Goal: Task Accomplishment & Management: Manage account settings

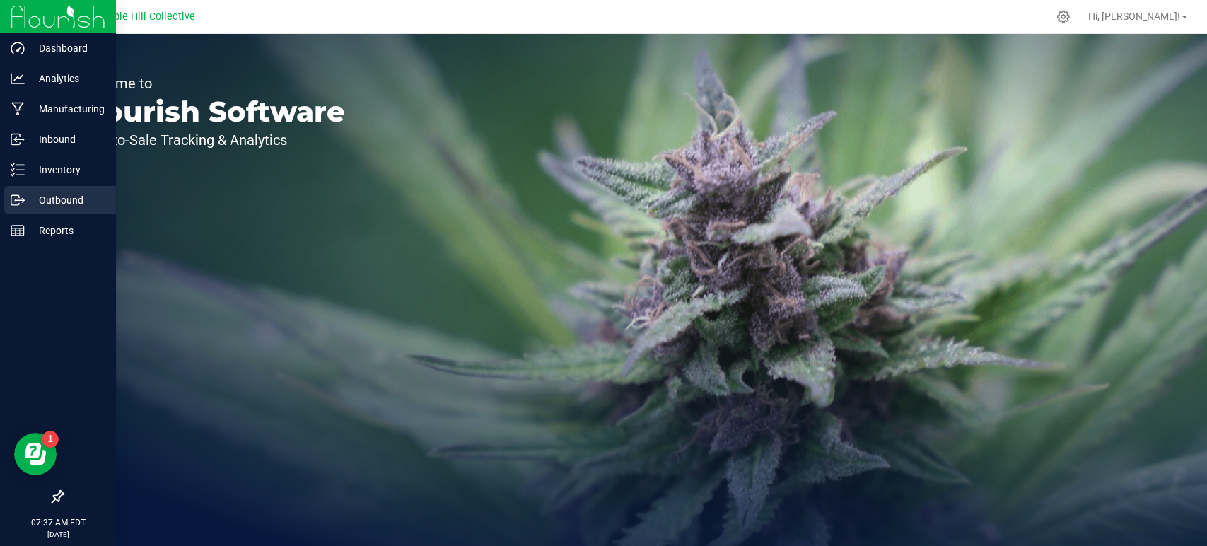
drag, startPoint x: 24, startPoint y: 197, endPoint x: 58, endPoint y: 197, distance: 34.0
click at [25, 197] on p "Outbound" at bounding box center [67, 200] width 85 height 17
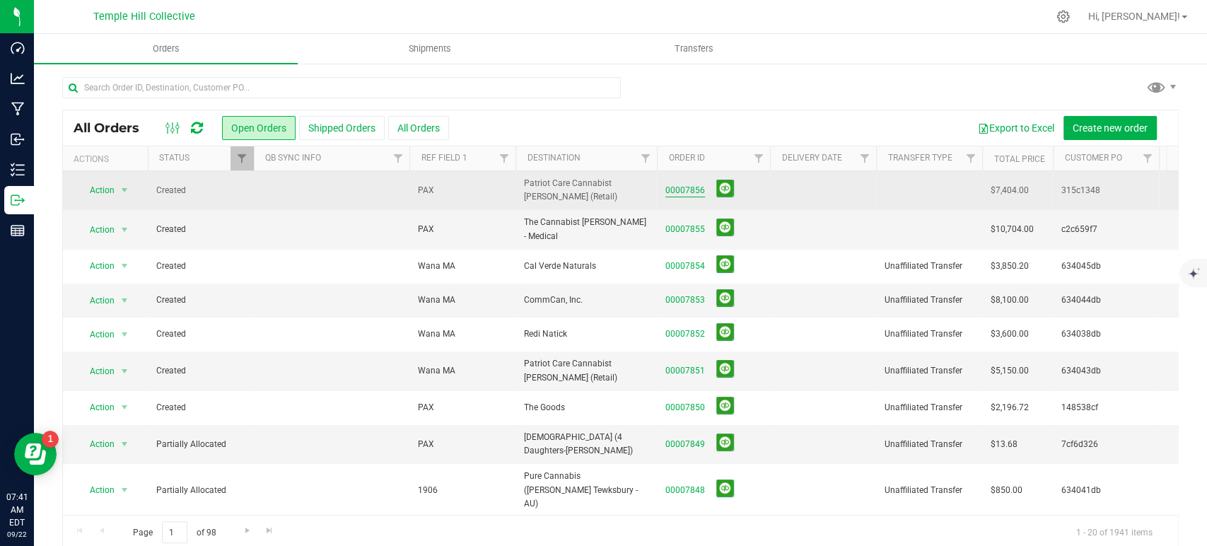
click at [688, 192] on link "00007856" at bounding box center [686, 190] width 40 height 13
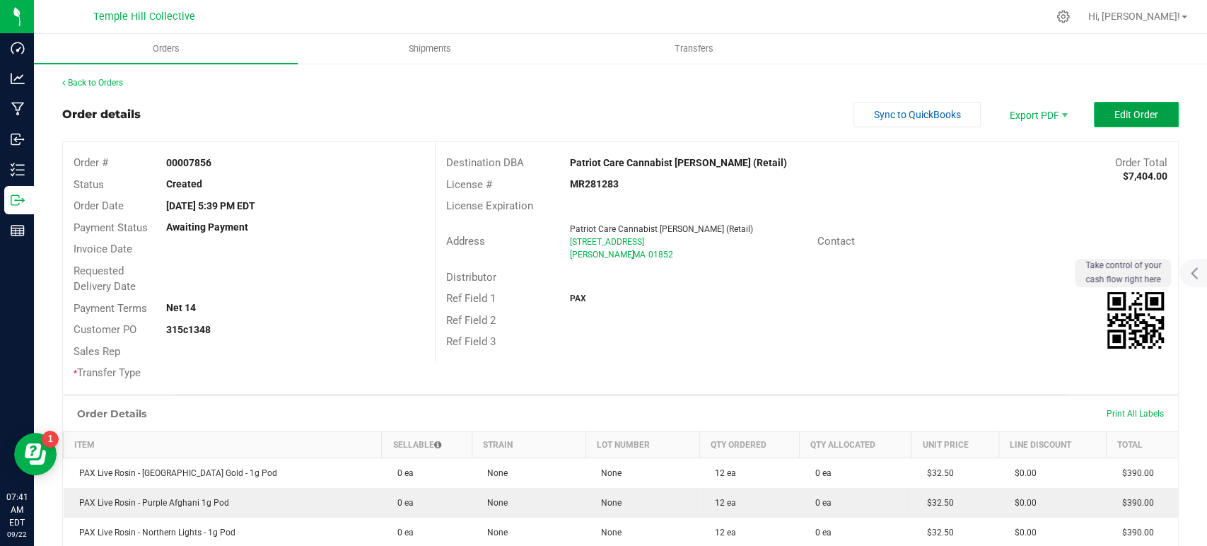
click at [1086, 122] on button "Edit Order" at bounding box center [1136, 114] width 85 height 25
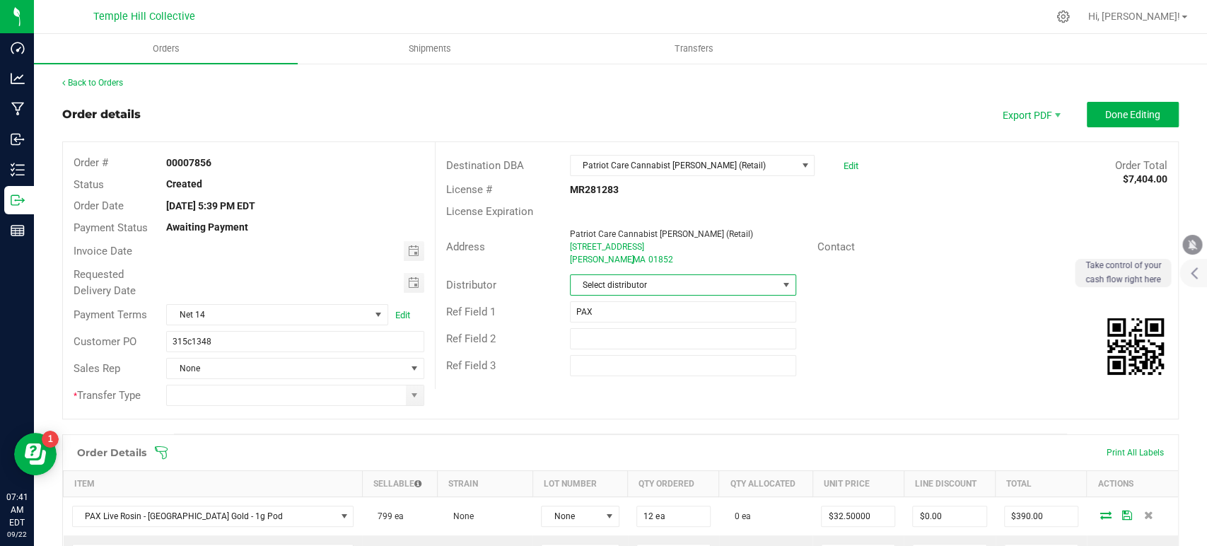
click at [620, 283] on span "Select distributor" at bounding box center [674, 285] width 207 height 20
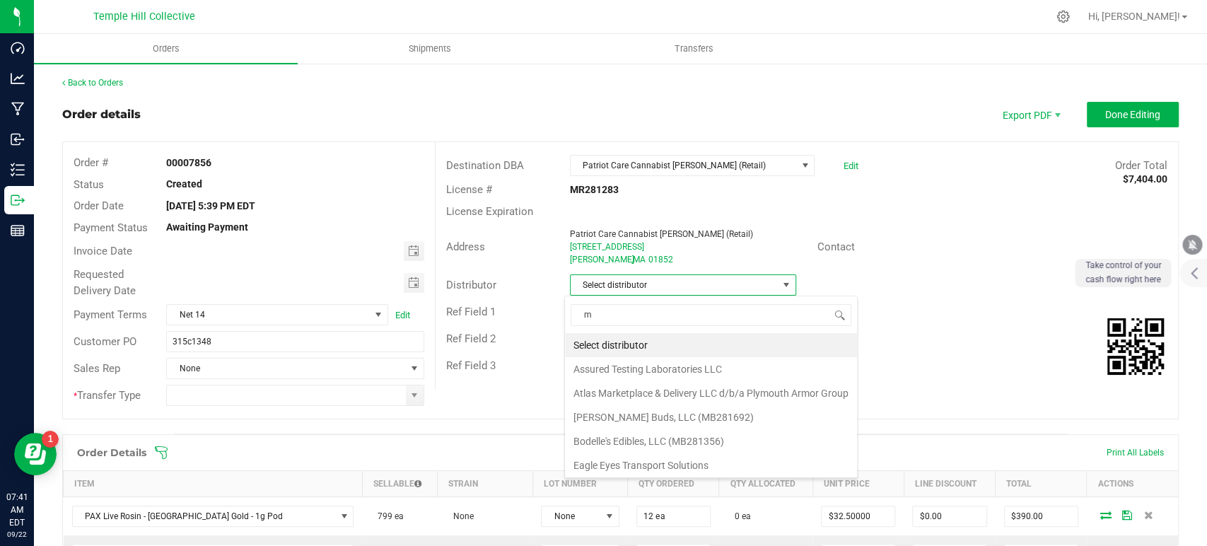
scroll to position [21, 224]
type input "mmm"
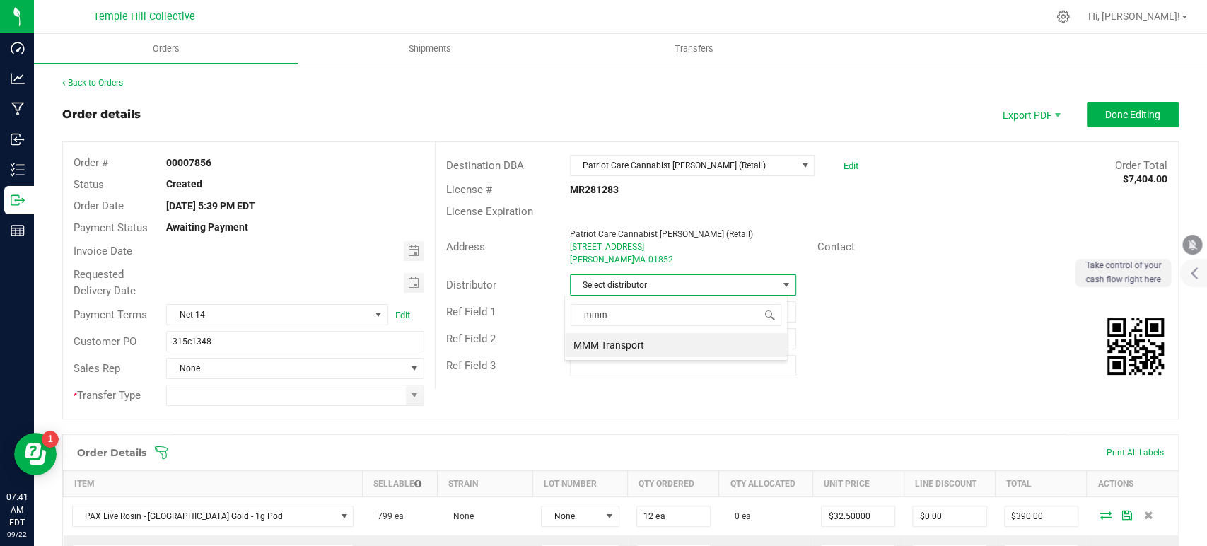
click at [640, 340] on li "MMM Transport" at bounding box center [676, 345] width 222 height 24
click at [409, 395] on span at bounding box center [414, 395] width 11 height 11
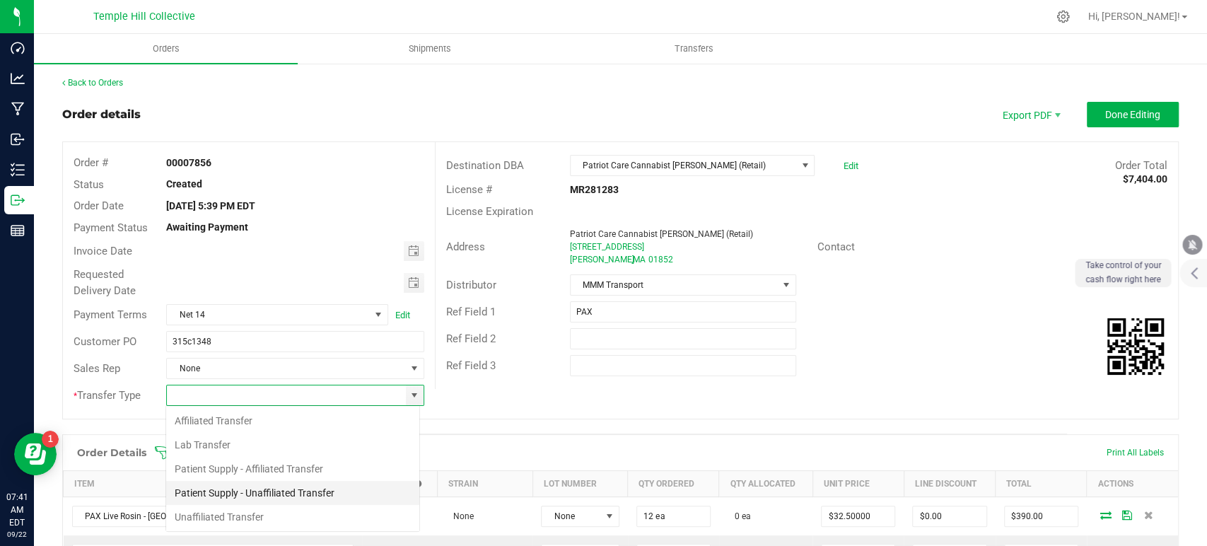
scroll to position [21, 255]
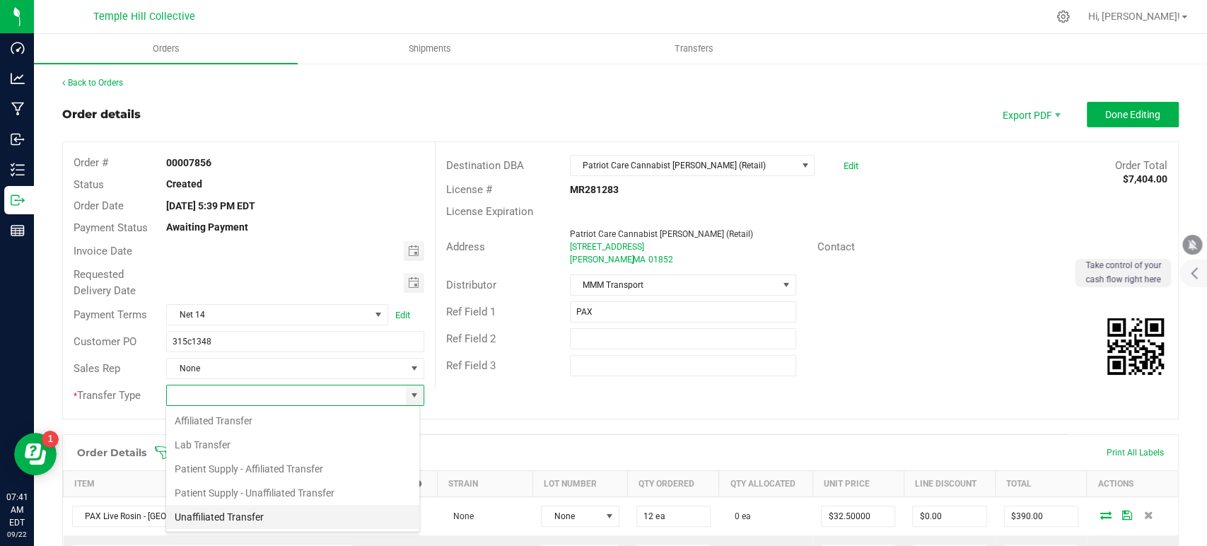
click at [245, 491] on li "Unaffiliated Transfer" at bounding box center [292, 517] width 253 height 24
type input "Unaffiliated Transfer"
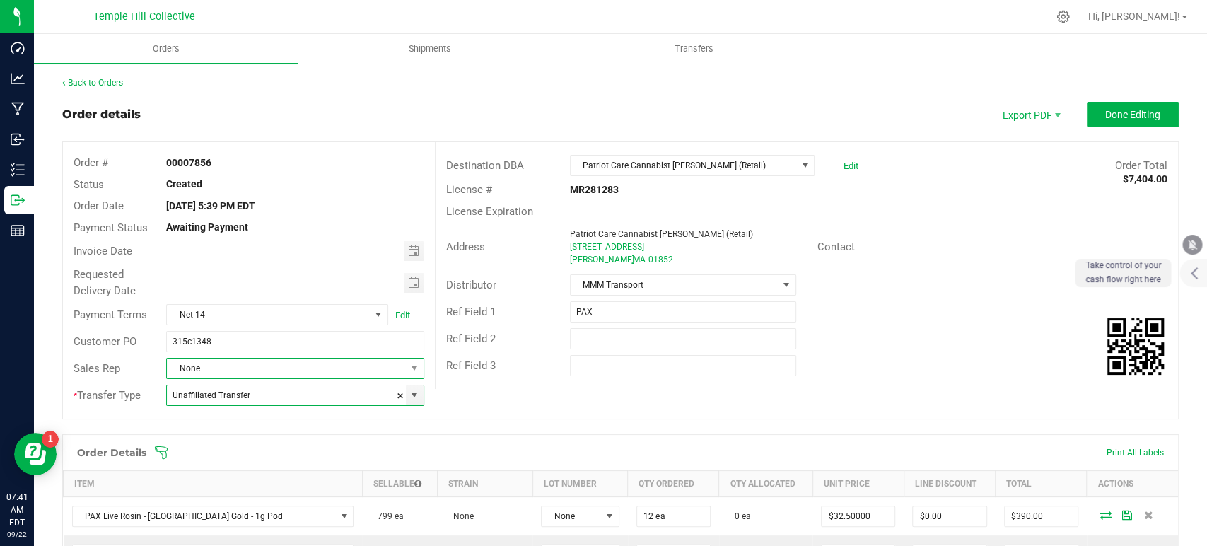
click at [309, 372] on span "None" at bounding box center [286, 369] width 238 height 20
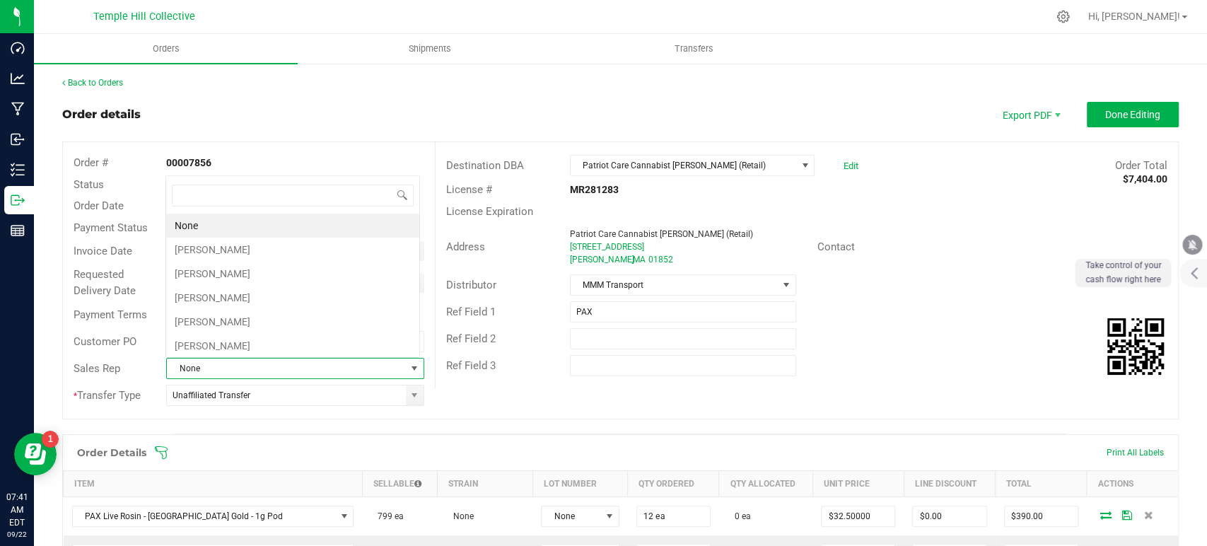
scroll to position [21, 251]
type input "marc"
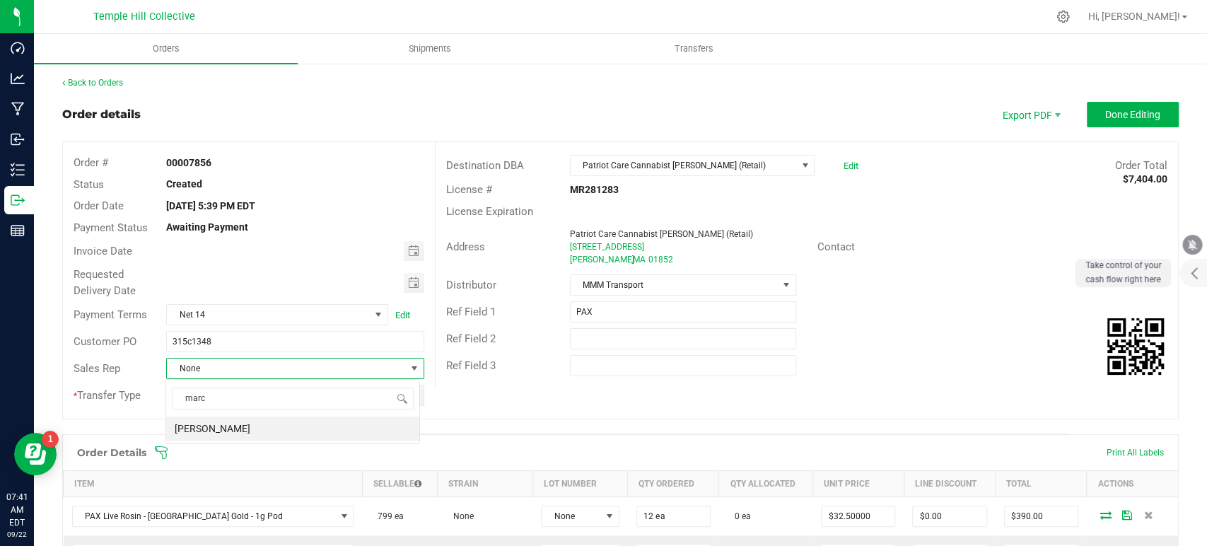
scroll to position [0, 0]
click at [294, 433] on li "[PERSON_NAME]" at bounding box center [292, 429] width 253 height 24
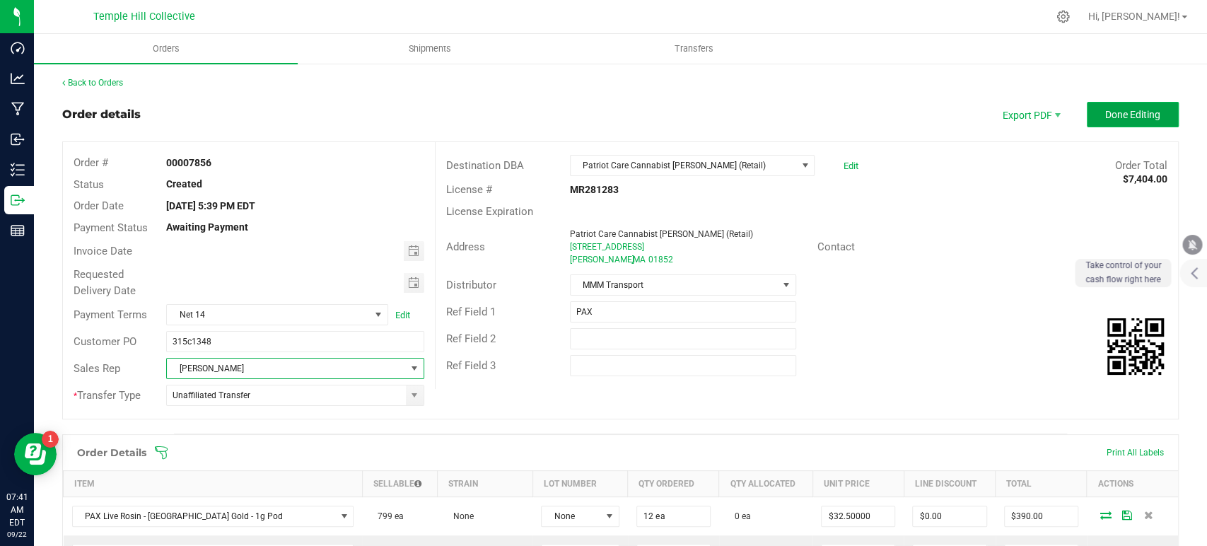
click at [1086, 116] on span "Done Editing" at bounding box center [1133, 114] width 55 height 11
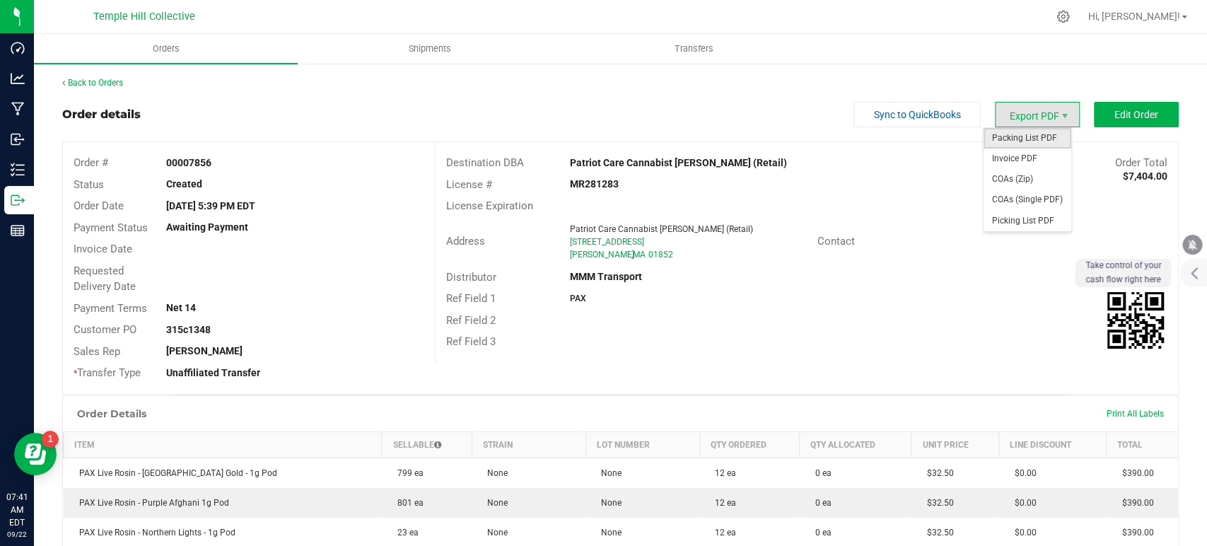
click at [1025, 142] on span "Packing List PDF" at bounding box center [1028, 138] width 88 height 21
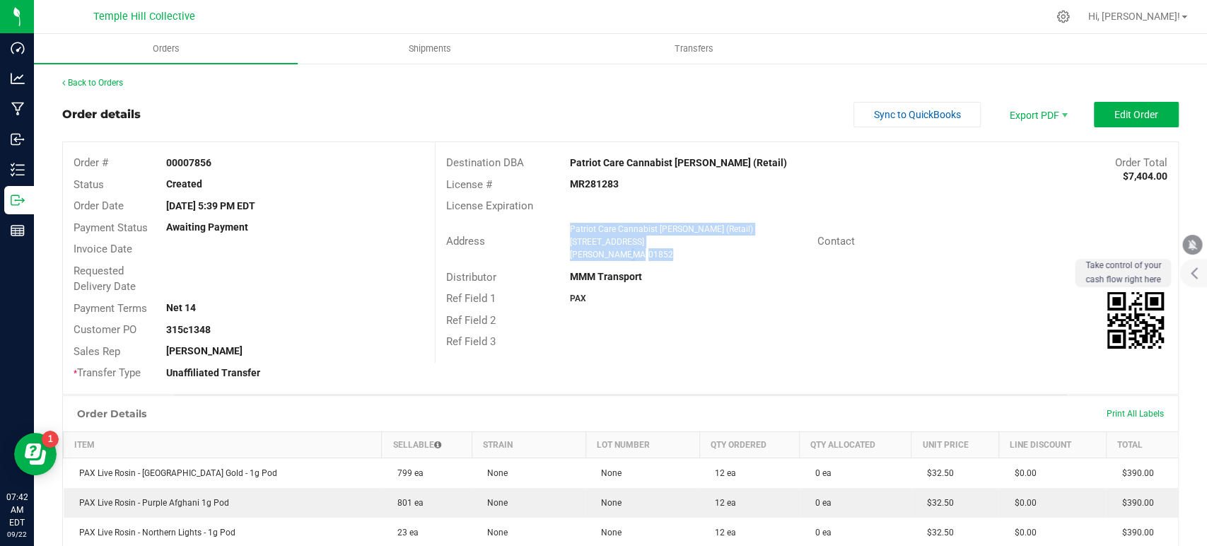
drag, startPoint x: 644, startPoint y: 259, endPoint x: 564, endPoint y: 230, distance: 85.0
click at [570, 230] on ngx-name-and-address "Patriot Care Cannabist Lowell (Retail) 70 Industrial Ave E Lowell , MA 01852" at bounding box center [688, 242] width 237 height 38
copy ngx-name-and-address "Patriot Care Cannabist Lowell (Retail) 70 Industrial Ave E Lowell , MA 01852"
click at [584, 182] on strong "MR281283" at bounding box center [594, 183] width 49 height 11
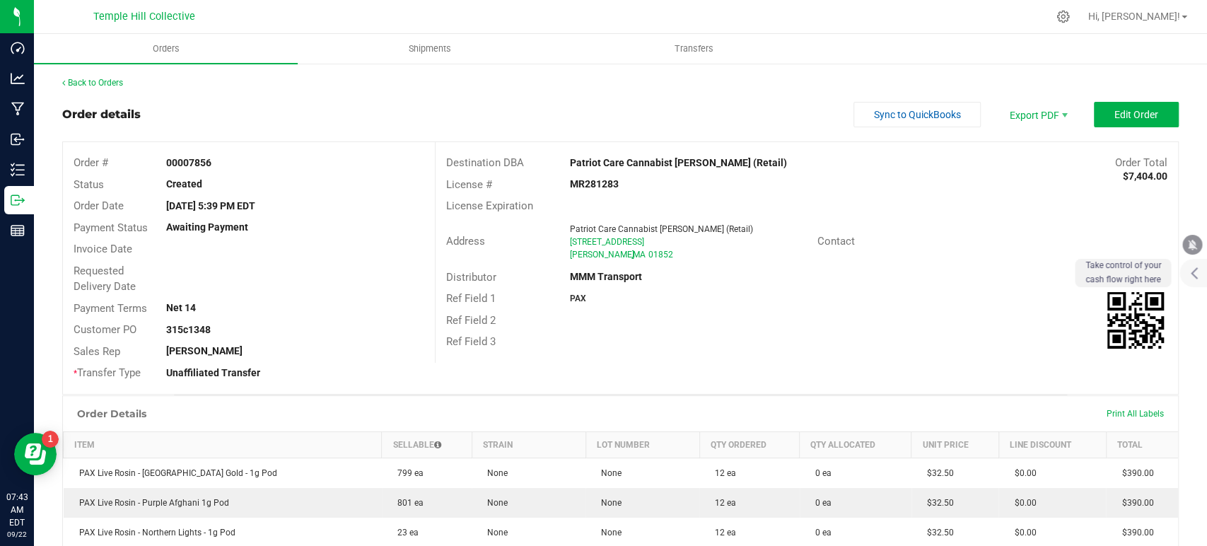
copy strong "MR281283"
click at [109, 81] on link "Back to Orders" at bounding box center [92, 83] width 61 height 10
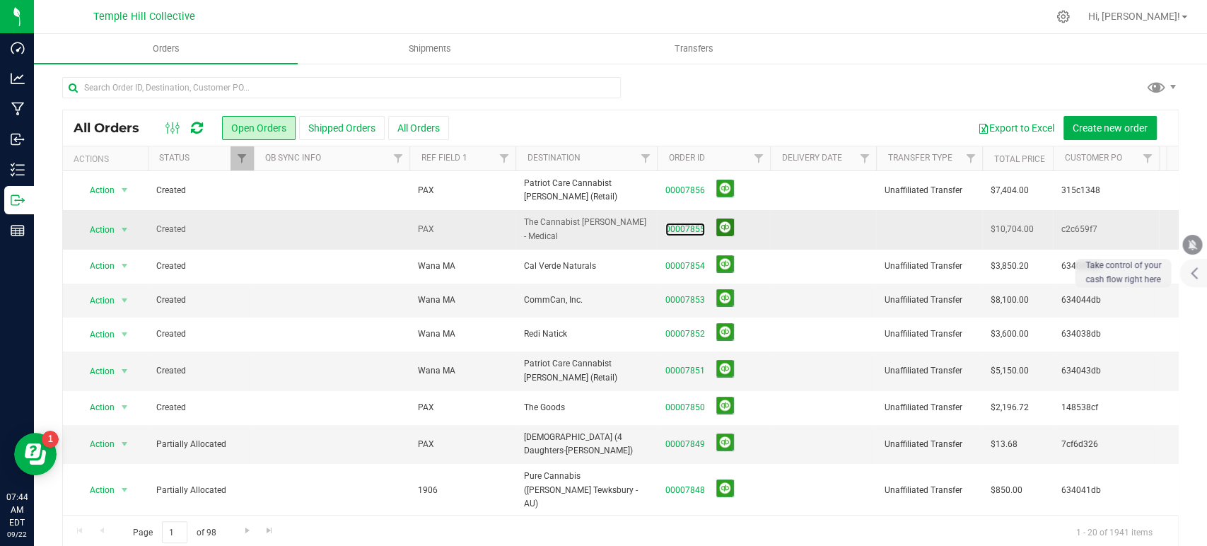
drag, startPoint x: 697, startPoint y: 222, endPoint x: 717, endPoint y: 219, distance: 19.4
click at [697, 223] on link "00007855" at bounding box center [686, 229] width 40 height 13
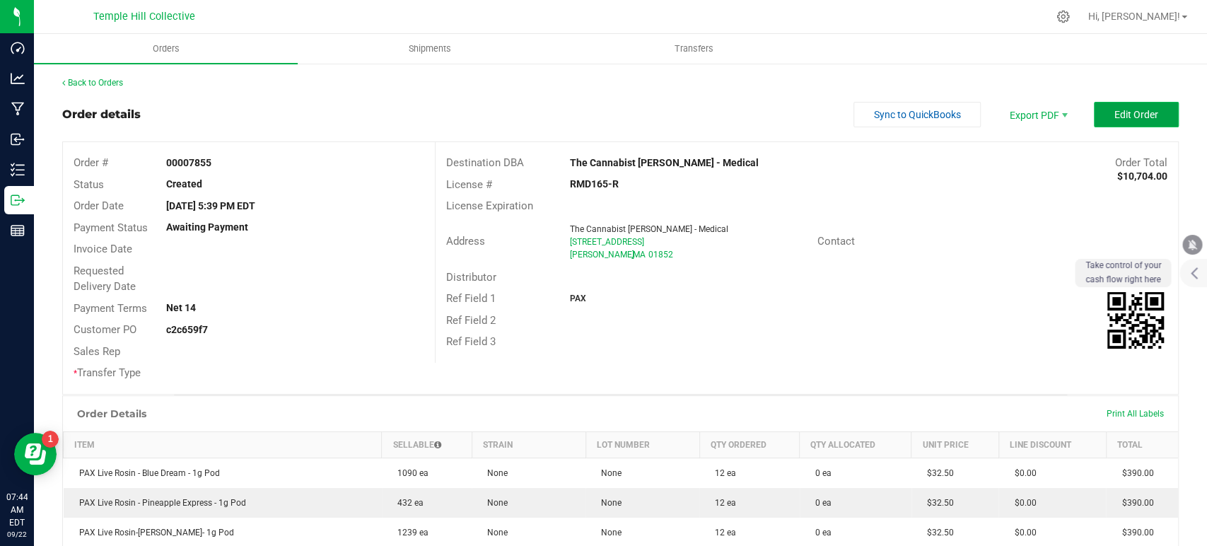
click at [1086, 110] on span "Edit Order" at bounding box center [1137, 114] width 44 height 11
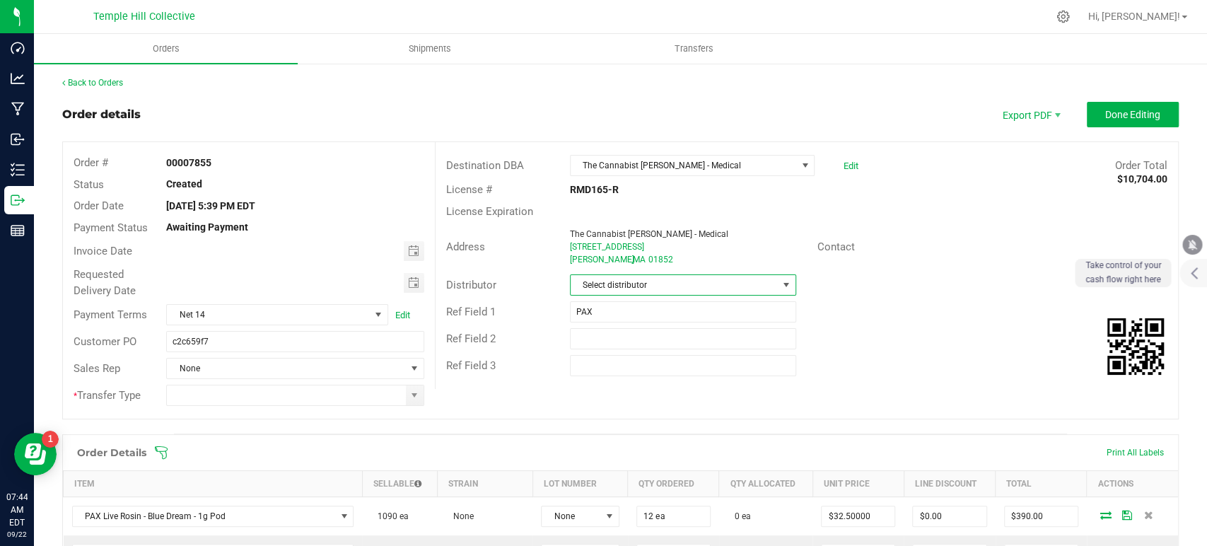
click at [623, 281] on span "Select distributor" at bounding box center [674, 285] width 207 height 20
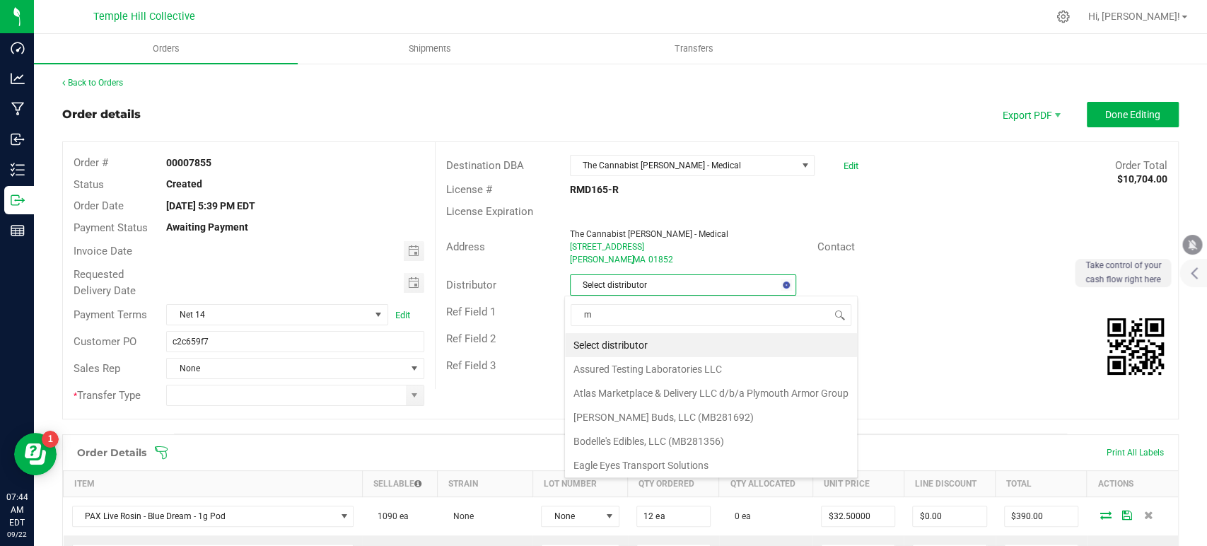
scroll to position [21, 224]
type input "mmm"
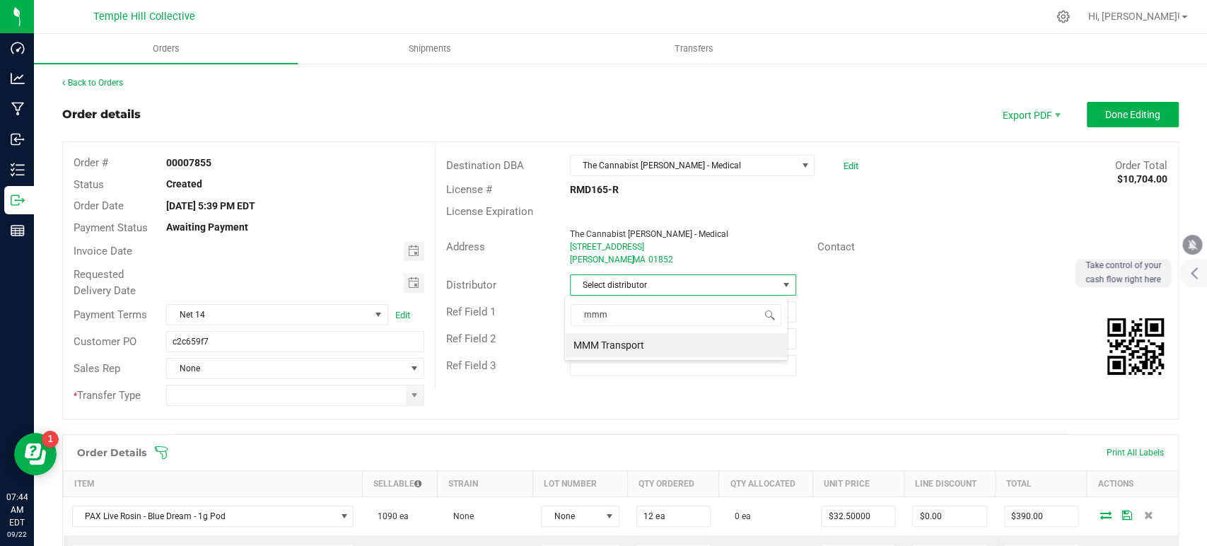
click at [622, 347] on li "MMM Transport" at bounding box center [676, 345] width 222 height 24
click at [409, 395] on span at bounding box center [414, 395] width 11 height 11
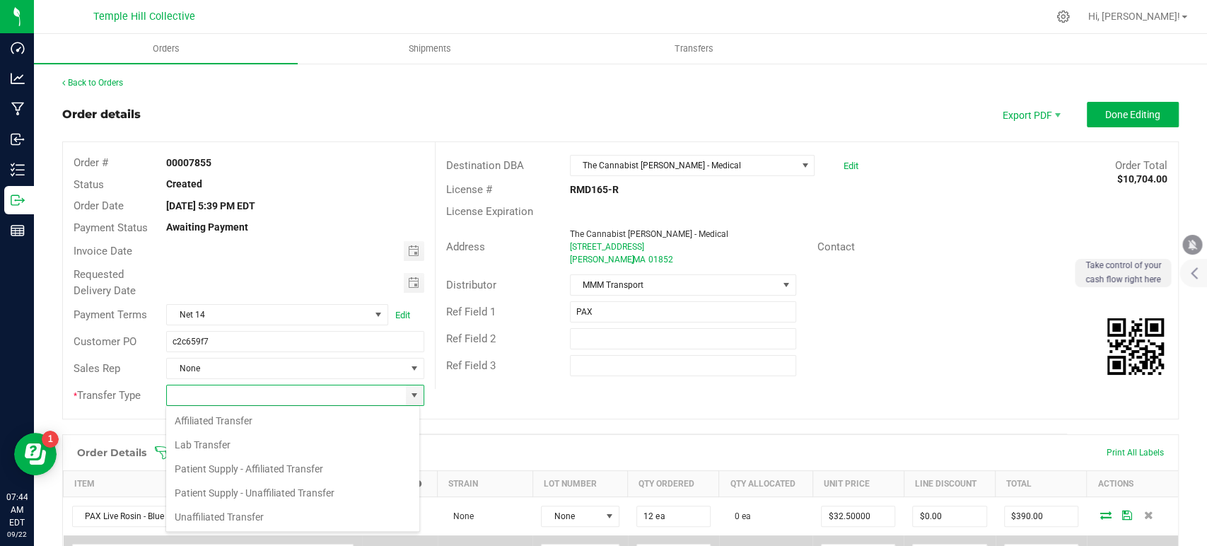
scroll to position [21, 255]
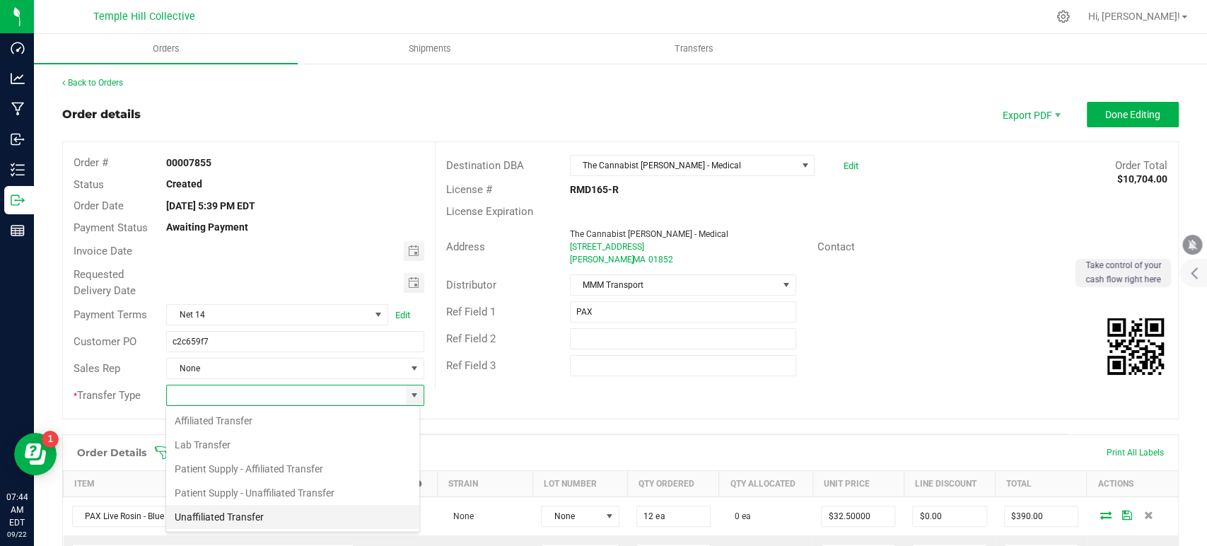
click at [245, 491] on li "Unaffiliated Transfer" at bounding box center [292, 517] width 253 height 24
type input "Unaffiliated Transfer"
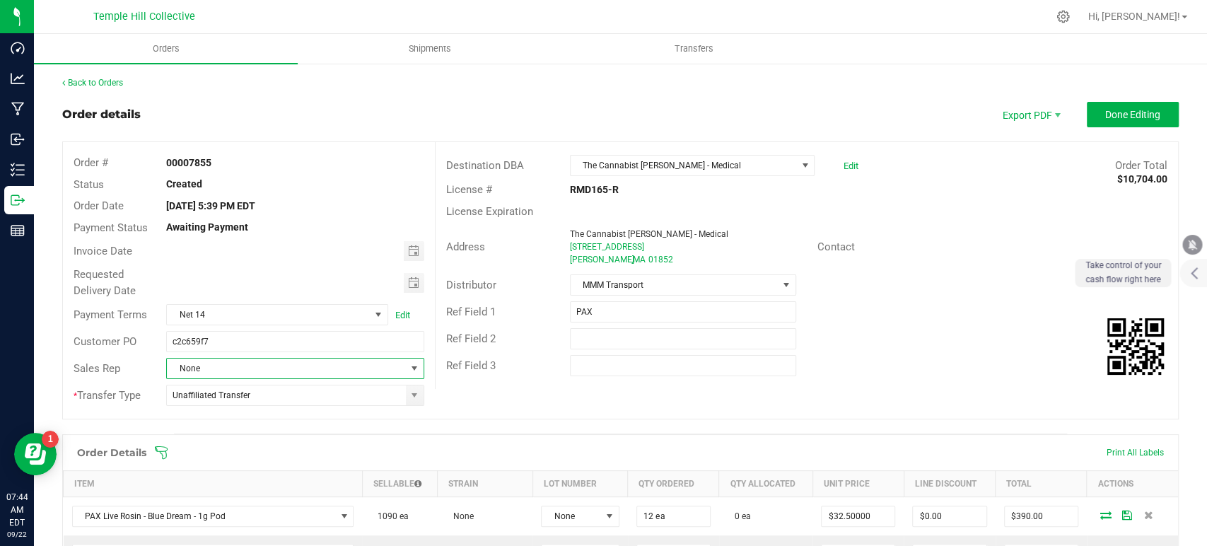
click at [291, 366] on span "None" at bounding box center [286, 369] width 238 height 20
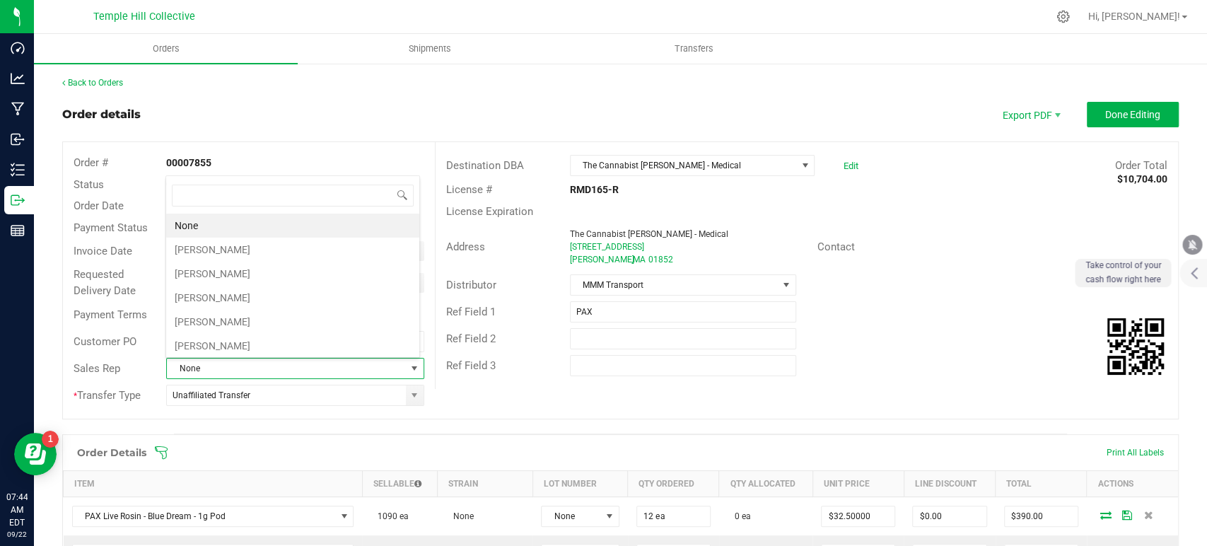
scroll to position [21, 251]
type input "marc"
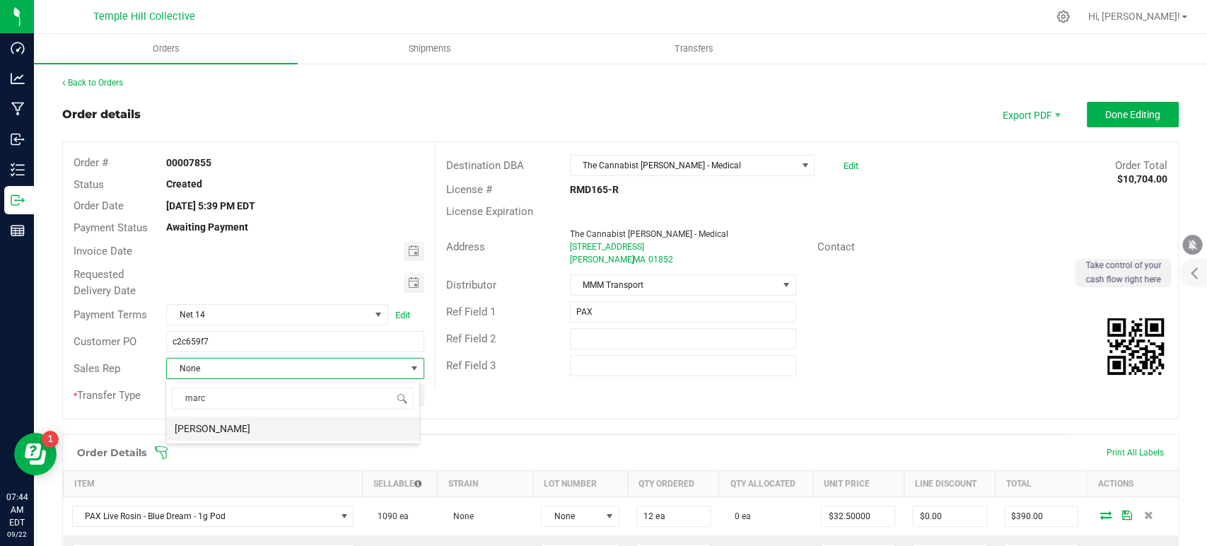
click at [294, 423] on li "[PERSON_NAME]" at bounding box center [292, 429] width 253 height 24
click at [1086, 117] on button "Done Editing" at bounding box center [1133, 114] width 92 height 25
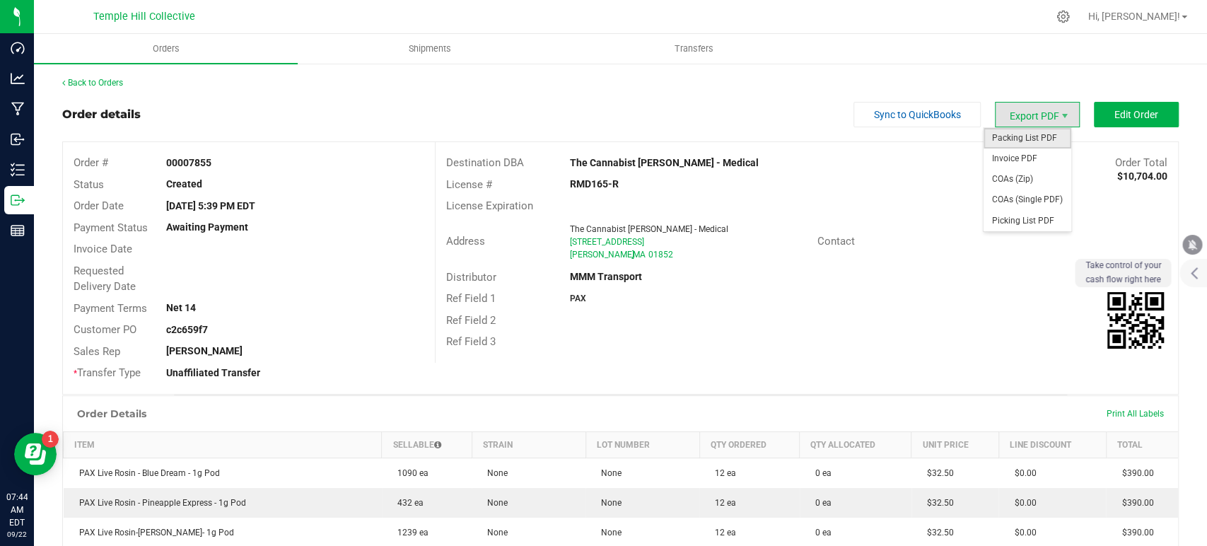
click at [1016, 128] on span "Packing List PDF" at bounding box center [1028, 138] width 88 height 21
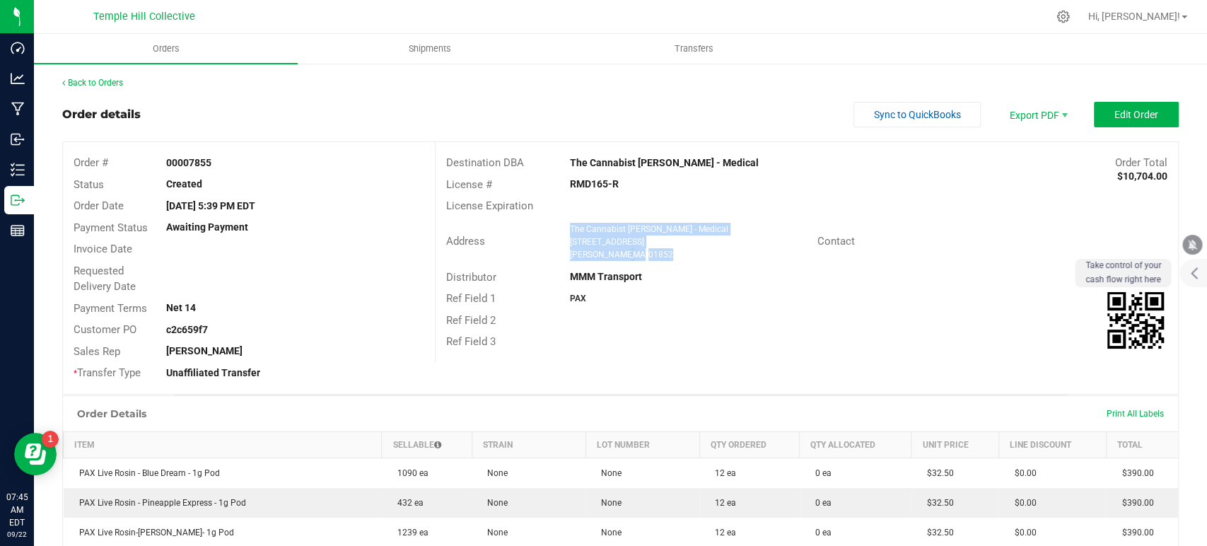
drag, startPoint x: 603, startPoint y: 260, endPoint x: 564, endPoint y: 231, distance: 49.0
click at [570, 231] on ngx-name-and-address "The Cannabist Lowell - Medical 70 Industrial Ave E Lowell , MA 01852" at bounding box center [688, 242] width 237 height 38
copy ngx-name-and-address "The Cannabist Lowell - Medical 70 Industrial Ave E Lowell , MA 01852"
drag, startPoint x: 617, startPoint y: 185, endPoint x: 563, endPoint y: 185, distance: 53.8
click at [563, 185] on div "RMD165-R" at bounding box center [684, 184] width 248 height 15
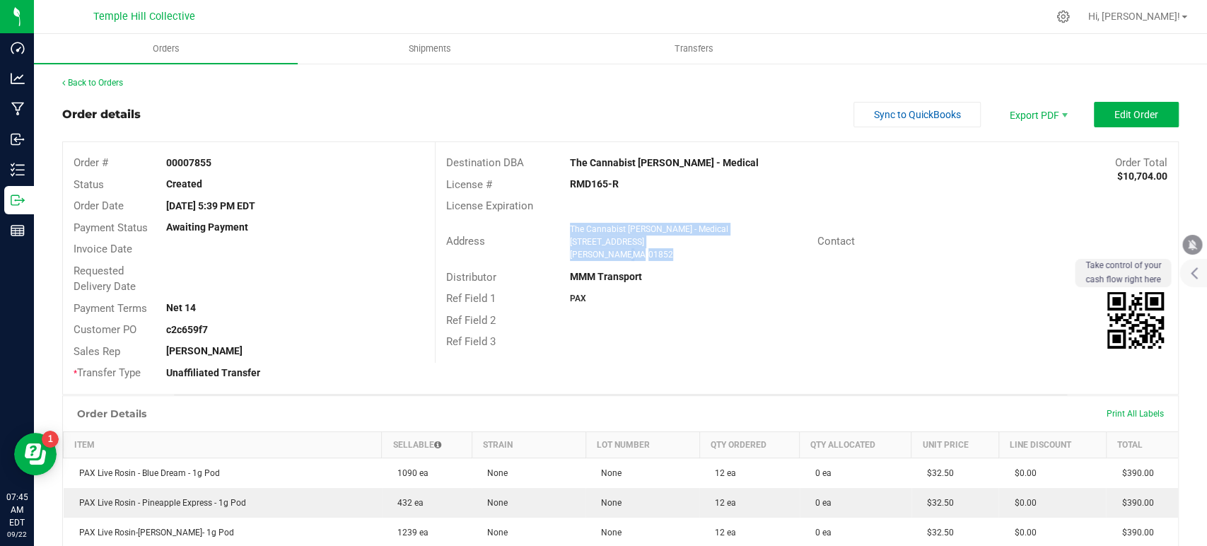
copy strong "RMD165-R"
click at [102, 79] on link "Back to Orders" at bounding box center [92, 83] width 61 height 10
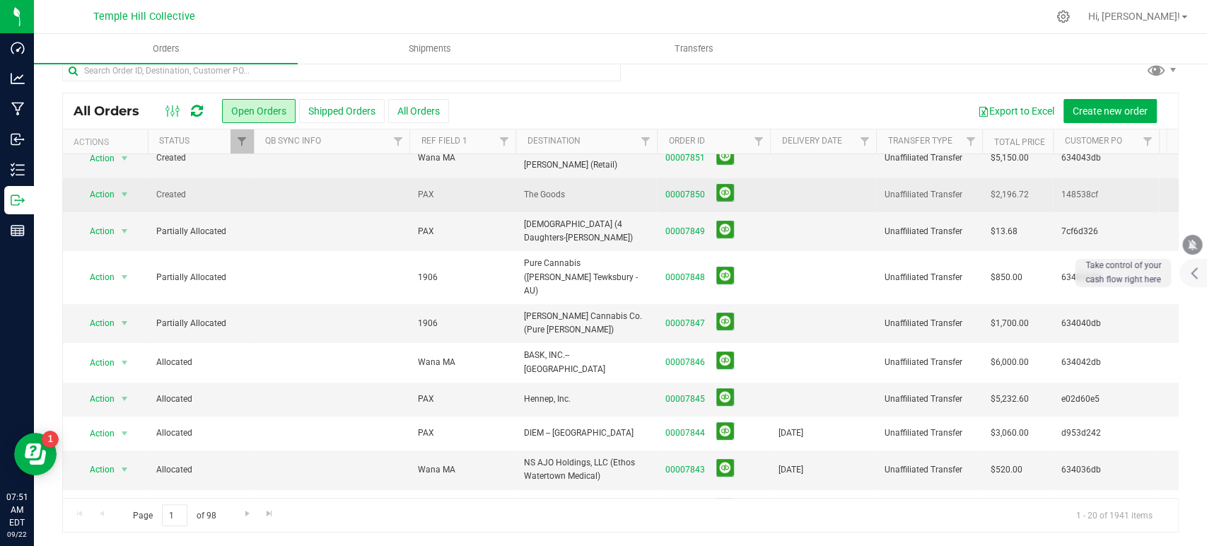
scroll to position [236, 0]
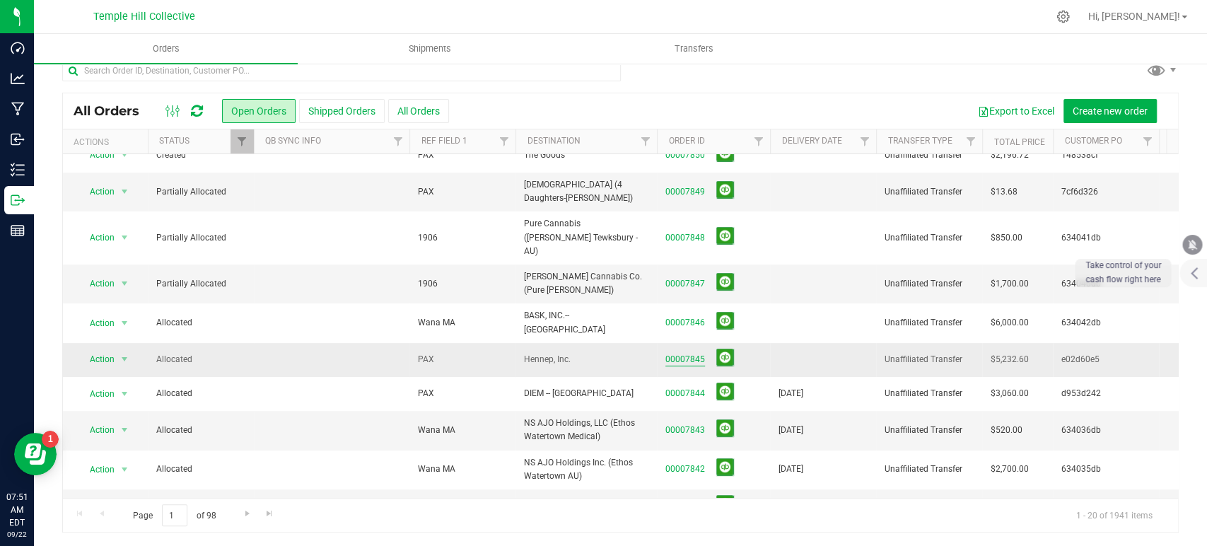
click at [685, 353] on link "00007845" at bounding box center [686, 359] width 40 height 13
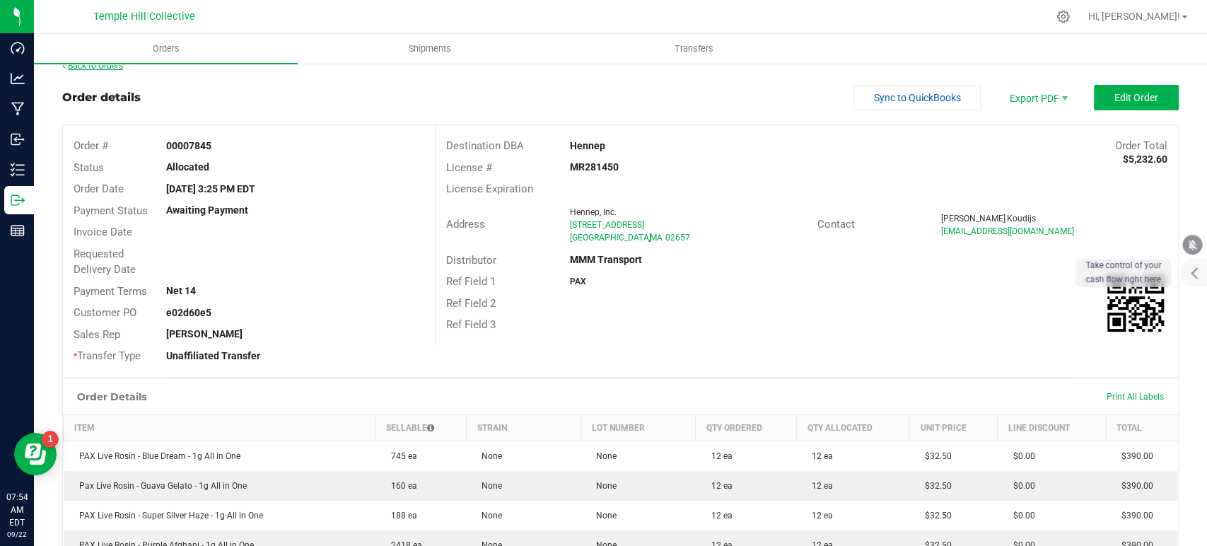
click at [95, 69] on link "Back to Orders" at bounding box center [92, 66] width 61 height 10
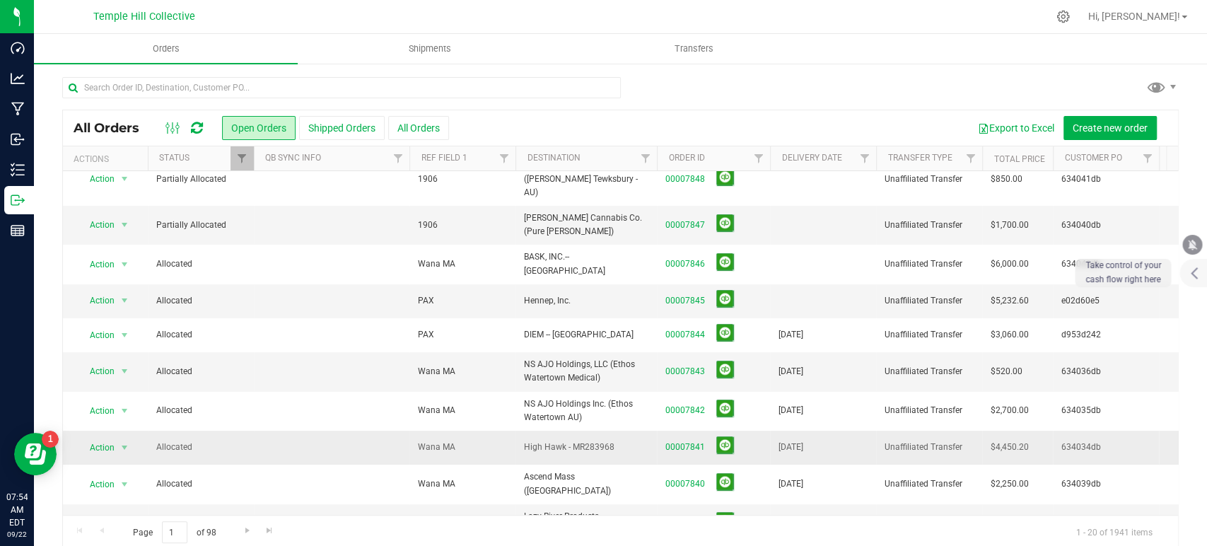
scroll to position [374, 0]
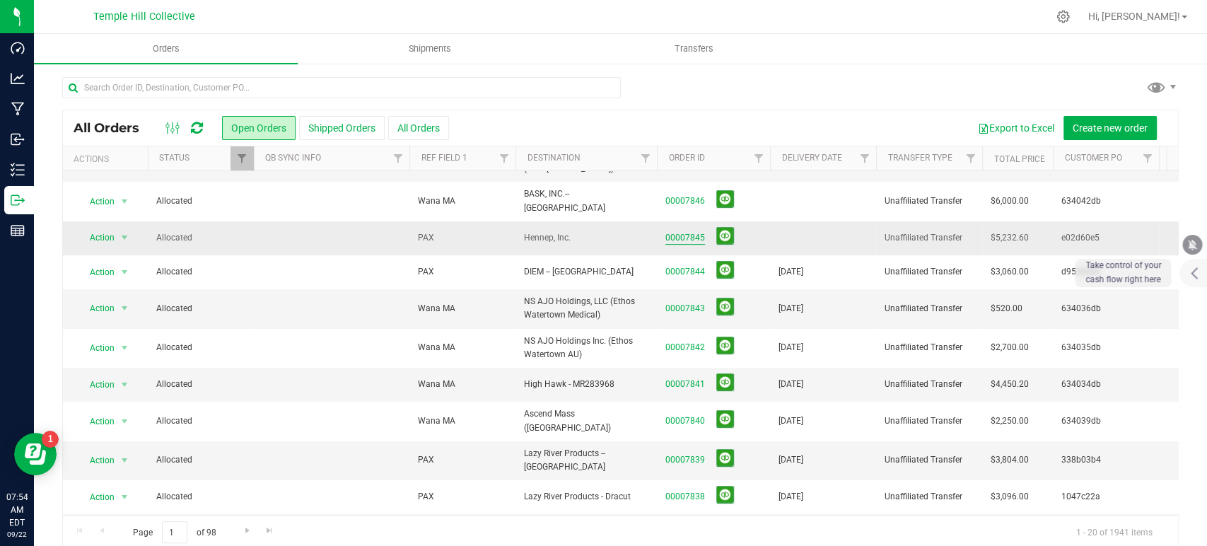
click at [696, 231] on link "00007845" at bounding box center [686, 237] width 40 height 13
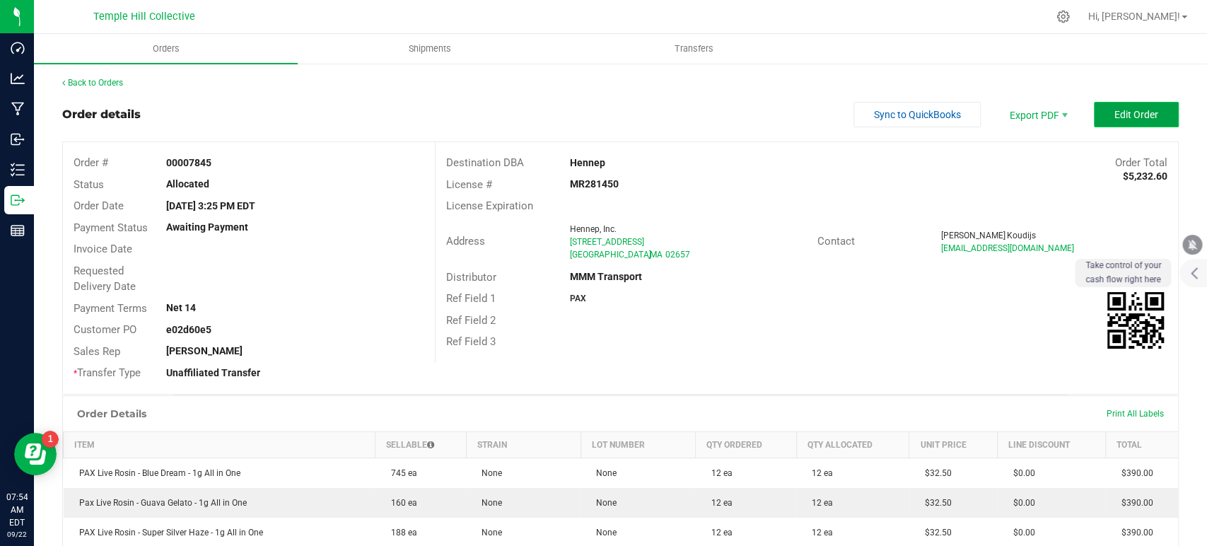
click at [1086, 117] on span "Edit Order" at bounding box center [1137, 114] width 44 height 11
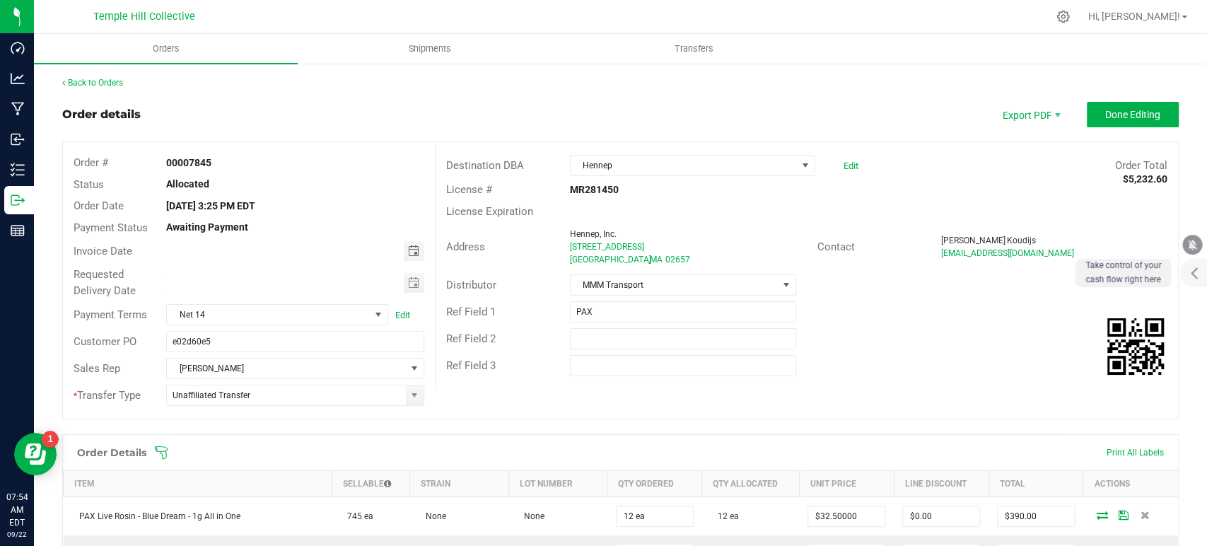
click at [412, 250] on span "Toggle calendar" at bounding box center [412, 250] width 11 height 11
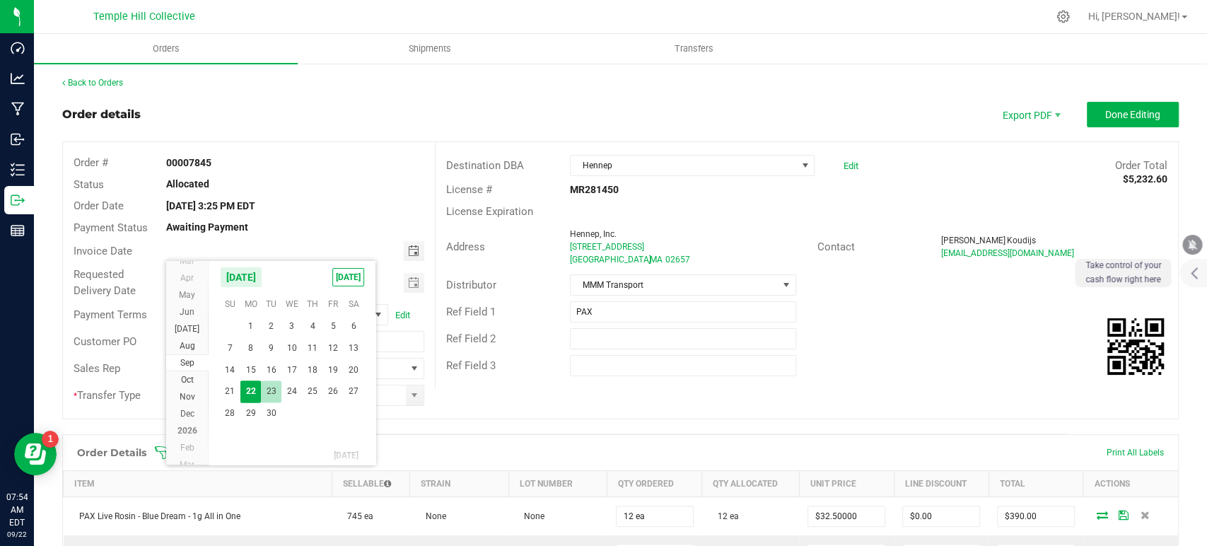
click at [274, 386] on span "23" at bounding box center [271, 392] width 21 height 22
type input "09/23/2025"
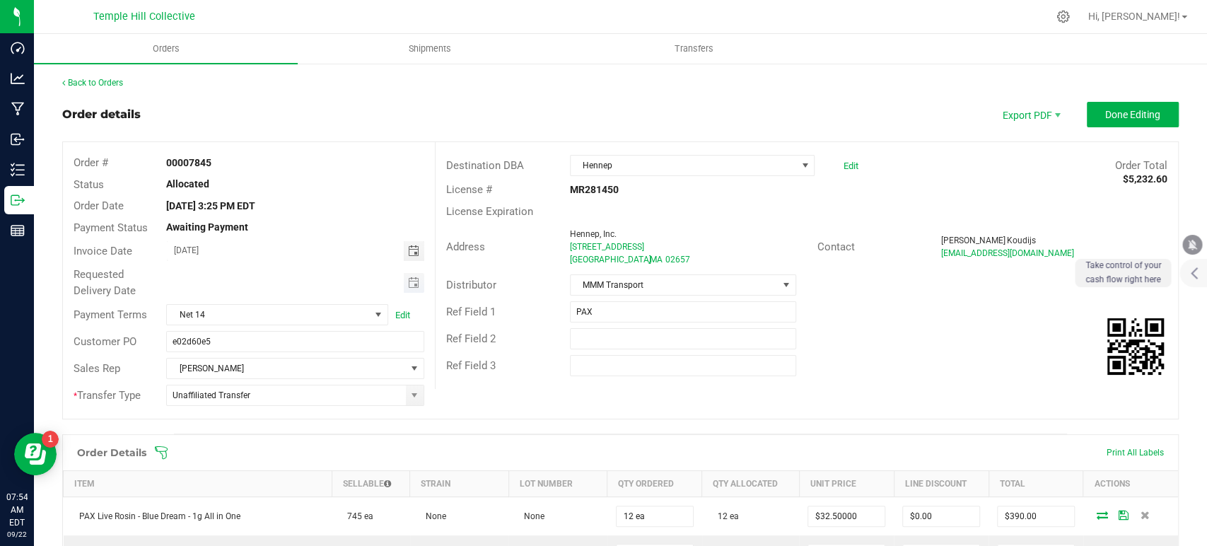
click at [415, 282] on span "Toggle calendar" at bounding box center [414, 283] width 21 height 20
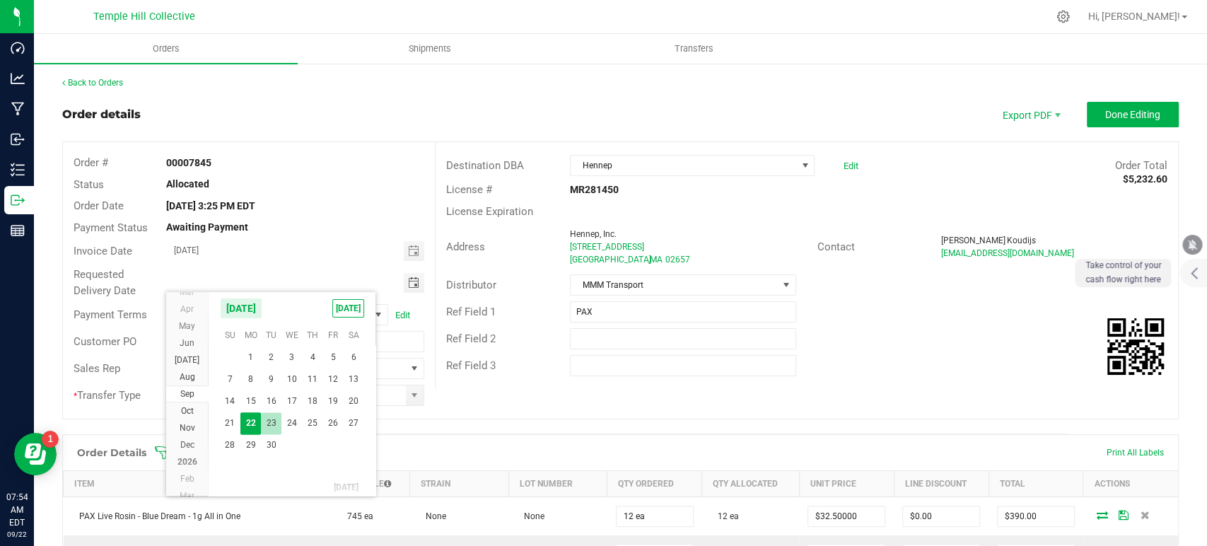
click at [267, 419] on span "23" at bounding box center [271, 423] width 21 height 22
type input "09/23/2025"
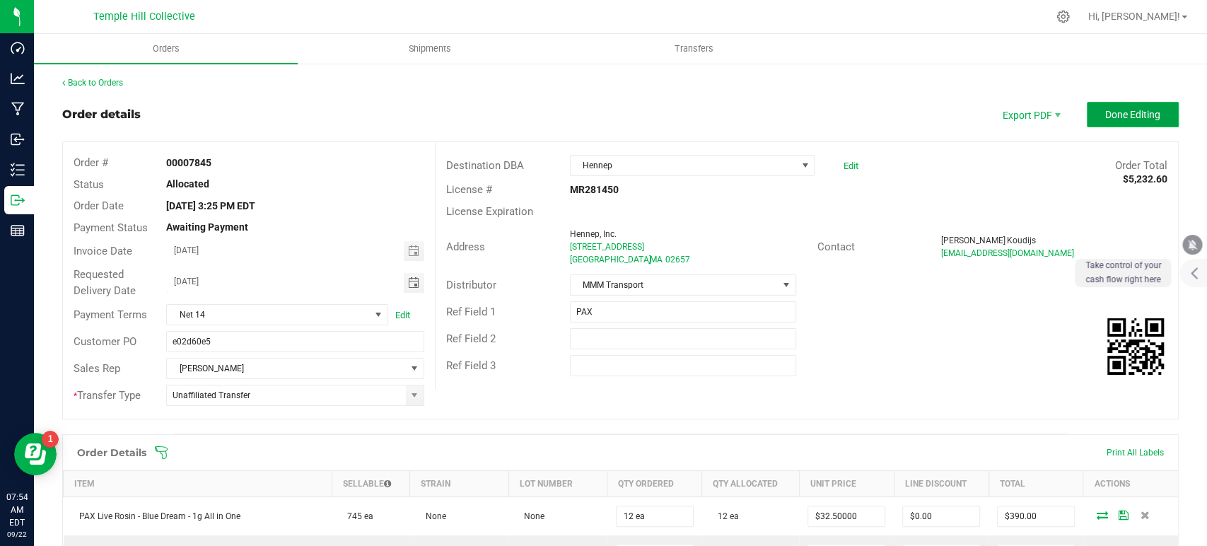
click at [1086, 109] on span "Done Editing" at bounding box center [1133, 114] width 55 height 11
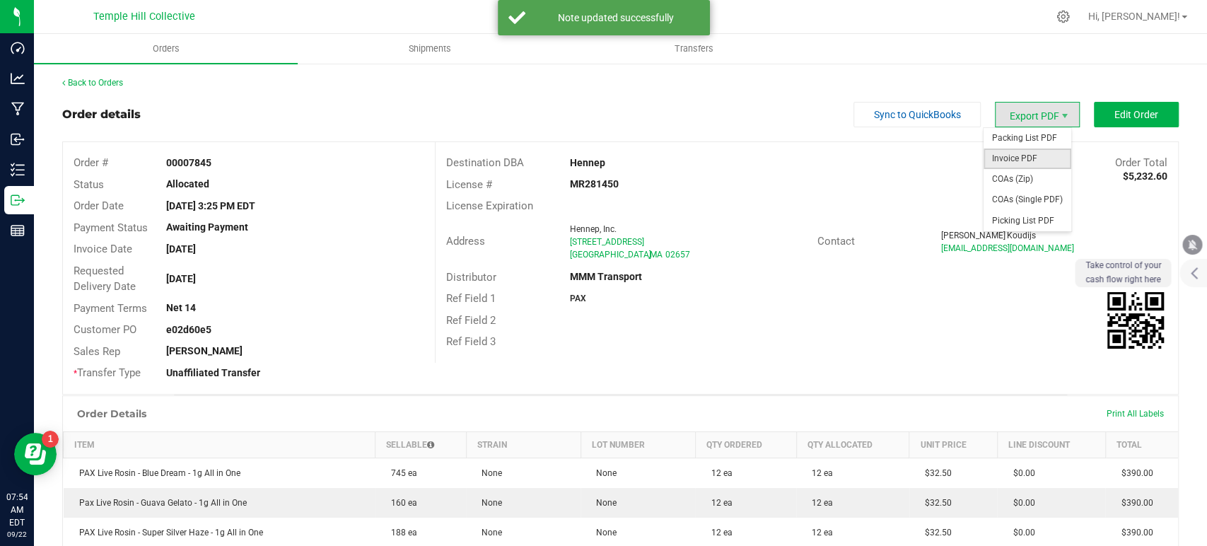
click at [1022, 161] on span "Invoice PDF" at bounding box center [1028, 159] width 88 height 21
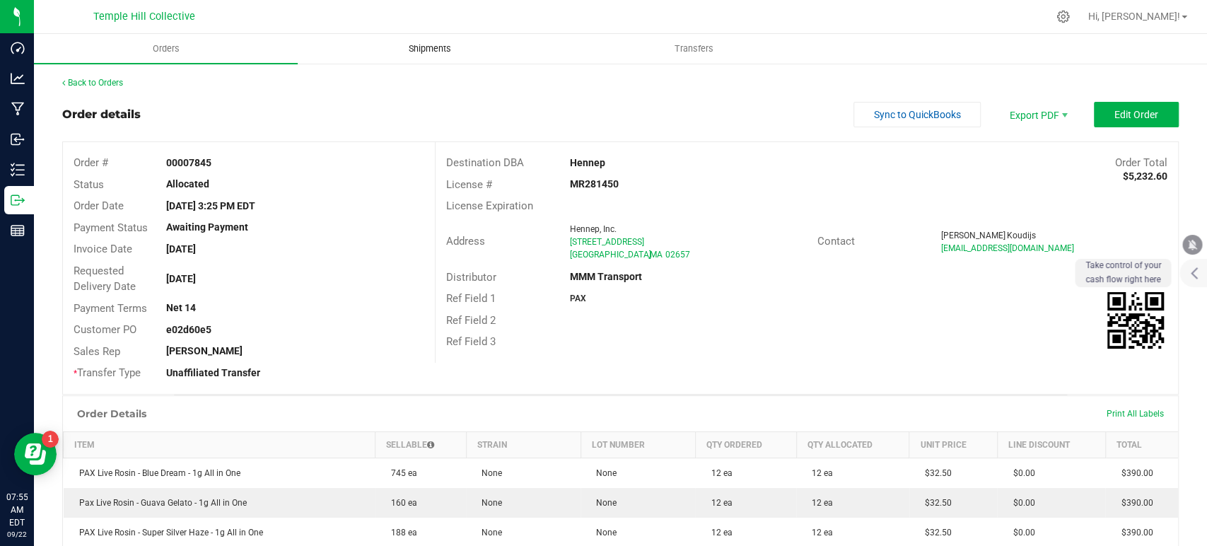
click at [431, 54] on span "Shipments" at bounding box center [430, 48] width 81 height 13
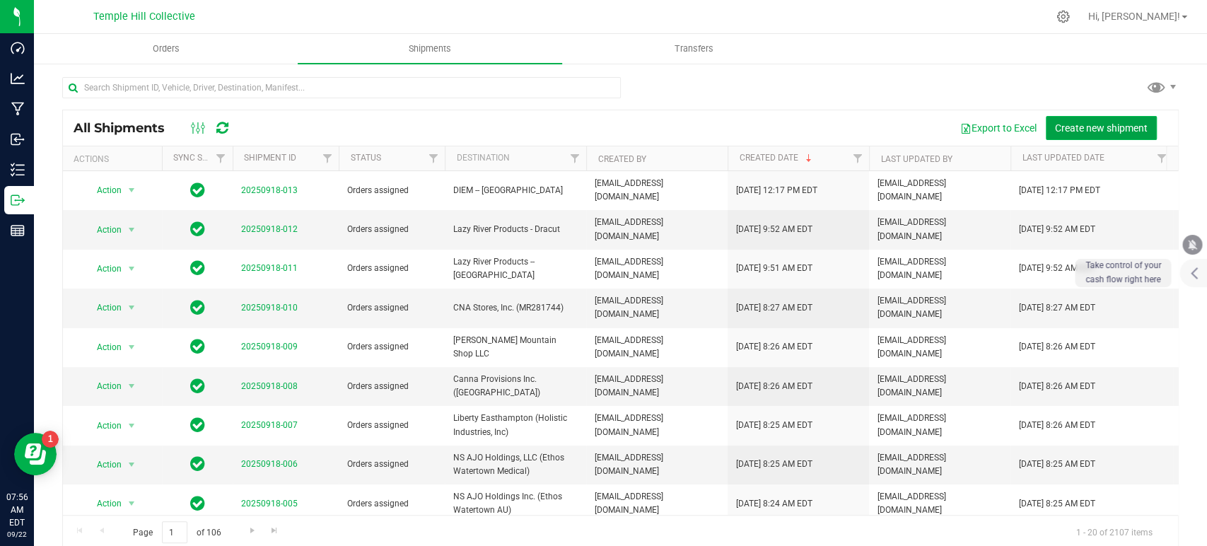
click at [1058, 123] on span "Create new shipment" at bounding box center [1101, 127] width 93 height 11
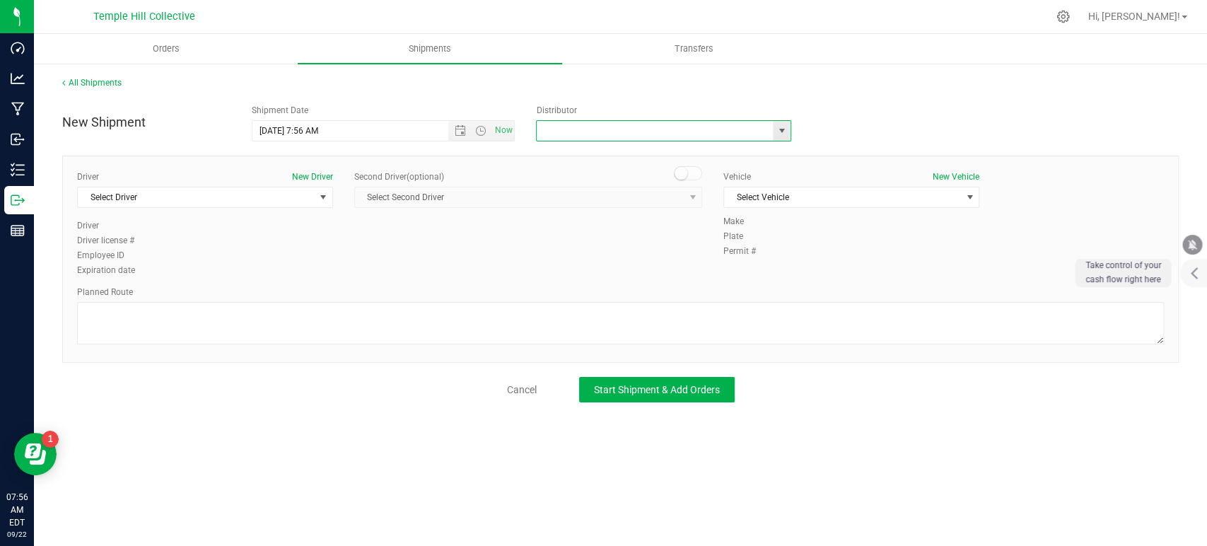
click at [610, 134] on input "text" at bounding box center [651, 131] width 229 height 20
click at [606, 153] on li "MMM Transport" at bounding box center [664, 154] width 254 height 21
type input "MMM Transport"
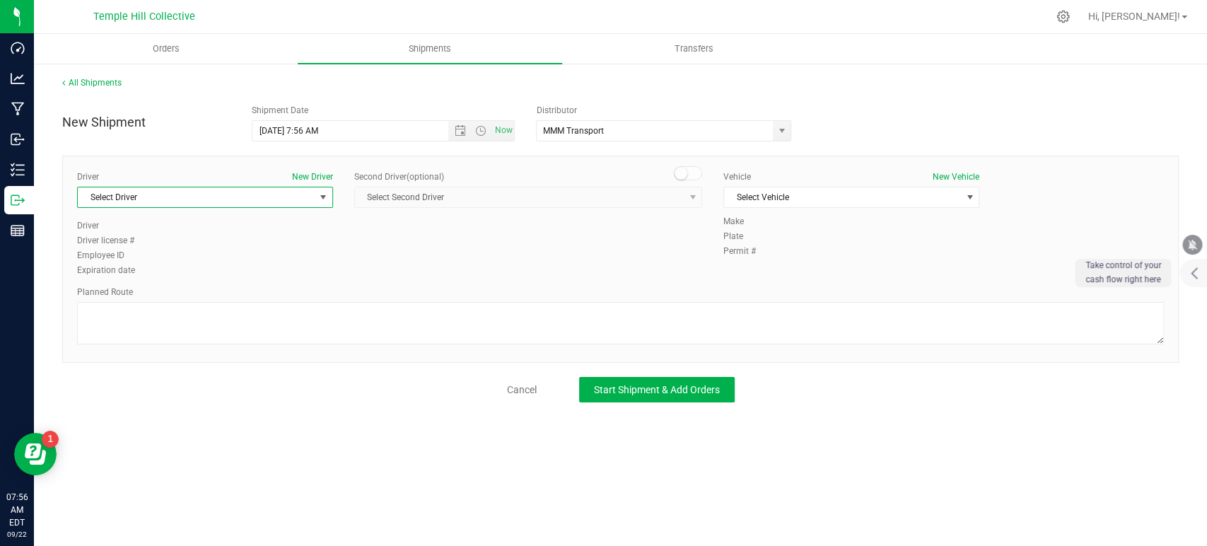
click at [215, 198] on span "Select Driver" at bounding box center [196, 197] width 237 height 20
click at [189, 236] on input at bounding box center [204, 227] width 243 height 22
click at [223, 256] on li "TBA TBA" at bounding box center [205, 255] width 255 height 21
click at [255, 332] on textarea at bounding box center [620, 323] width 1087 height 42
paste textarea "Randomized Route provided by Transport. Manifest created by Makayla Rice B148993"
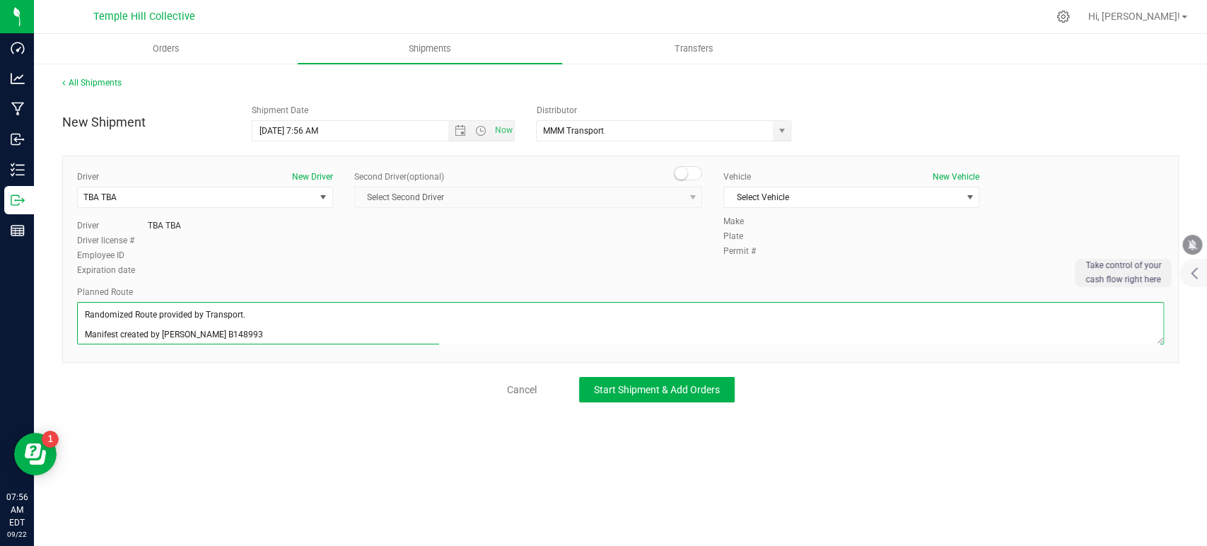
scroll to position [6, 0]
type textarea "Randomized Route provided by Transport. Manifest created by Makayla Rice B148993"
drag, startPoint x: 760, startPoint y: 202, endPoint x: 763, endPoint y: 216, distance: 13.7
click at [760, 202] on span "Select Vehicle" at bounding box center [842, 197] width 237 height 20
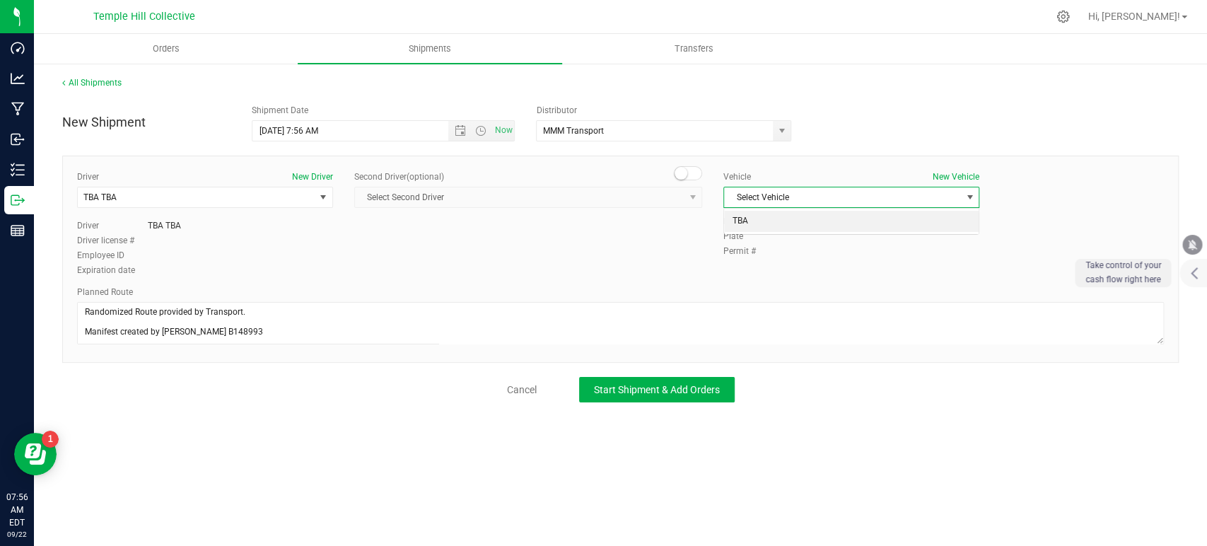
click at [763, 216] on li "TBA" at bounding box center [851, 221] width 255 height 21
click at [689, 386] on span "Start Shipment & Add Orders" at bounding box center [657, 389] width 126 height 11
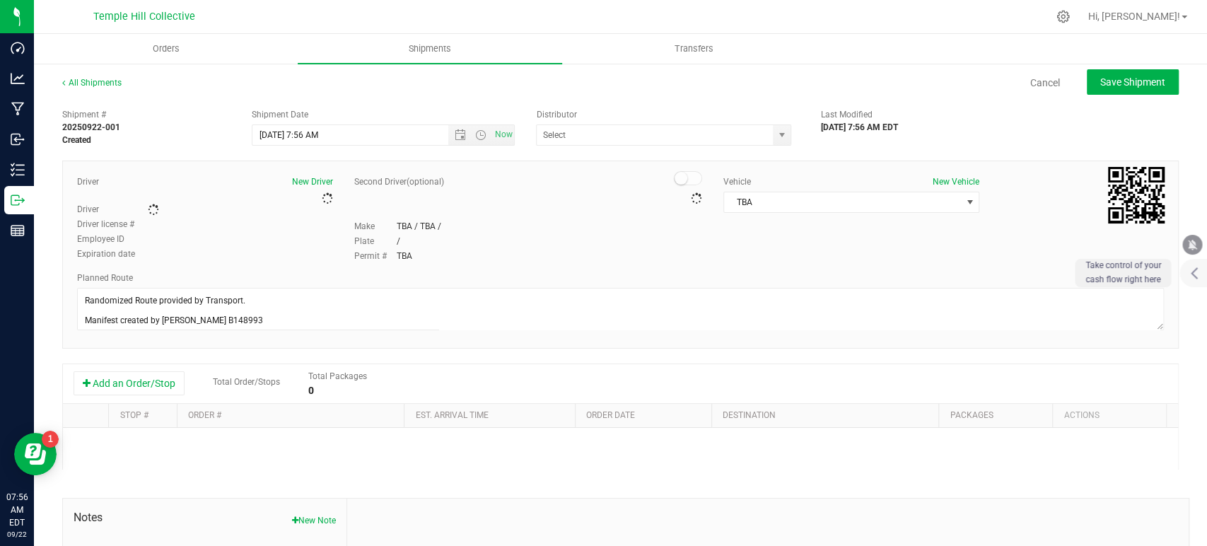
type input "MMM Transport"
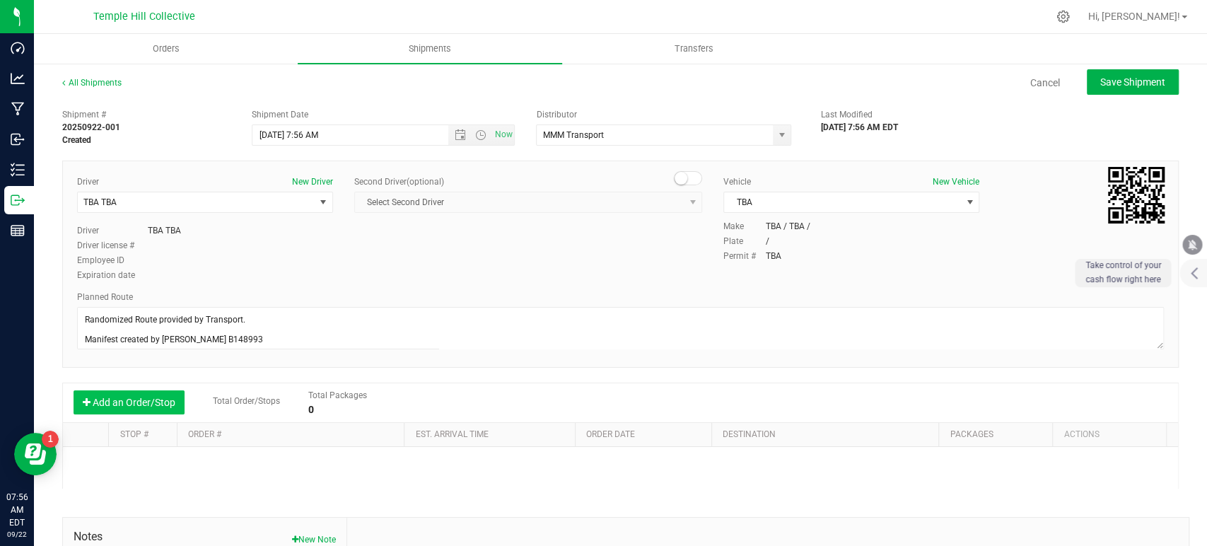
click at [170, 407] on button "Add an Order/Stop" at bounding box center [129, 402] width 111 height 24
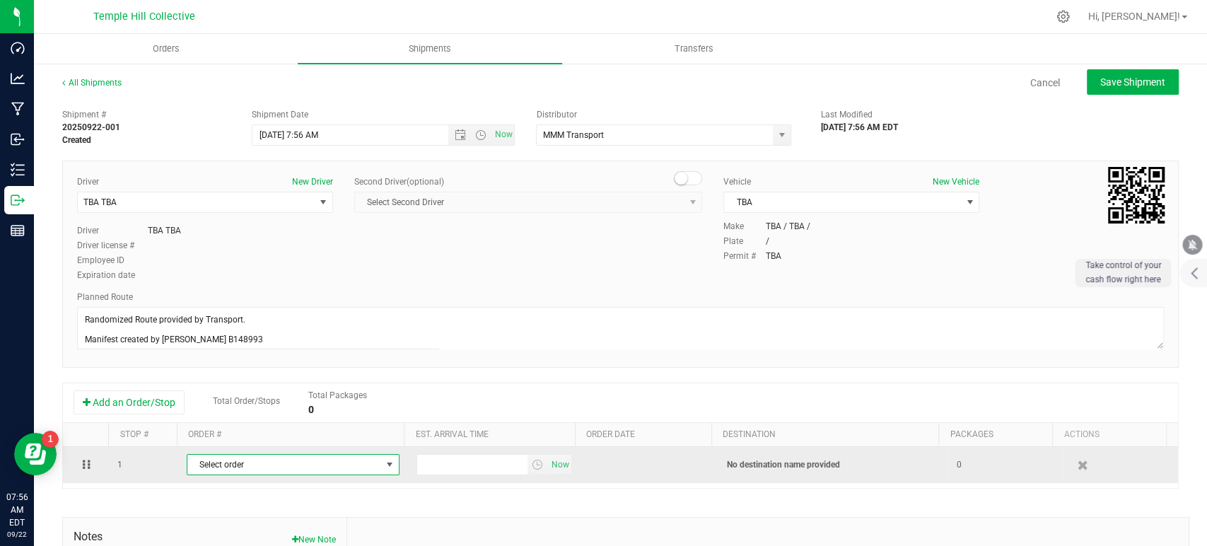
click at [254, 468] on span "Select order" at bounding box center [284, 465] width 194 height 20
click at [267, 464] on span "Select order" at bounding box center [284, 465] width 194 height 20
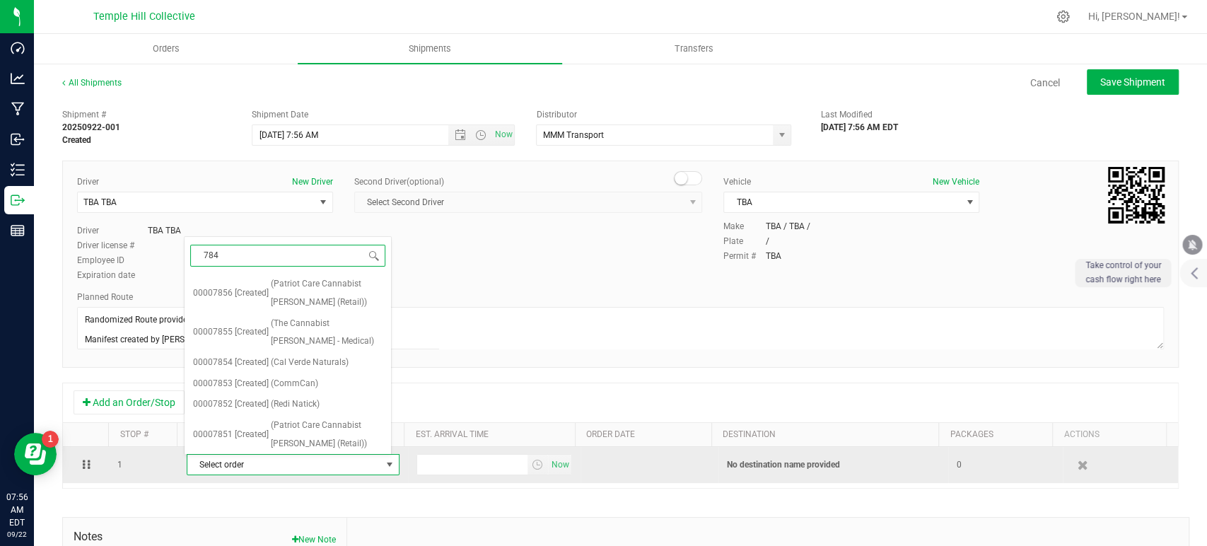
type input "7845"
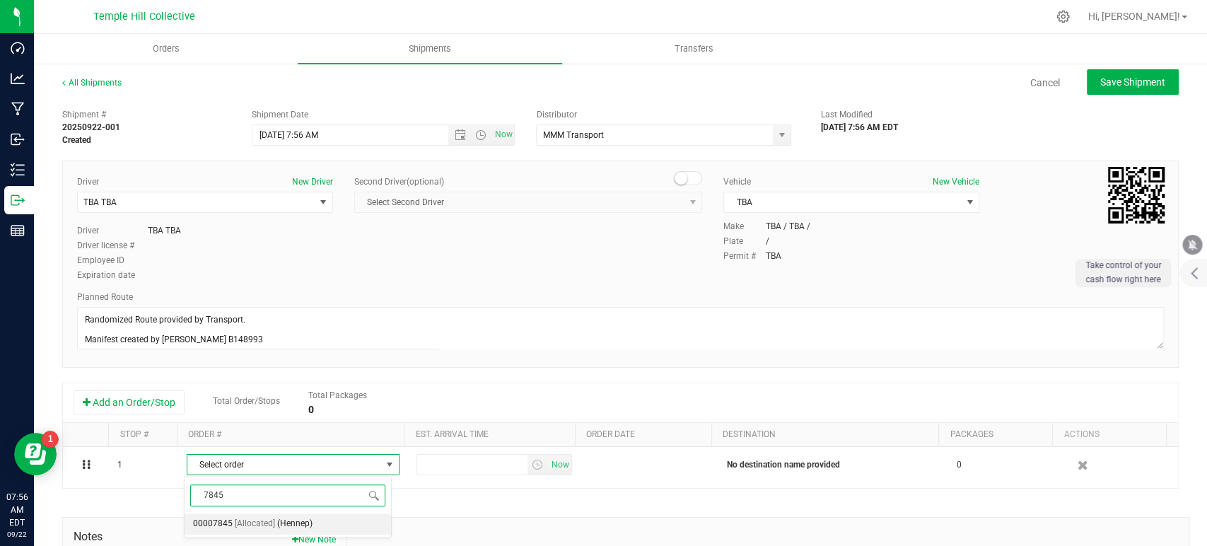
click at [296, 491] on span "(Hennep)" at bounding box center [294, 524] width 35 height 18
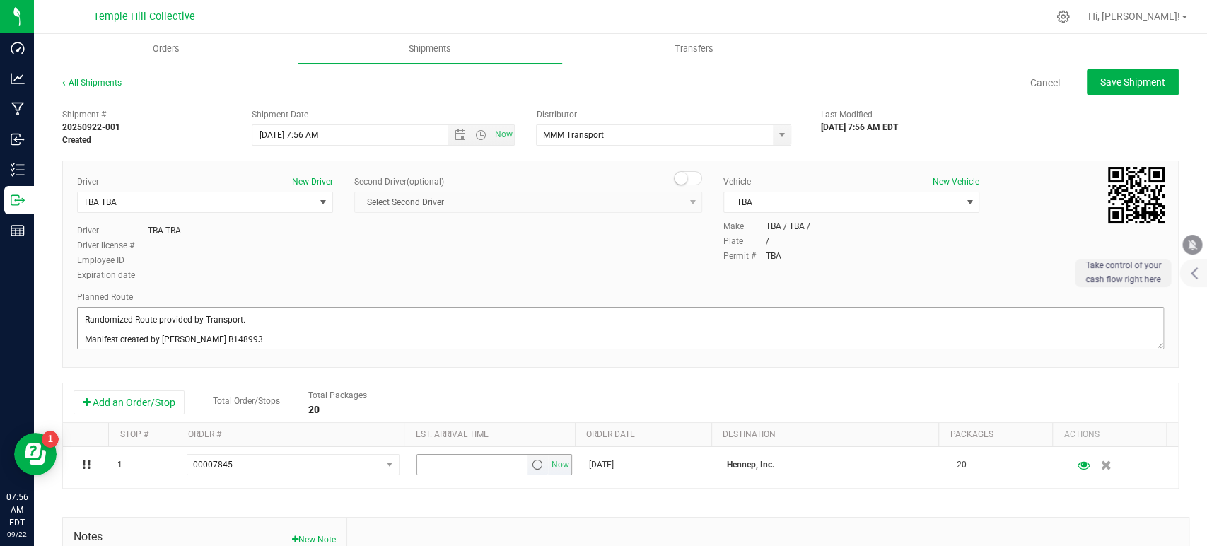
drag, startPoint x: 544, startPoint y: 463, endPoint x: 863, endPoint y: 308, distance: 354.3
click at [548, 463] on span "Now" at bounding box center [560, 465] width 24 height 21
click at [1086, 66] on div "All Shipments Cancel Save Shipment Shipment # 20250922-001 Created Shipment Dat…" at bounding box center [621, 392] width 1174 height 660
click at [1086, 83] on span "Save Shipment" at bounding box center [1133, 81] width 65 height 11
type input "9/22/2025 11:56 AM"
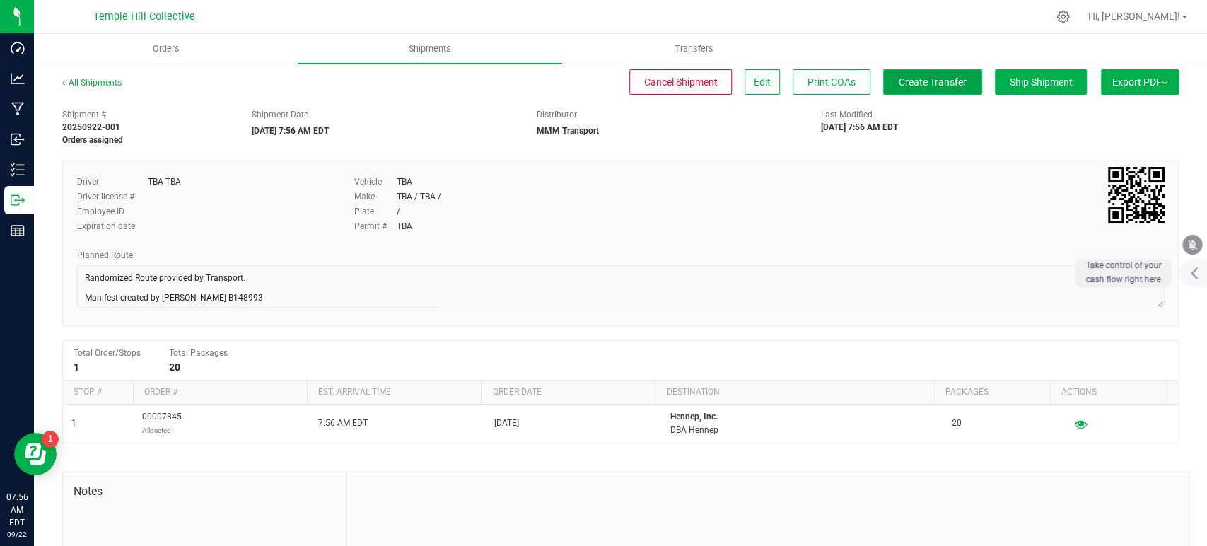
drag, startPoint x: 928, startPoint y: 82, endPoint x: 872, endPoint y: 86, distance: 56.0
click at [928, 82] on span "Create Transfer" at bounding box center [933, 81] width 68 height 11
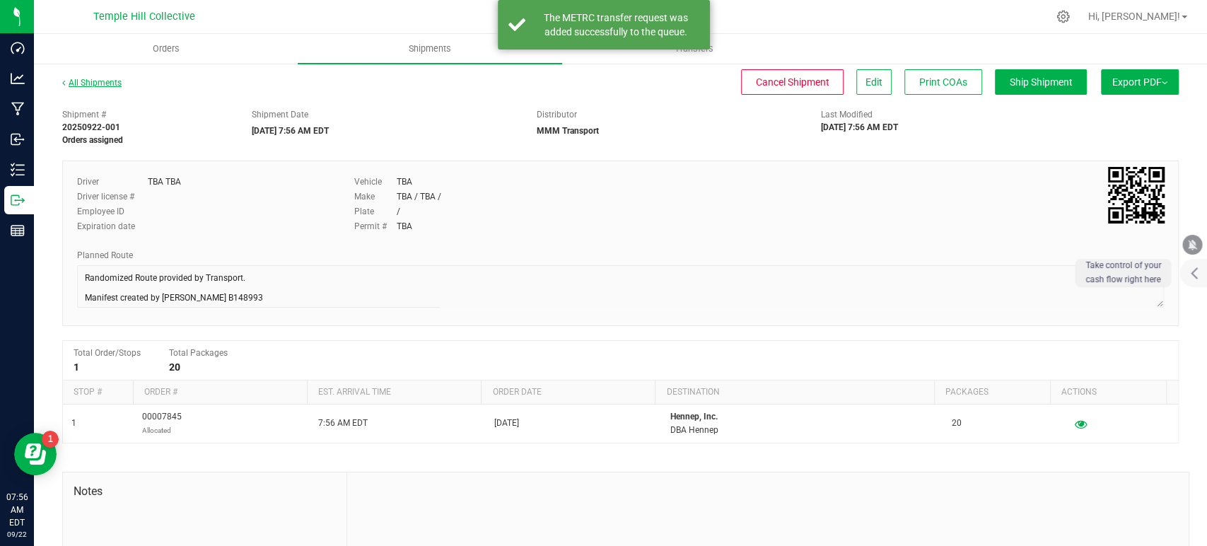
click at [113, 83] on link "All Shipments" at bounding box center [91, 83] width 59 height 10
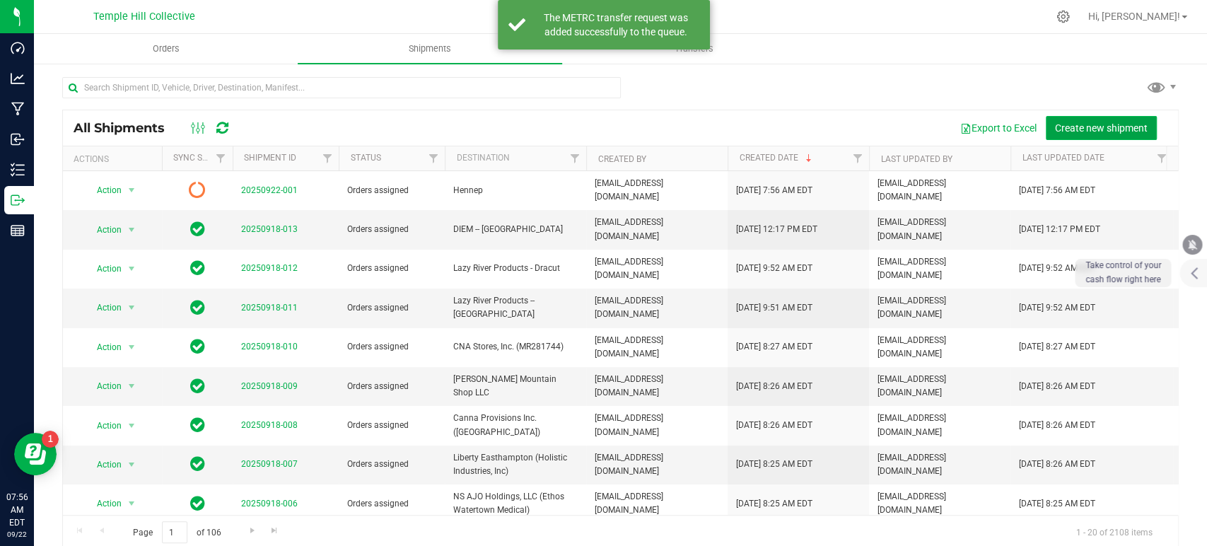
click at [1086, 129] on span "Create new shipment" at bounding box center [1101, 127] width 93 height 11
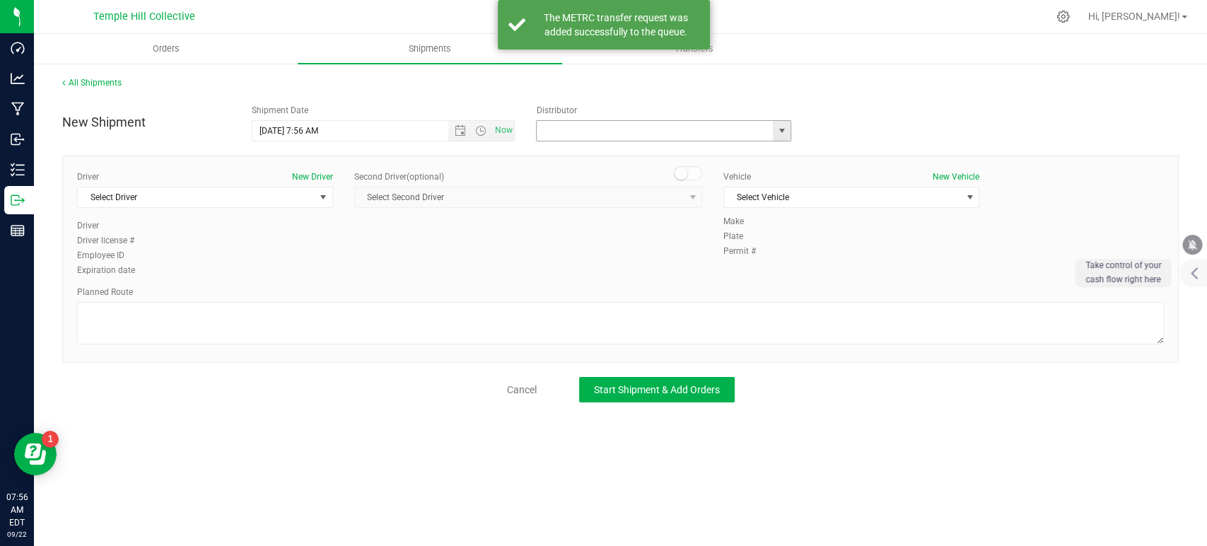
click at [610, 129] on input "text" at bounding box center [651, 131] width 229 height 20
click at [594, 156] on li "MMM Transport" at bounding box center [664, 154] width 254 height 21
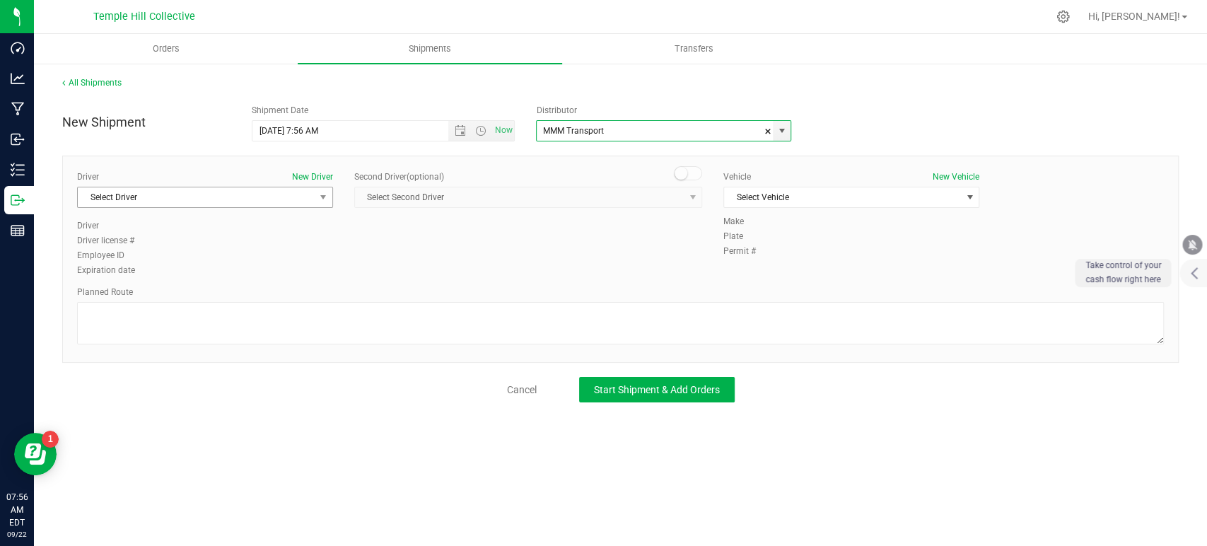
type input "MMM Transport"
click at [289, 197] on span "Select Driver" at bounding box center [196, 197] width 237 height 20
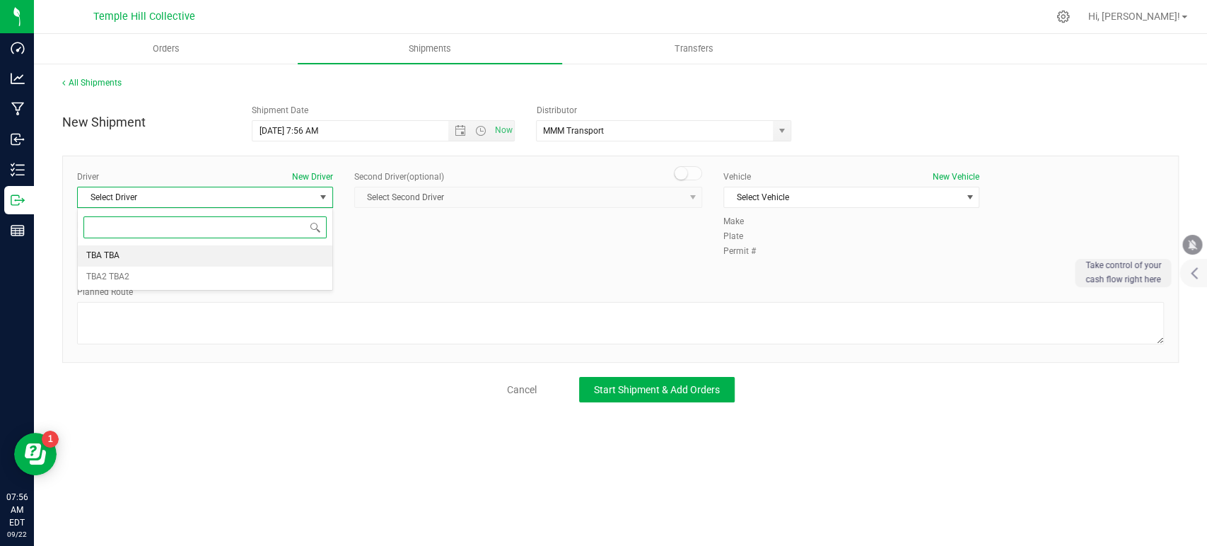
click at [140, 260] on li "TBA TBA" at bounding box center [205, 255] width 255 height 21
drag, startPoint x: 175, startPoint y: 323, endPoint x: 219, endPoint y: 320, distance: 43.2
click at [175, 323] on textarea at bounding box center [620, 323] width 1087 height 42
paste textarea "Randomized Route provided by Transport. Manifest created by Makayla Rice B148993"
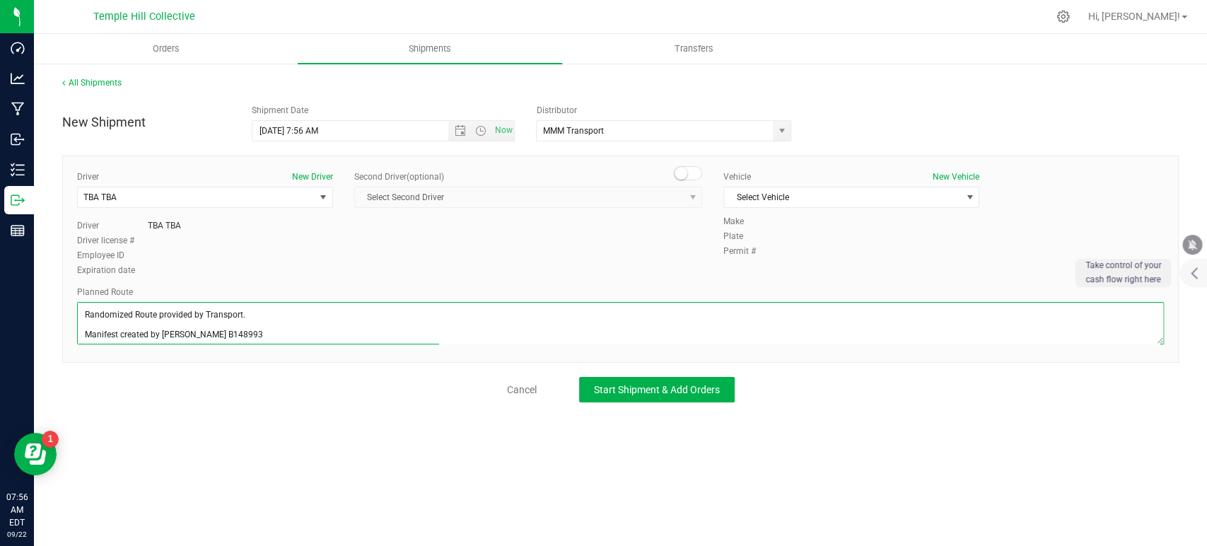
scroll to position [6, 0]
type textarea "Randomized Route provided by Transport. Manifest created by Makayla Rice B148993"
click at [860, 194] on span "Select Vehicle" at bounding box center [842, 197] width 237 height 20
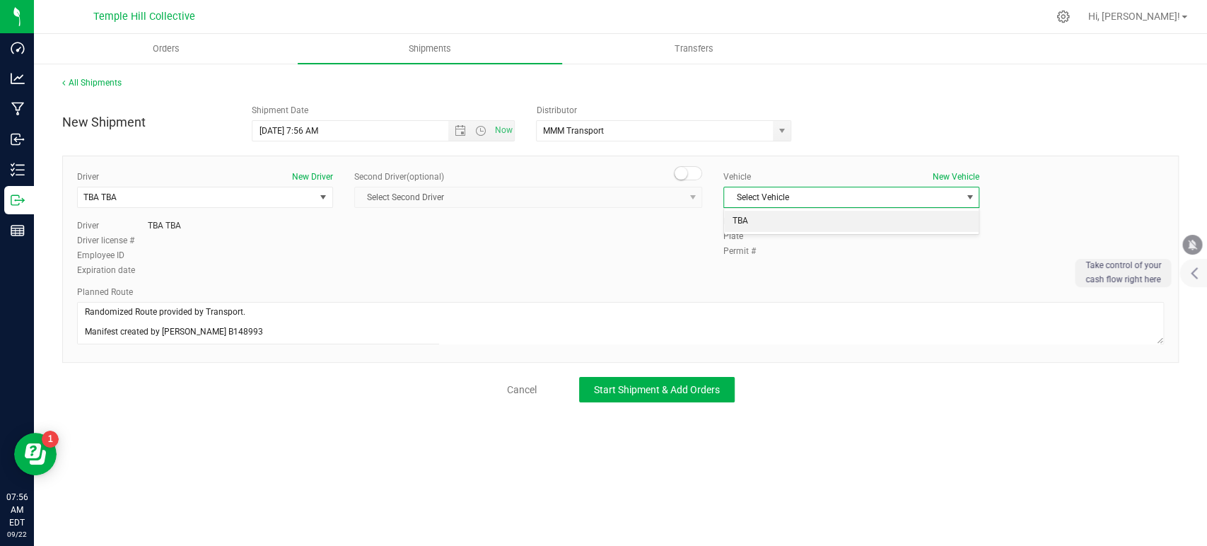
click at [834, 221] on li "TBA" at bounding box center [851, 221] width 255 height 21
click at [685, 400] on button "Start Shipment & Add Orders" at bounding box center [657, 389] width 156 height 25
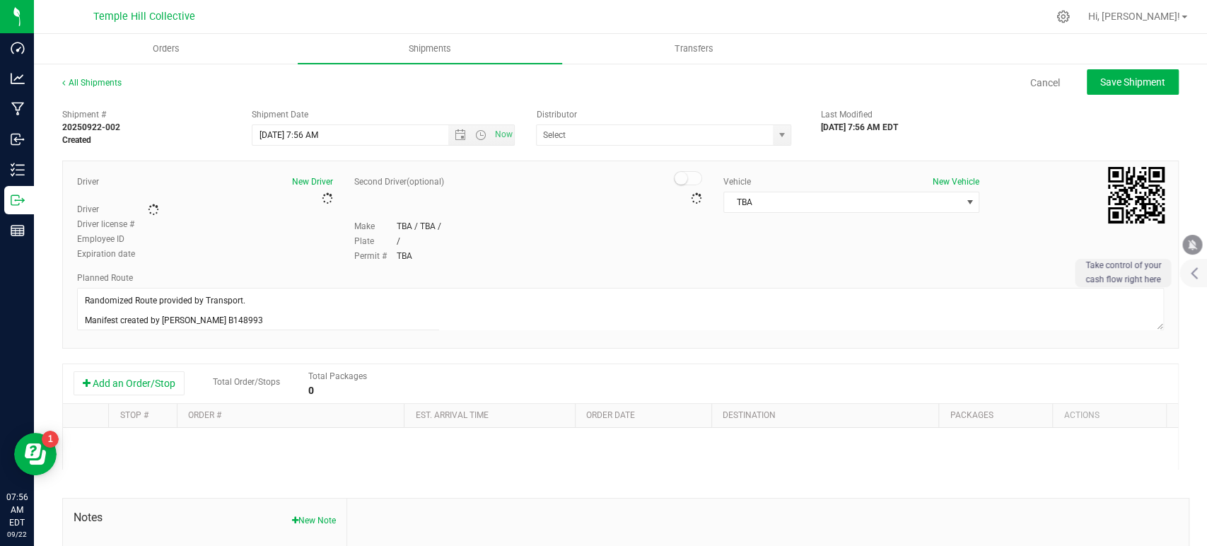
type input "MMM Transport"
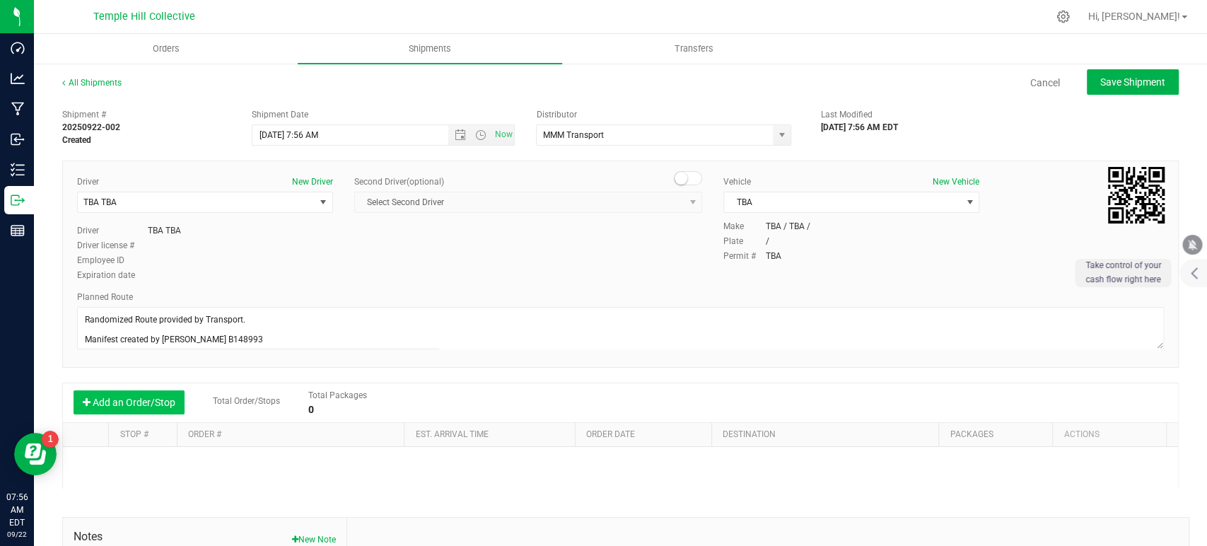
click at [146, 402] on button "Add an Order/Stop" at bounding box center [129, 402] width 111 height 24
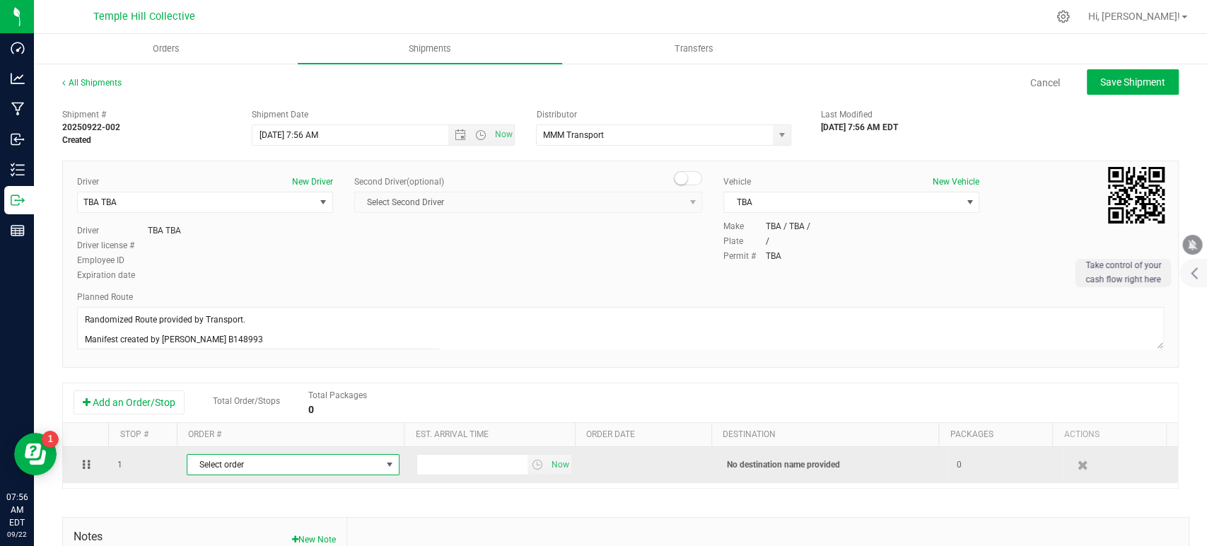
click at [253, 465] on span "Select order" at bounding box center [284, 465] width 194 height 20
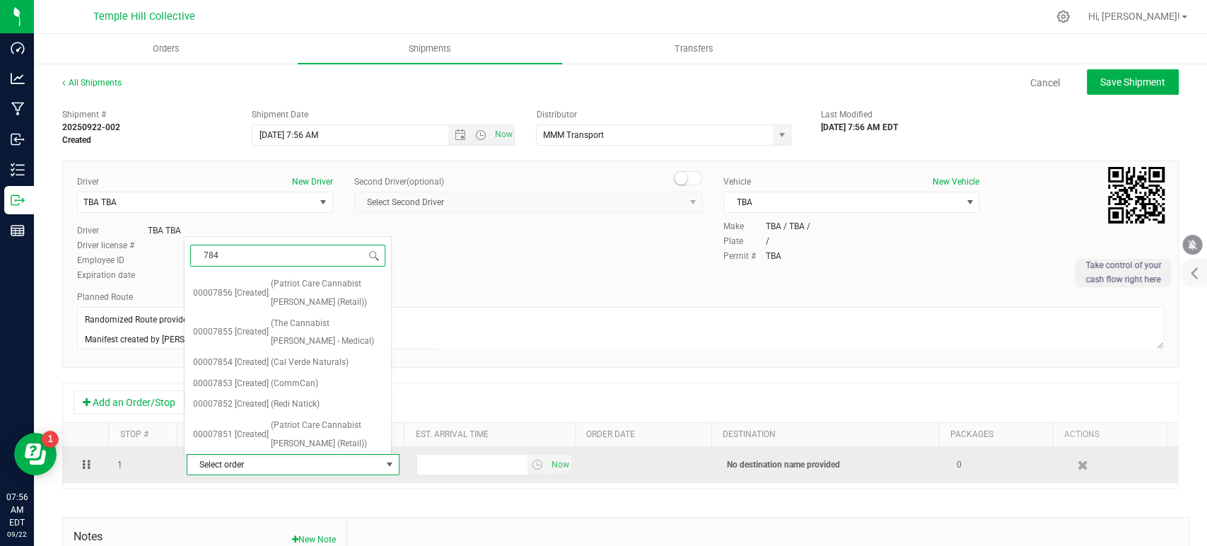
type input "7849"
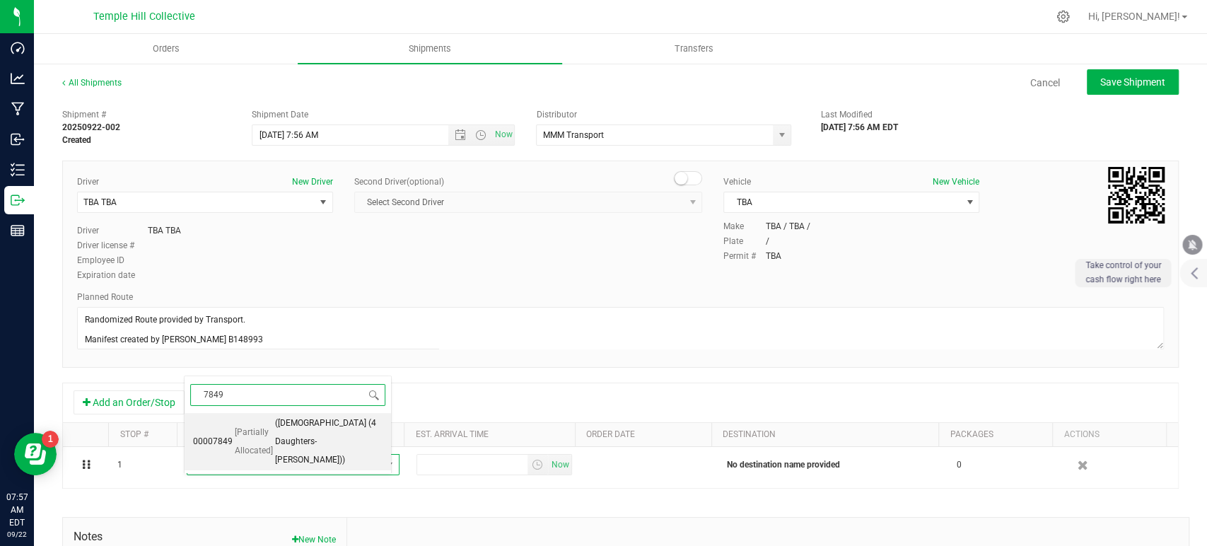
click at [273, 436] on span "[Partially Allocated]" at bounding box center [254, 442] width 38 height 36
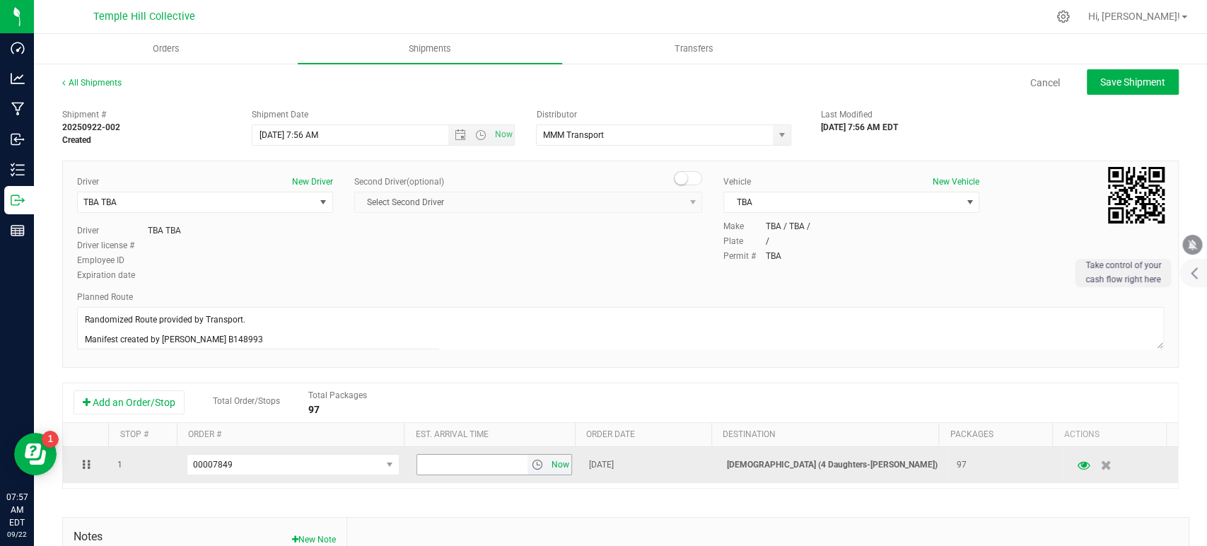
click at [548, 461] on span "Now" at bounding box center [560, 465] width 24 height 21
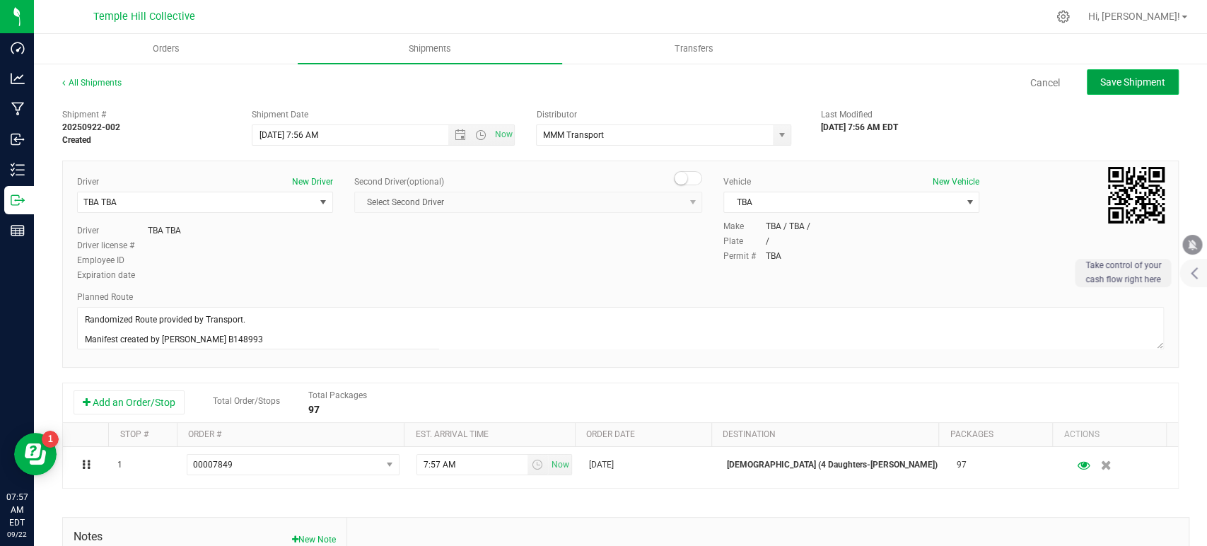
click at [1086, 85] on span "Save Shipment" at bounding box center [1133, 81] width 65 height 11
type input "9/22/2025 11:56 AM"
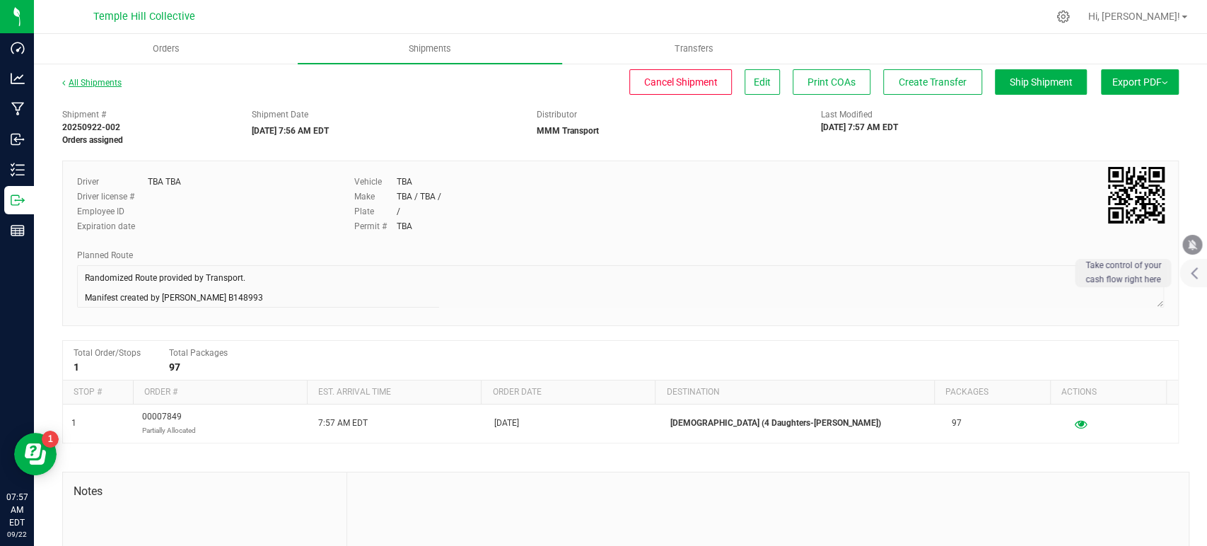
click at [115, 81] on link "All Shipments" at bounding box center [91, 83] width 59 height 10
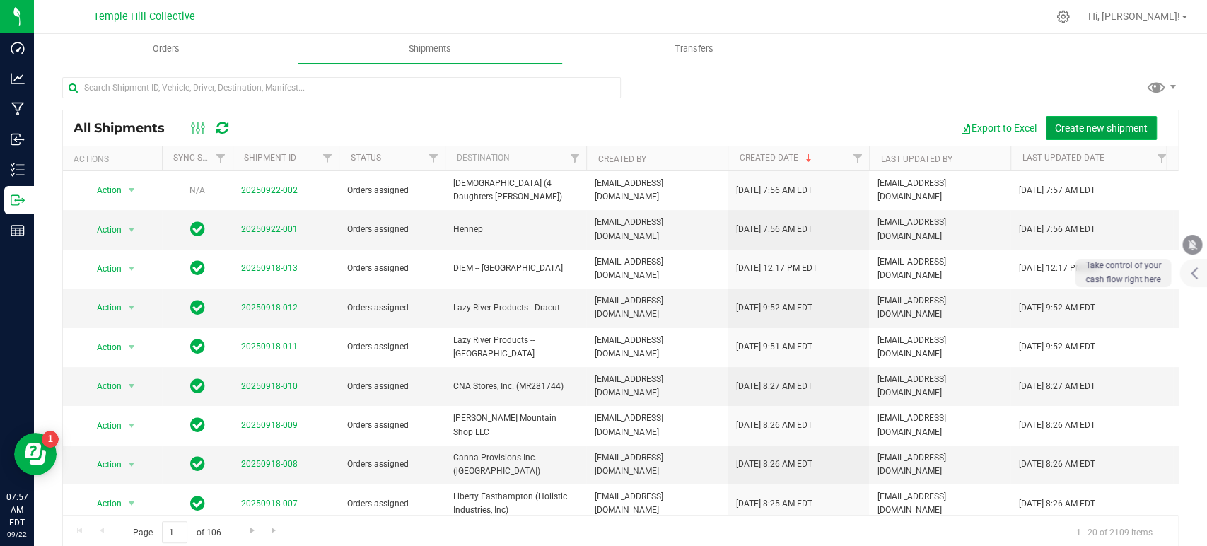
click at [1055, 124] on span "Create new shipment" at bounding box center [1101, 127] width 93 height 11
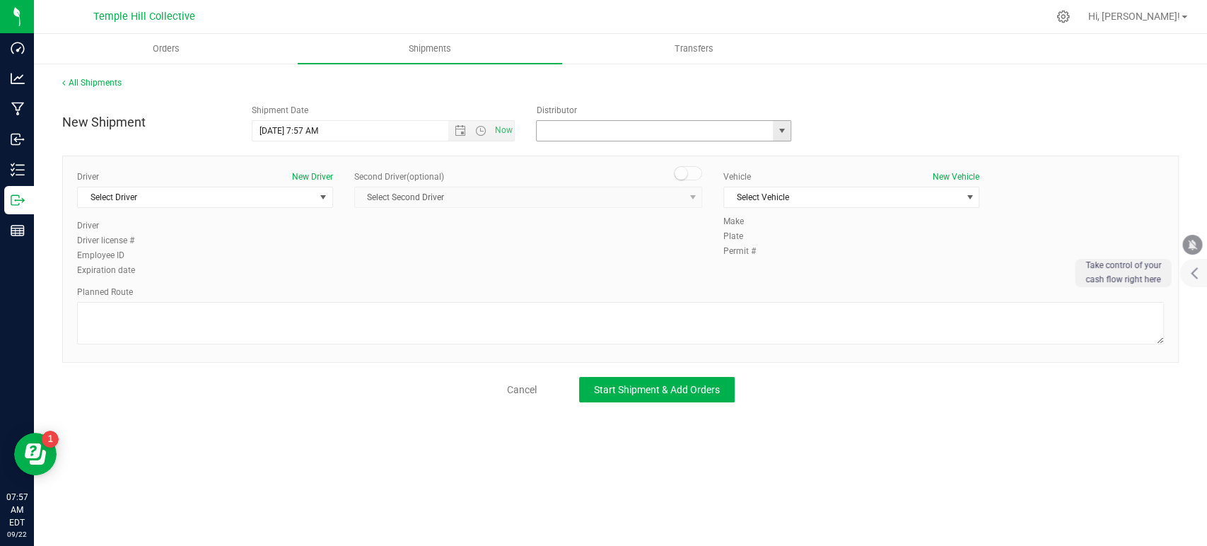
click at [601, 129] on input "text" at bounding box center [651, 131] width 229 height 20
click at [592, 148] on li "MMM Transport" at bounding box center [664, 154] width 254 height 21
type input "MMM Transport"
click at [222, 187] on span "Select Driver" at bounding box center [205, 197] width 256 height 21
click at [154, 259] on li "TBA TBA" at bounding box center [205, 255] width 255 height 21
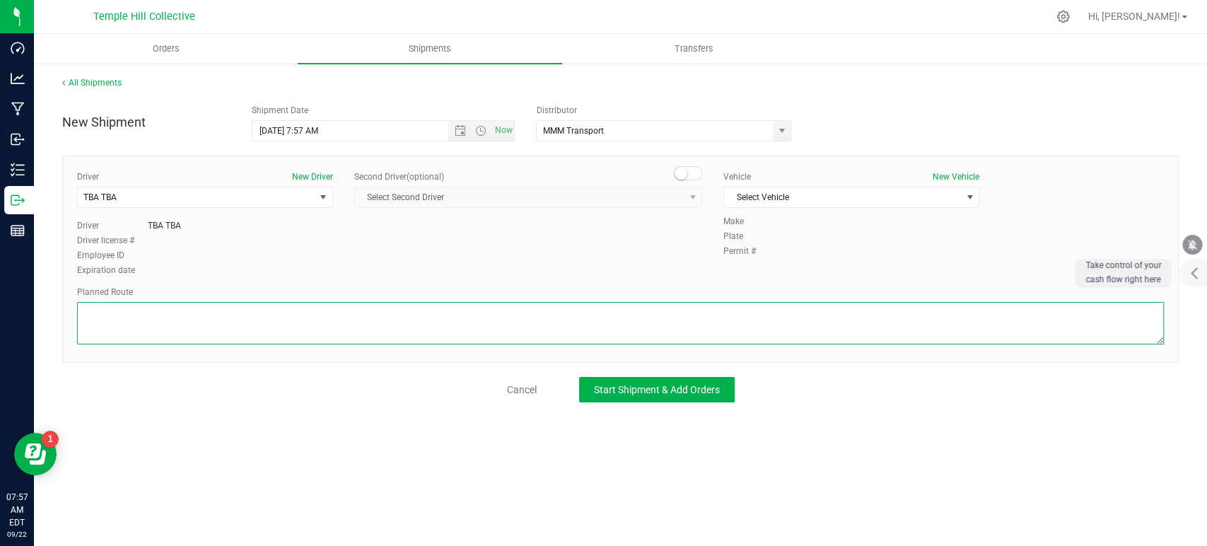
click at [165, 308] on textarea at bounding box center [620, 323] width 1087 height 42
paste textarea "Randomized Route provided by Transport. Manifest created by Makayla Rice B148993"
type textarea "Randomized Route provided by Transport. Manifest created by Makayla Rice B148993"
click at [864, 197] on span "Select Vehicle" at bounding box center [842, 197] width 237 height 20
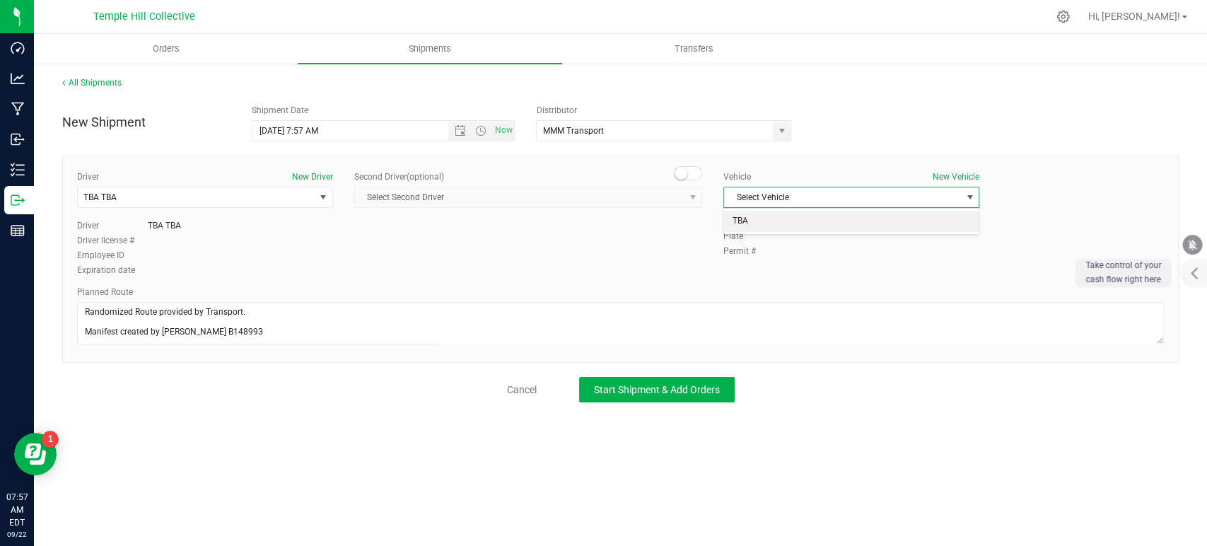
click at [835, 221] on li "TBA" at bounding box center [851, 221] width 255 height 21
click at [704, 386] on span "Start Shipment & Add Orders" at bounding box center [657, 389] width 126 height 11
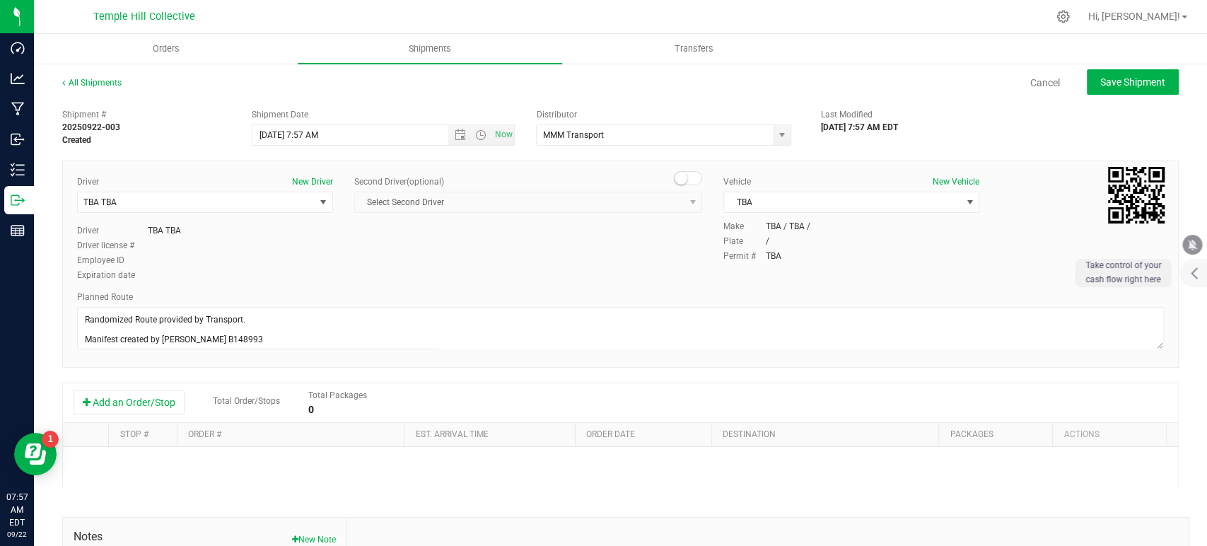
click at [157, 399] on button "Add an Order/Stop" at bounding box center [129, 402] width 111 height 24
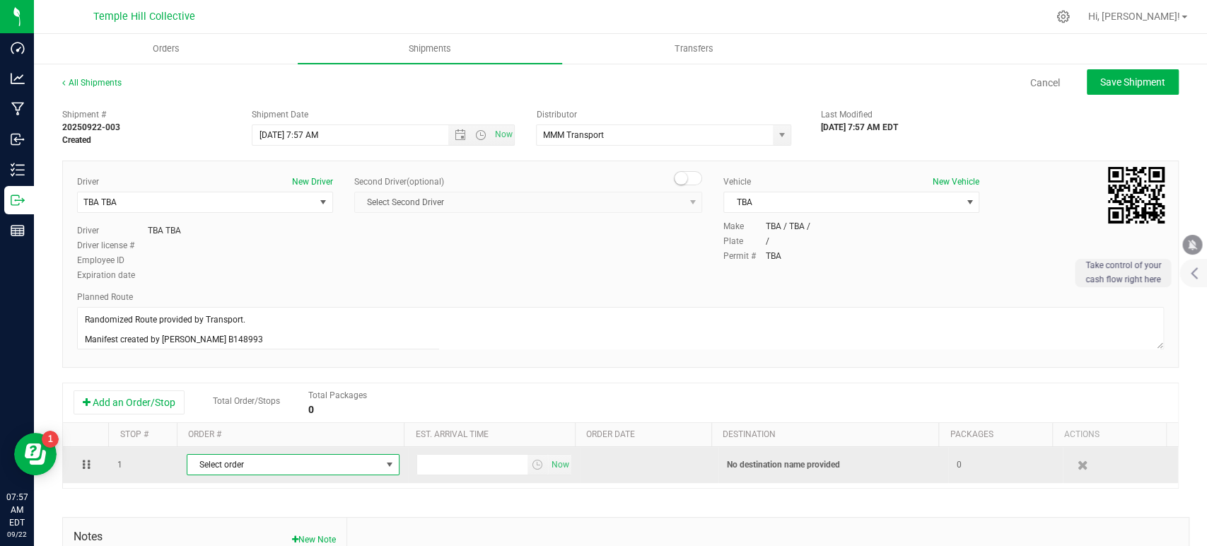
click at [268, 460] on span "Select order" at bounding box center [284, 465] width 194 height 20
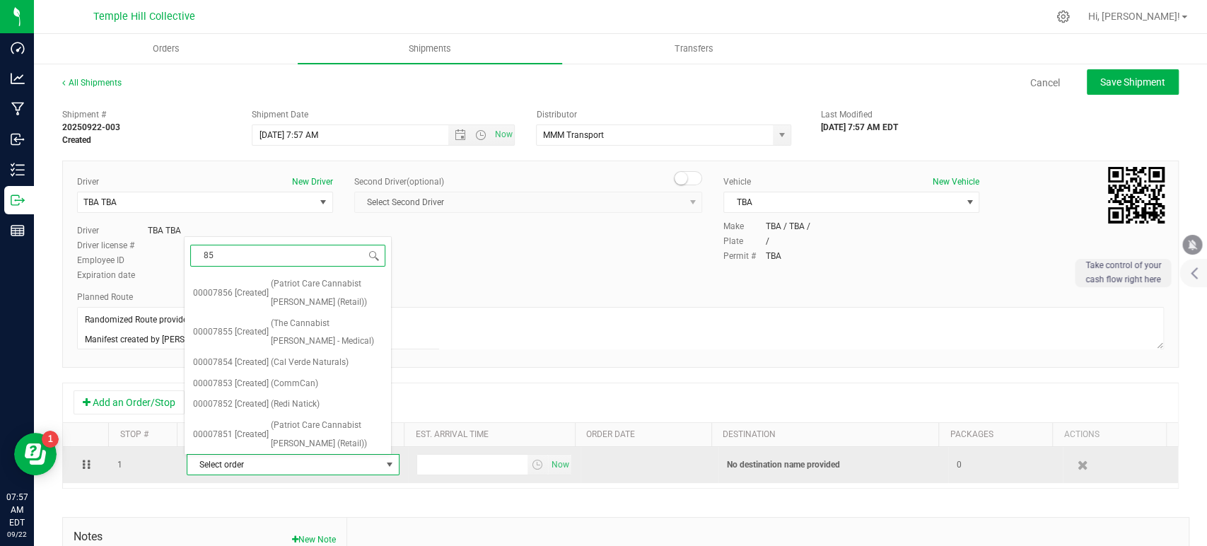
type input "850"
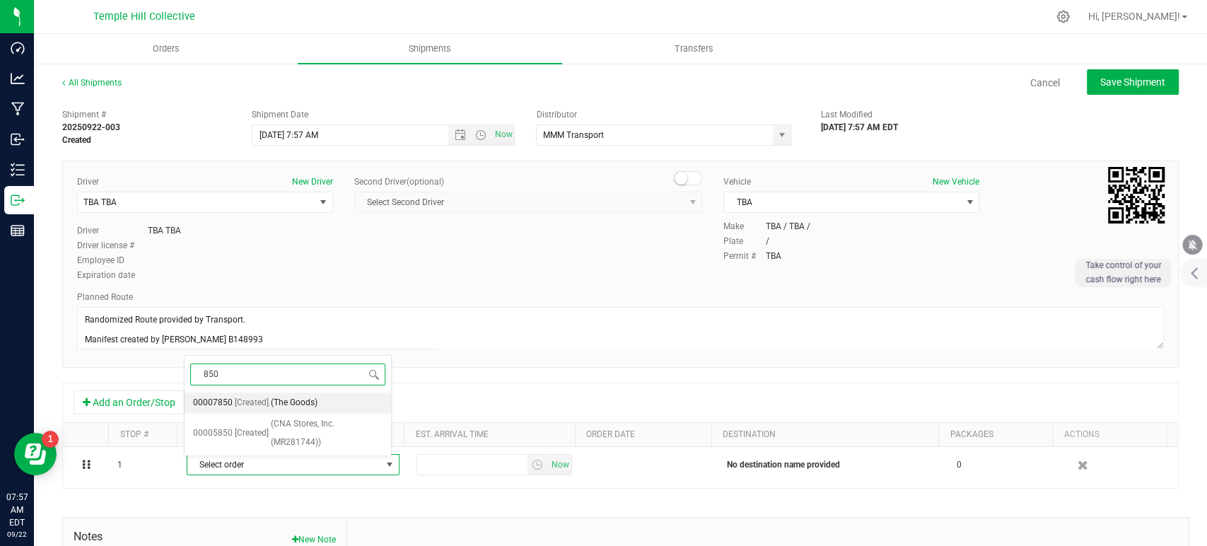
click at [290, 398] on span "(The Goods)" at bounding box center [294, 403] width 47 height 18
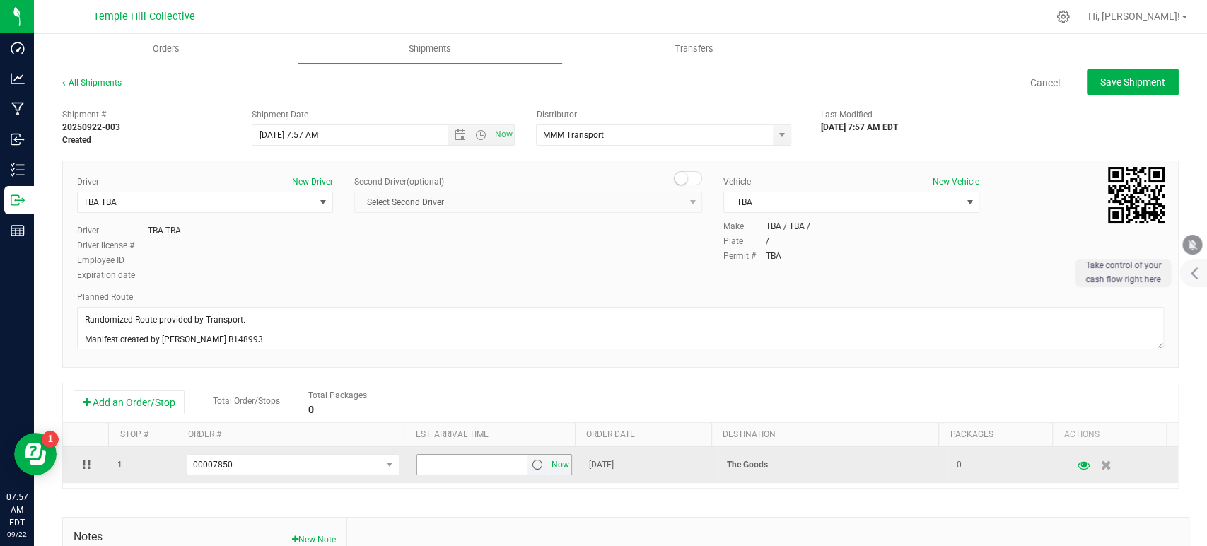
click at [549, 462] on span "Now" at bounding box center [560, 465] width 24 height 21
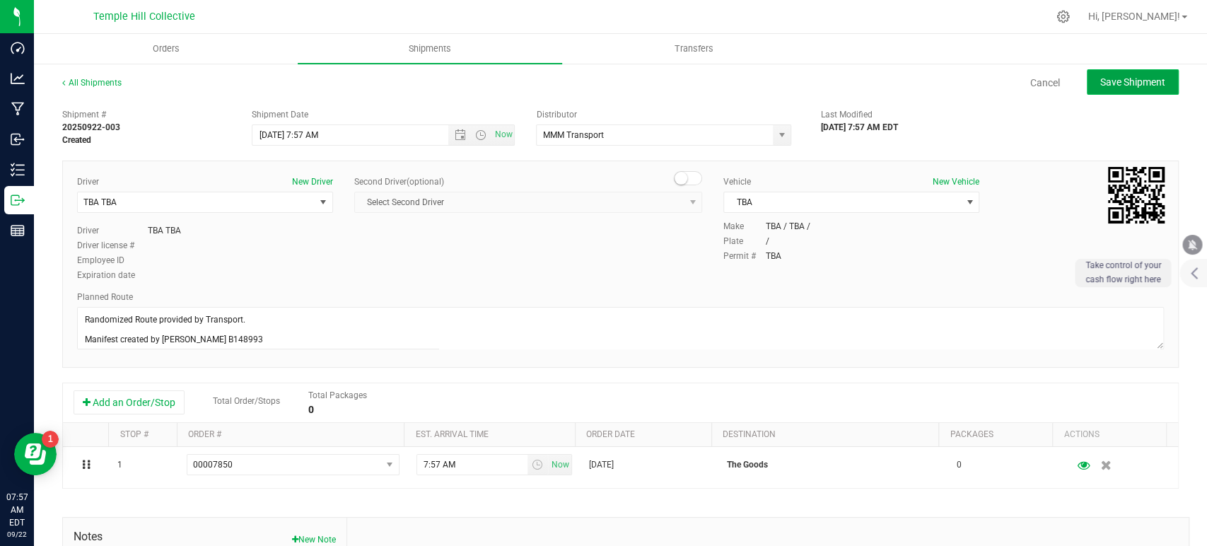
click at [1086, 82] on span "Save Shipment" at bounding box center [1133, 81] width 65 height 11
type input "9/22/2025 11:57 AM"
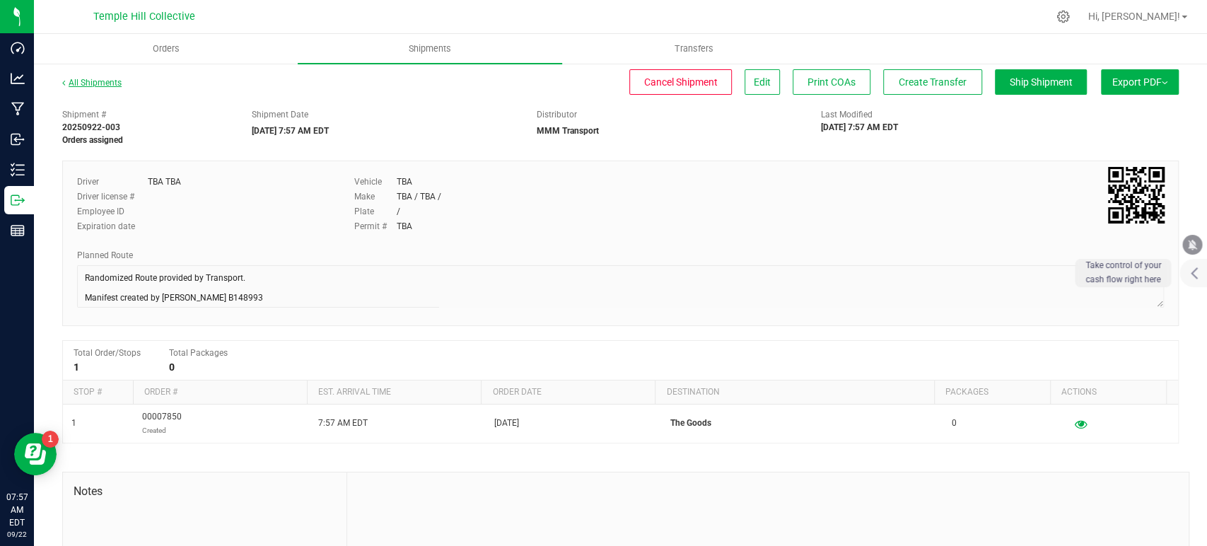
click at [100, 83] on link "All Shipments" at bounding box center [91, 83] width 59 height 10
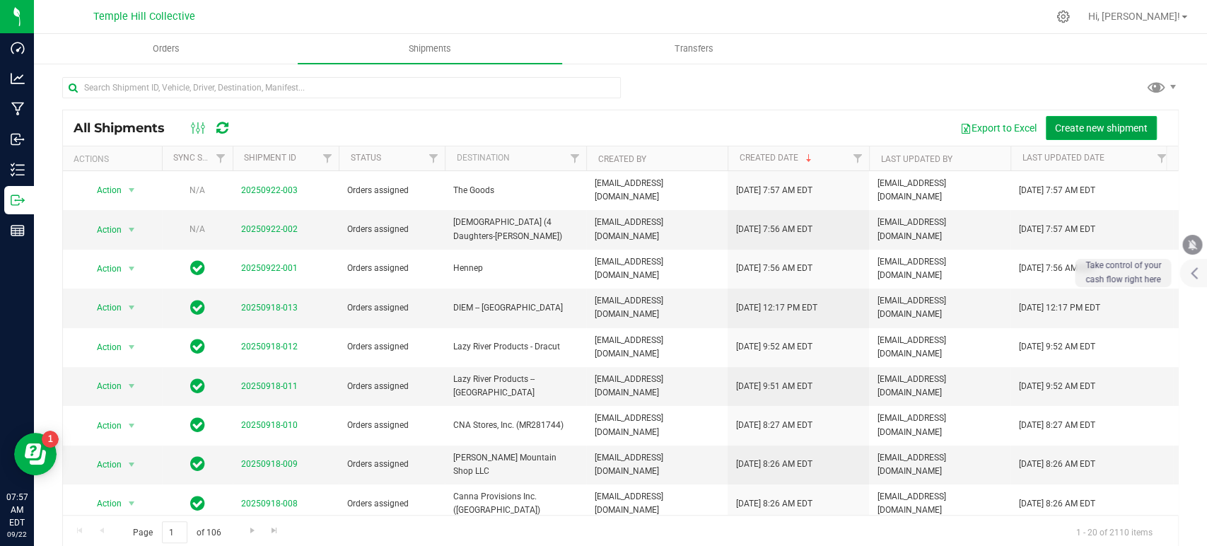
click at [1060, 133] on span "Create new shipment" at bounding box center [1101, 127] width 93 height 11
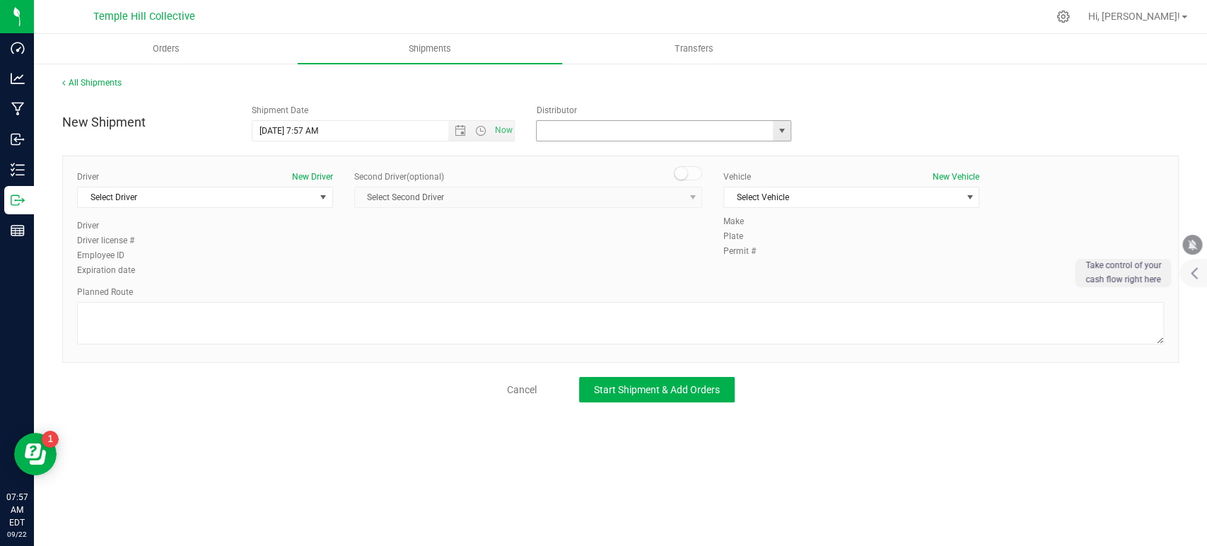
click at [650, 127] on input "text" at bounding box center [651, 131] width 229 height 20
click at [622, 155] on li "MMM Transport" at bounding box center [664, 154] width 254 height 21
type input "MMM Transport"
click at [268, 197] on span "Select Driver" at bounding box center [196, 197] width 237 height 20
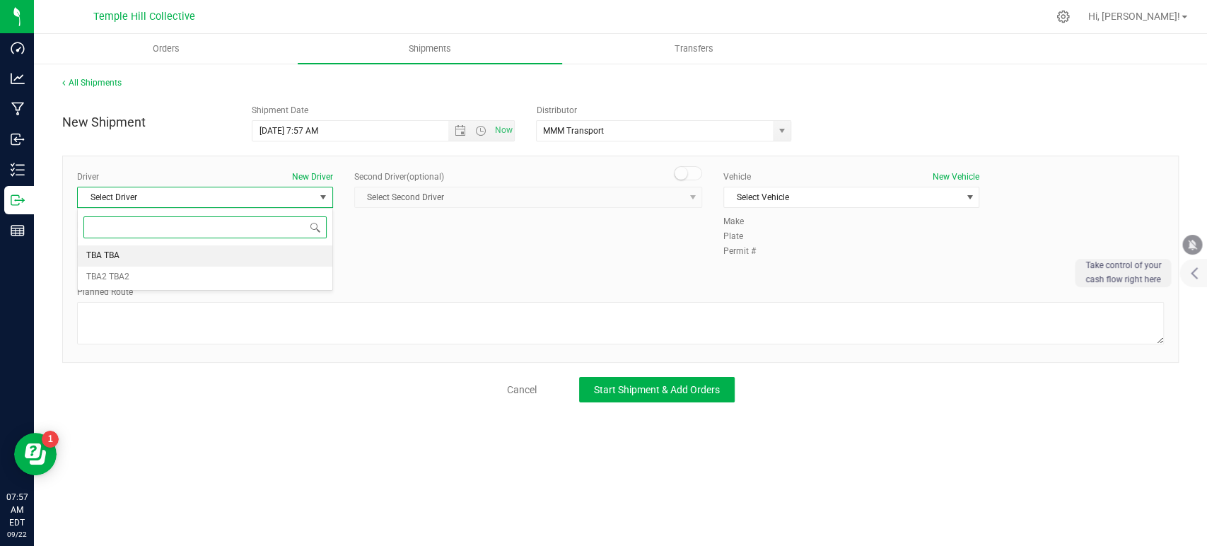
click at [180, 254] on li "TBA TBA" at bounding box center [205, 255] width 255 height 21
click at [247, 330] on textarea at bounding box center [620, 323] width 1087 height 42
paste textarea "Randomized Route provided by Transport. Manifest created by Makayla Rice B148993"
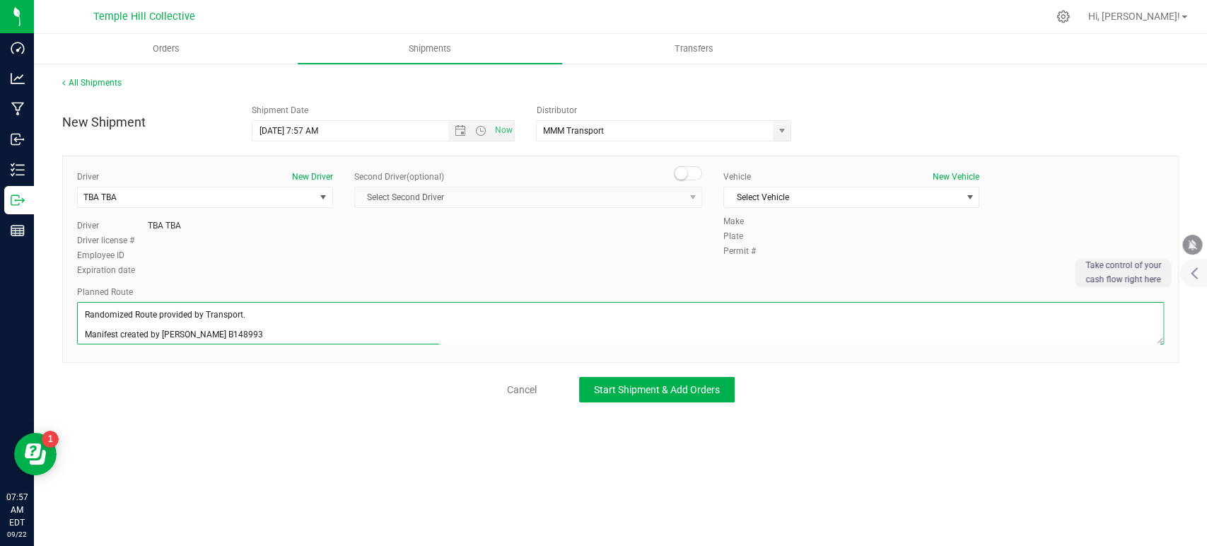
scroll to position [6, 0]
type textarea "Randomized Route provided by Transport. Manifest created by Makayla Rice B148993"
click at [811, 190] on span "Select Vehicle" at bounding box center [842, 197] width 237 height 20
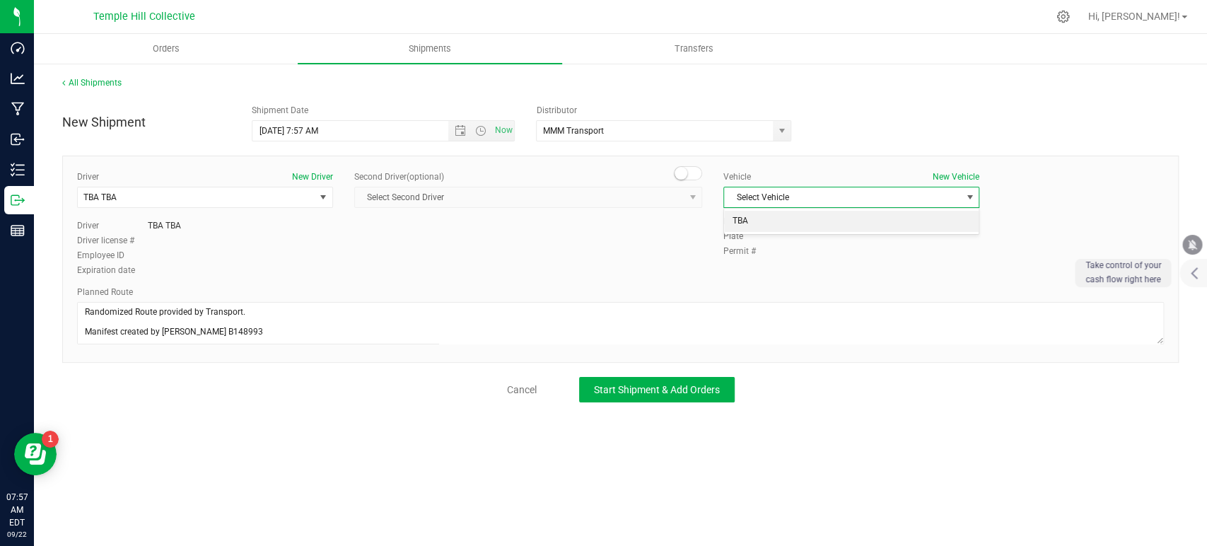
click at [777, 220] on li "TBA" at bounding box center [851, 221] width 255 height 21
click at [695, 390] on span "Start Shipment & Add Orders" at bounding box center [657, 389] width 126 height 11
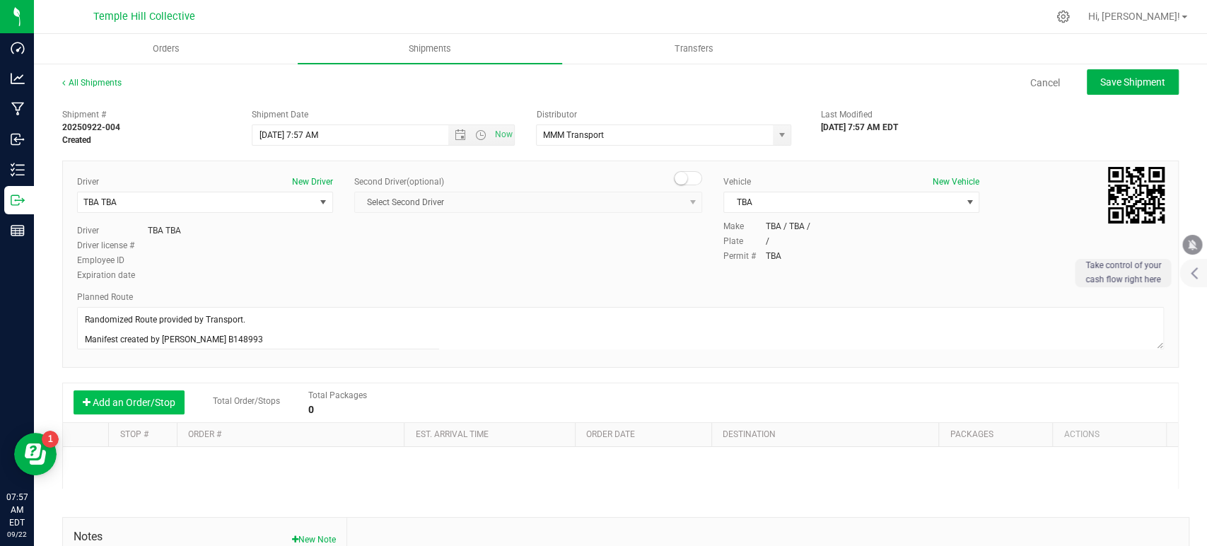
click at [166, 395] on button "Add an Order/Stop" at bounding box center [129, 402] width 111 height 24
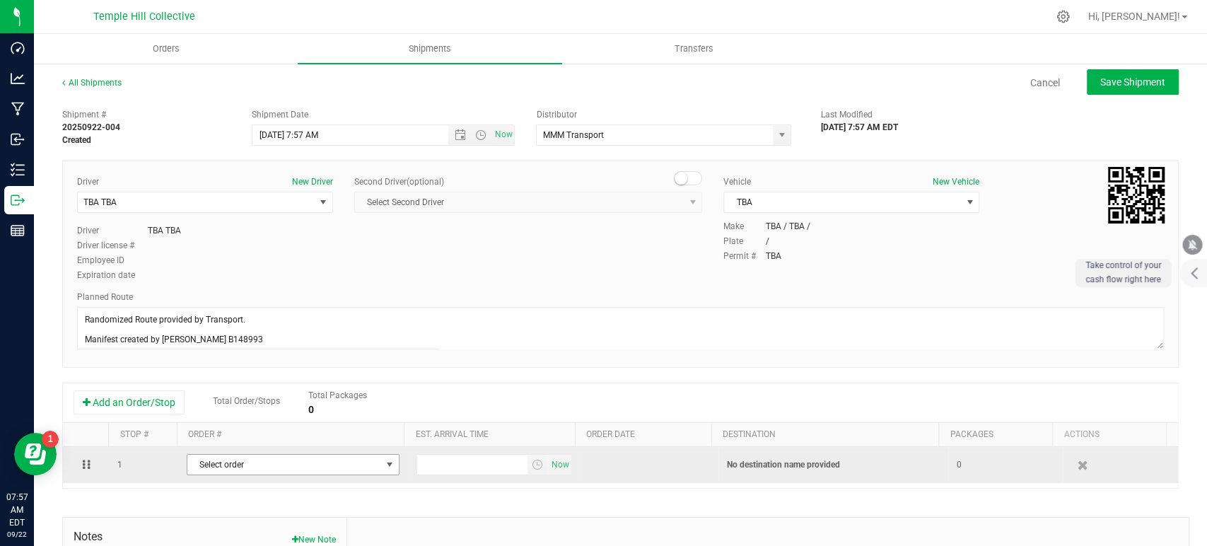
click at [250, 461] on span "Select order" at bounding box center [284, 465] width 194 height 20
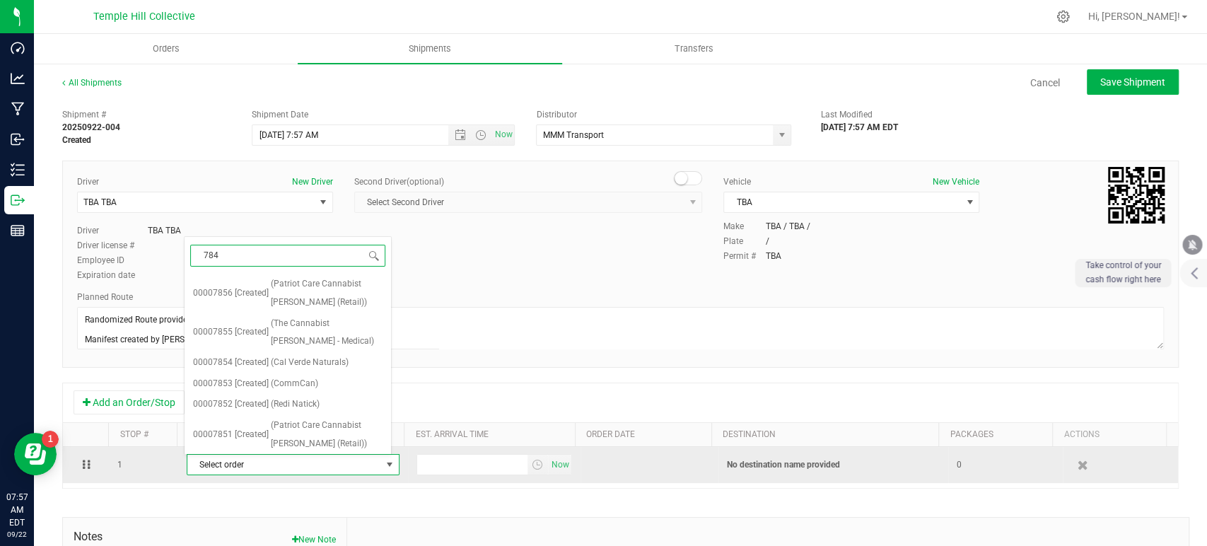
type input "7846"
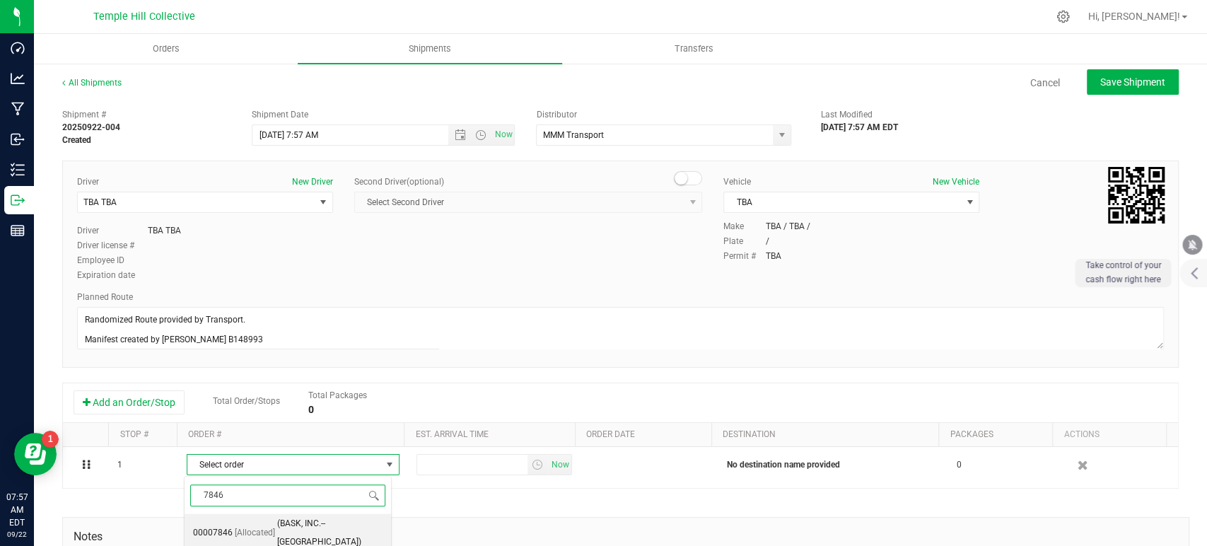
click at [277, 491] on span "(BASK, INC.--FAIRHAVEN)" at bounding box center [329, 533] width 105 height 36
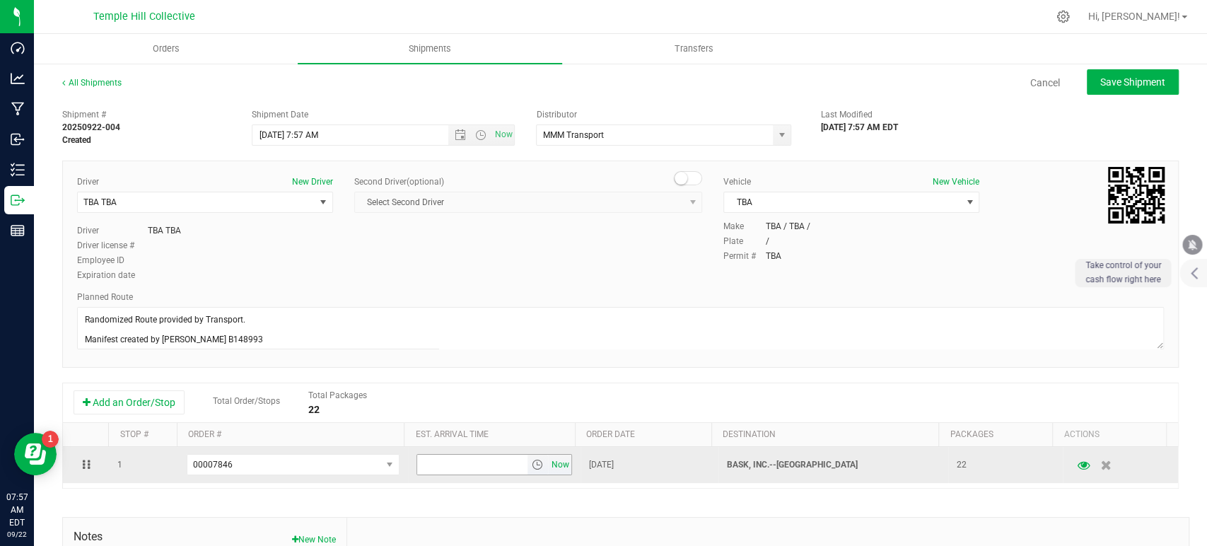
click at [550, 462] on span "Now" at bounding box center [560, 465] width 24 height 21
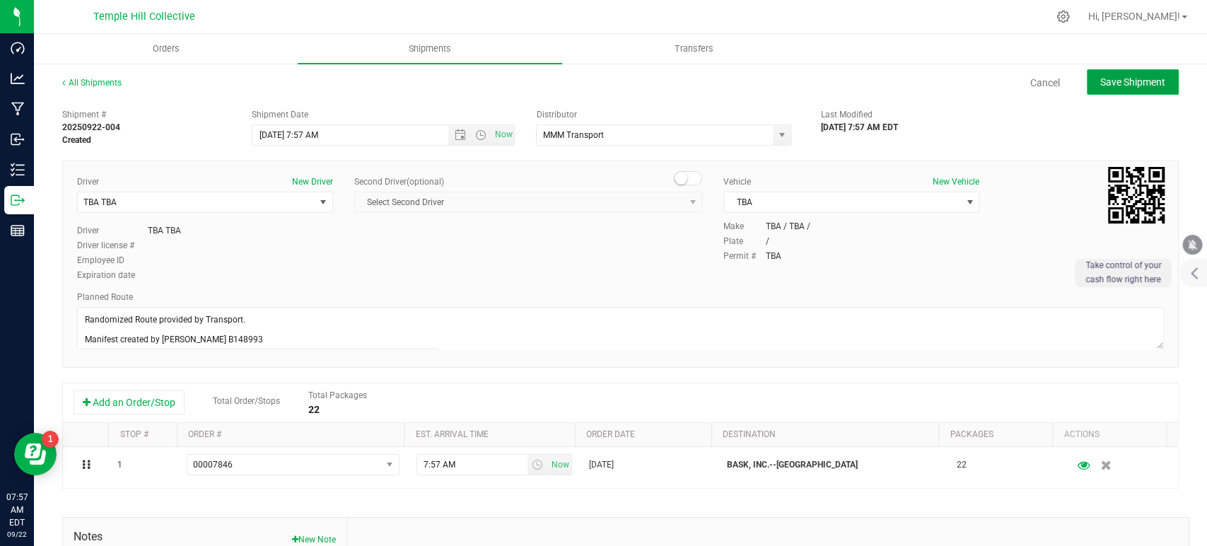
click at [1086, 83] on span "Save Shipment" at bounding box center [1133, 81] width 65 height 11
type input "9/22/2025 11:57 AM"
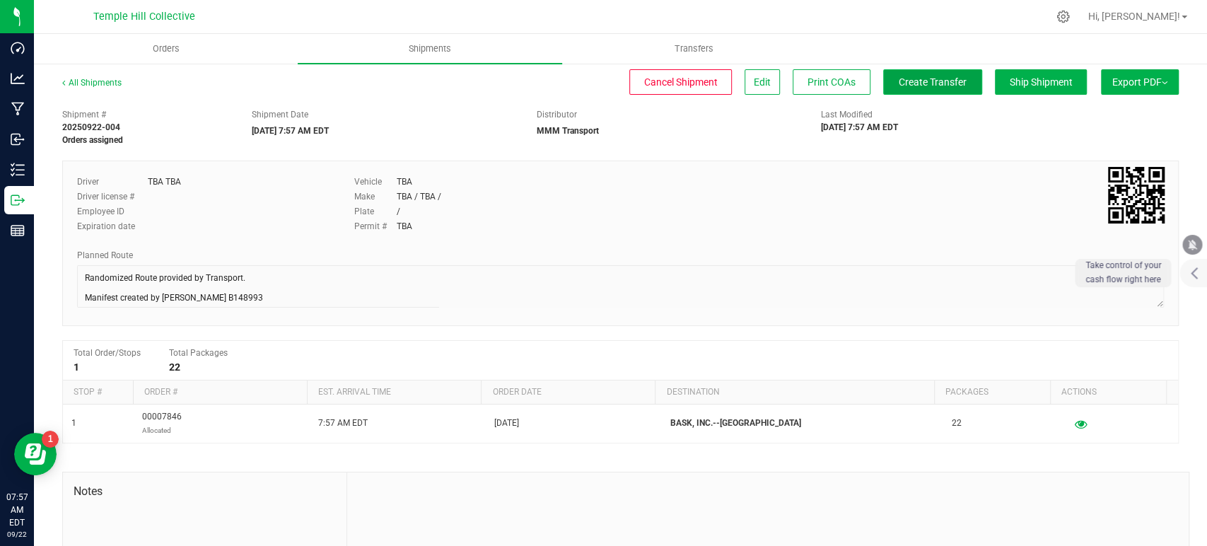
click at [911, 85] on span "Create Transfer" at bounding box center [933, 81] width 68 height 11
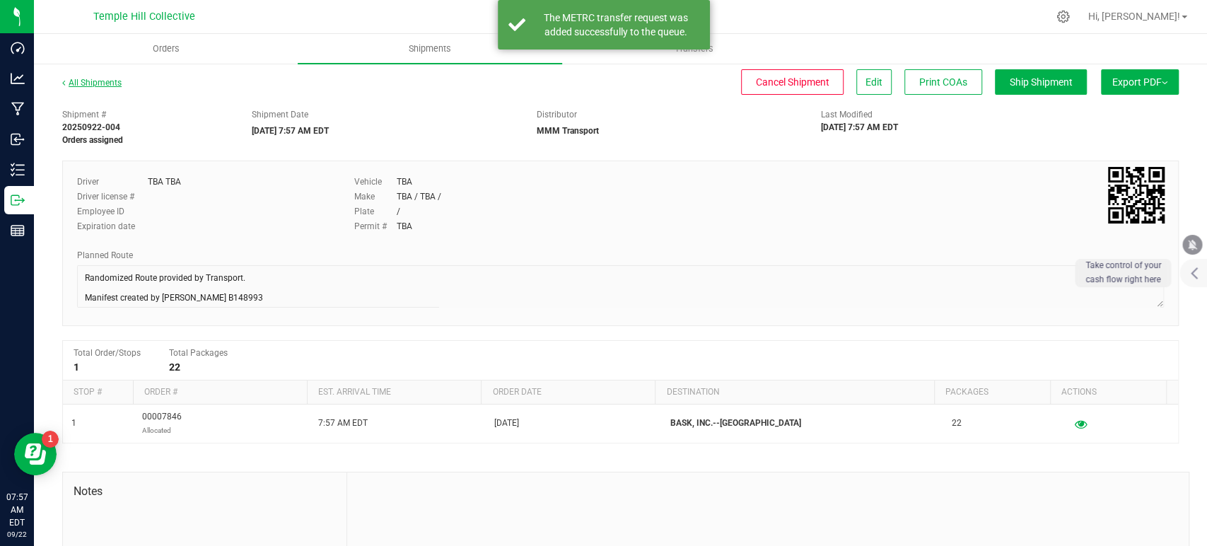
click at [108, 83] on link "All Shipments" at bounding box center [91, 83] width 59 height 10
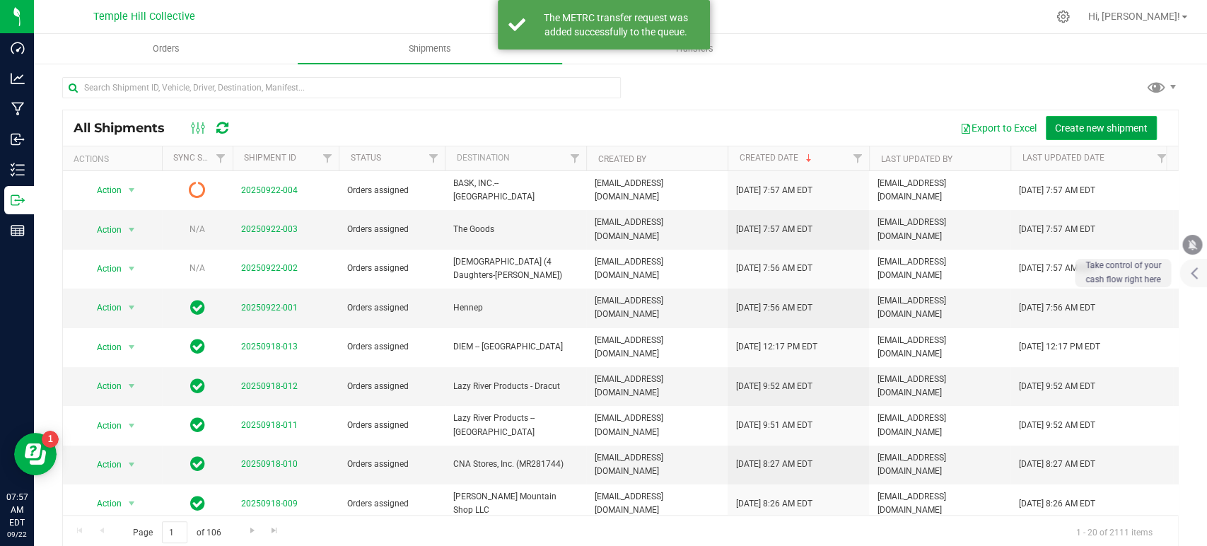
click at [1055, 123] on span "Create new shipment" at bounding box center [1101, 127] width 93 height 11
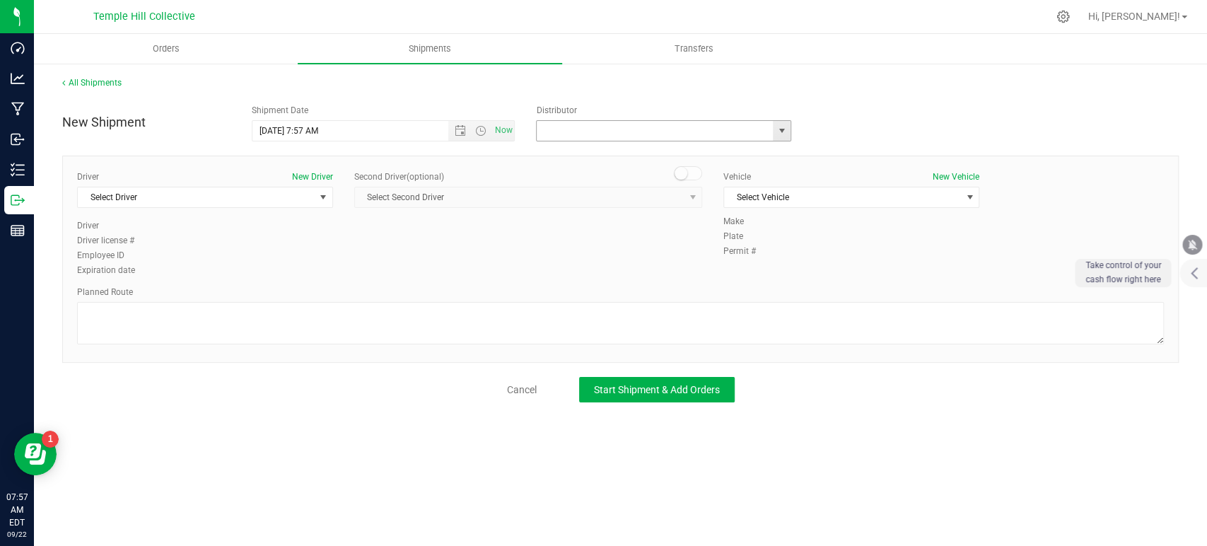
click at [601, 134] on input "text" at bounding box center [651, 131] width 229 height 20
click at [579, 154] on li "MMM Transport" at bounding box center [664, 154] width 254 height 21
type input "MMM Transport"
click at [213, 197] on span "Select Driver" at bounding box center [196, 197] width 237 height 20
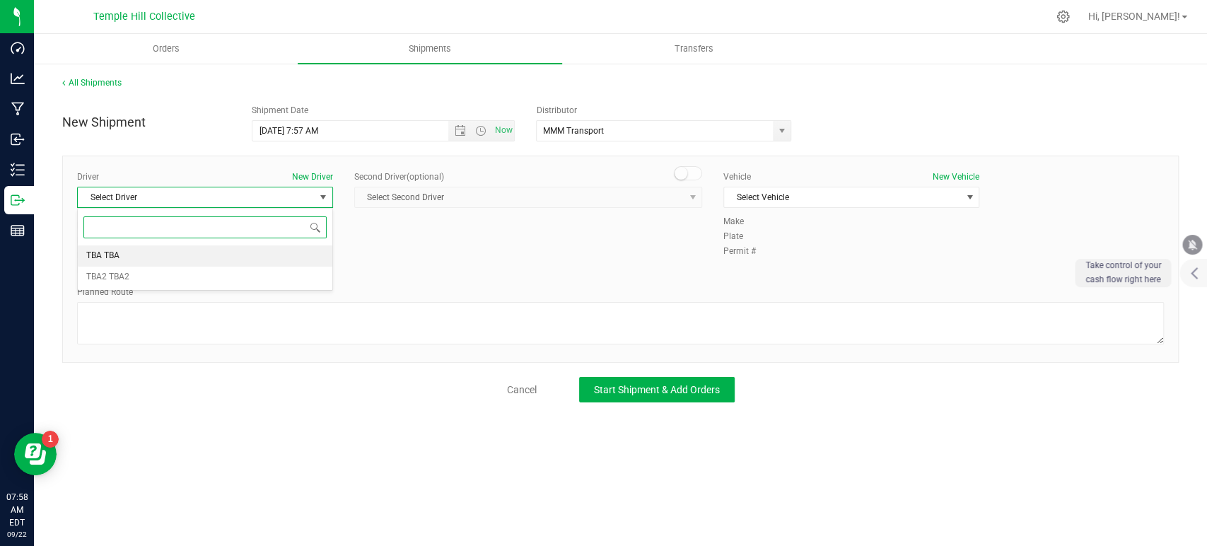
click at [167, 247] on li "TBA TBA" at bounding box center [205, 255] width 255 height 21
click at [238, 312] on textarea at bounding box center [620, 323] width 1087 height 42
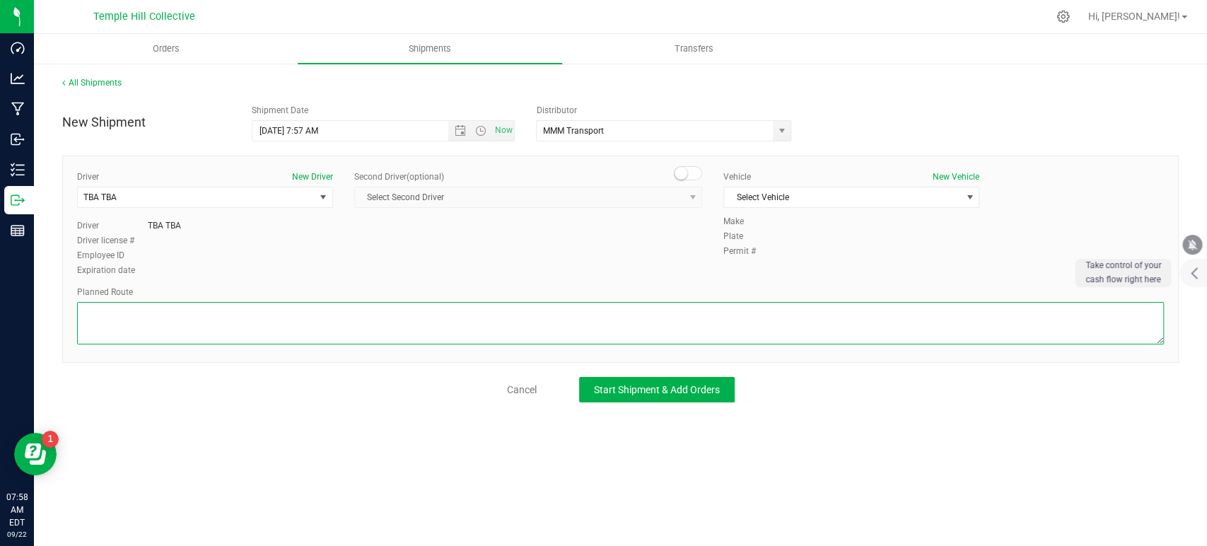
paste textarea "Randomized Route provided by Transport. Manifest created by Makayla Rice B148993"
type textarea "Randomized Route provided by Transport. Manifest created by Makayla Rice B148993"
click at [794, 195] on span "Select Vehicle" at bounding box center [842, 197] width 237 height 20
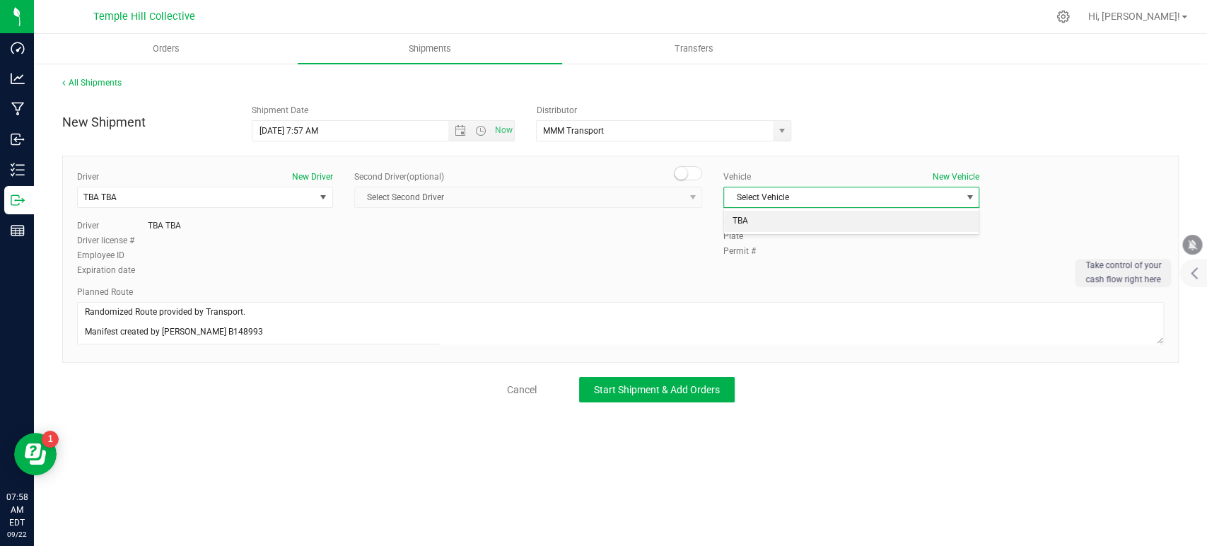
click at [784, 219] on li "TBA" at bounding box center [851, 221] width 255 height 21
click at [676, 398] on button "Start Shipment & Add Orders" at bounding box center [657, 389] width 156 height 25
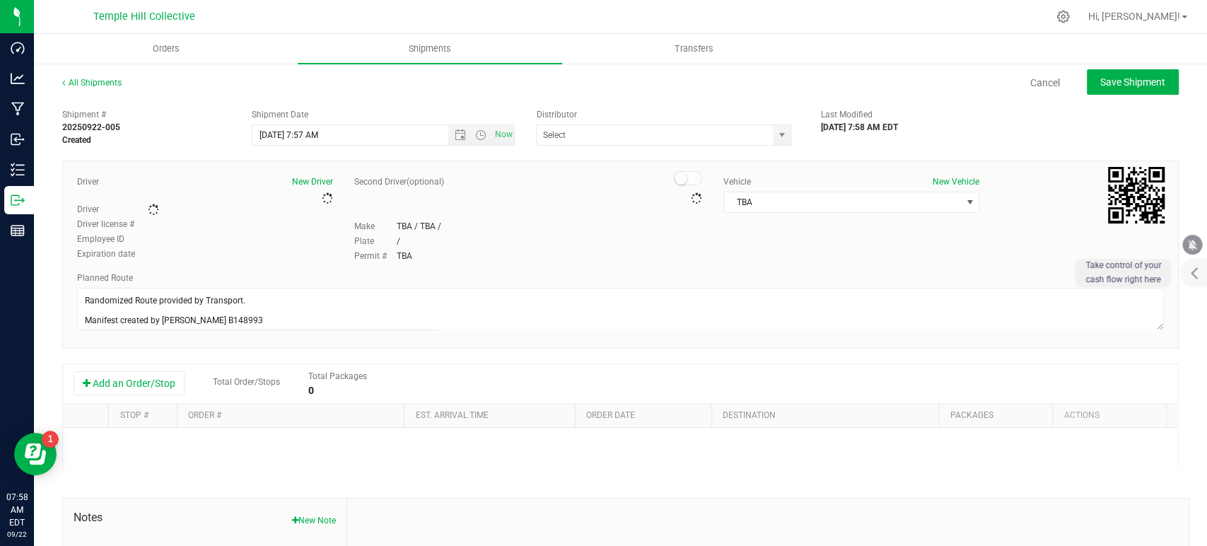
type input "MMM Transport"
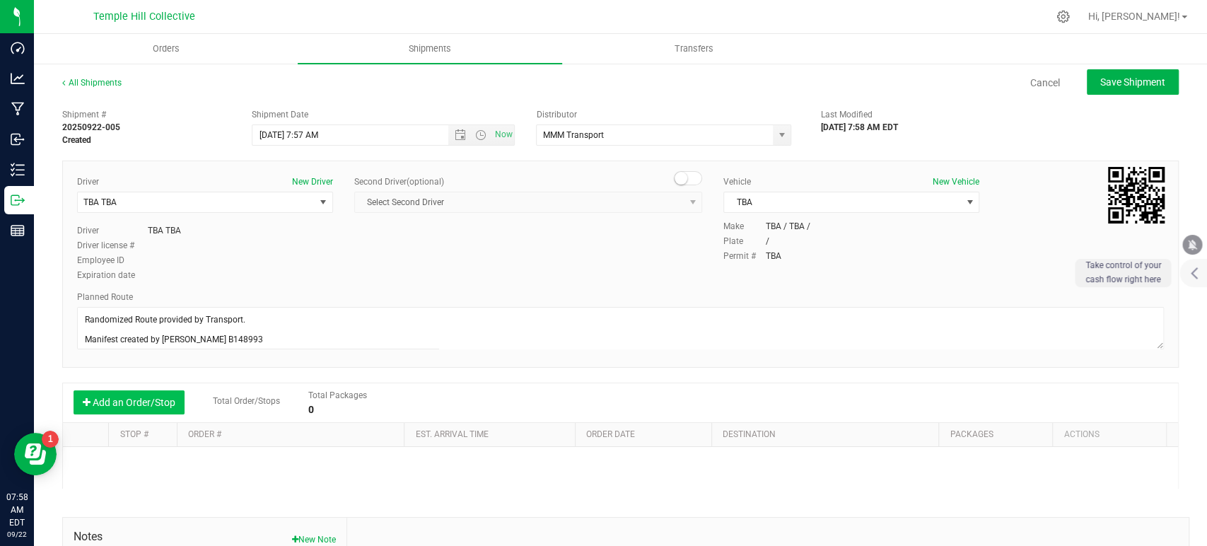
click at [175, 405] on button "Add an Order/Stop" at bounding box center [129, 402] width 111 height 24
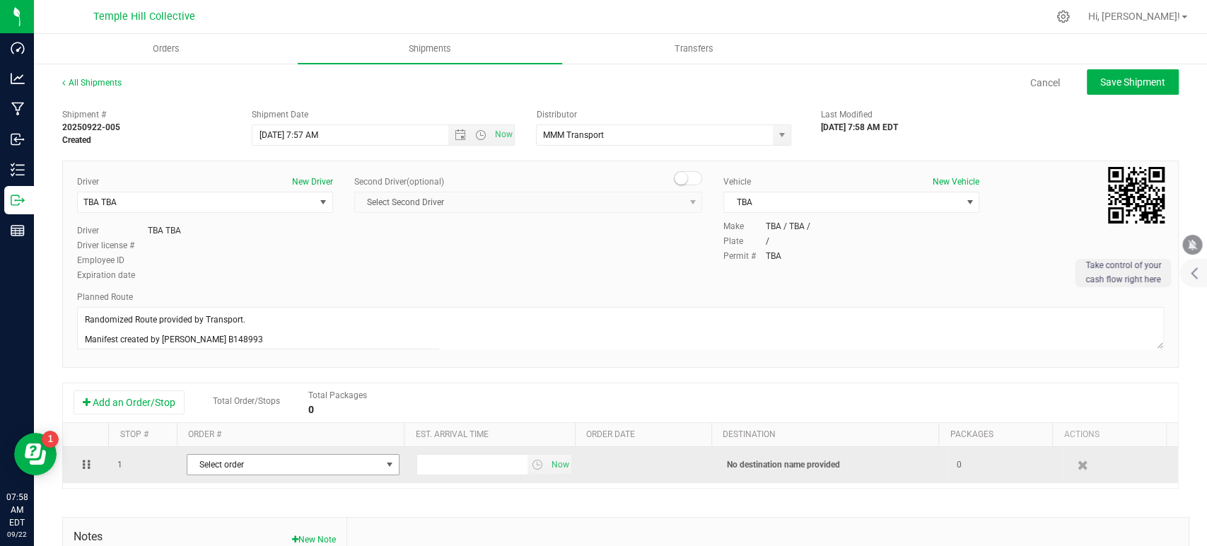
click at [265, 460] on span "Select order" at bounding box center [284, 465] width 194 height 20
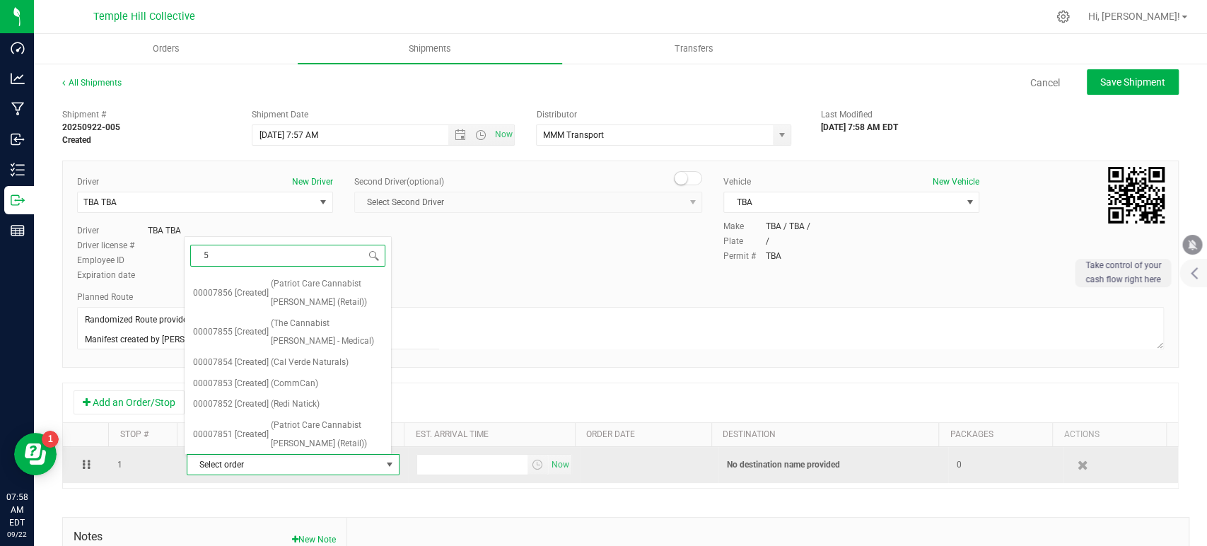
type input "51"
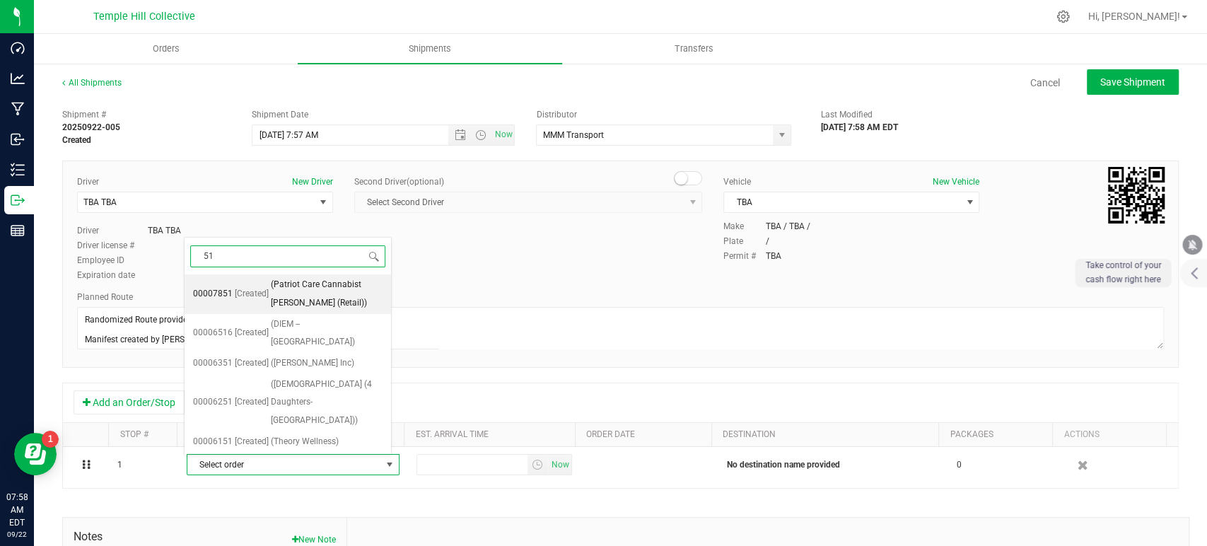
click at [258, 289] on span "[Created]" at bounding box center [252, 294] width 34 height 18
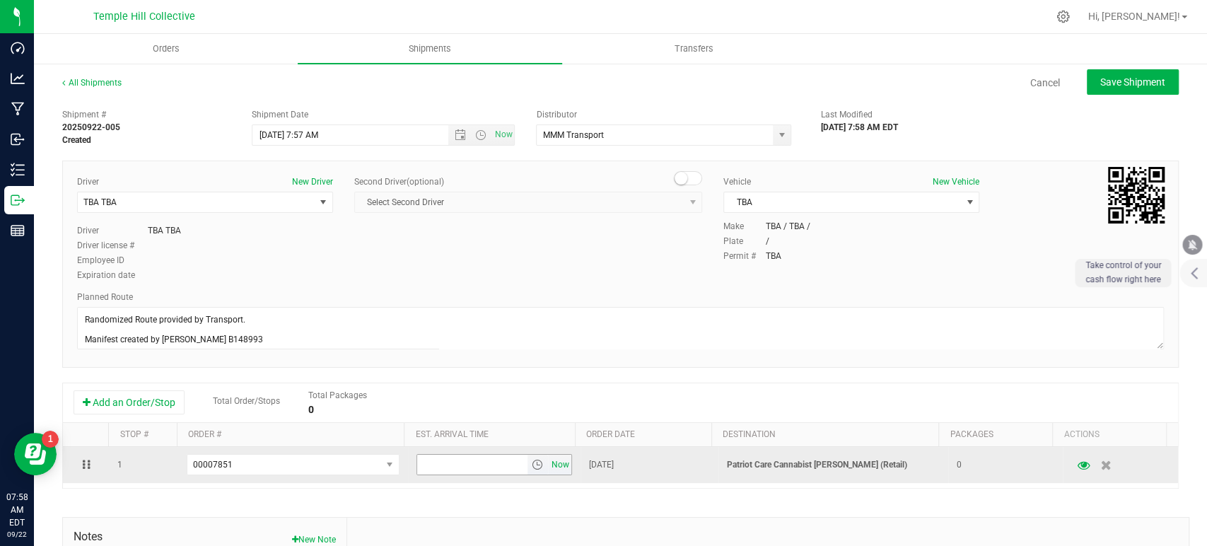
click at [555, 463] on span "Now" at bounding box center [560, 465] width 24 height 21
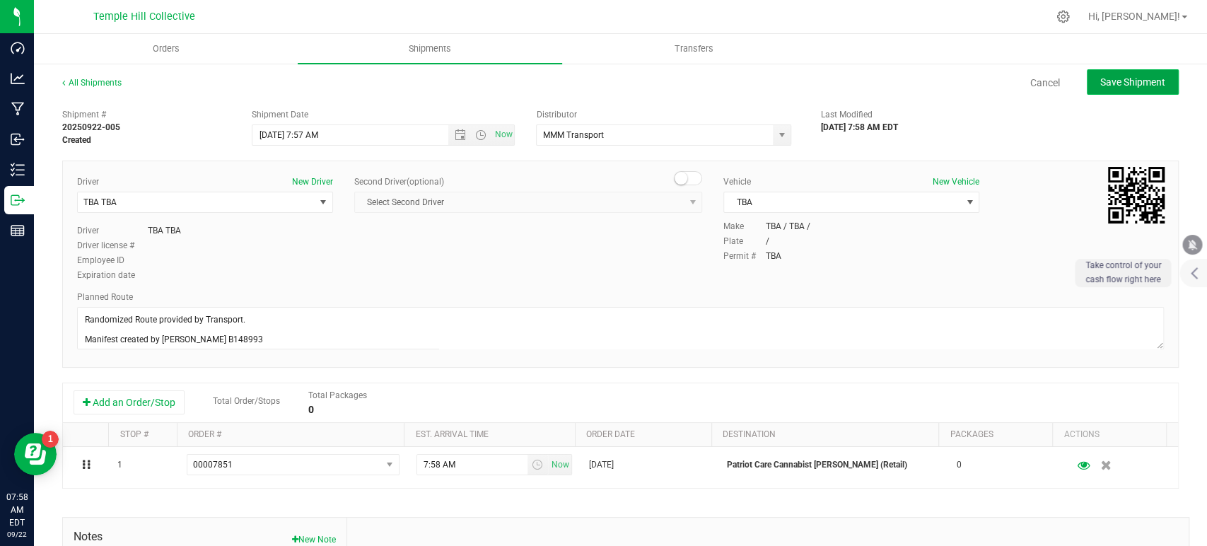
click at [1086, 89] on button "Save Shipment" at bounding box center [1133, 81] width 92 height 25
type input "9/22/2025 11:57 AM"
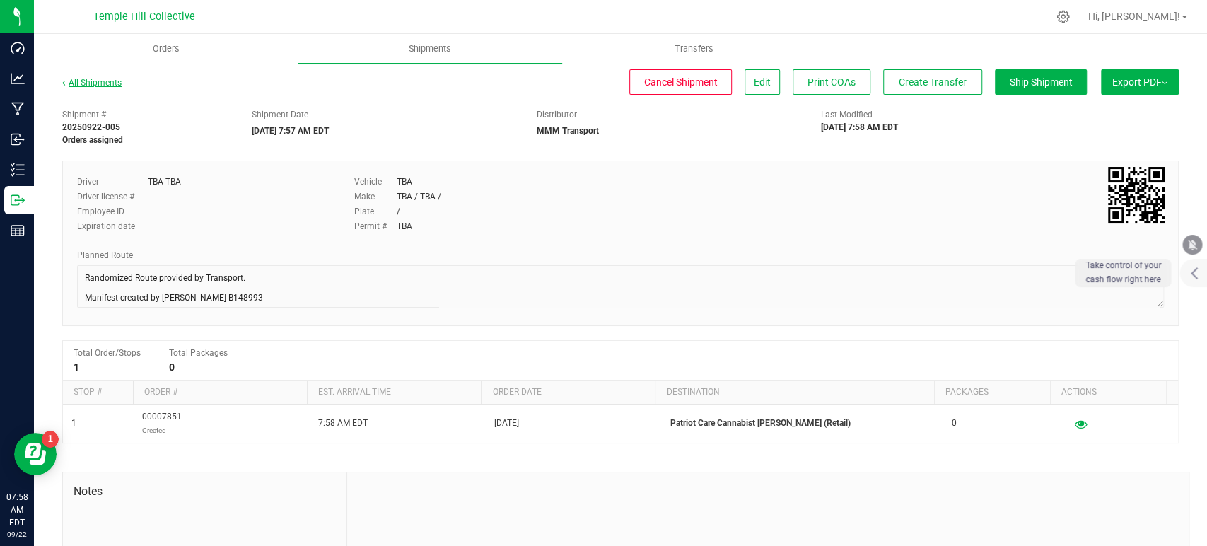
click at [116, 82] on link "All Shipments" at bounding box center [91, 83] width 59 height 10
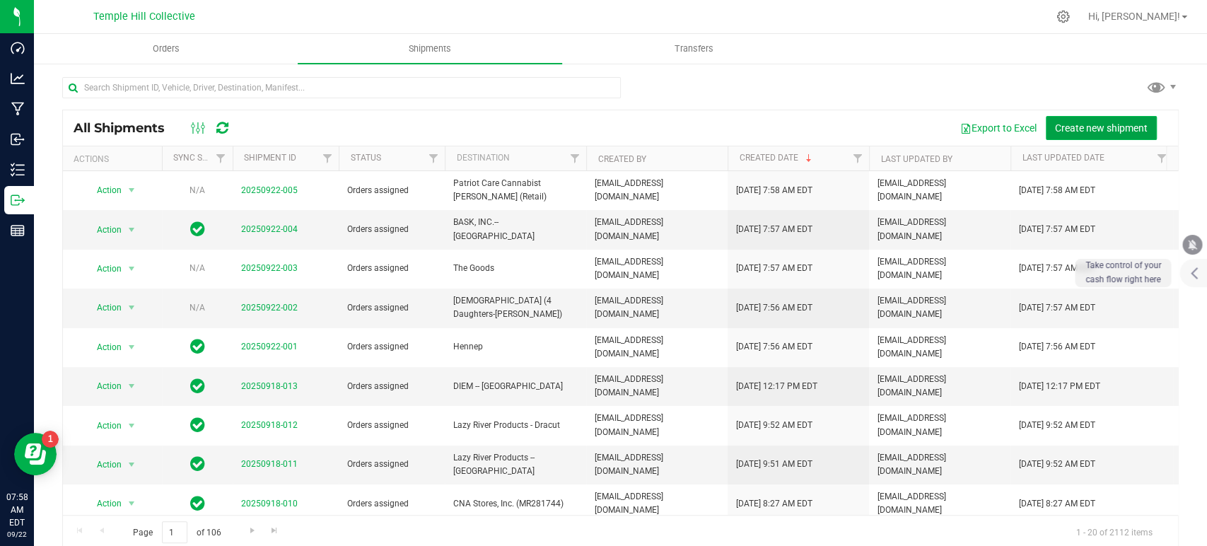
click at [1086, 128] on span "Create new shipment" at bounding box center [1101, 127] width 93 height 11
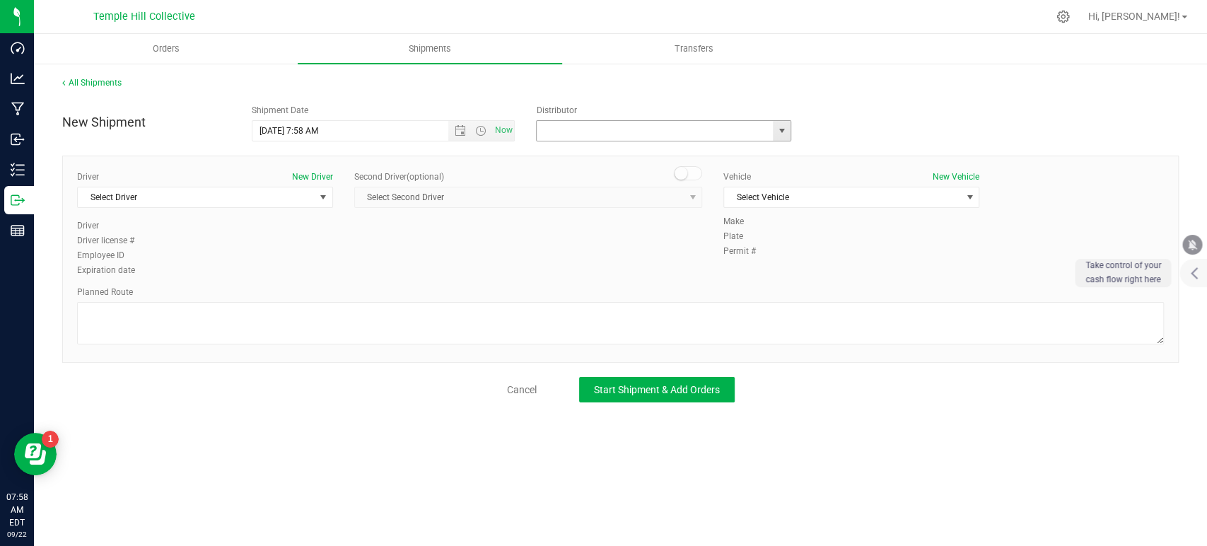
click at [655, 126] on input "text" at bounding box center [651, 131] width 229 height 20
click at [612, 151] on li "MMM Transport" at bounding box center [664, 154] width 254 height 21
type input "MMM Transport"
click at [243, 191] on span "Select Driver" at bounding box center [196, 197] width 237 height 20
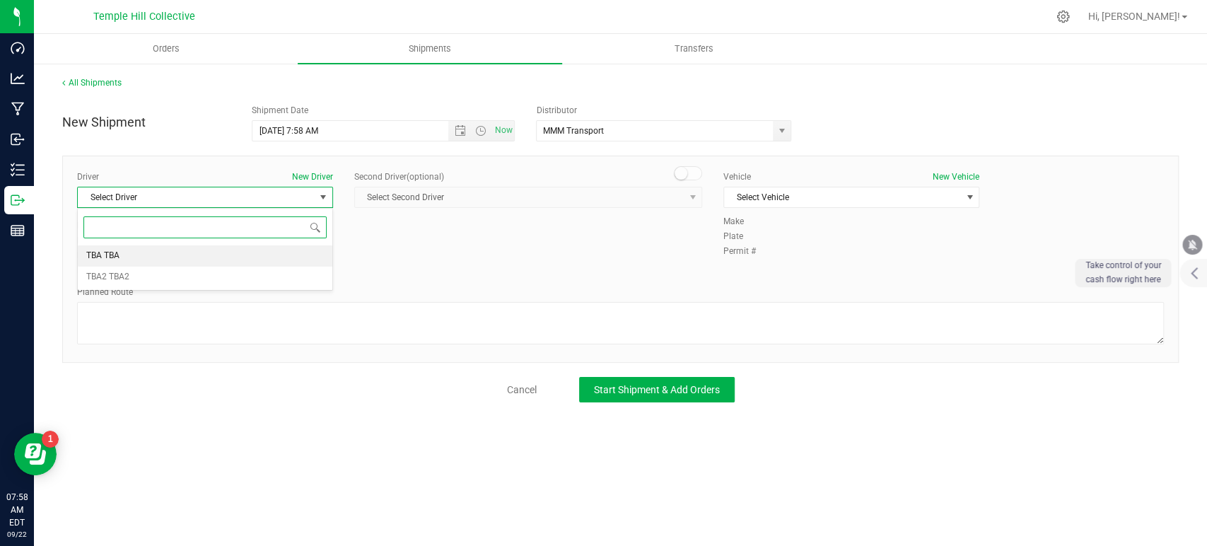
click at [221, 245] on li "TBA TBA" at bounding box center [205, 255] width 255 height 21
click at [291, 332] on textarea at bounding box center [620, 323] width 1087 height 42
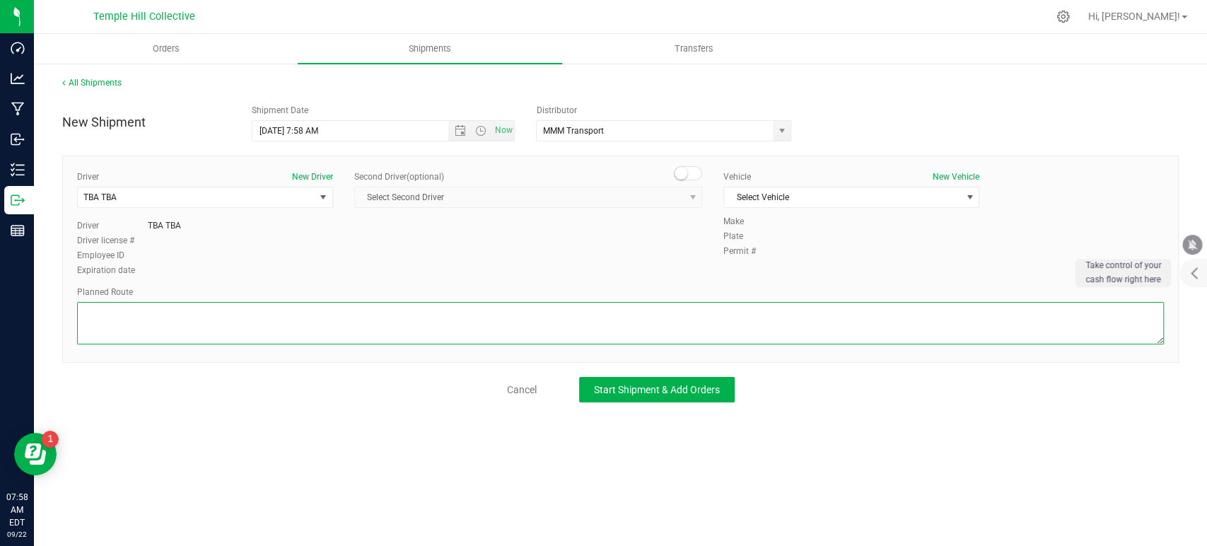
paste textarea "Randomized Route provided by Transport. Manifest created by Makayla Rice B148993"
type textarea "Randomized Route provided by Transport. Manifest created by Makayla Rice B148993"
click at [804, 192] on span "Select Vehicle" at bounding box center [842, 197] width 237 height 20
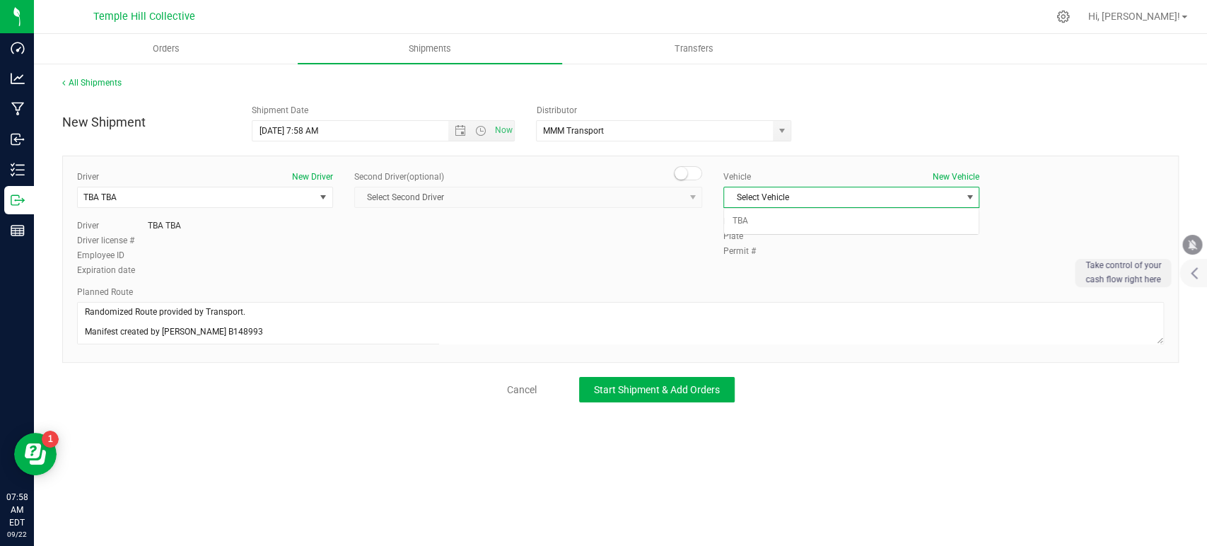
click at [775, 221] on li "TBA" at bounding box center [851, 221] width 255 height 21
click at [713, 384] on span "Start Shipment & Add Orders" at bounding box center [657, 389] width 126 height 11
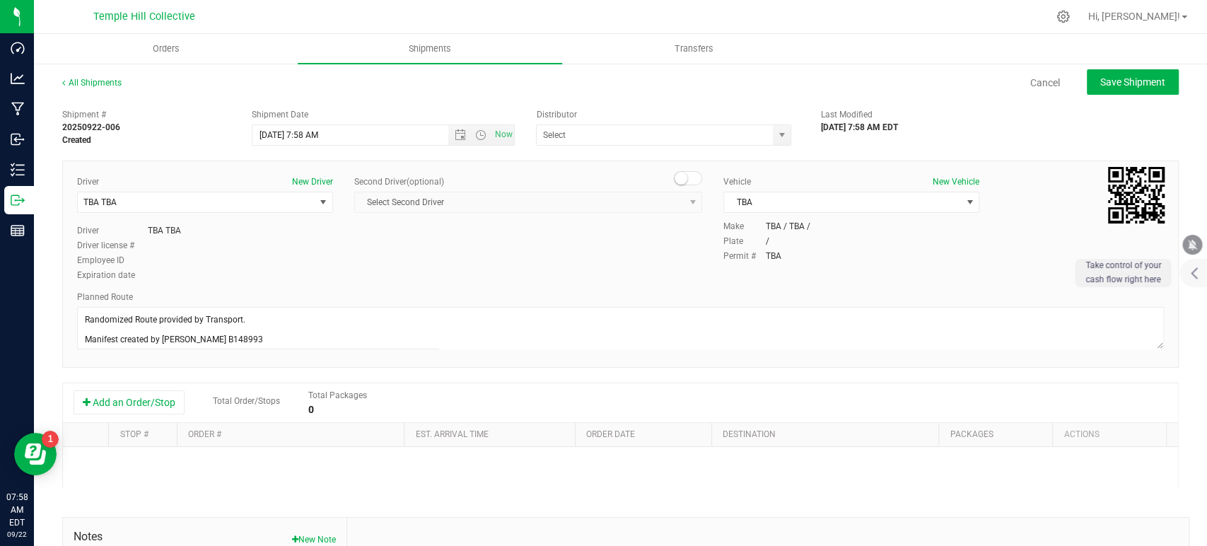
type input "MMM Transport"
click at [168, 405] on button "Add an Order/Stop" at bounding box center [129, 402] width 111 height 24
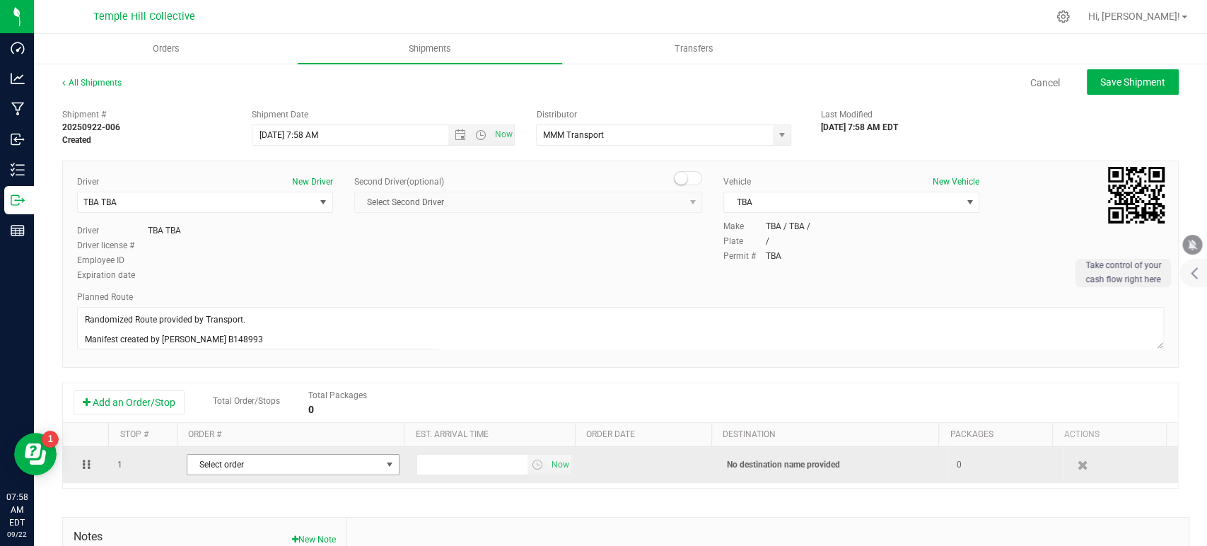
click at [238, 460] on span "Select order" at bounding box center [284, 465] width 194 height 20
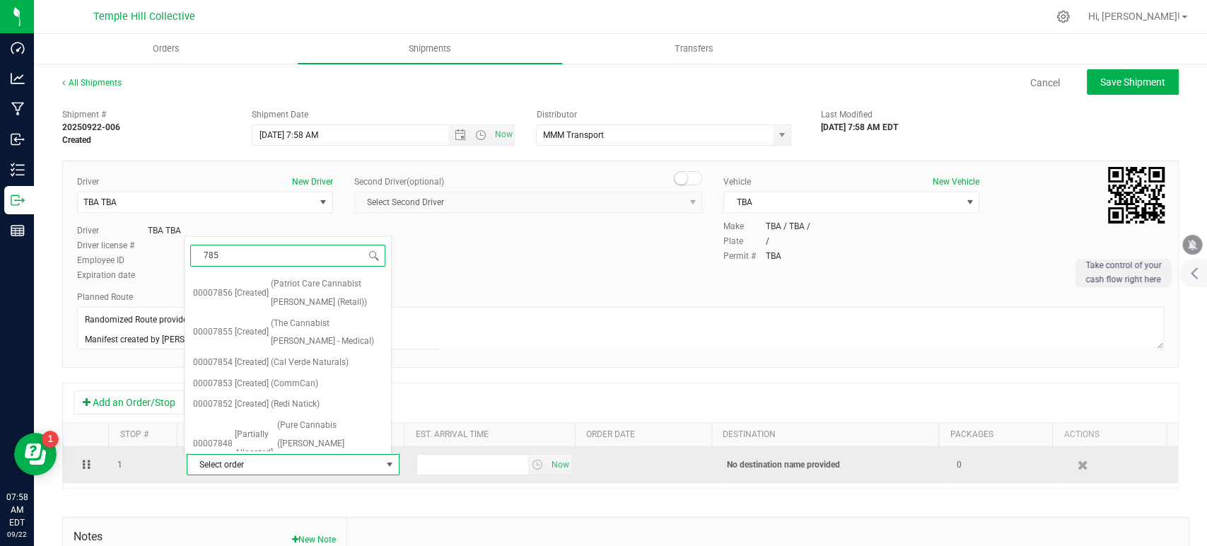
type input "7852"
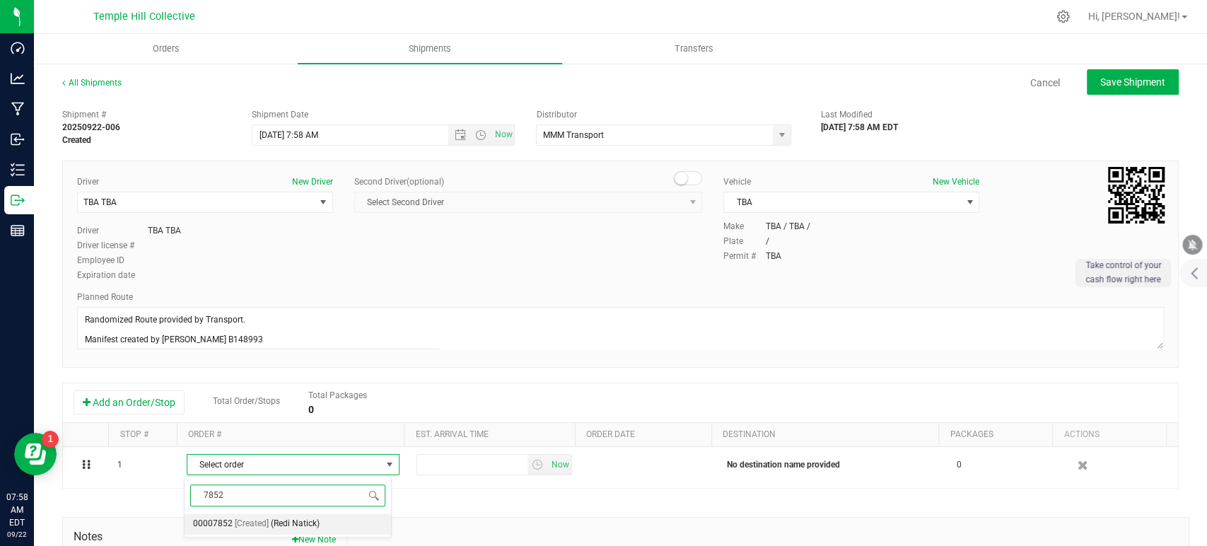
click at [253, 491] on span "[Created]" at bounding box center [252, 524] width 34 height 18
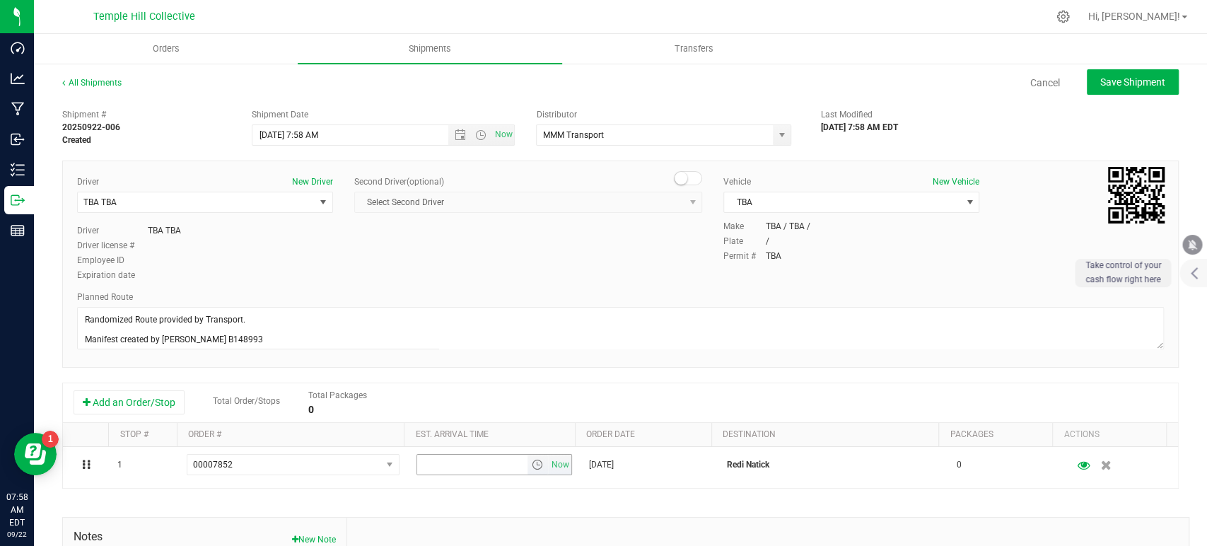
click at [554, 460] on span "Now" at bounding box center [560, 465] width 24 height 21
click at [1086, 84] on span "Save Shipment" at bounding box center [1133, 81] width 65 height 11
type input "9/22/2025 11:58 AM"
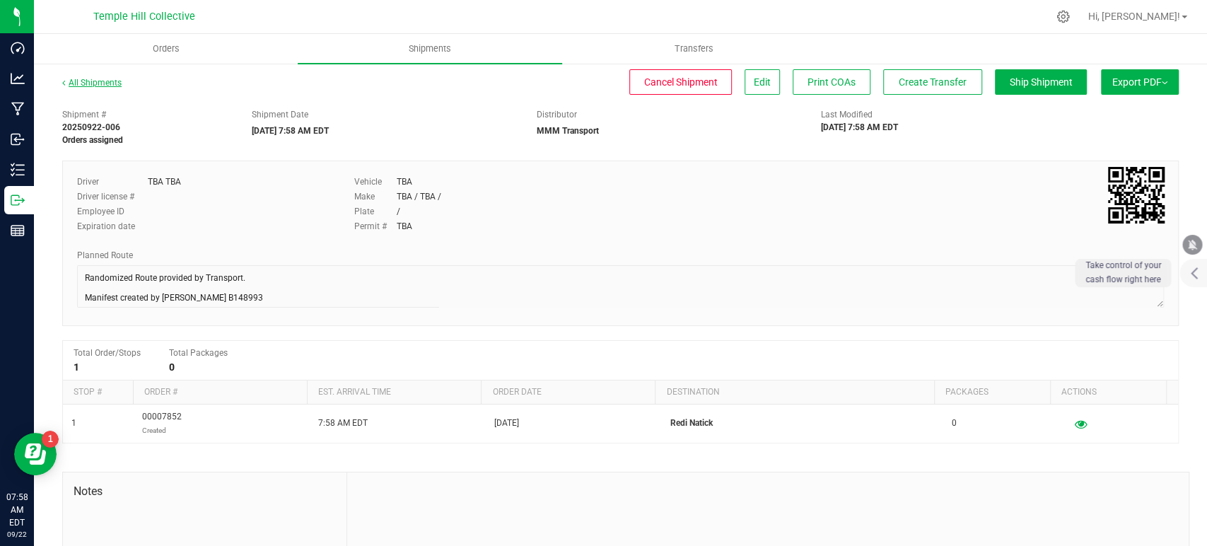
click at [105, 86] on link "All Shipments" at bounding box center [91, 83] width 59 height 10
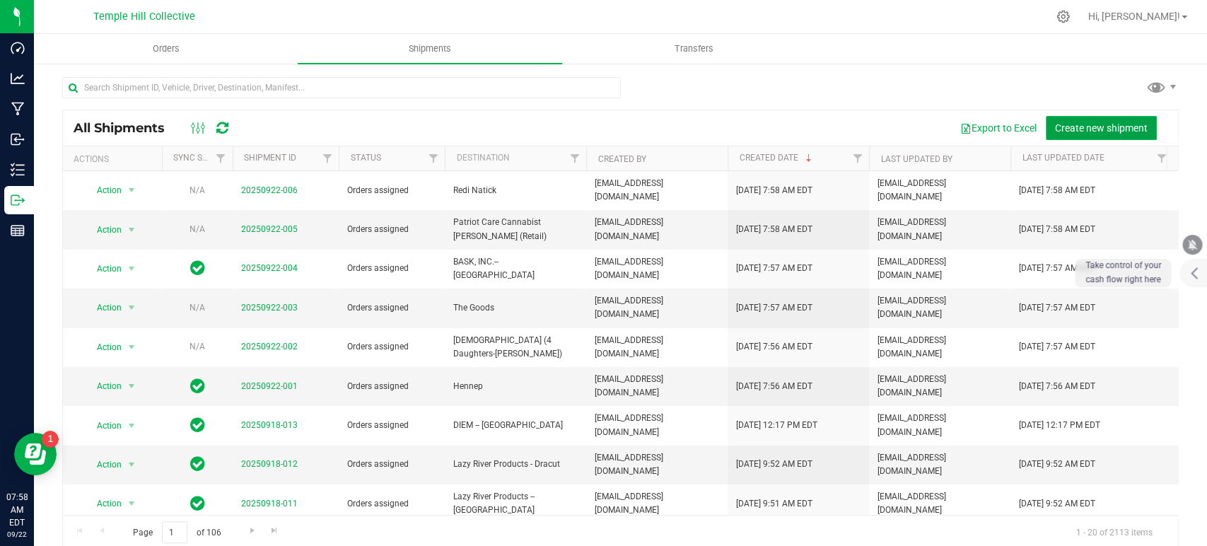
click at [1064, 129] on span "Create new shipment" at bounding box center [1101, 127] width 93 height 11
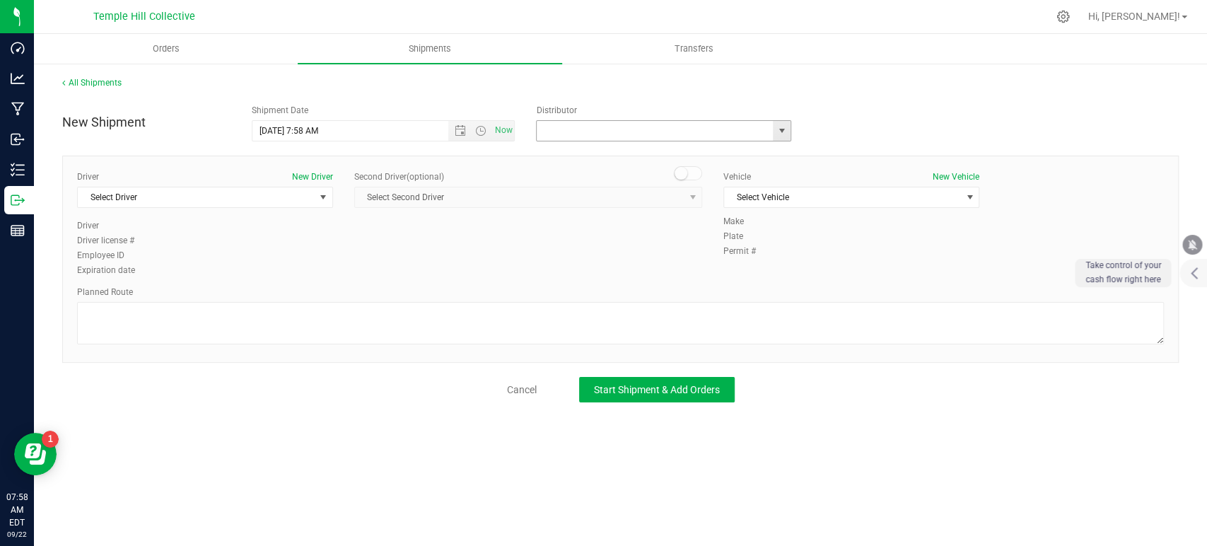
click at [588, 137] on input "text" at bounding box center [651, 131] width 229 height 20
click at [595, 148] on li "MMM Transport" at bounding box center [664, 154] width 254 height 21
type input "MMM Transport"
click at [226, 204] on span "Select Driver" at bounding box center [196, 197] width 237 height 20
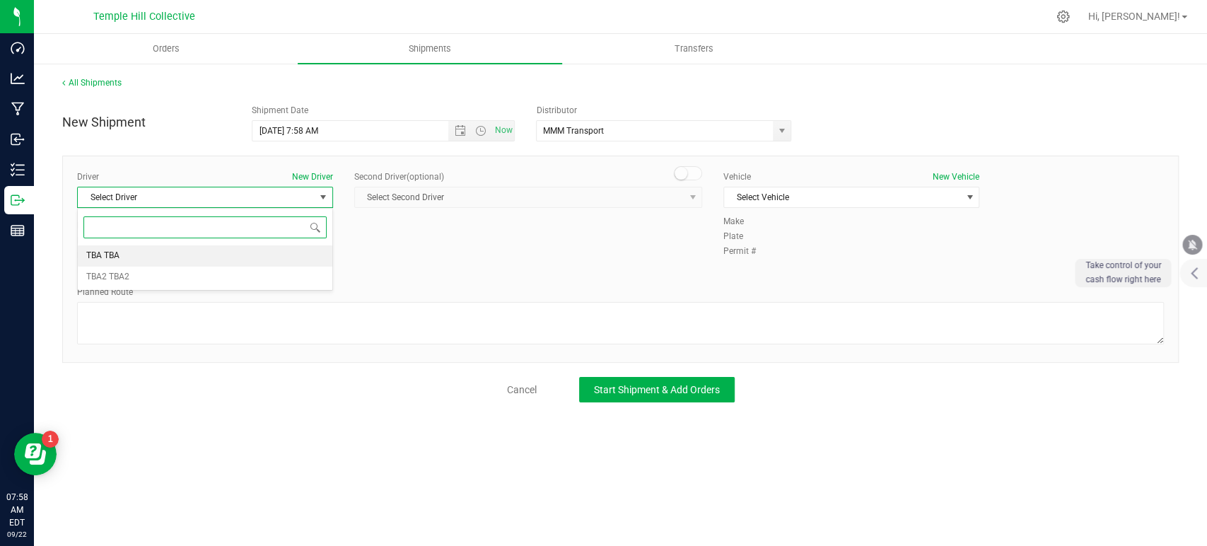
click at [131, 250] on li "TBA TBA" at bounding box center [205, 255] width 255 height 21
drag, startPoint x: 192, startPoint y: 313, endPoint x: 226, endPoint y: 313, distance: 33.2
click at [194, 314] on textarea at bounding box center [620, 323] width 1087 height 42
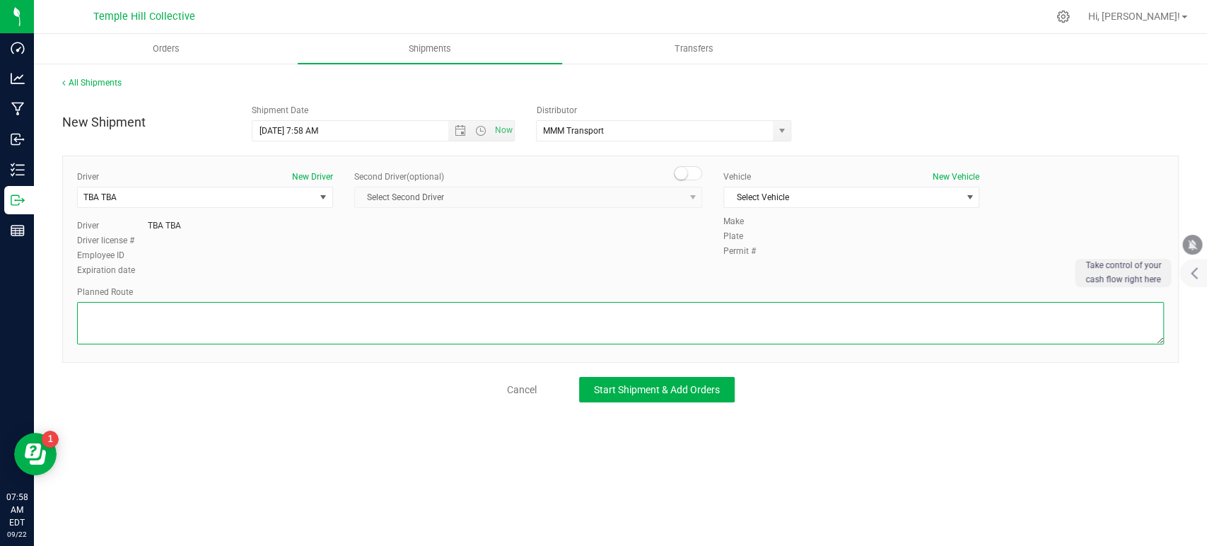
paste textarea "Randomized Route provided by Transport. Manifest created by Makayla Rice B148993"
type textarea "Randomized Route provided by Transport. Manifest created by Makayla Rice B148993"
click at [772, 197] on span "Select Vehicle" at bounding box center [842, 197] width 237 height 20
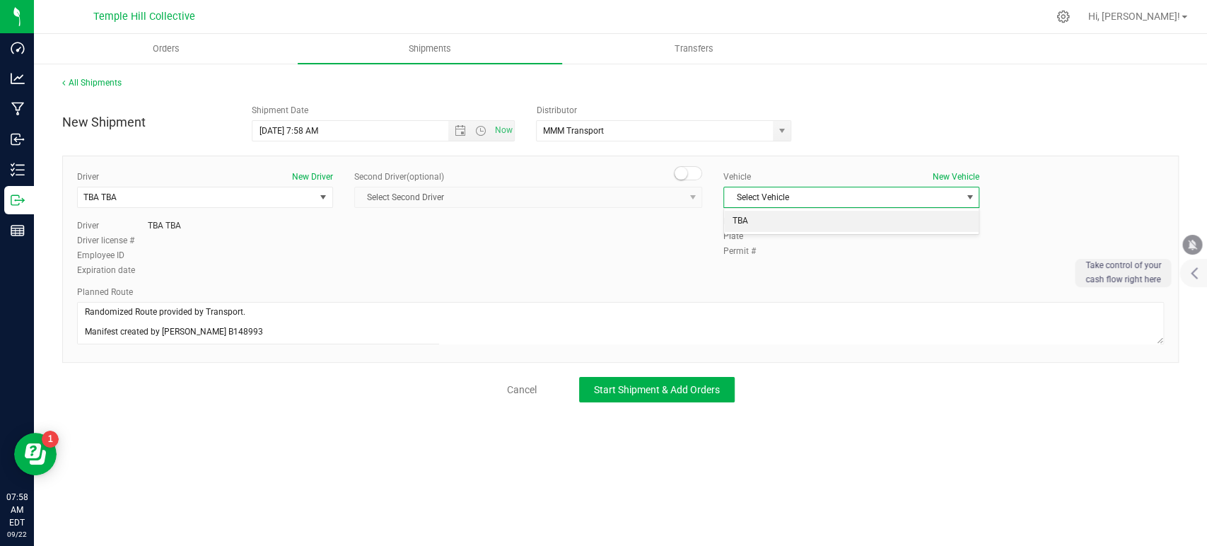
click at [758, 223] on li "TBA" at bounding box center [851, 221] width 255 height 21
click at [688, 384] on span "Start Shipment & Add Orders" at bounding box center [657, 389] width 126 height 11
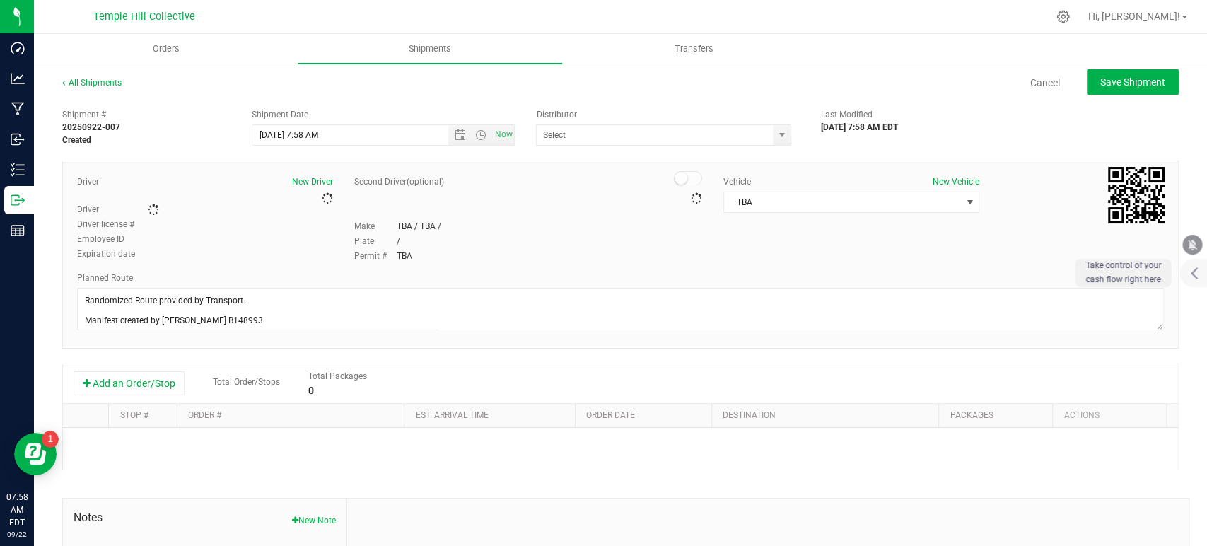
type input "MMM Transport"
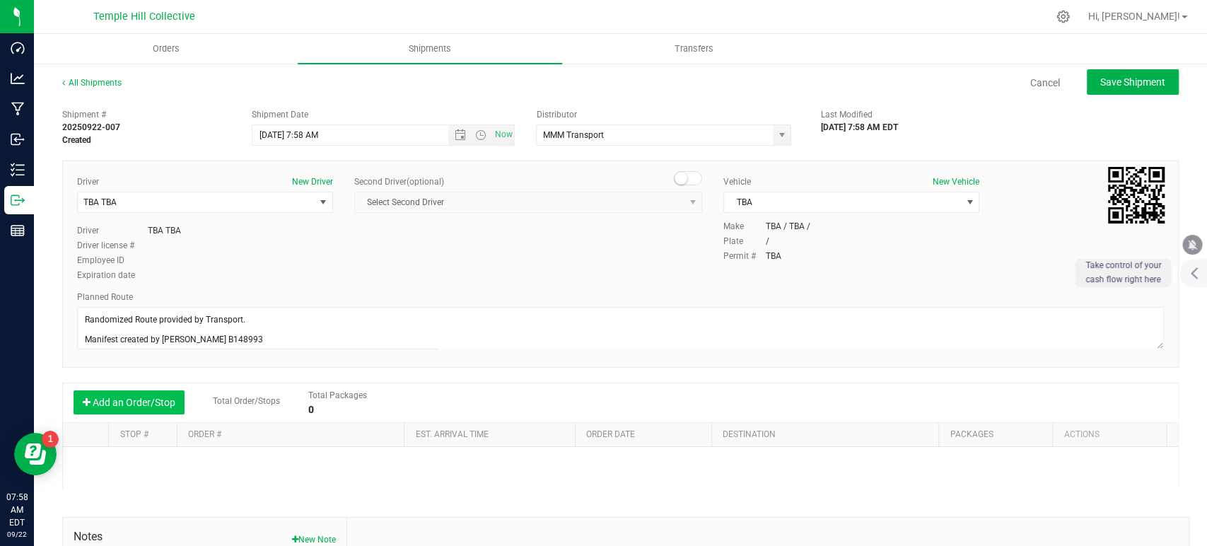
click at [154, 400] on button "Add an Order/Stop" at bounding box center [129, 402] width 111 height 24
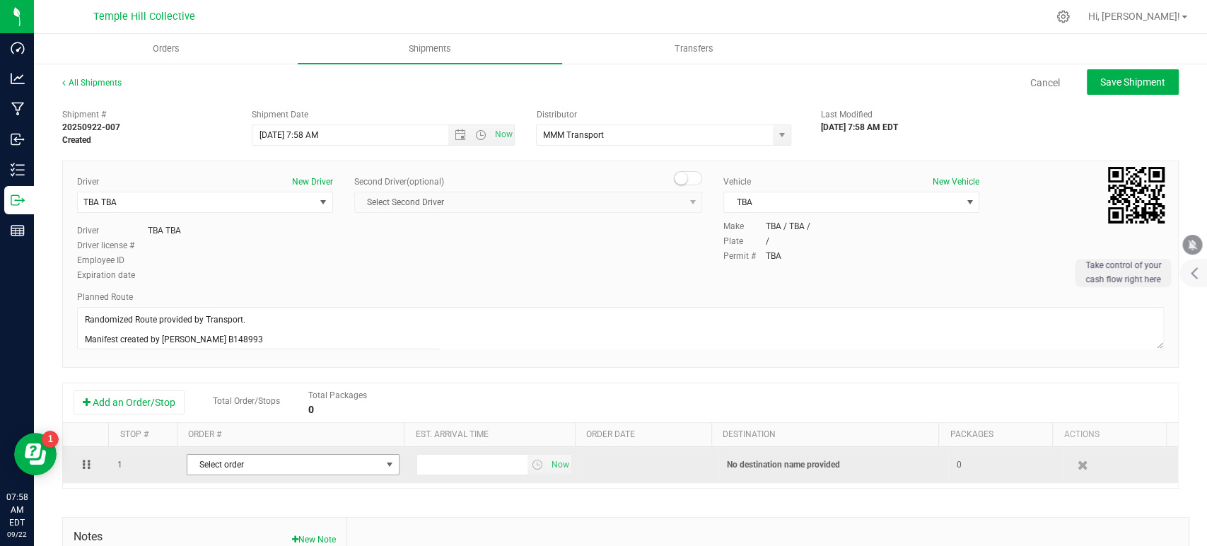
click at [280, 463] on span "Select order" at bounding box center [284, 465] width 194 height 20
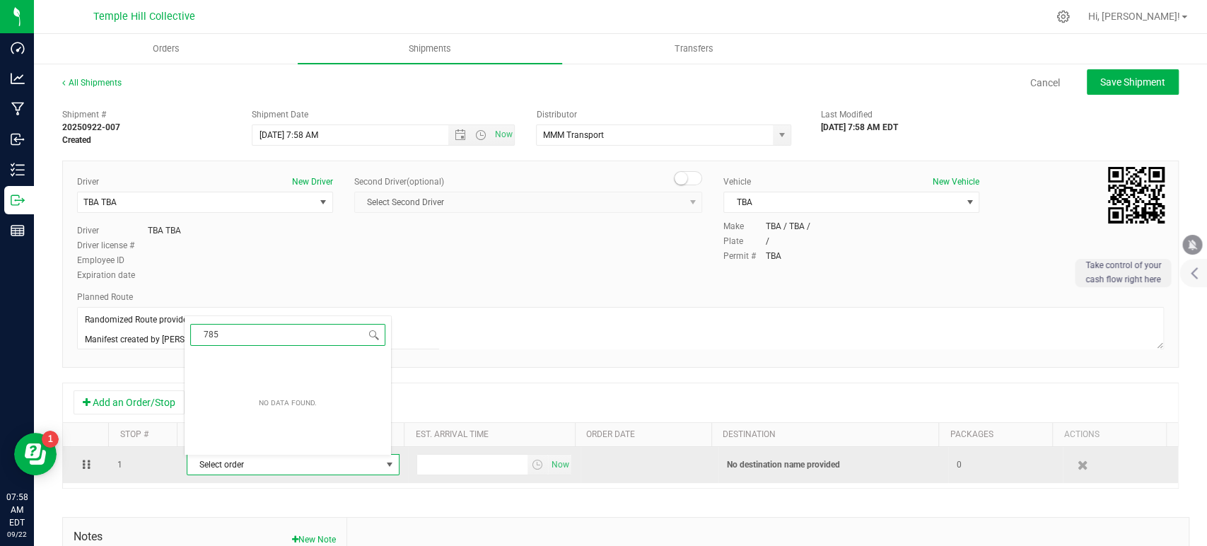
type input "7853"
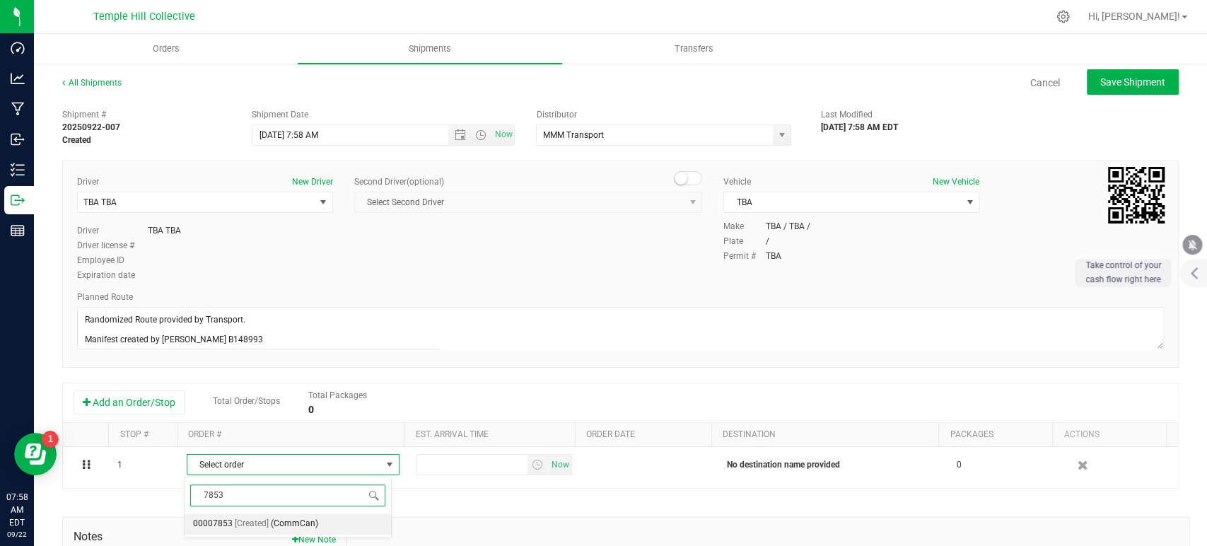
click at [308, 491] on span "(CommCan)" at bounding box center [294, 524] width 47 height 18
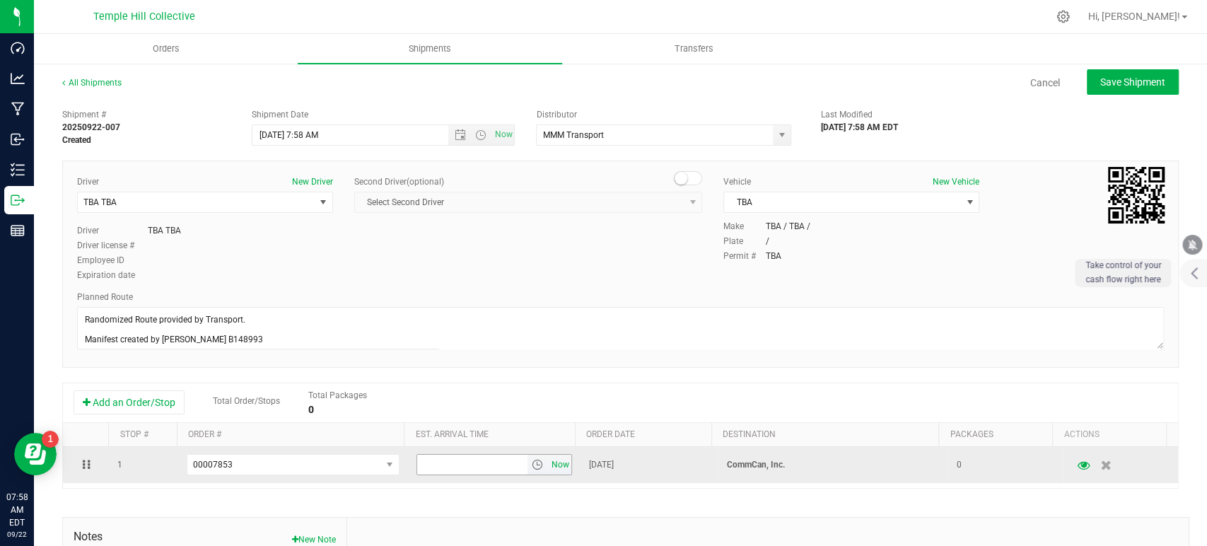
click at [548, 463] on span "Now" at bounding box center [560, 465] width 24 height 21
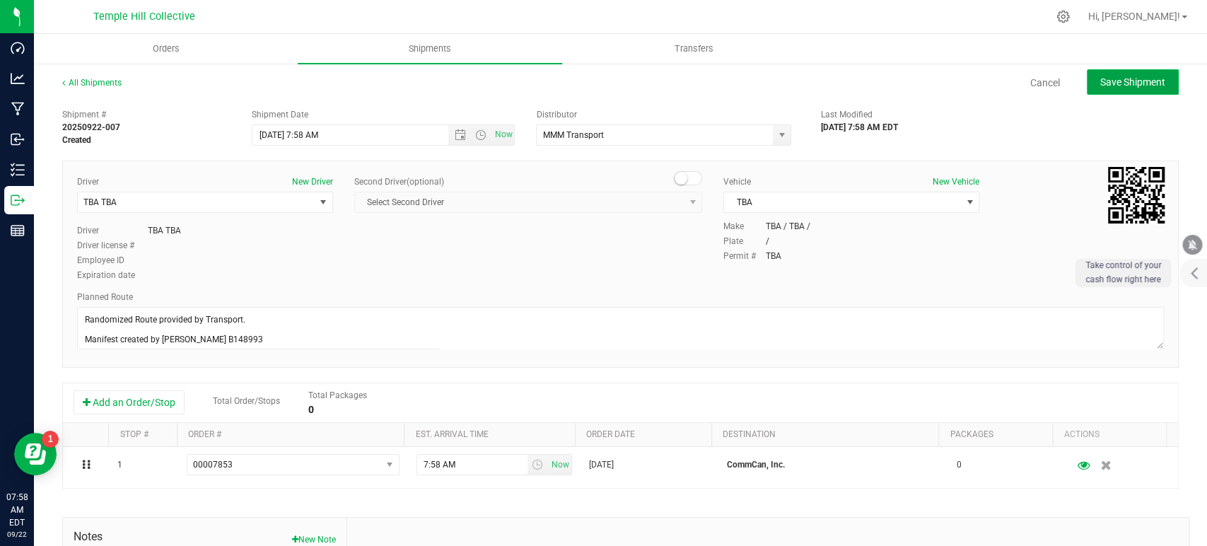
click at [1086, 81] on span "Save Shipment" at bounding box center [1133, 81] width 65 height 11
type input "9/22/2025 11:58 AM"
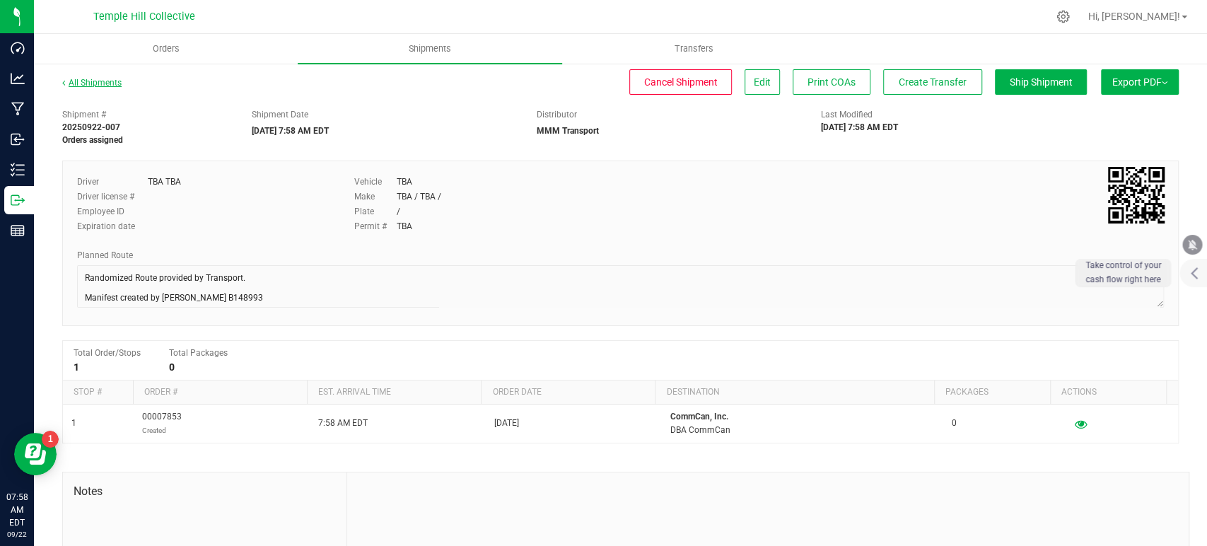
click at [100, 82] on link "All Shipments" at bounding box center [91, 83] width 59 height 10
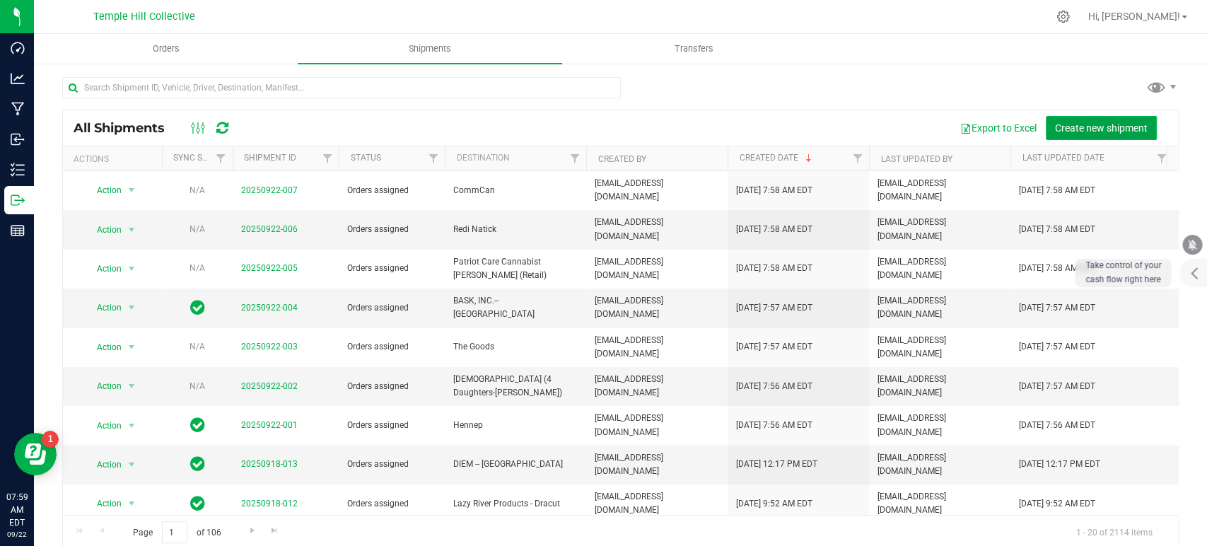
click at [1079, 128] on span "Create new shipment" at bounding box center [1101, 127] width 93 height 11
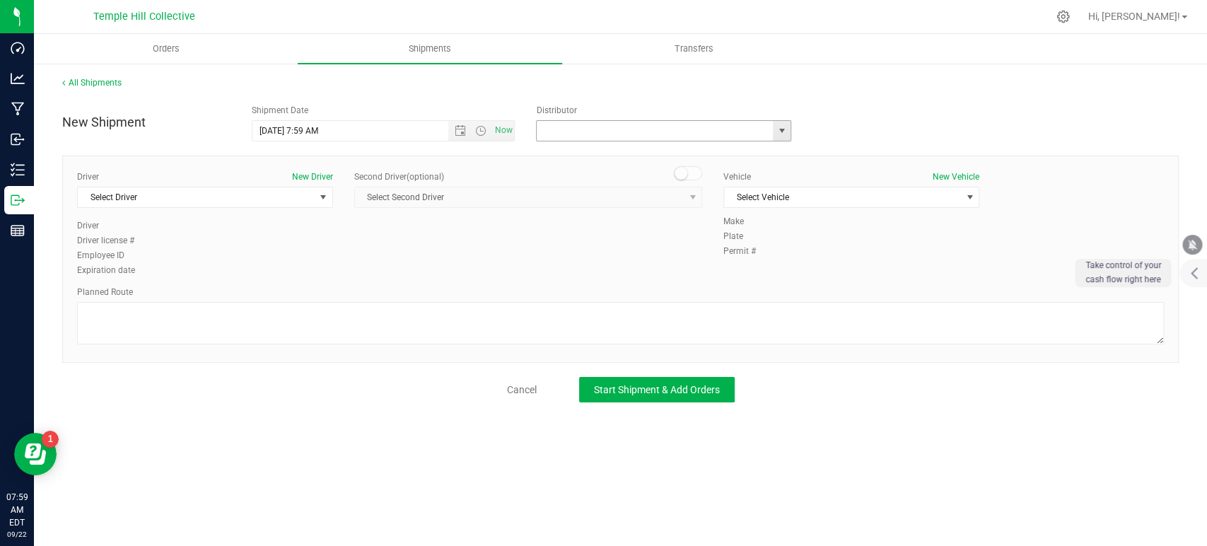
click at [584, 125] on input "text" at bounding box center [651, 131] width 229 height 20
drag, startPoint x: 576, startPoint y: 153, endPoint x: 464, endPoint y: 190, distance: 117.7
click at [577, 153] on li "MMM Transport" at bounding box center [664, 154] width 254 height 21
type input "MMM Transport"
click at [178, 199] on span "Select Driver" at bounding box center [196, 197] width 237 height 20
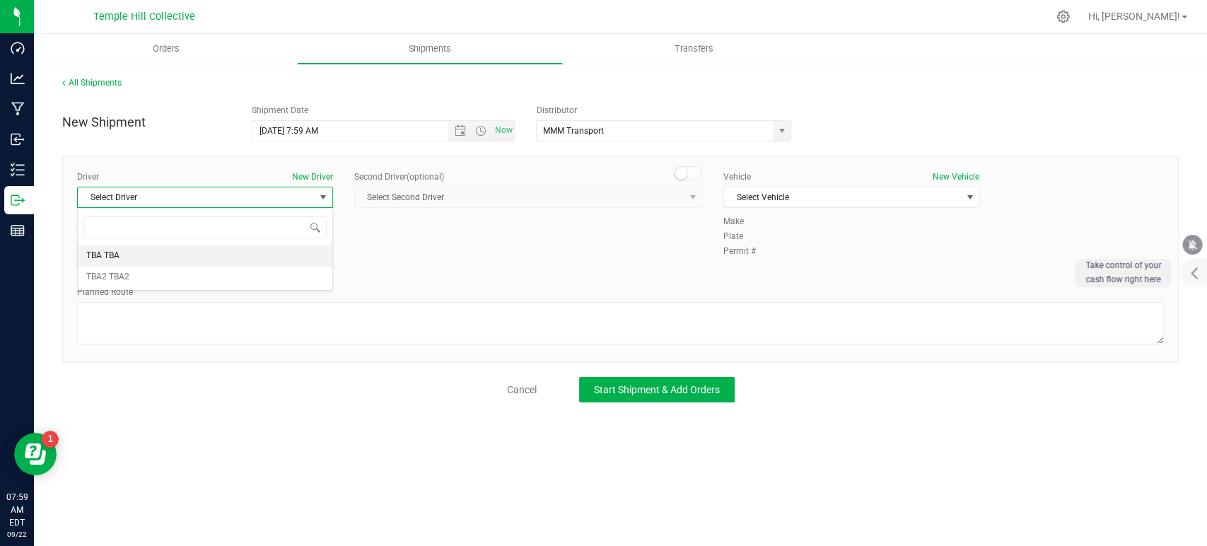
click at [166, 246] on li "TBA TBA" at bounding box center [205, 255] width 255 height 21
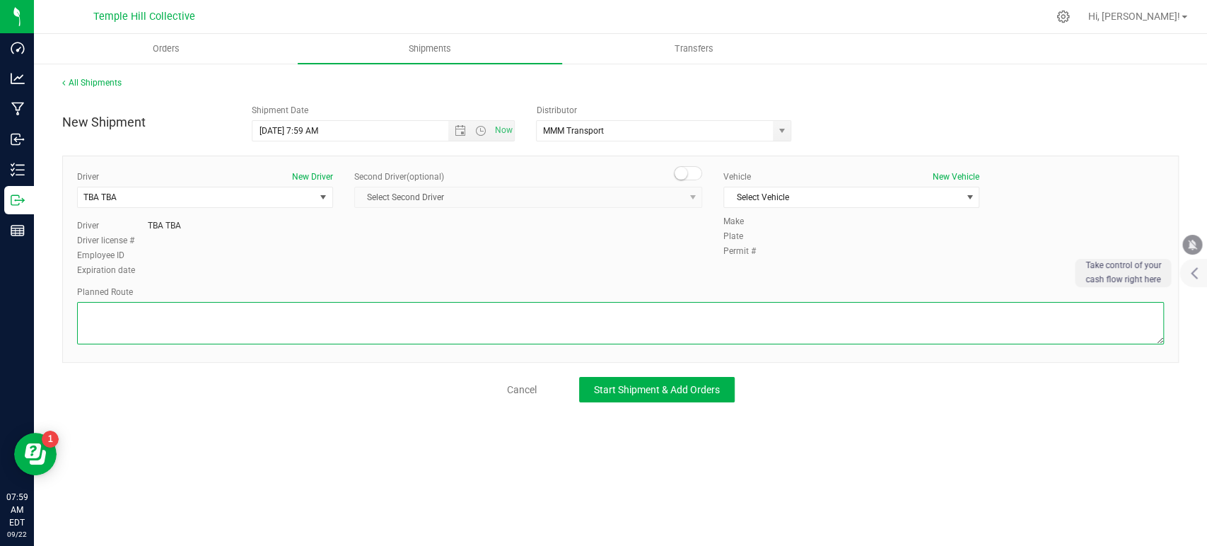
click at [209, 321] on textarea at bounding box center [620, 323] width 1087 height 42
paste textarea "Randomized Route provided by Transport. Manifest created by Makayla Rice B148993"
type textarea "Randomized Route provided by Transport. Manifest created by Makayla Rice B148993"
click at [753, 208] on div "Vehicle New Vehicle Select Vehicle Select Vehicle TBA" at bounding box center [851, 192] width 277 height 45
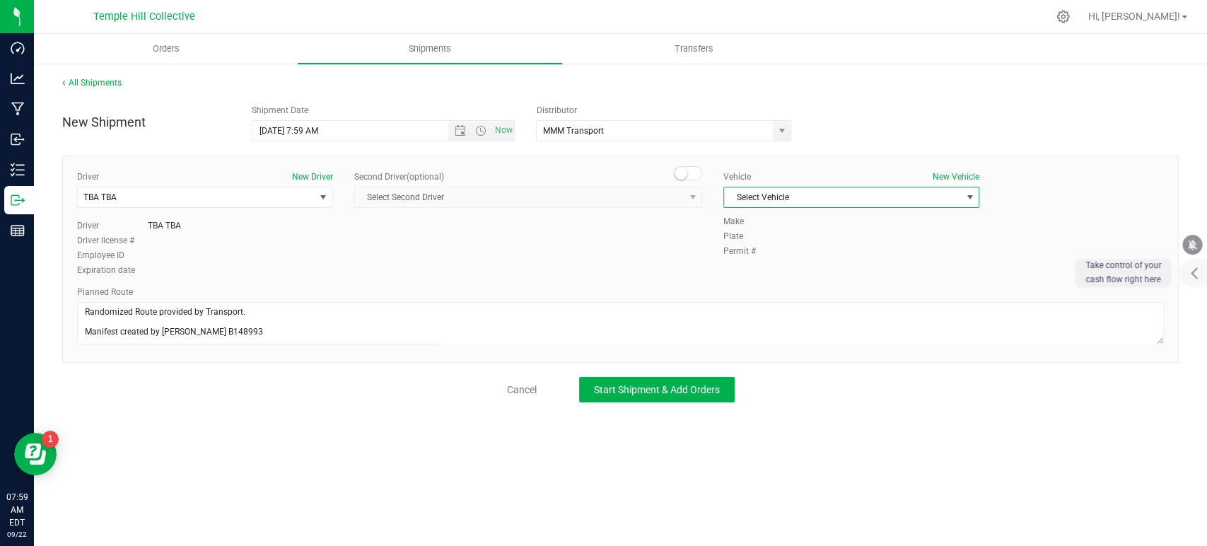
drag, startPoint x: 762, startPoint y: 201, endPoint x: 761, endPoint y: 214, distance: 12.8
click at [762, 202] on span "Select Vehicle" at bounding box center [842, 197] width 237 height 20
click at [760, 230] on li "TBA" at bounding box center [851, 221] width 255 height 21
click at [689, 389] on span "Start Shipment & Add Orders" at bounding box center [657, 389] width 126 height 11
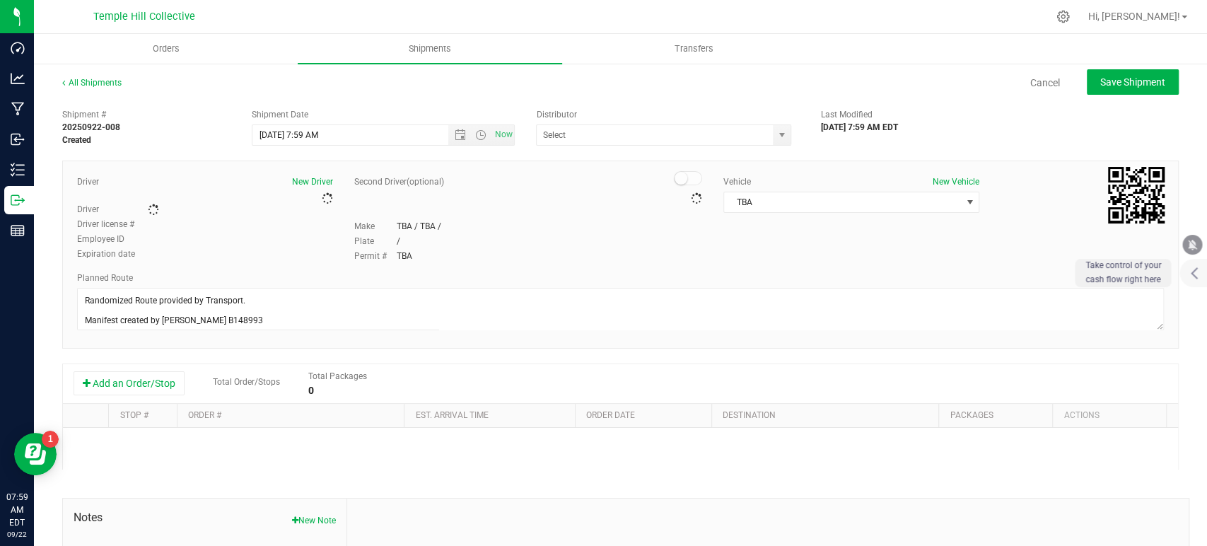
type input "MMM Transport"
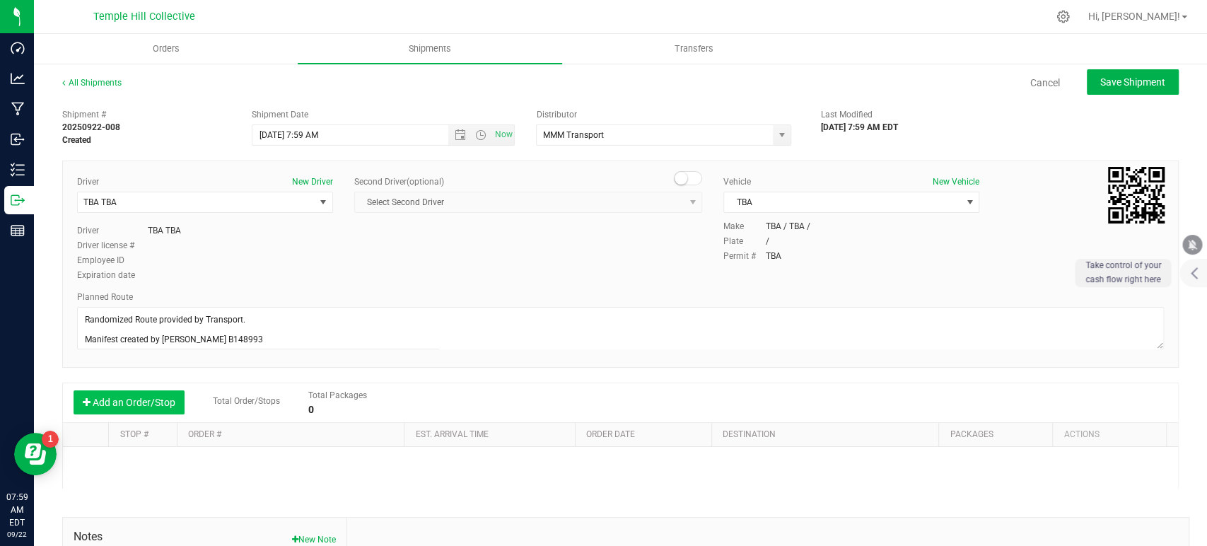
click at [125, 399] on button "Add an Order/Stop" at bounding box center [129, 402] width 111 height 24
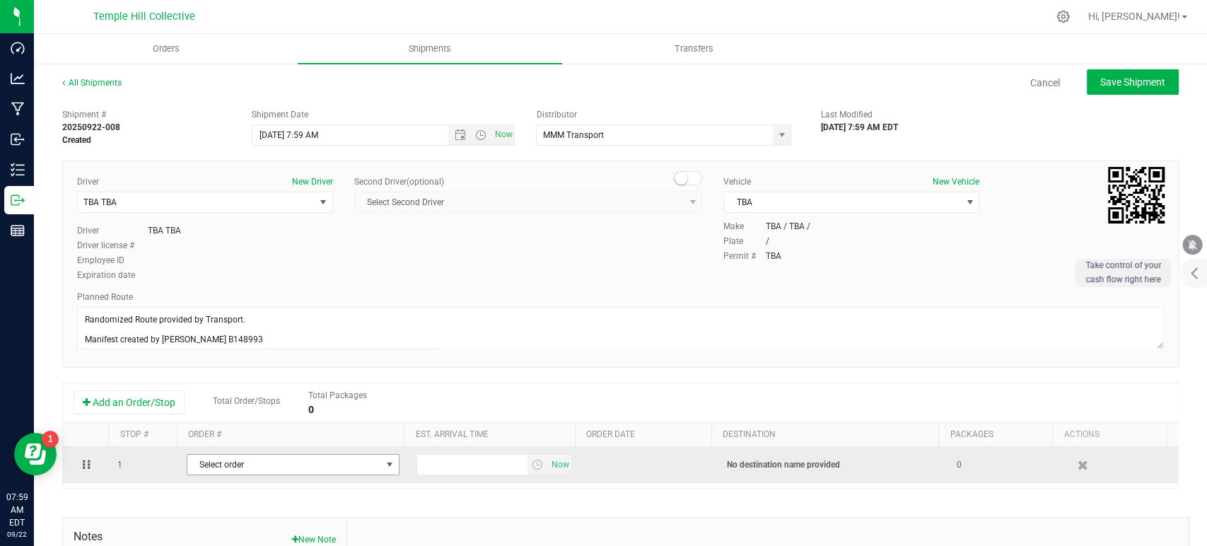
click at [261, 463] on span "Select order" at bounding box center [284, 465] width 194 height 20
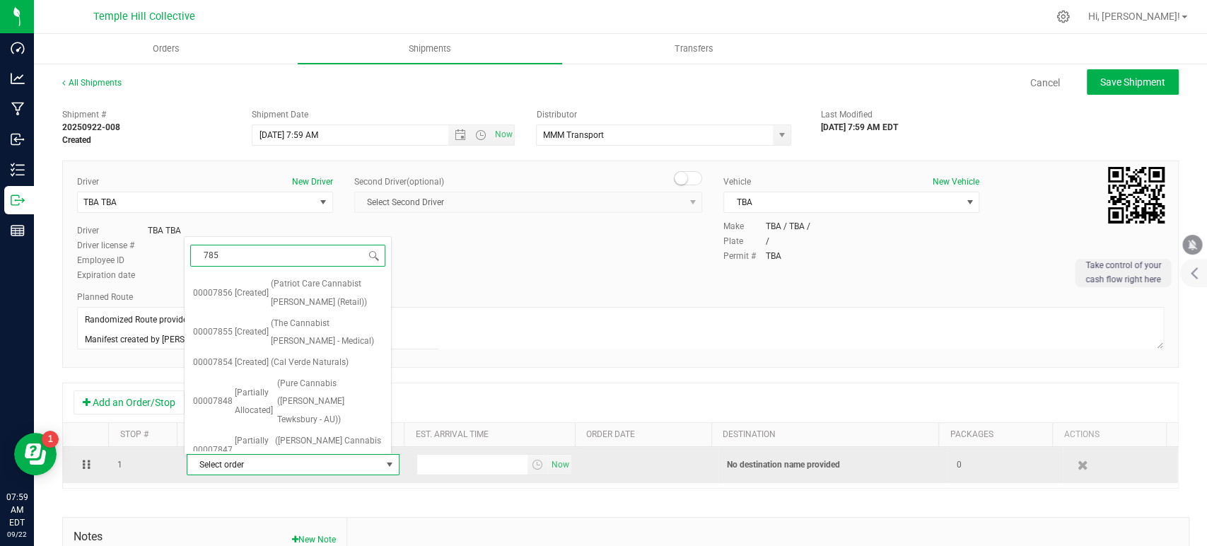
type input "7854"
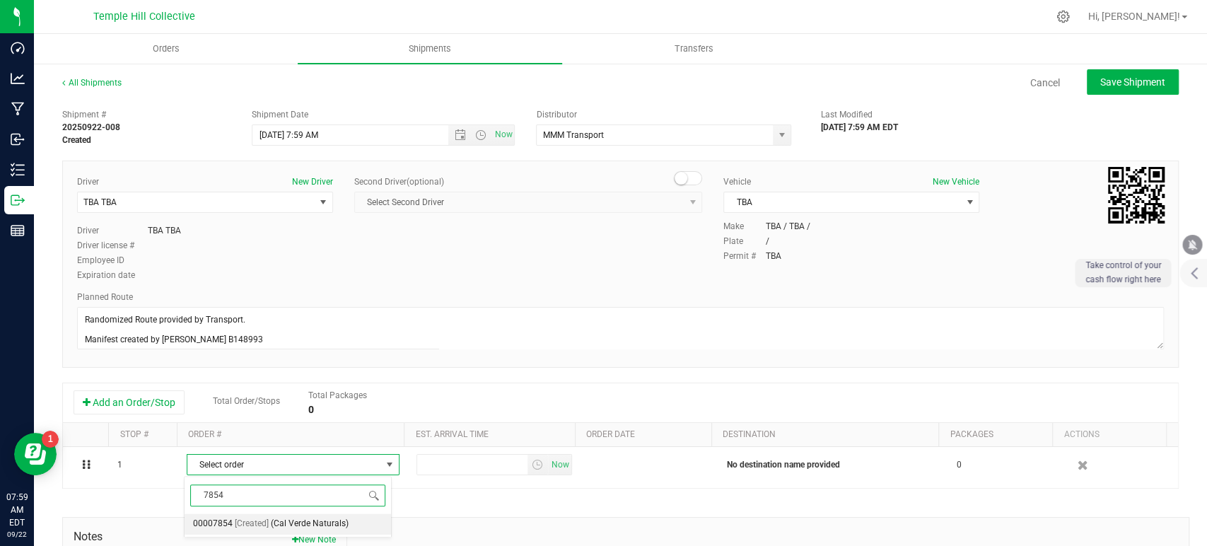
drag, startPoint x: 289, startPoint y: 519, endPoint x: 458, endPoint y: 504, distance: 169.1
click at [290, 491] on span "(Cal Verde Naturals)" at bounding box center [310, 524] width 78 height 18
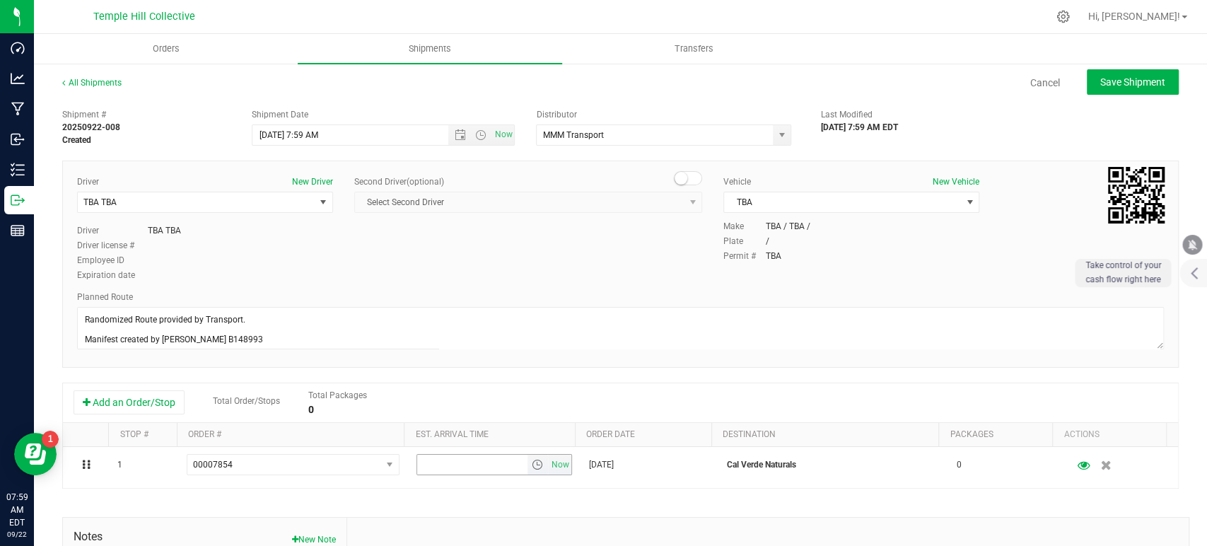
click at [552, 461] on span "Now" at bounding box center [560, 465] width 24 height 21
click at [1086, 88] on button "Save Shipment" at bounding box center [1133, 81] width 92 height 25
type input "9/22/2025 11:59 AM"
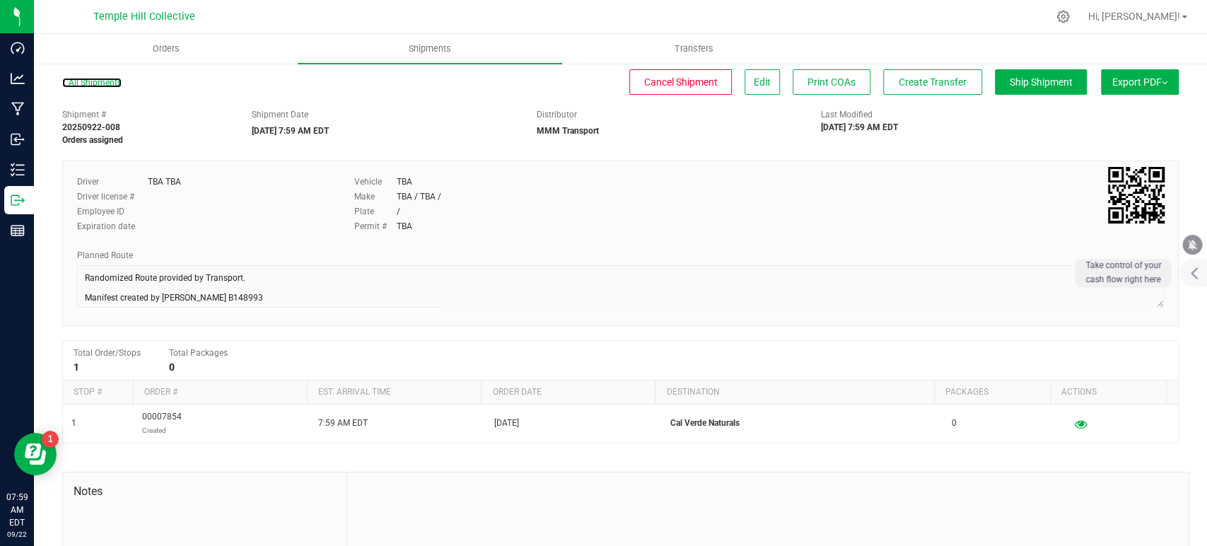
click at [116, 83] on link "All Shipments" at bounding box center [91, 83] width 59 height 10
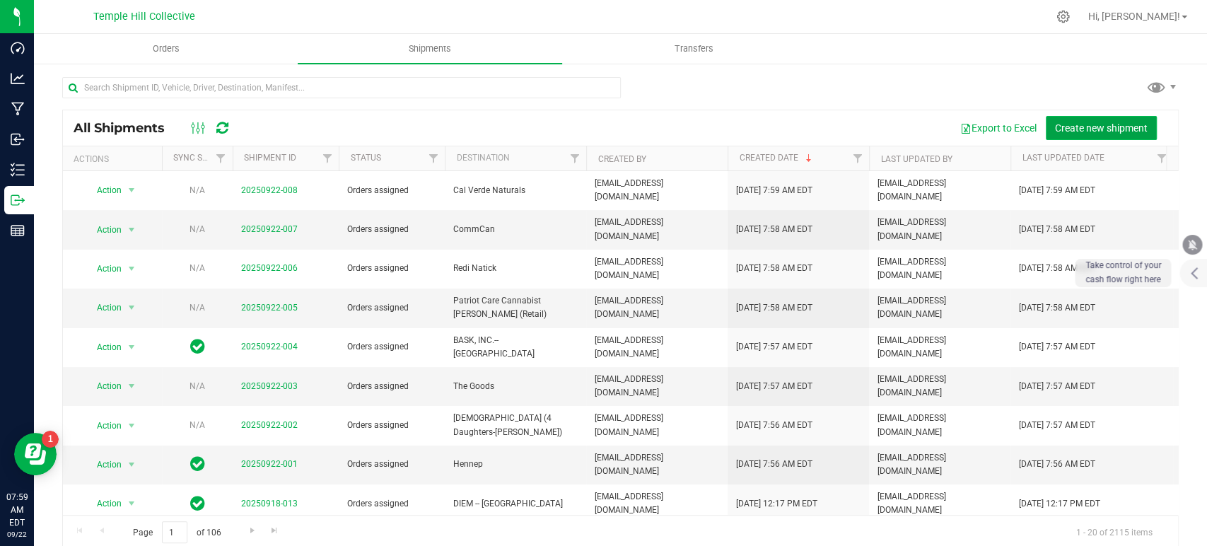
click at [1070, 127] on span "Create new shipment" at bounding box center [1101, 127] width 93 height 11
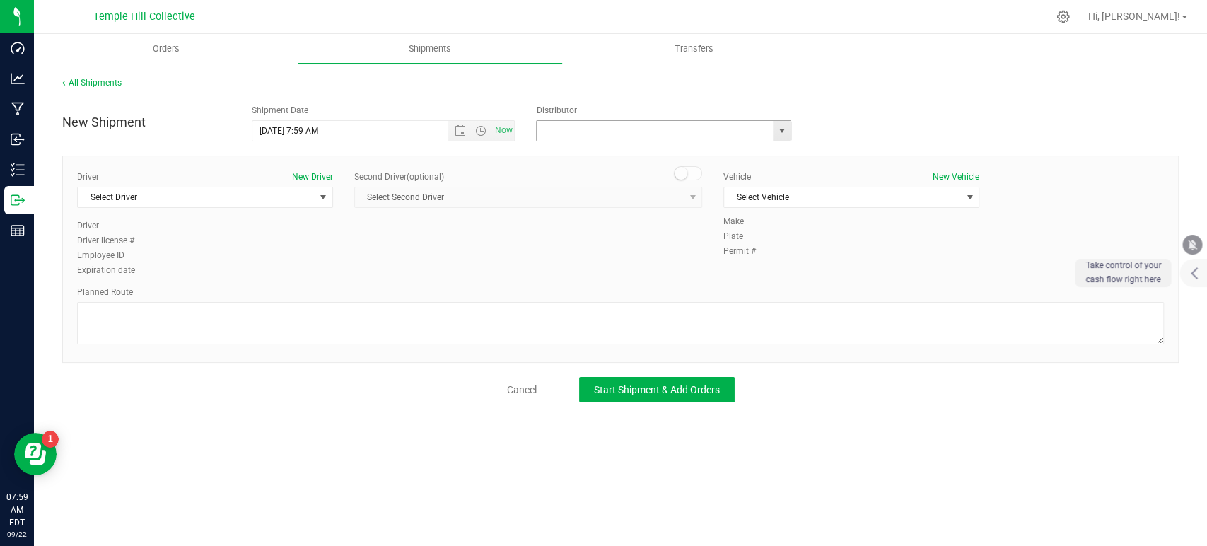
click at [603, 125] on input "text" at bounding box center [651, 131] width 229 height 20
click at [610, 157] on li "MMM Transport" at bounding box center [664, 154] width 254 height 21
type input "MMM Transport"
click at [261, 199] on span "Select Driver" at bounding box center [196, 197] width 237 height 20
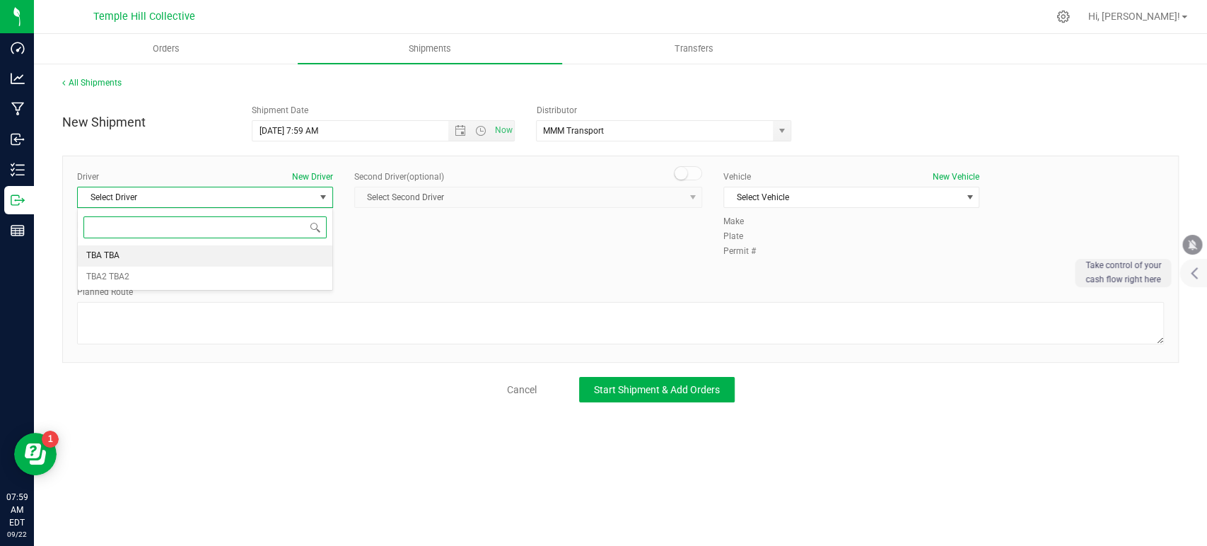
click at [187, 251] on li "TBA TBA" at bounding box center [205, 255] width 255 height 21
click at [273, 326] on textarea at bounding box center [620, 323] width 1087 height 42
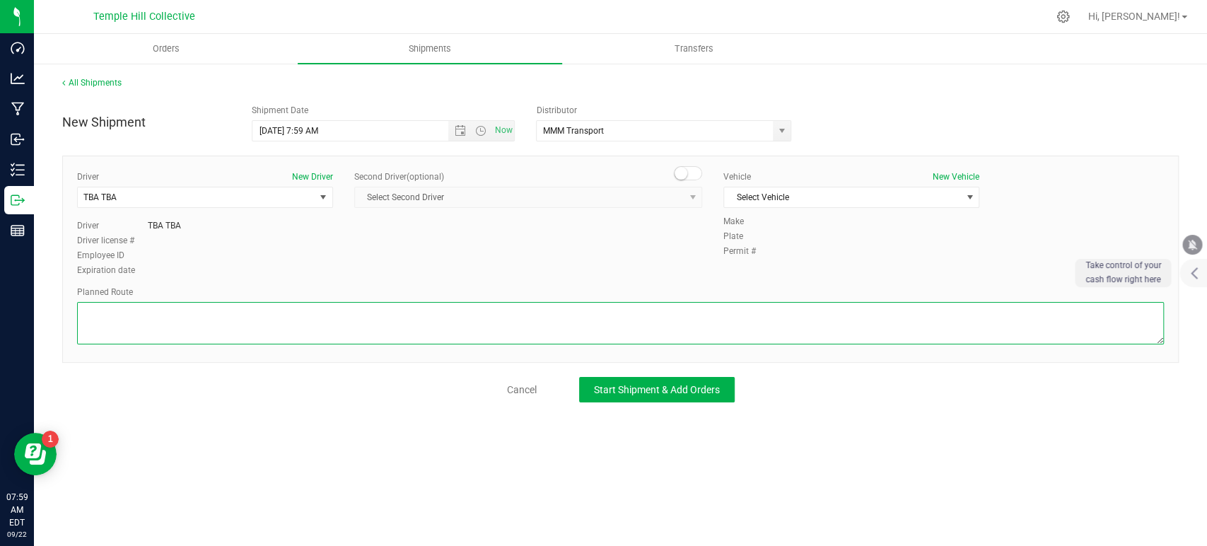
paste textarea "Randomized Route provided by Transport. Manifest created by Makayla Rice B148993"
type textarea "Randomized Route provided by Transport. Manifest created by Makayla Rice B148993"
click at [810, 195] on span "Select Vehicle" at bounding box center [842, 197] width 237 height 20
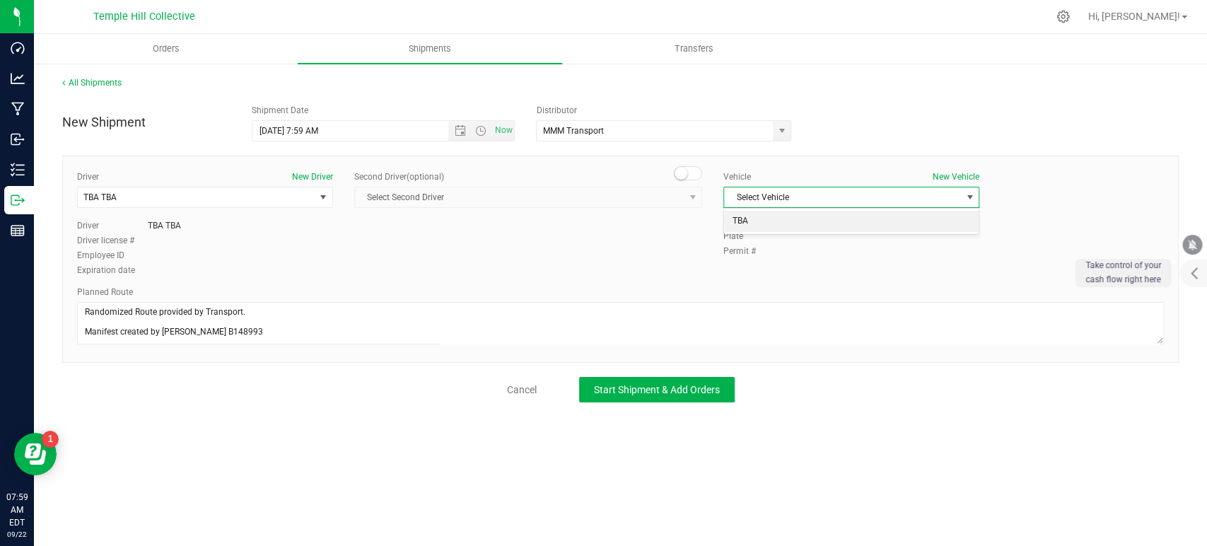
click at [792, 228] on li "TBA" at bounding box center [851, 221] width 255 height 21
click at [682, 403] on div "All Shipments New Shipment Shipment Date 9/22/2025 7:59 AM Now Distributor MMM …" at bounding box center [621, 239] width 1174 height 354
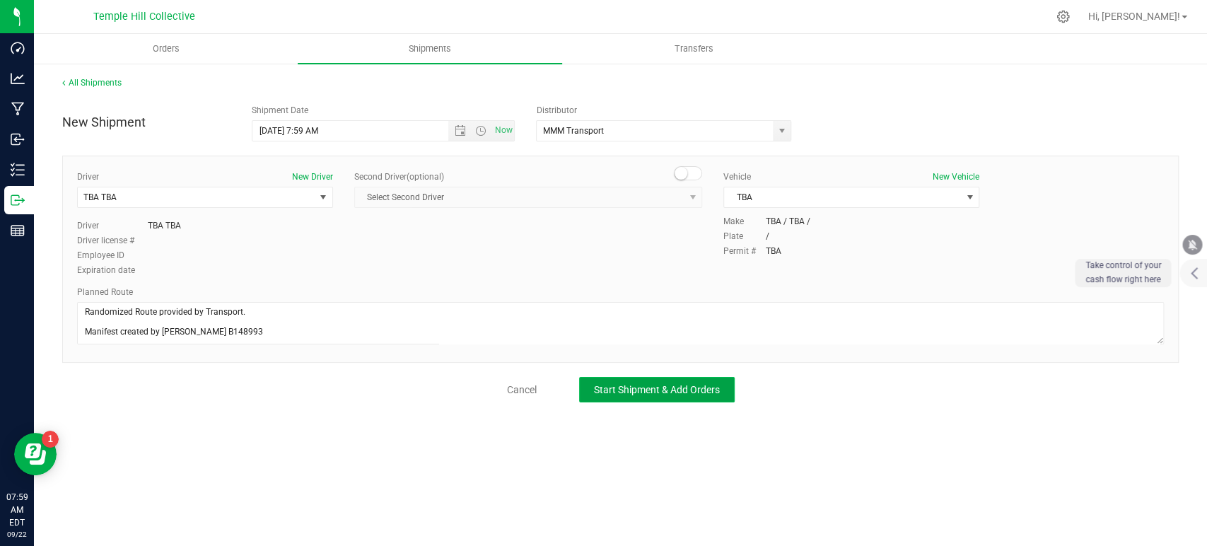
click at [702, 384] on span "Start Shipment & Add Orders" at bounding box center [657, 389] width 126 height 11
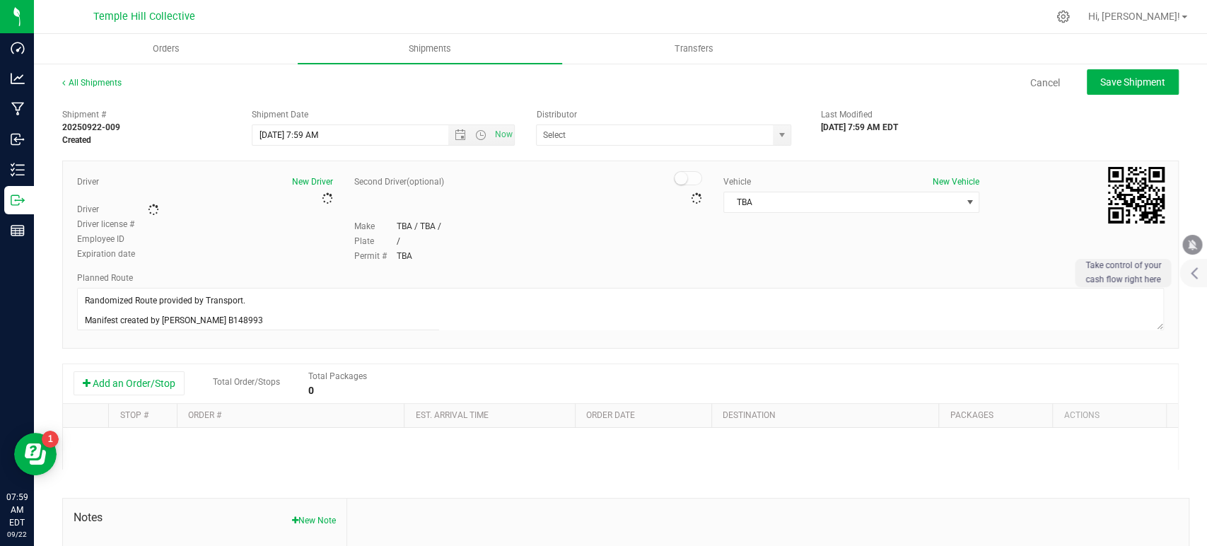
type input "MMM Transport"
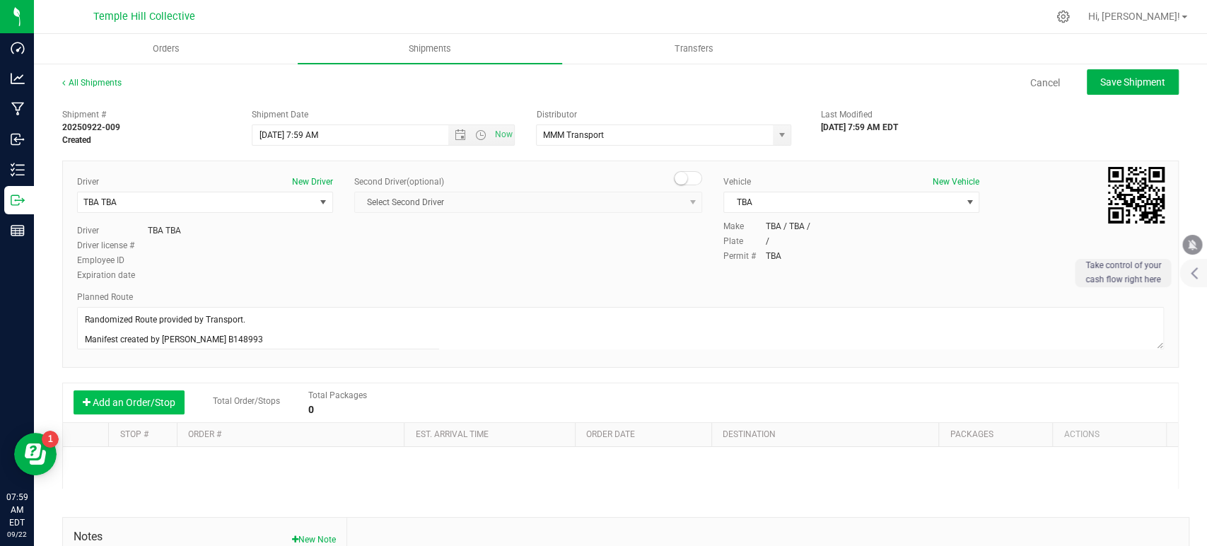
click at [131, 408] on button "Add an Order/Stop" at bounding box center [129, 402] width 111 height 24
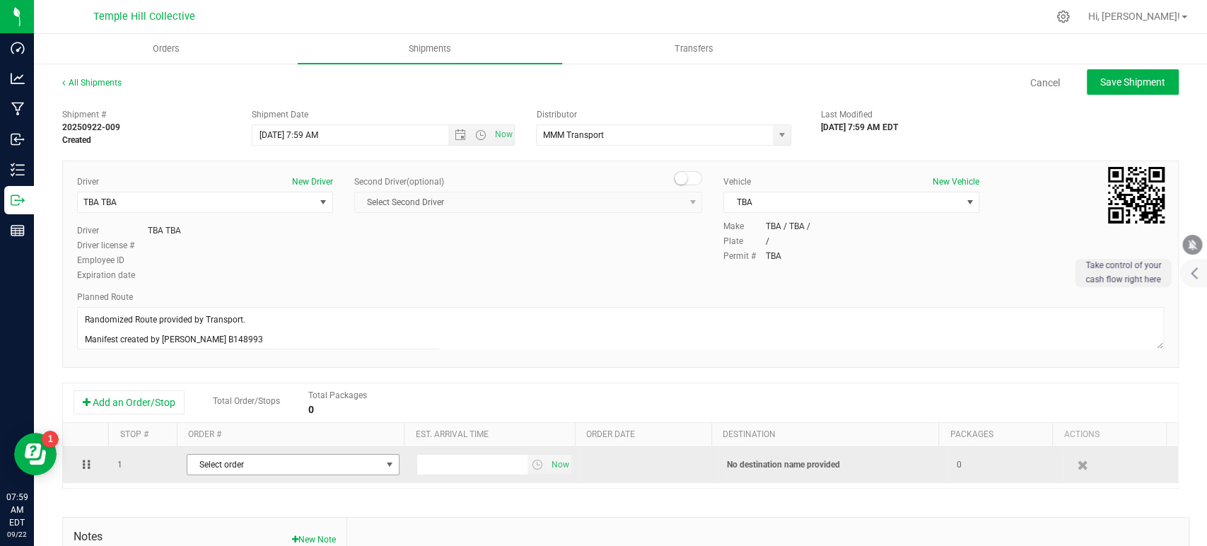
click at [281, 469] on span "Select order" at bounding box center [284, 465] width 194 height 20
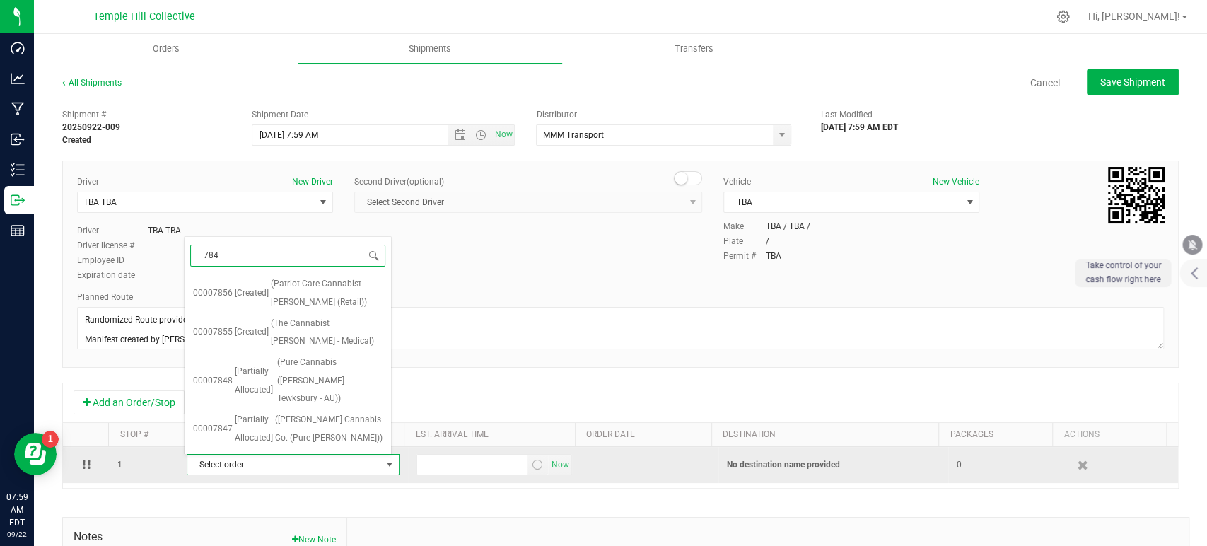
type input "7847"
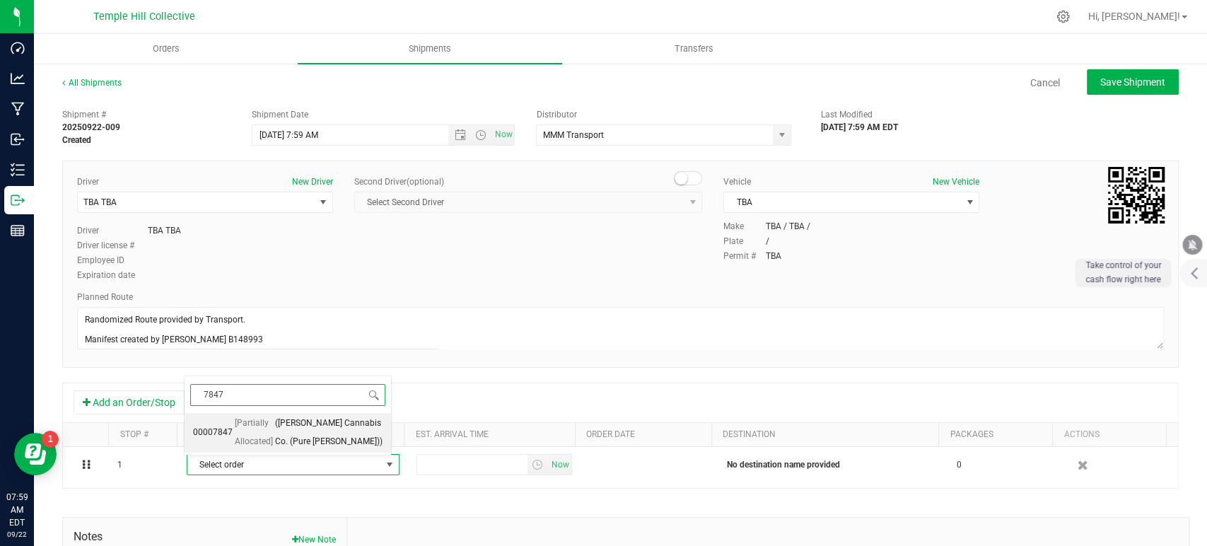
click at [303, 434] on span "(Smyth Cannabis Co. (Pure Lowell))" at bounding box center [329, 433] width 108 height 36
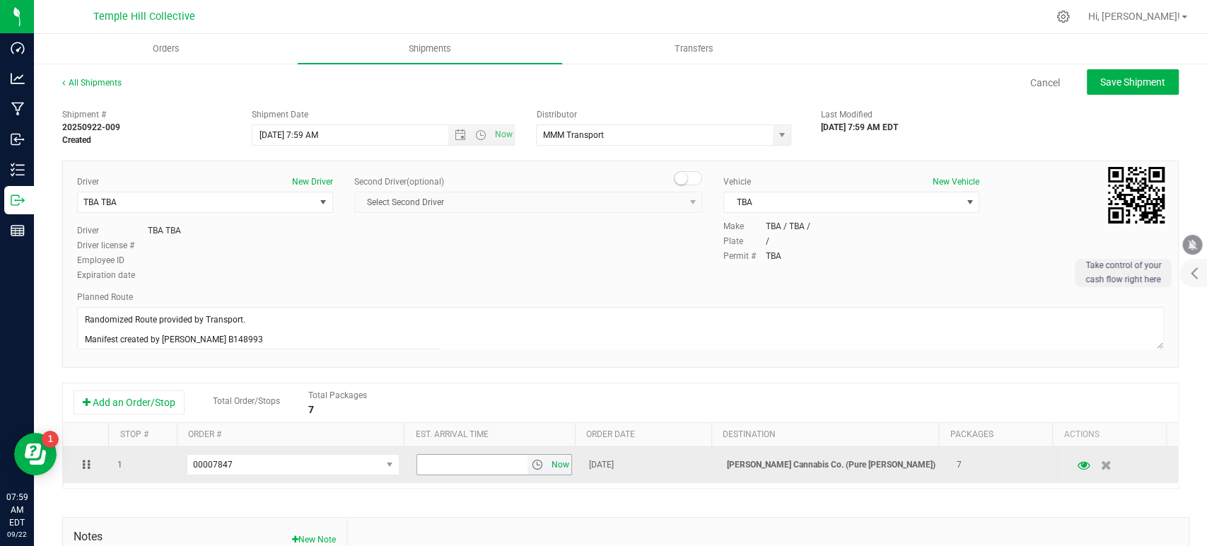
click at [548, 460] on span "Now" at bounding box center [560, 465] width 24 height 21
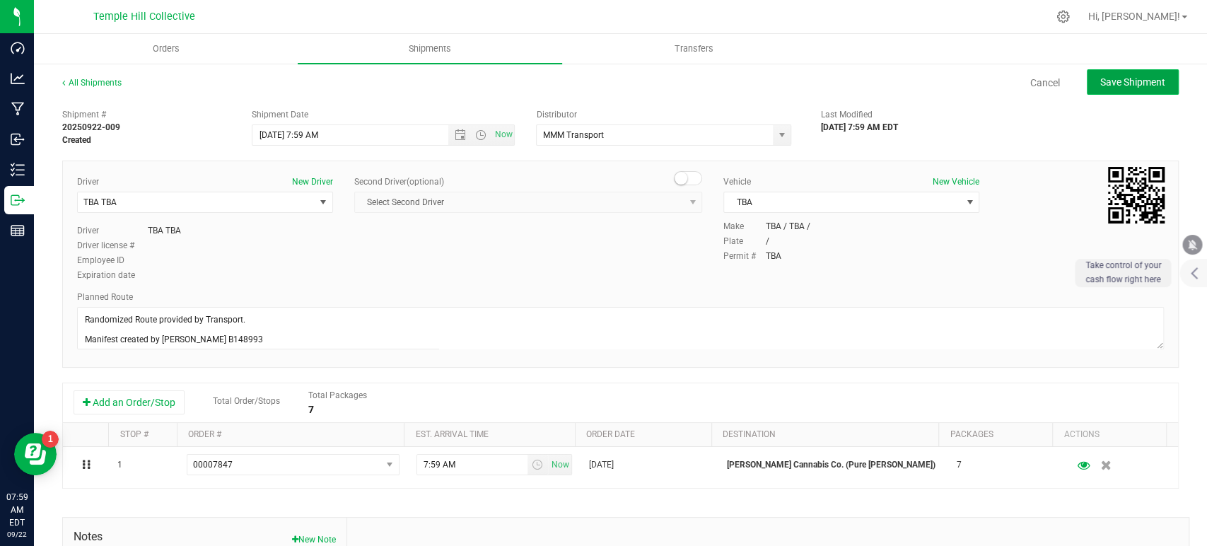
click at [1086, 89] on button "Save Shipment" at bounding box center [1133, 81] width 92 height 25
type input "9/22/2025 11:59 AM"
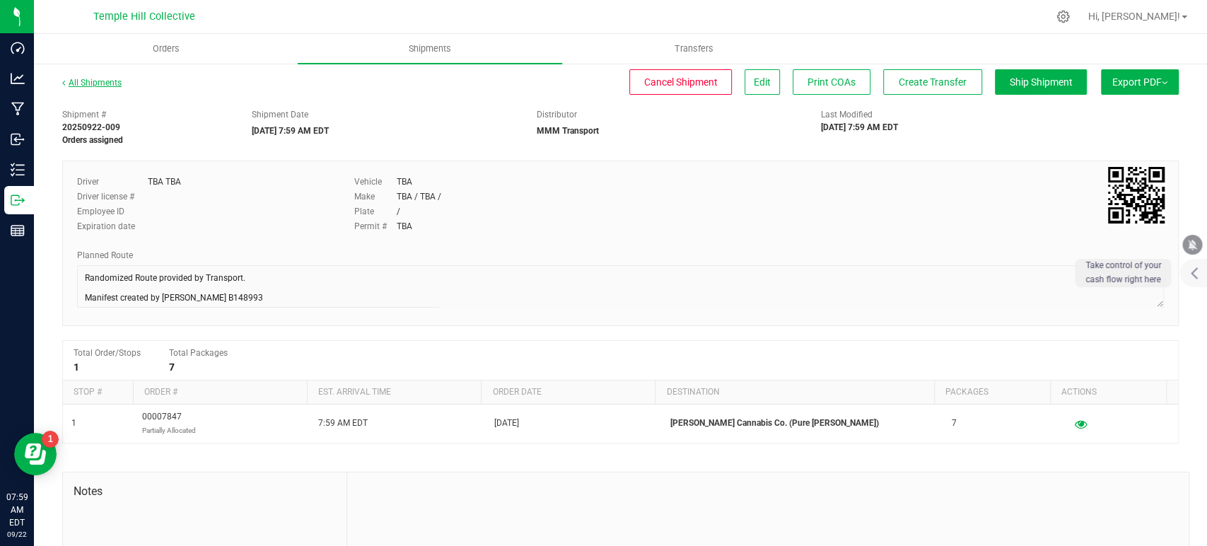
click at [103, 79] on link "All Shipments" at bounding box center [91, 83] width 59 height 10
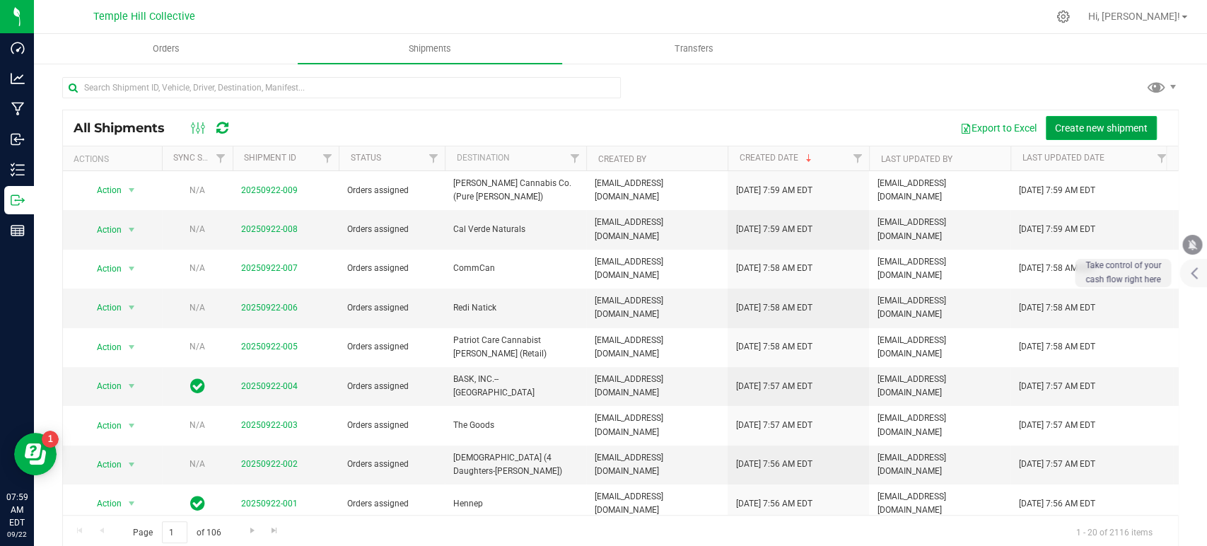
click at [1074, 122] on span "Create new shipment" at bounding box center [1101, 127] width 93 height 11
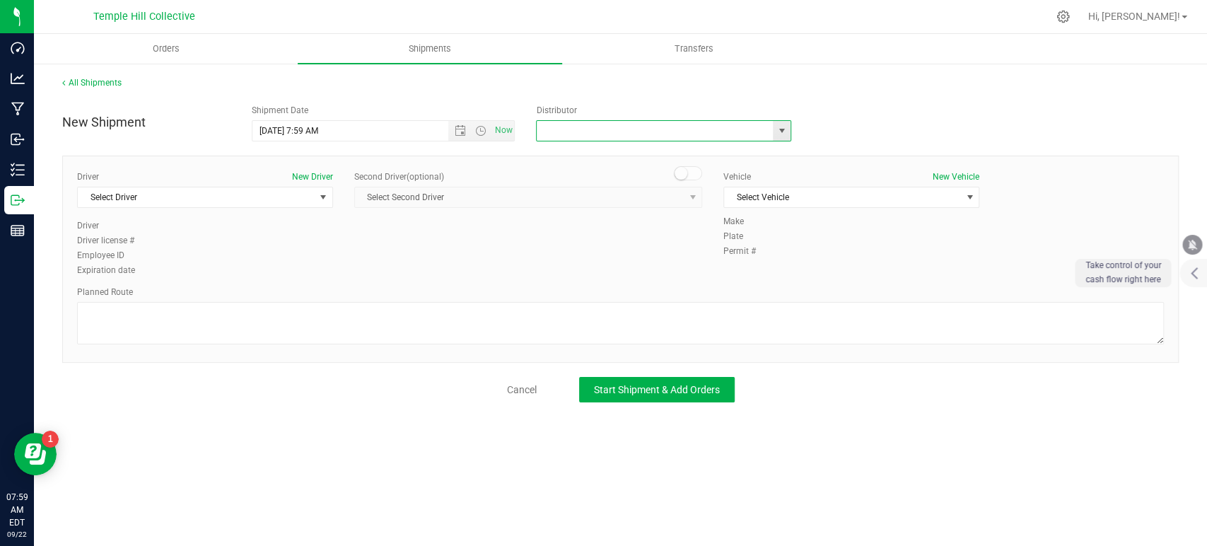
click at [634, 134] on input "text" at bounding box center [651, 131] width 229 height 20
click at [601, 153] on li "MMM Transport" at bounding box center [664, 154] width 254 height 21
type input "MMM Transport"
click at [260, 199] on span "Select Driver" at bounding box center [196, 197] width 237 height 20
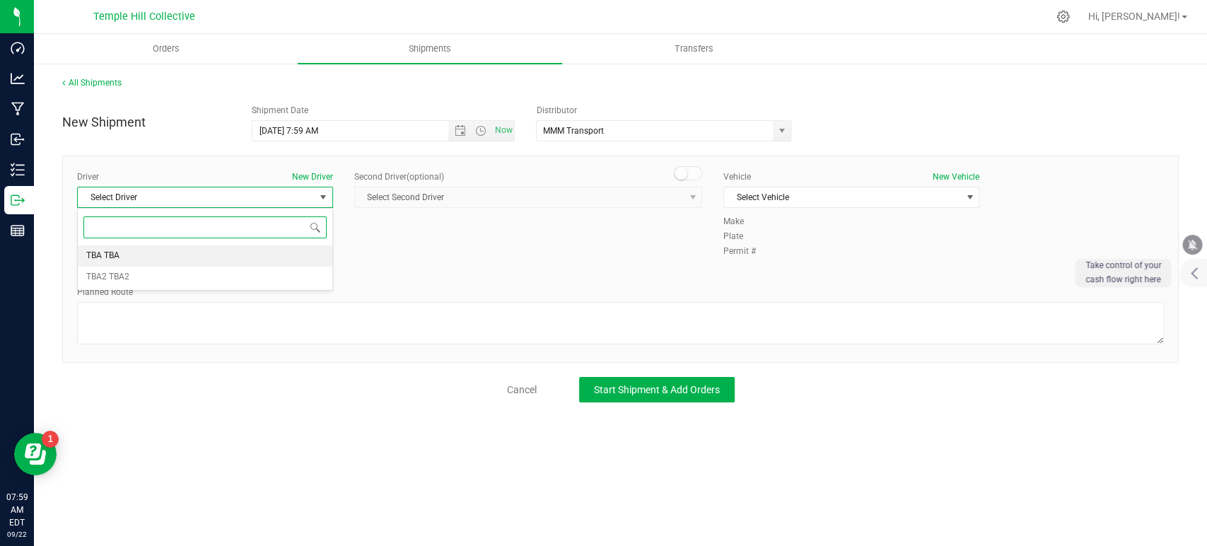
click at [192, 265] on li "TBA TBA" at bounding box center [205, 255] width 255 height 21
click at [250, 338] on textarea at bounding box center [620, 323] width 1087 height 42
paste textarea "Randomized Route provided by Transport. Manifest created by Makayla Rice B148993"
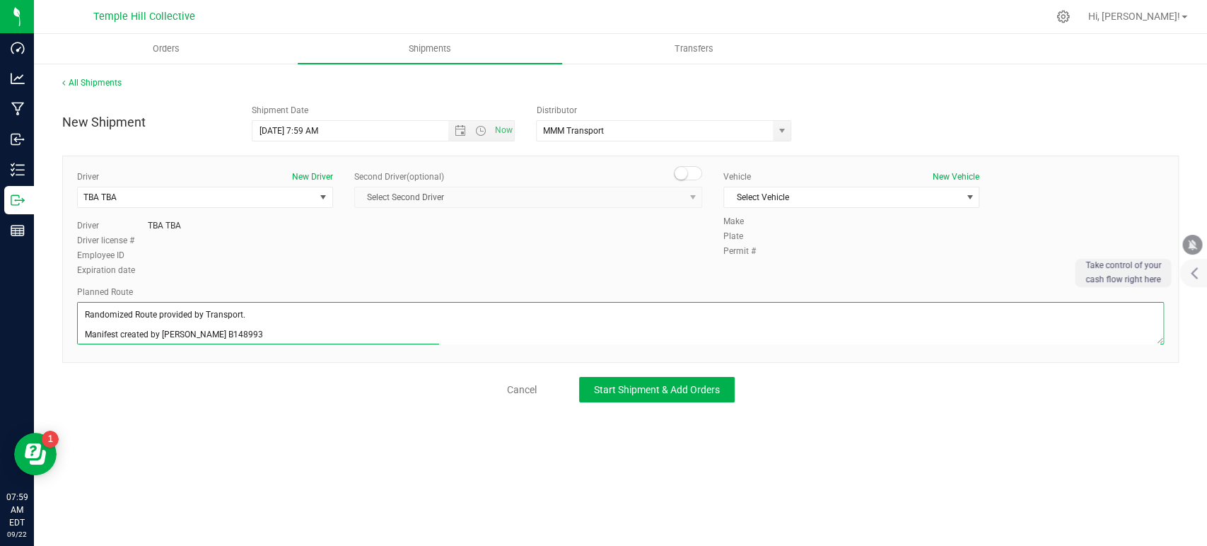
scroll to position [6, 0]
type textarea "Randomized Route provided by Transport. Manifest created by Makayla Rice B148993"
click at [835, 197] on span "Select Vehicle" at bounding box center [842, 197] width 237 height 20
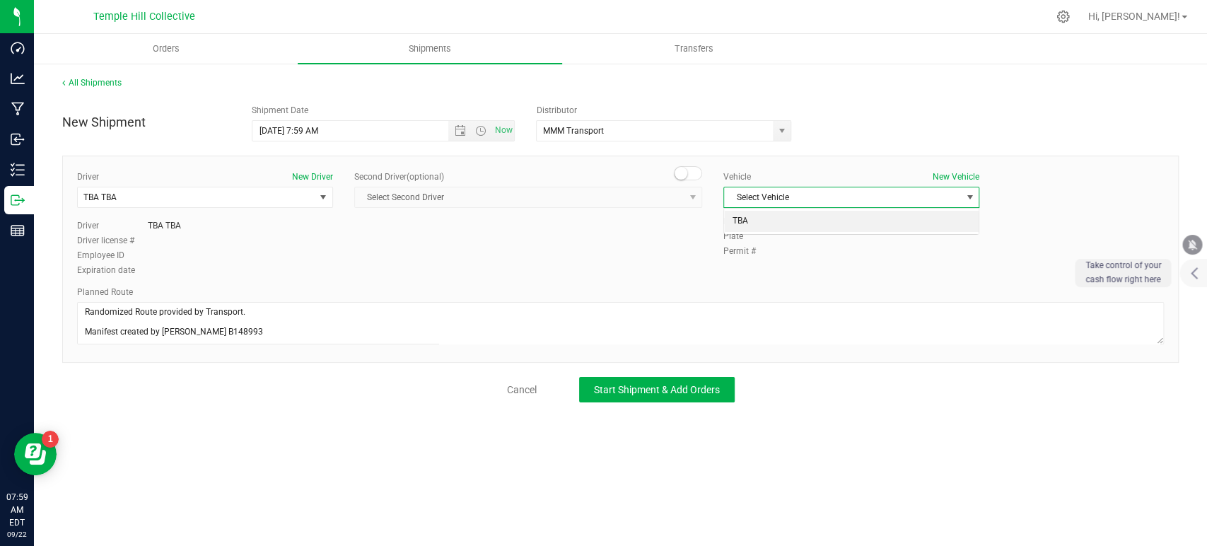
click at [809, 220] on li "TBA" at bounding box center [851, 221] width 255 height 21
click at [706, 385] on span "Start Shipment & Add Orders" at bounding box center [657, 389] width 126 height 11
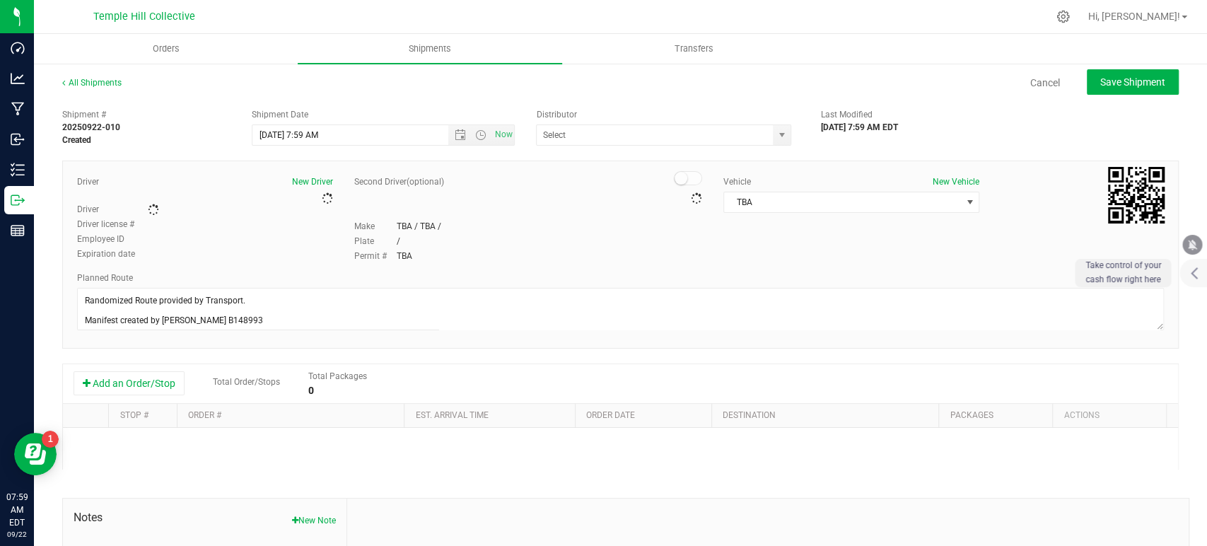
type input "MMM Transport"
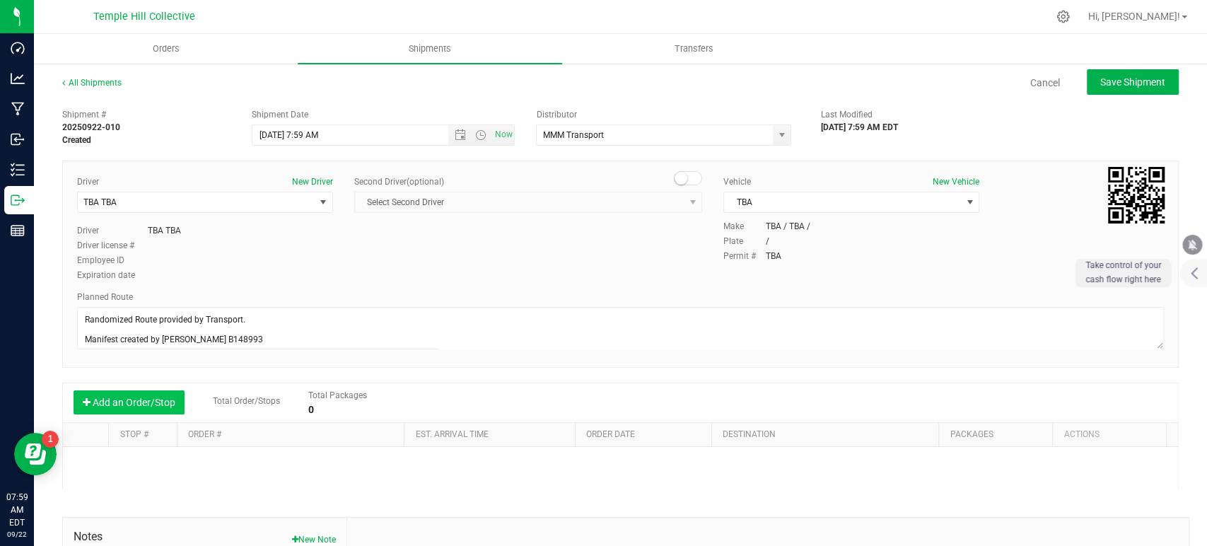
click at [124, 400] on button "Add an Order/Stop" at bounding box center [129, 402] width 111 height 24
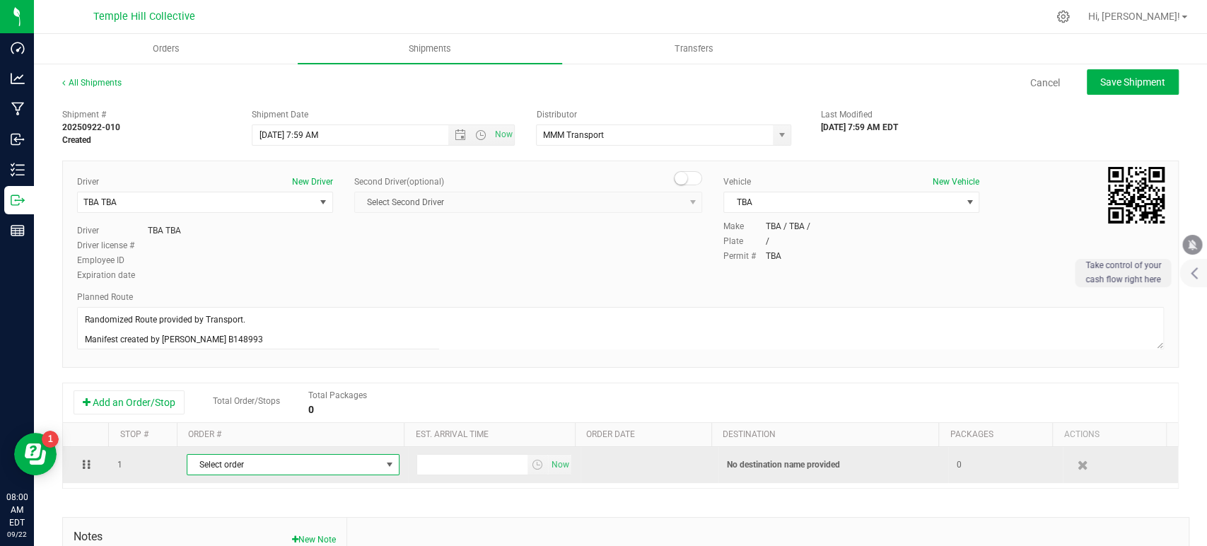
click at [275, 468] on span "Select order" at bounding box center [284, 465] width 194 height 20
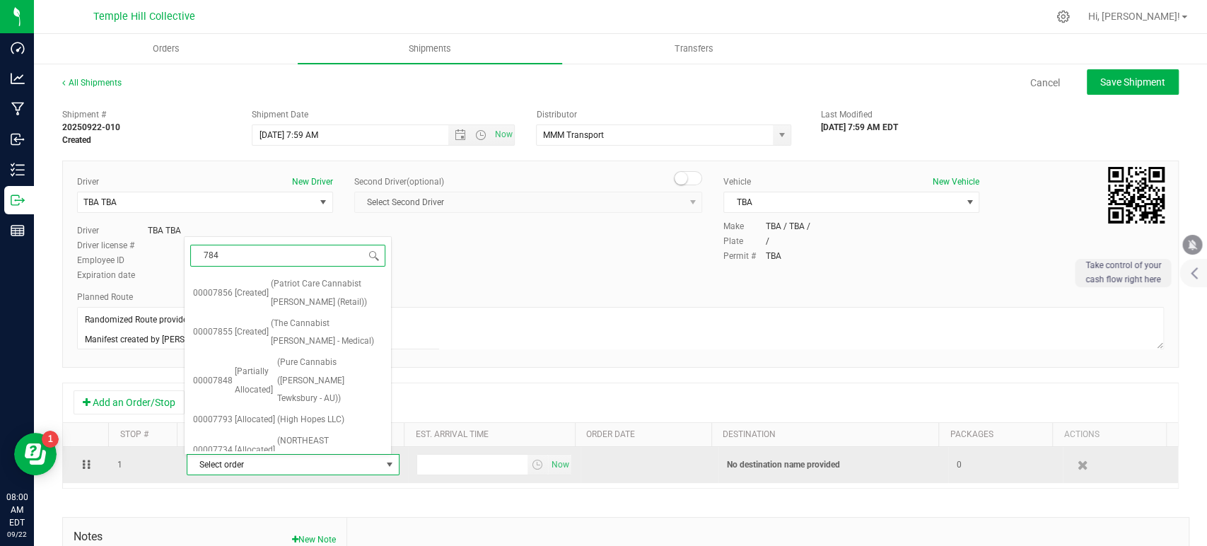
type input "7848"
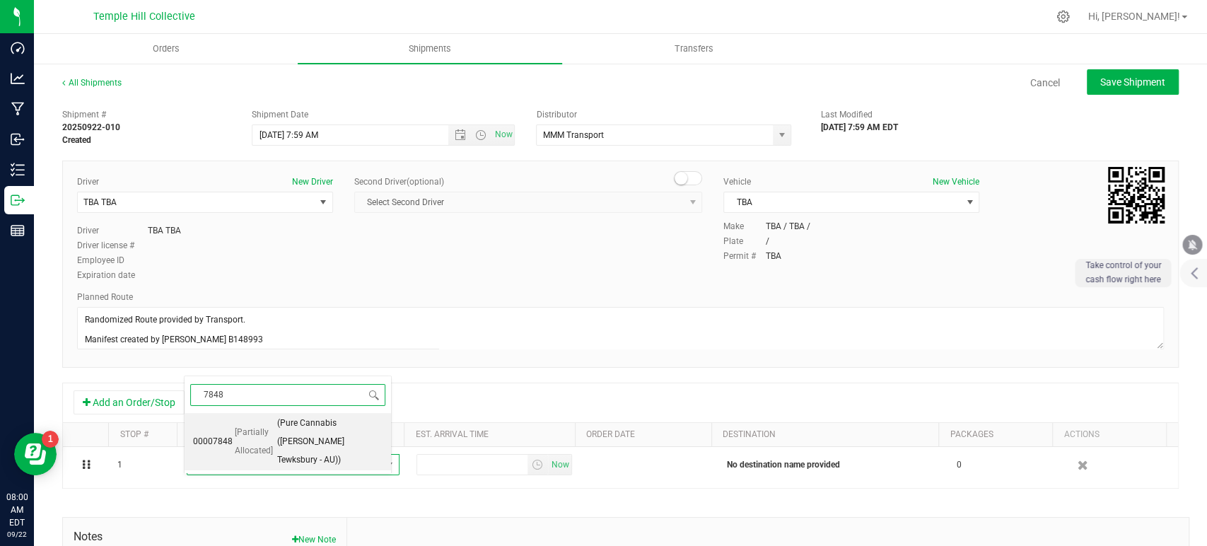
click at [283, 439] on li "00007848 [Partially Allocated] (Pure Cannabis (Smyth Tewksbury - AU))" at bounding box center [288, 441] width 207 height 57
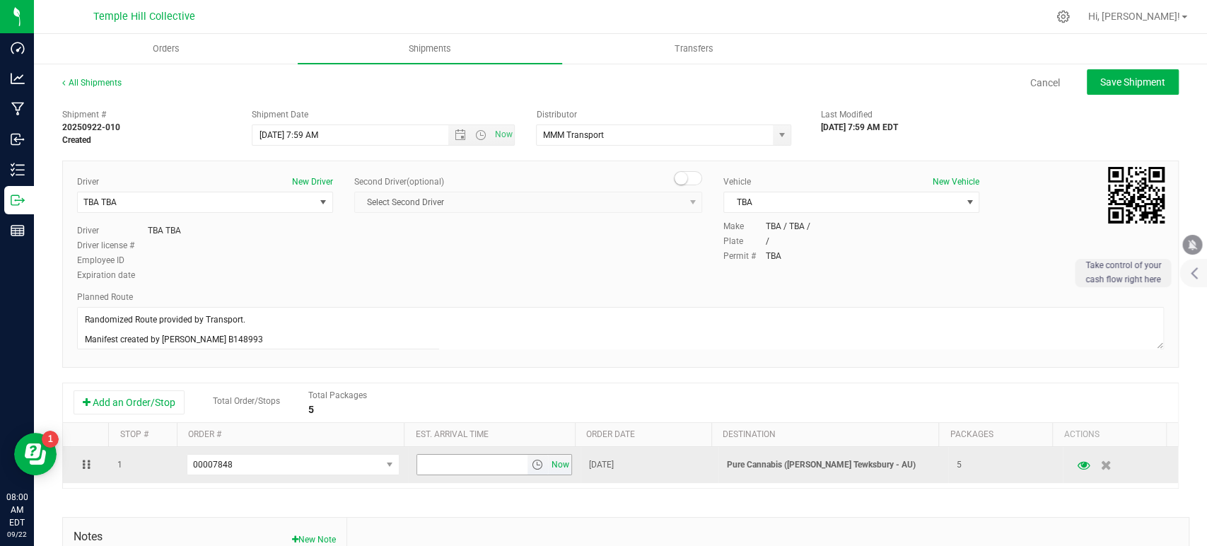
click at [551, 465] on span "Now" at bounding box center [560, 465] width 24 height 21
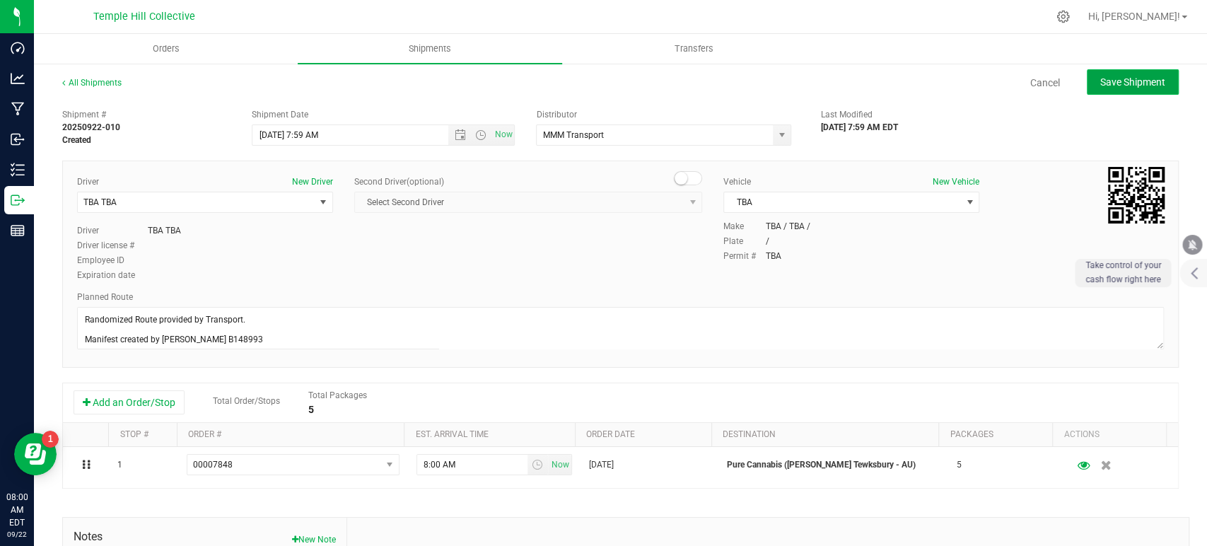
click at [1086, 81] on span "Save Shipment" at bounding box center [1133, 81] width 65 height 11
type input "9/22/2025 11:59 AM"
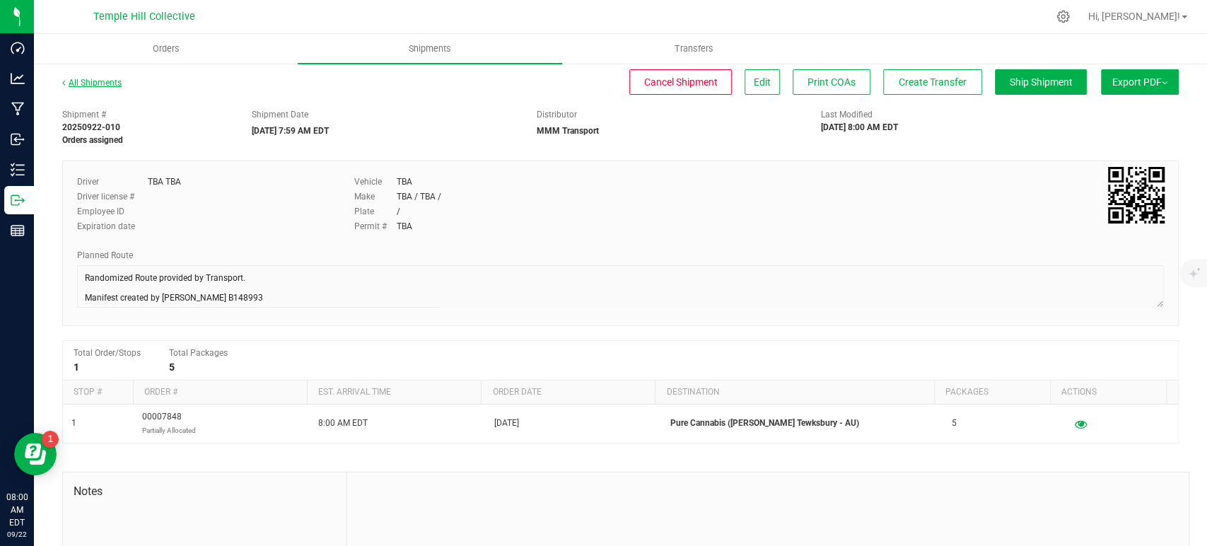
click at [95, 87] on link "All Shipments" at bounding box center [91, 83] width 59 height 10
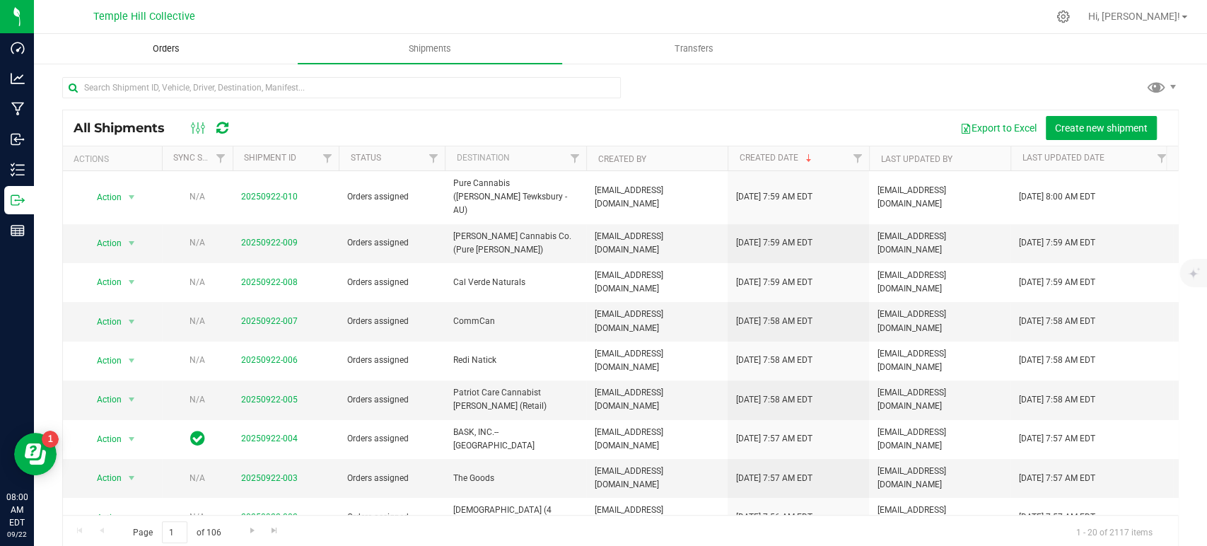
click at [184, 46] on span "Orders" at bounding box center [166, 48] width 65 height 13
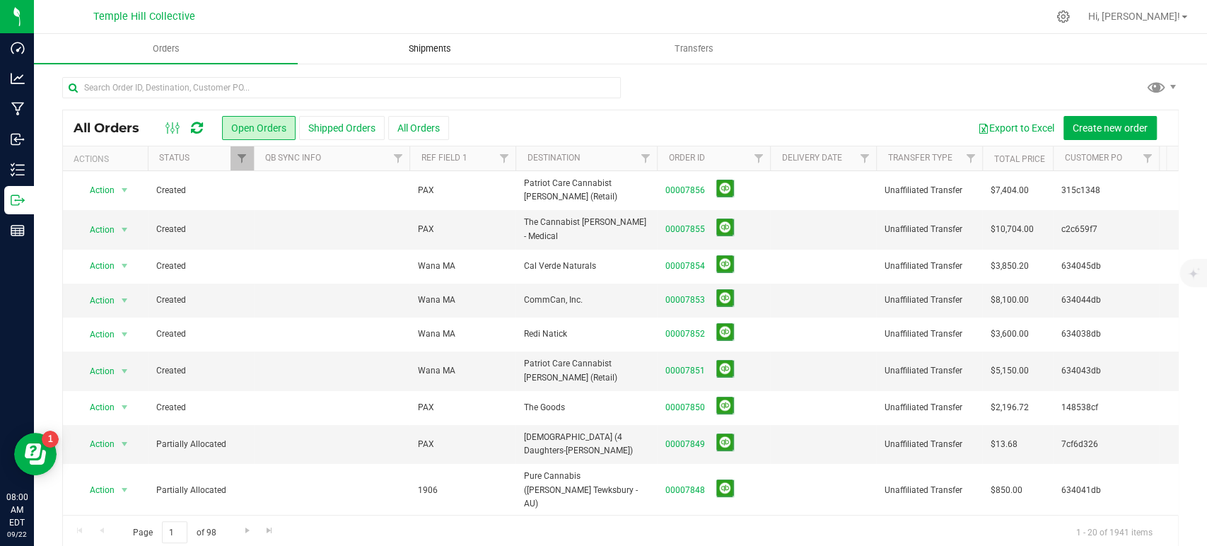
click at [439, 48] on span "Shipments" at bounding box center [430, 48] width 81 height 13
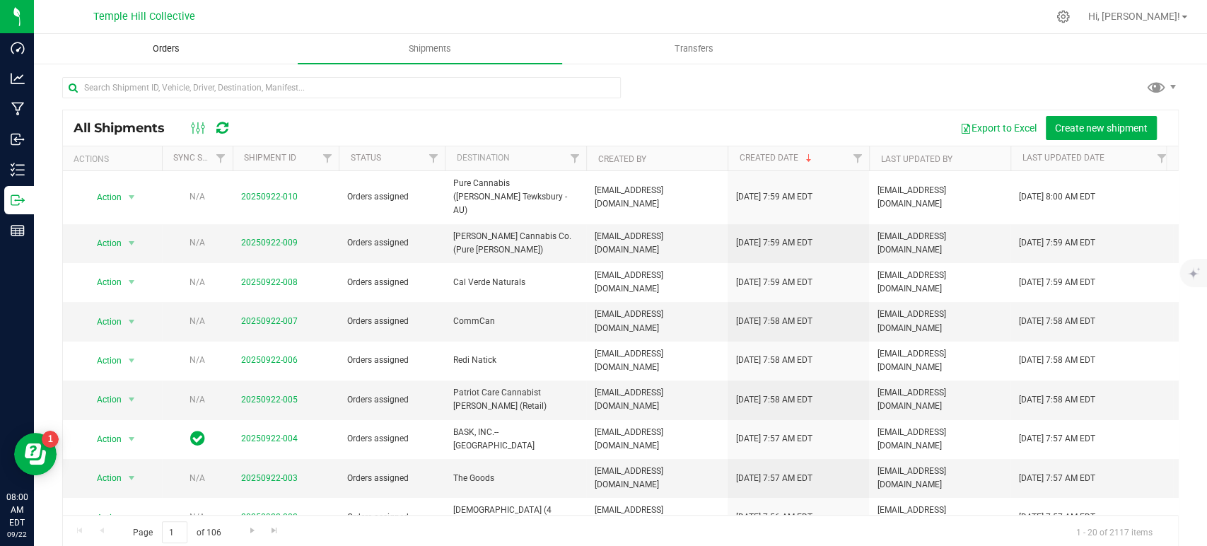
click at [178, 51] on span "Orders" at bounding box center [166, 48] width 65 height 13
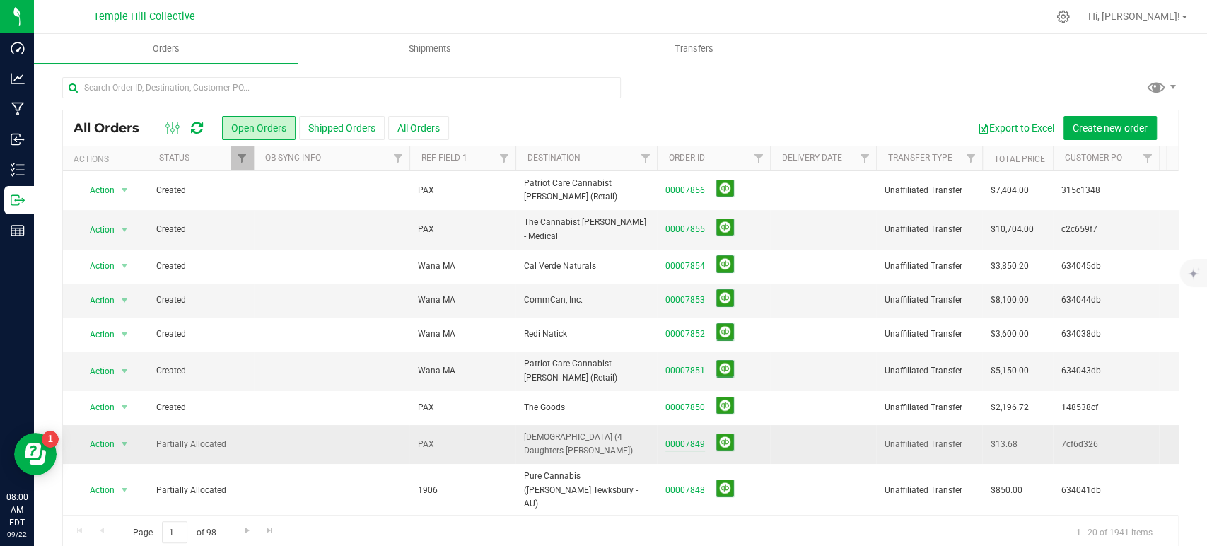
click at [685, 438] on link "00007849" at bounding box center [686, 444] width 40 height 13
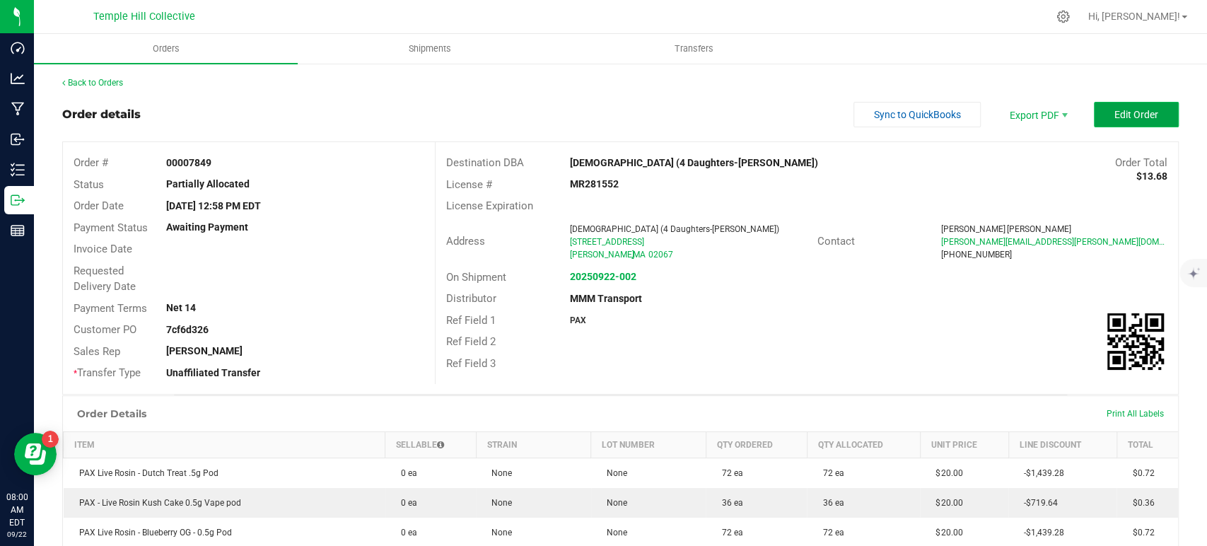
click at [1086, 120] on span "Edit Order" at bounding box center [1137, 114] width 44 height 11
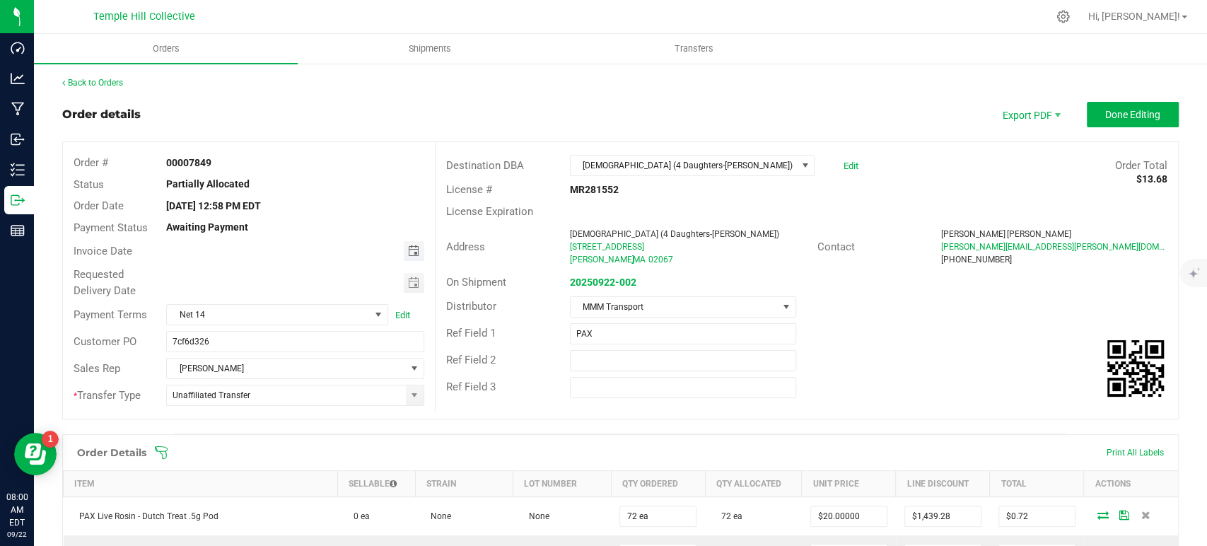
click at [410, 250] on span "Toggle calendar" at bounding box center [412, 250] width 11 height 11
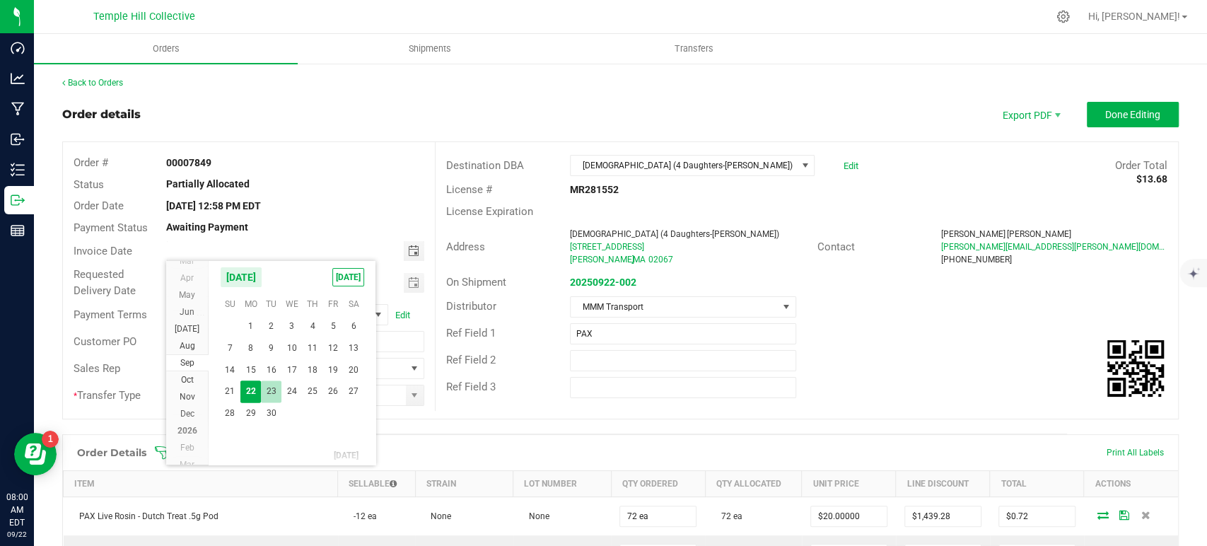
click at [277, 385] on span "23" at bounding box center [271, 392] width 21 height 22
type input "09/23/2025"
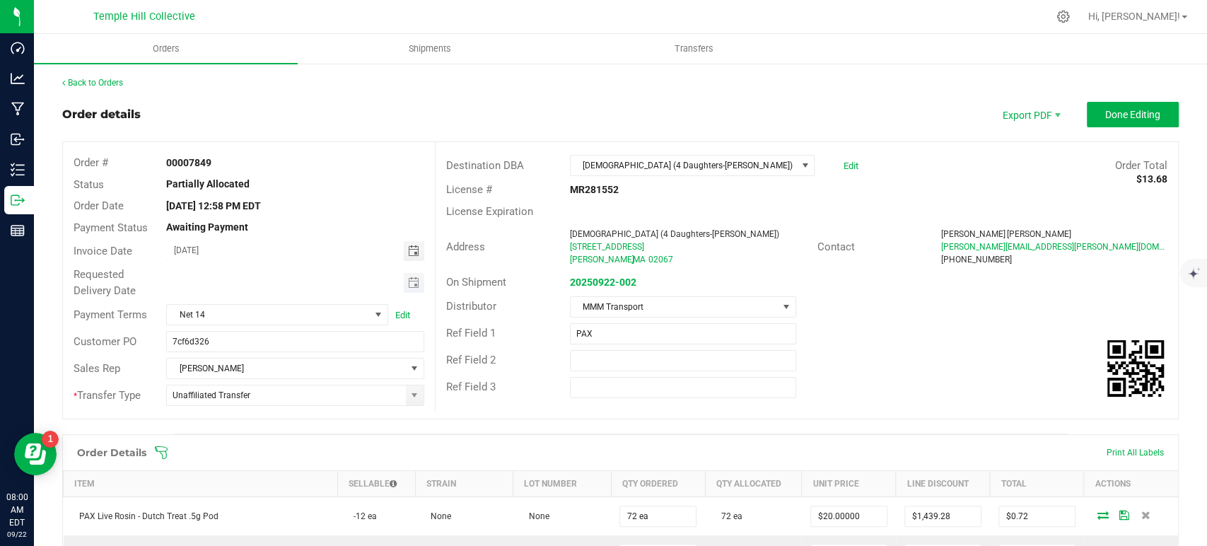
click at [415, 282] on span "Toggle calendar" at bounding box center [414, 283] width 21 height 20
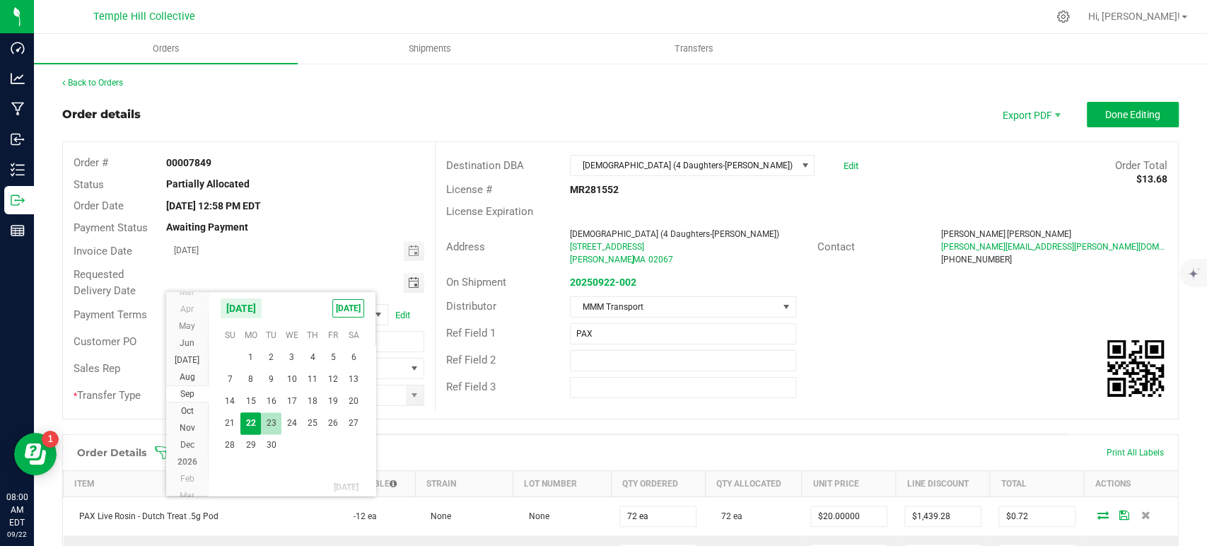
click at [276, 420] on span "23" at bounding box center [271, 423] width 21 height 22
type input "09/23/2025"
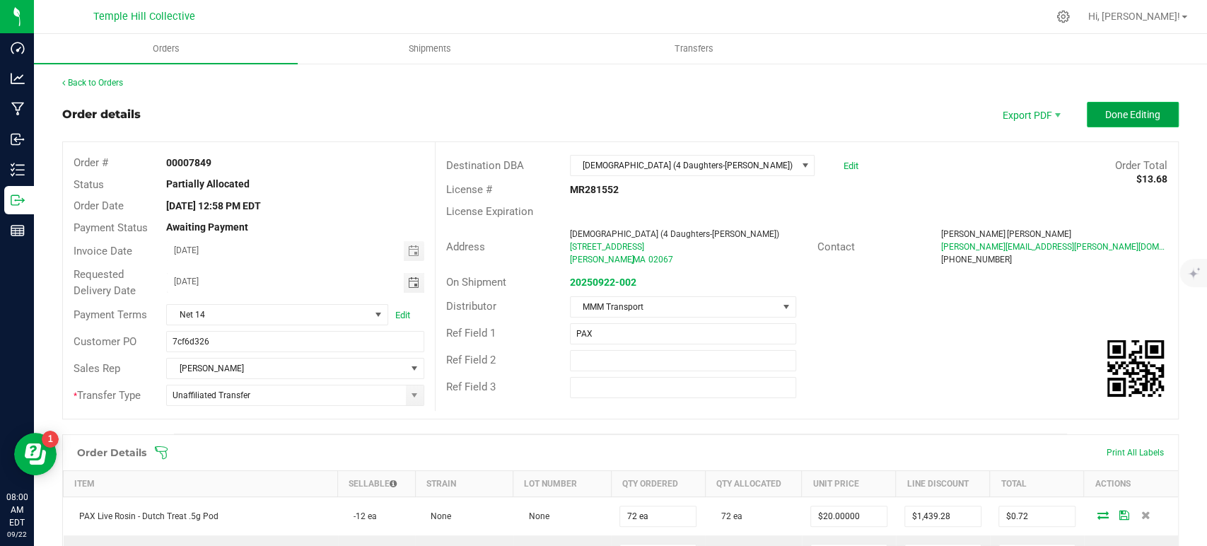
click at [1086, 112] on span "Done Editing" at bounding box center [1133, 114] width 55 height 11
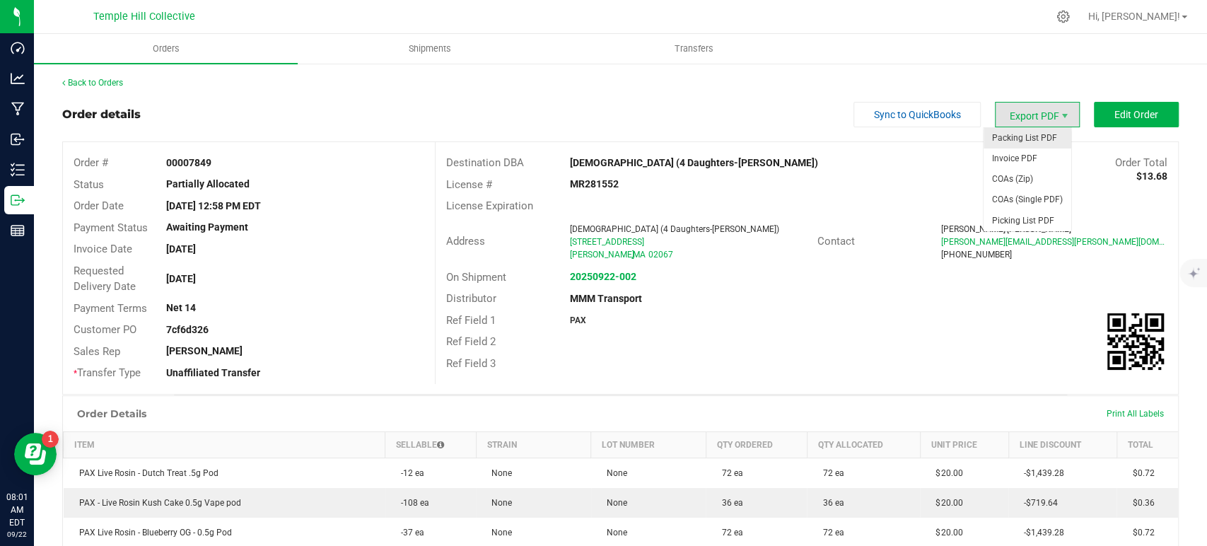
drag, startPoint x: 1020, startPoint y: 114, endPoint x: 1019, endPoint y: 144, distance: 29.7
click at [1020, 114] on span "Export PDF" at bounding box center [1037, 114] width 85 height 25
click at [1019, 161] on span "Invoice PDF" at bounding box center [1028, 159] width 88 height 21
click at [93, 84] on link "Back to Orders" at bounding box center [92, 83] width 61 height 10
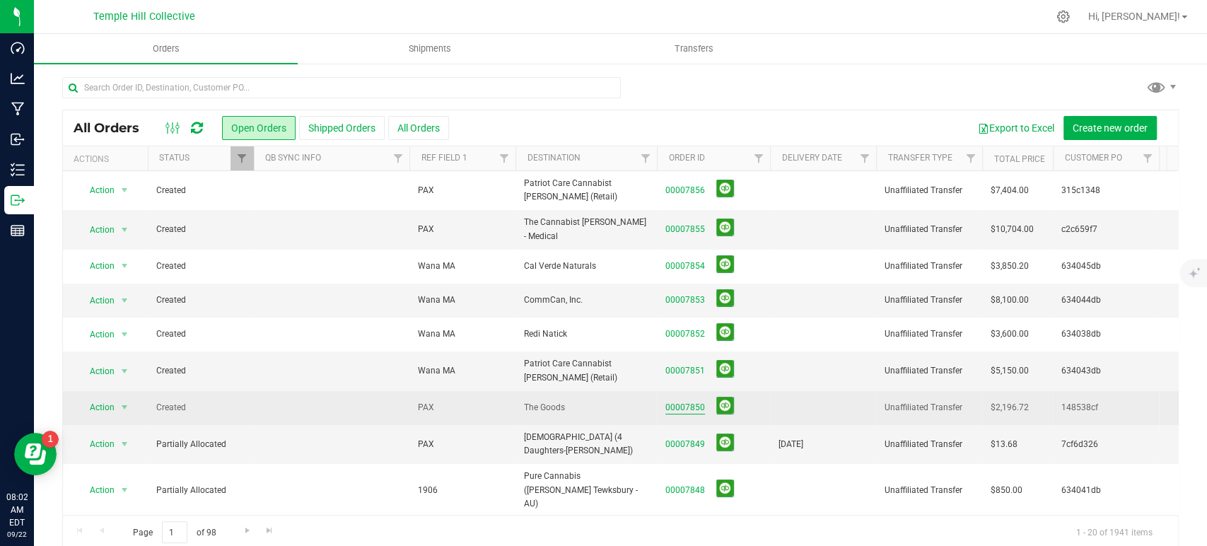
click at [686, 401] on link "00007850" at bounding box center [686, 407] width 40 height 13
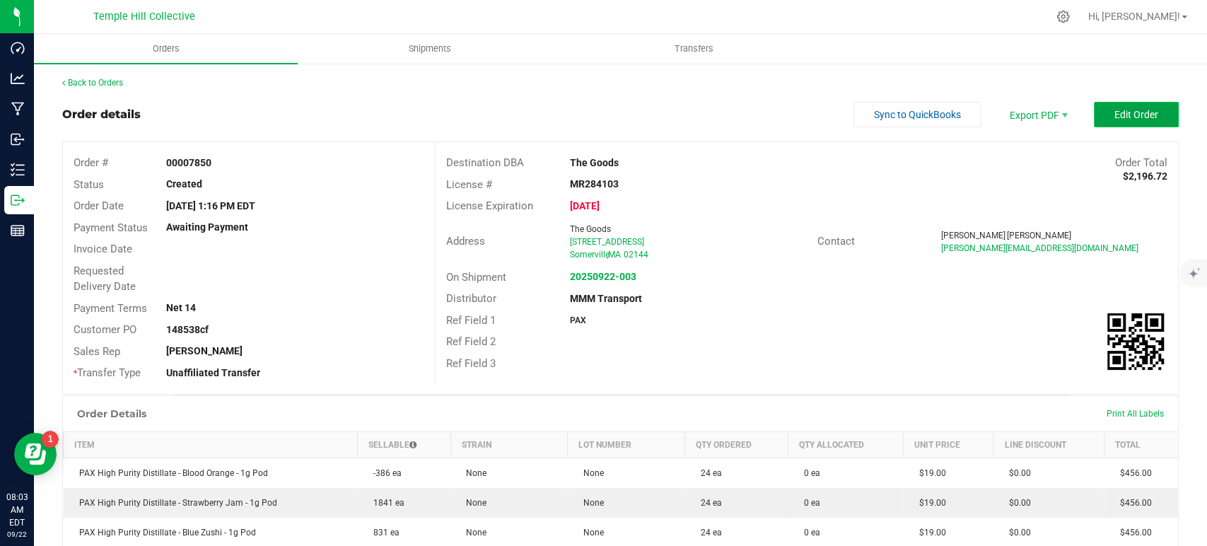
click at [1118, 120] on button "Edit Order" at bounding box center [1136, 114] width 85 height 25
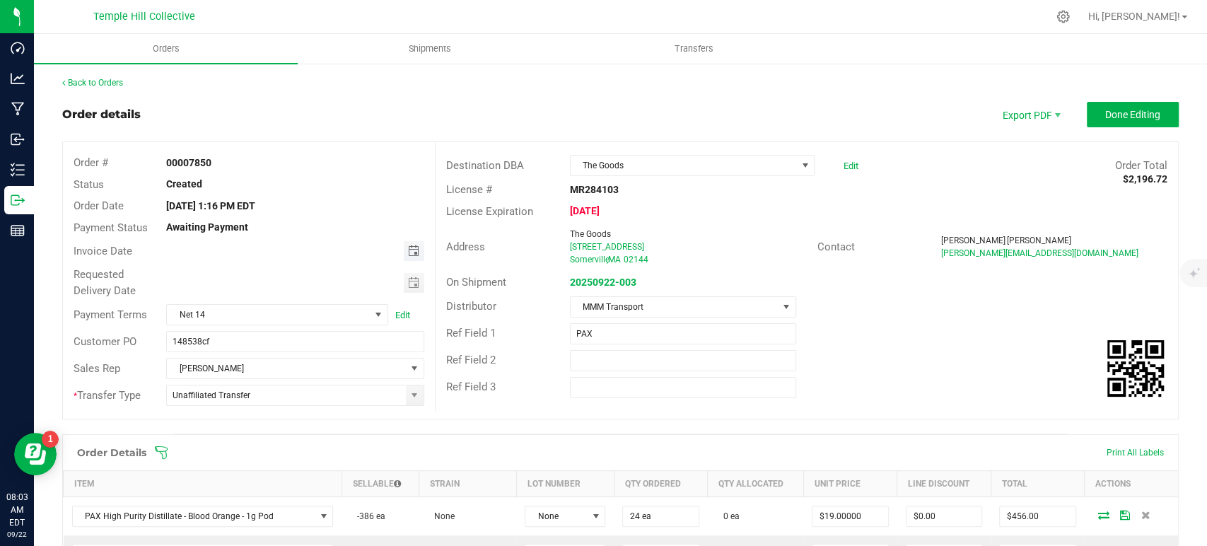
click at [408, 245] on span "Toggle calendar" at bounding box center [412, 250] width 11 height 11
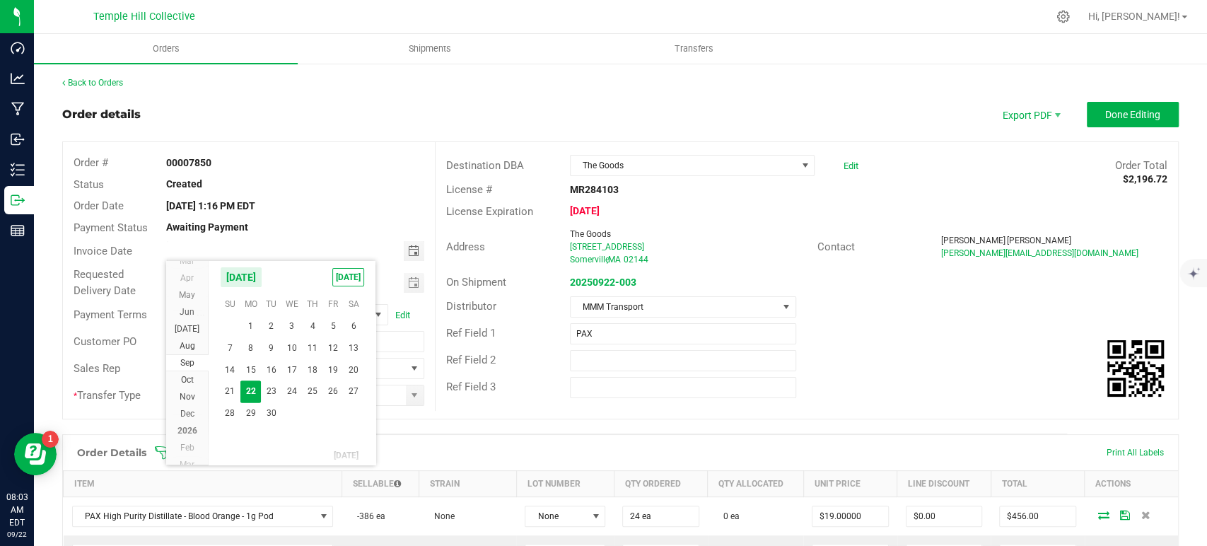
click at [269, 390] on span "23" at bounding box center [271, 392] width 21 height 22
type input "09/23/2025"
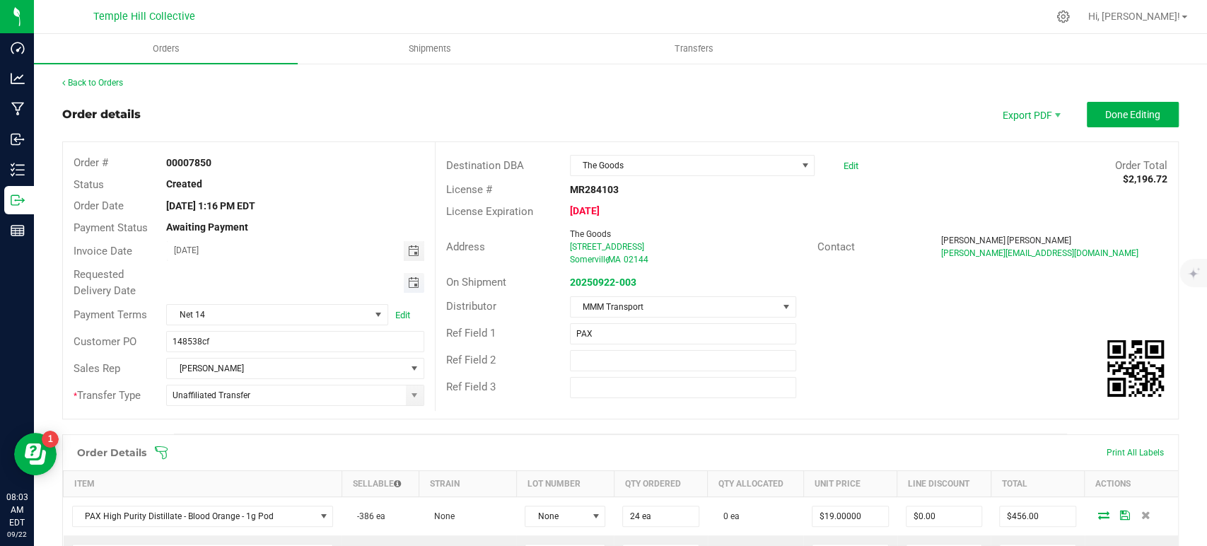
click at [407, 282] on span "Toggle calendar" at bounding box center [412, 282] width 11 height 11
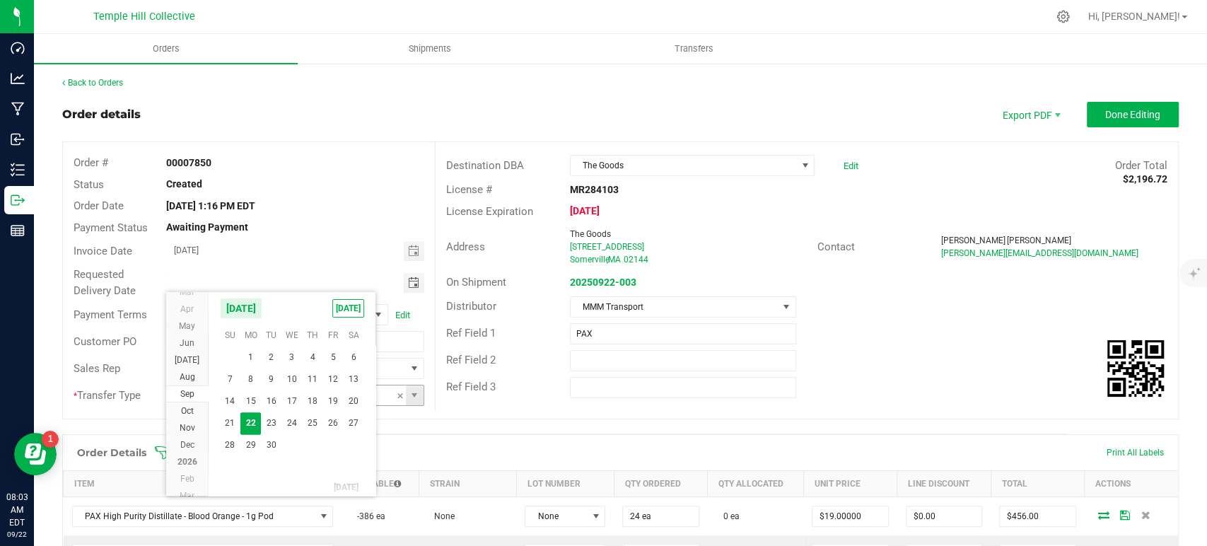
click at [268, 424] on span "23" at bounding box center [271, 423] width 21 height 22
type input "09/23/2025"
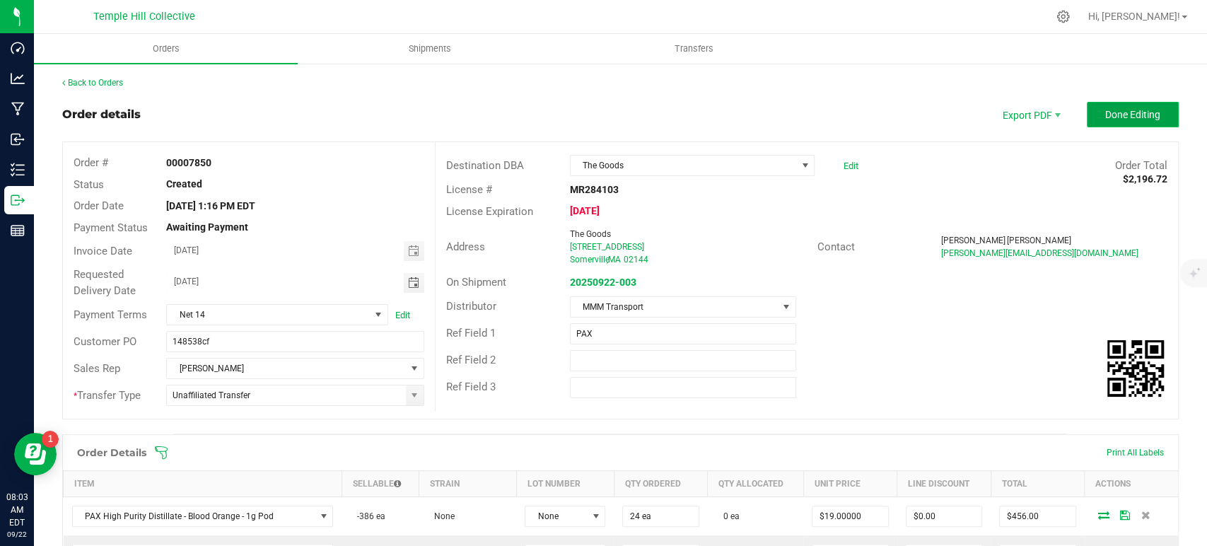
click at [1087, 120] on button "Done Editing" at bounding box center [1133, 114] width 92 height 25
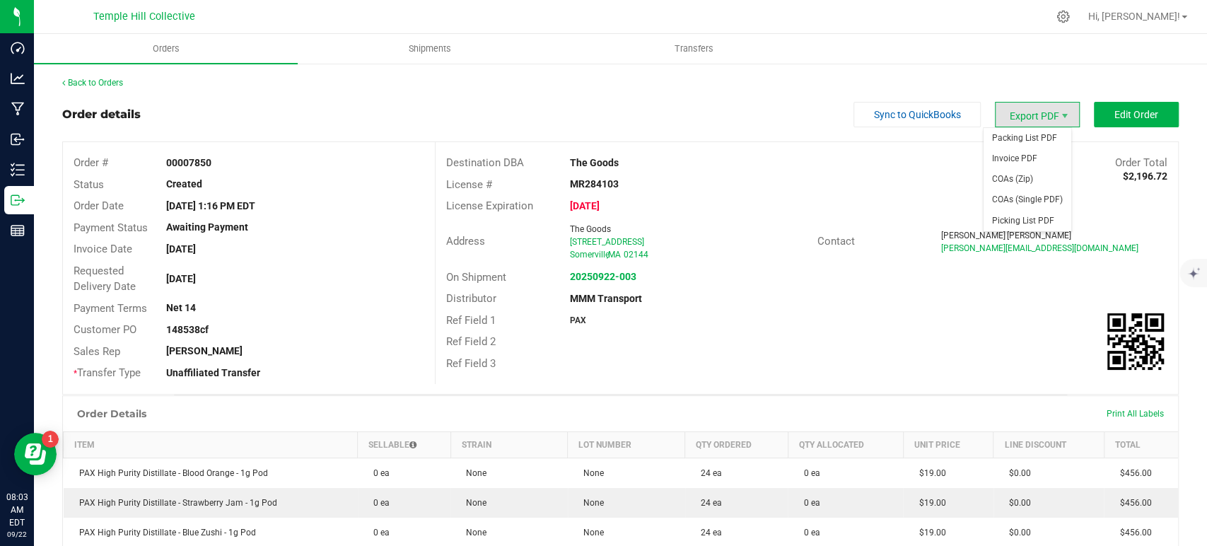
click at [1029, 113] on span "Export PDF" at bounding box center [1037, 114] width 85 height 25
click at [1019, 158] on span "Invoice PDF" at bounding box center [1028, 159] width 88 height 21
click at [109, 78] on link "Back to Orders" at bounding box center [92, 83] width 61 height 10
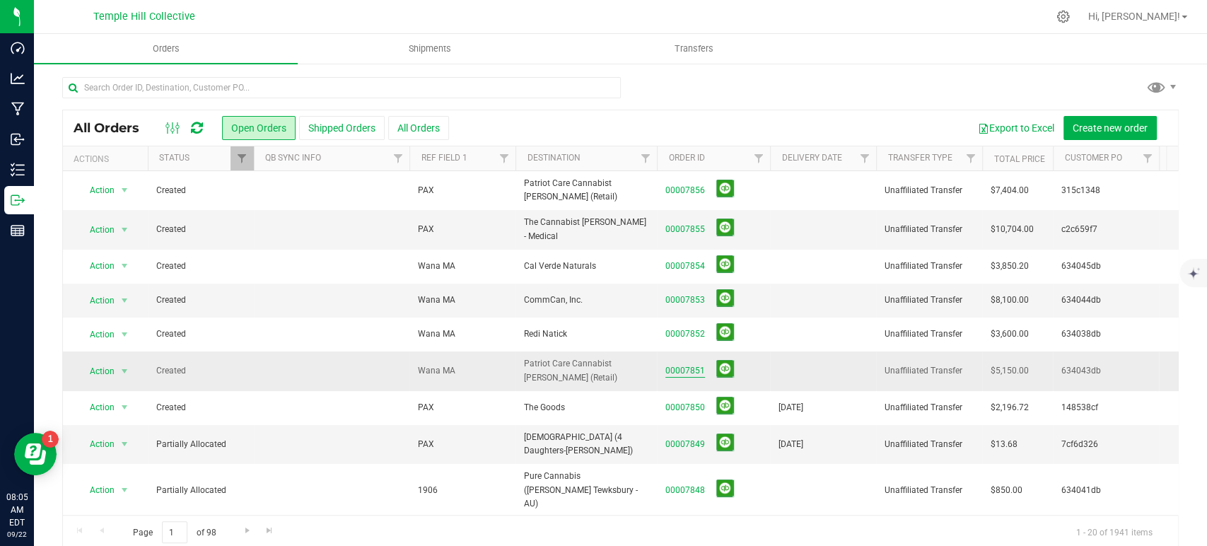
drag, startPoint x: 693, startPoint y: 364, endPoint x: 700, endPoint y: 363, distance: 7.2
click at [693, 364] on link "00007851" at bounding box center [686, 370] width 40 height 13
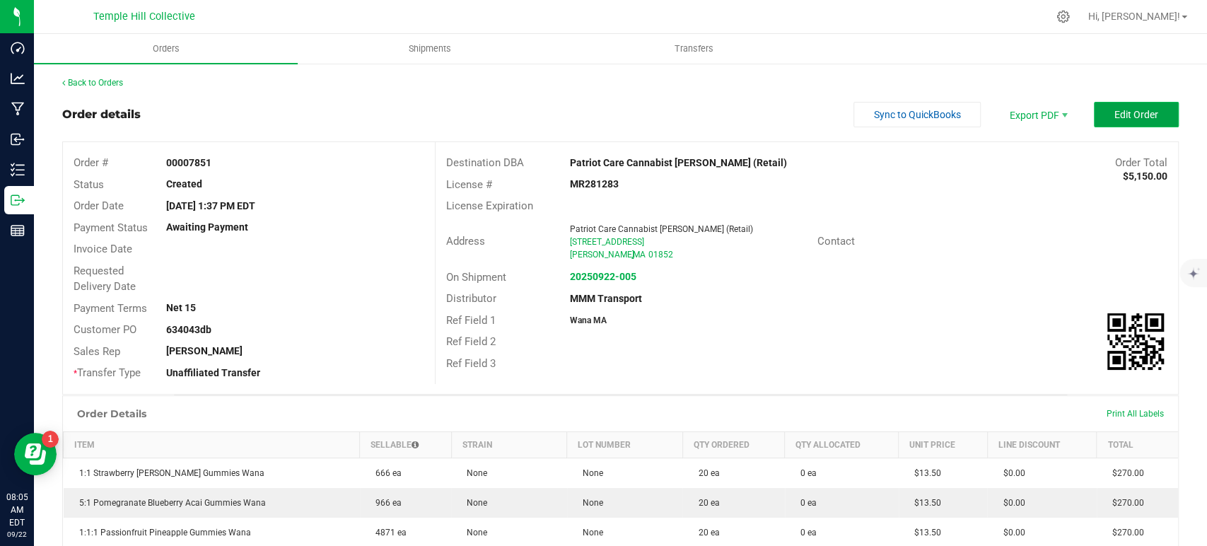
click at [1115, 117] on span "Edit Order" at bounding box center [1137, 114] width 44 height 11
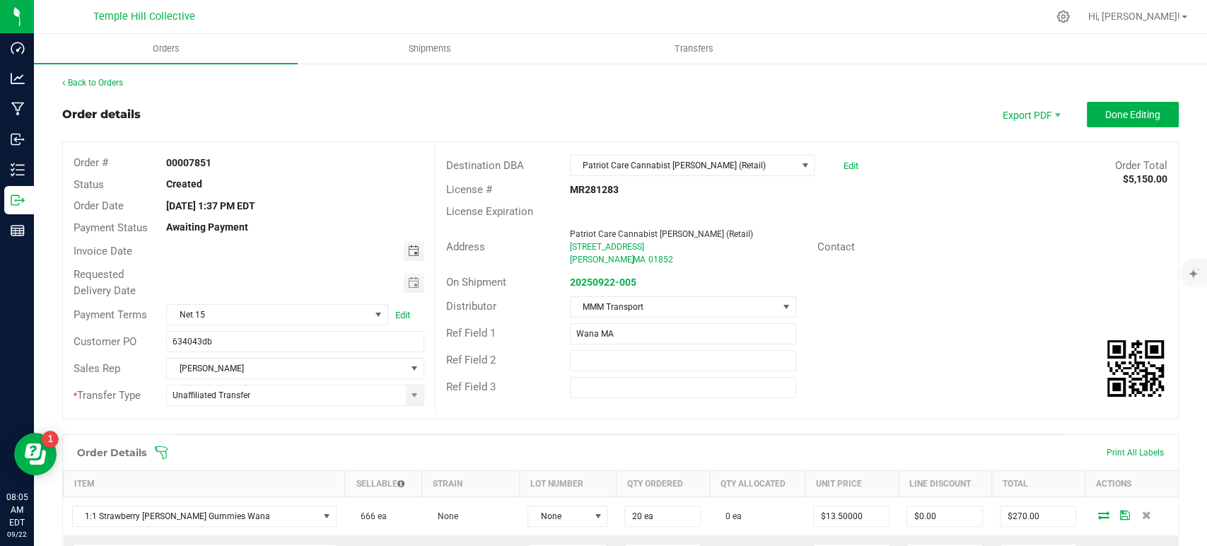
click at [413, 253] on span "Toggle calendar" at bounding box center [412, 250] width 11 height 11
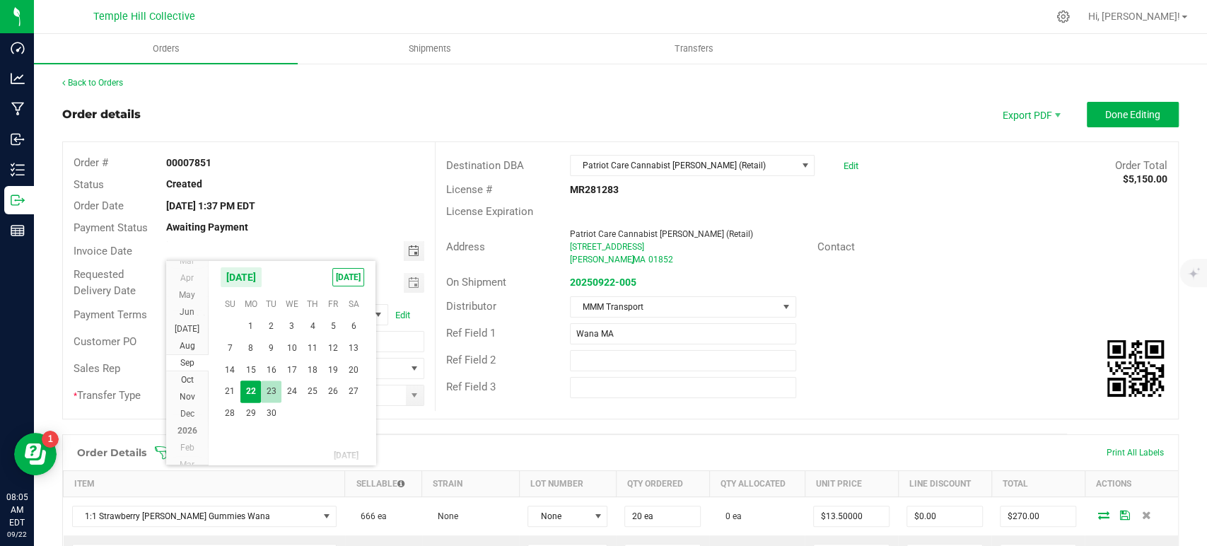
click at [274, 388] on span "23" at bounding box center [271, 392] width 21 height 22
type input "09/23/2025"
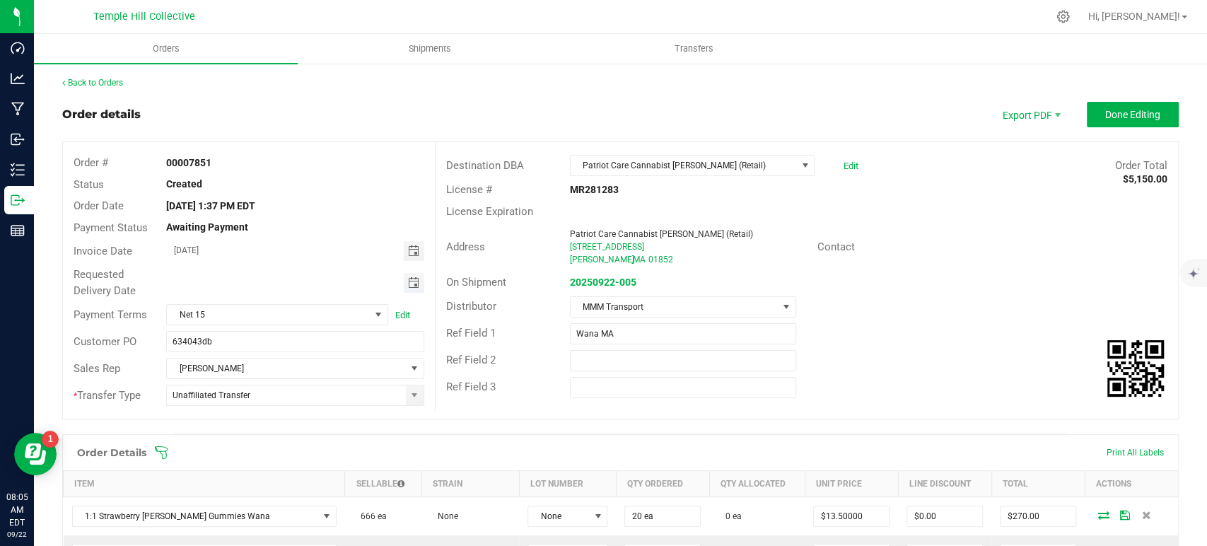
click at [407, 279] on span "Toggle calendar" at bounding box center [412, 282] width 11 height 11
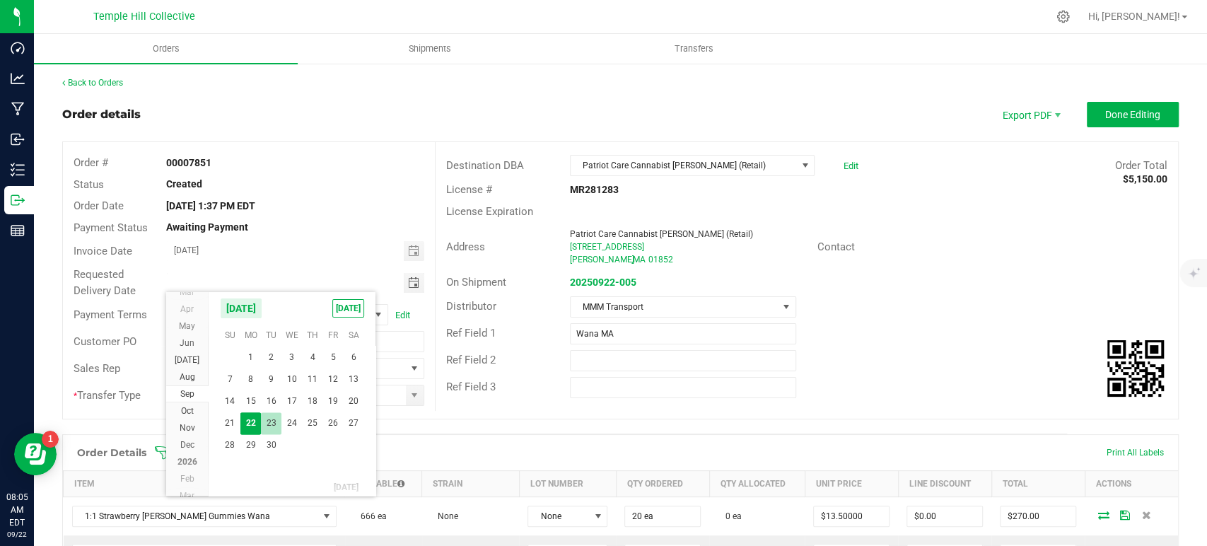
click at [272, 422] on span "23" at bounding box center [271, 423] width 21 height 22
type input "09/23/2025"
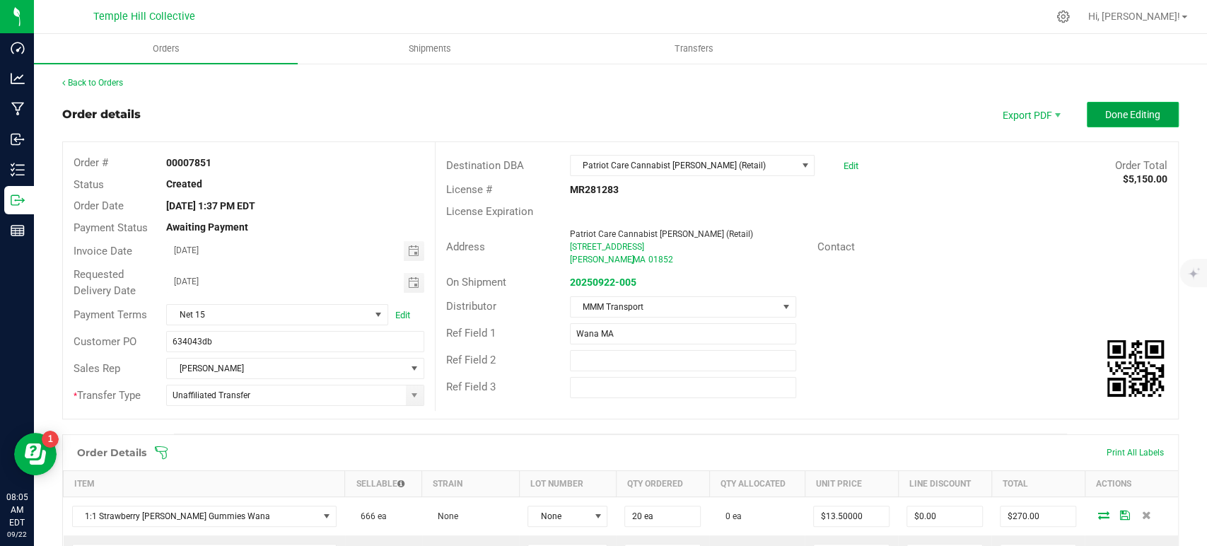
click at [1087, 117] on button "Done Editing" at bounding box center [1133, 114] width 92 height 25
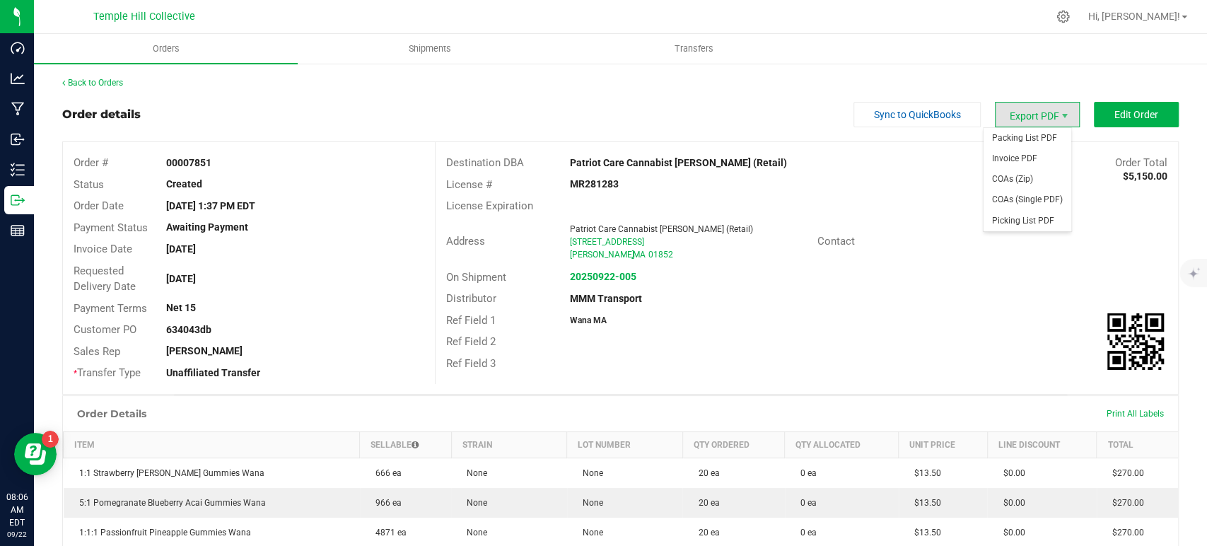
click at [1030, 116] on span "Export PDF" at bounding box center [1037, 114] width 85 height 25
click at [1029, 158] on span "Invoice PDF" at bounding box center [1028, 159] width 88 height 21
click at [111, 82] on link "Back to Orders" at bounding box center [92, 83] width 61 height 10
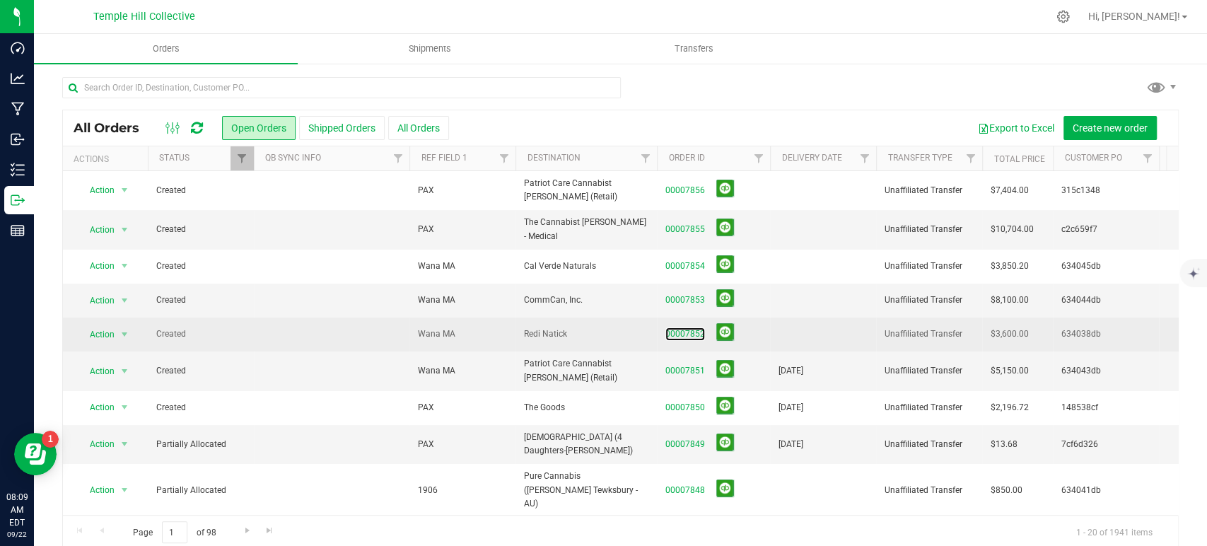
drag, startPoint x: 686, startPoint y: 324, endPoint x: 744, endPoint y: 321, distance: 58.1
click at [687, 328] on link "00007852" at bounding box center [686, 334] width 40 height 13
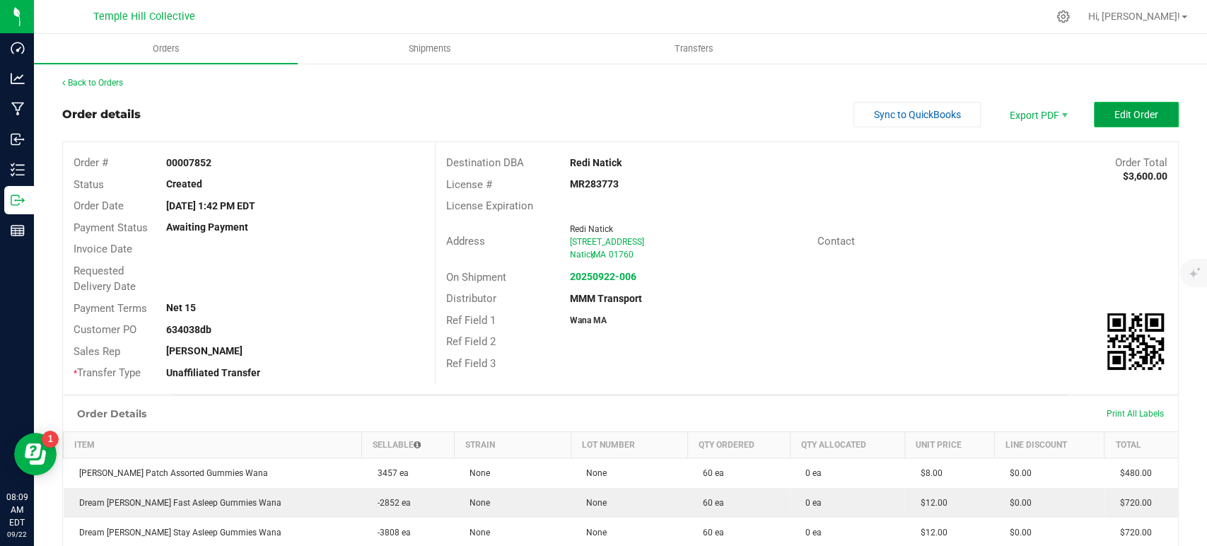
click at [1119, 114] on span "Edit Order" at bounding box center [1137, 114] width 44 height 11
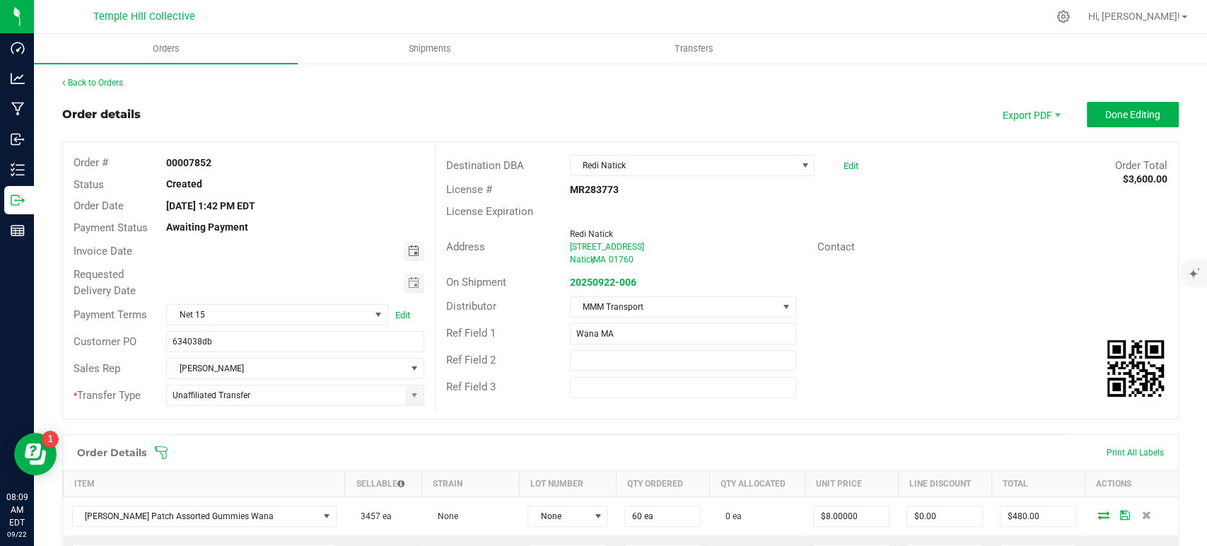
click at [407, 251] on span "Toggle calendar" at bounding box center [412, 250] width 11 height 11
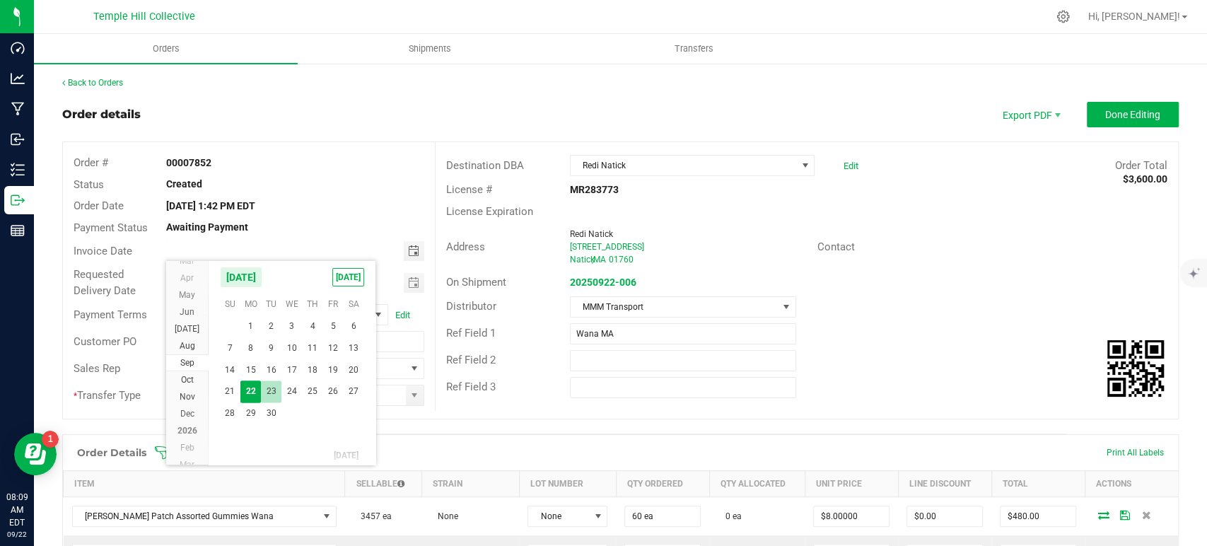
click at [277, 384] on span "23" at bounding box center [271, 392] width 21 height 22
type input "09/23/2025"
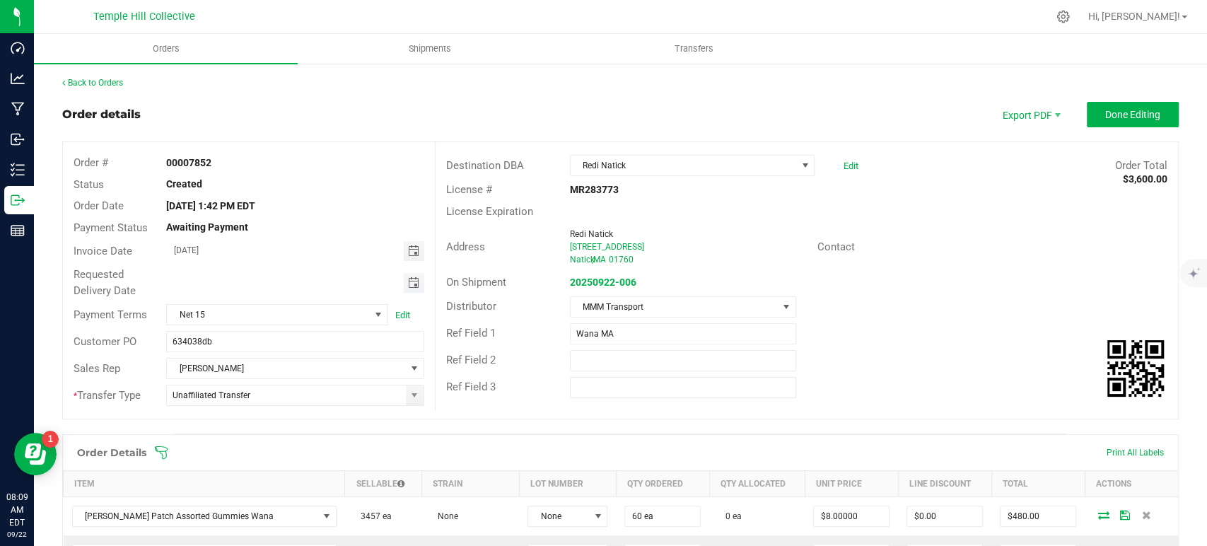
click at [407, 277] on span "Toggle calendar" at bounding box center [412, 282] width 11 height 11
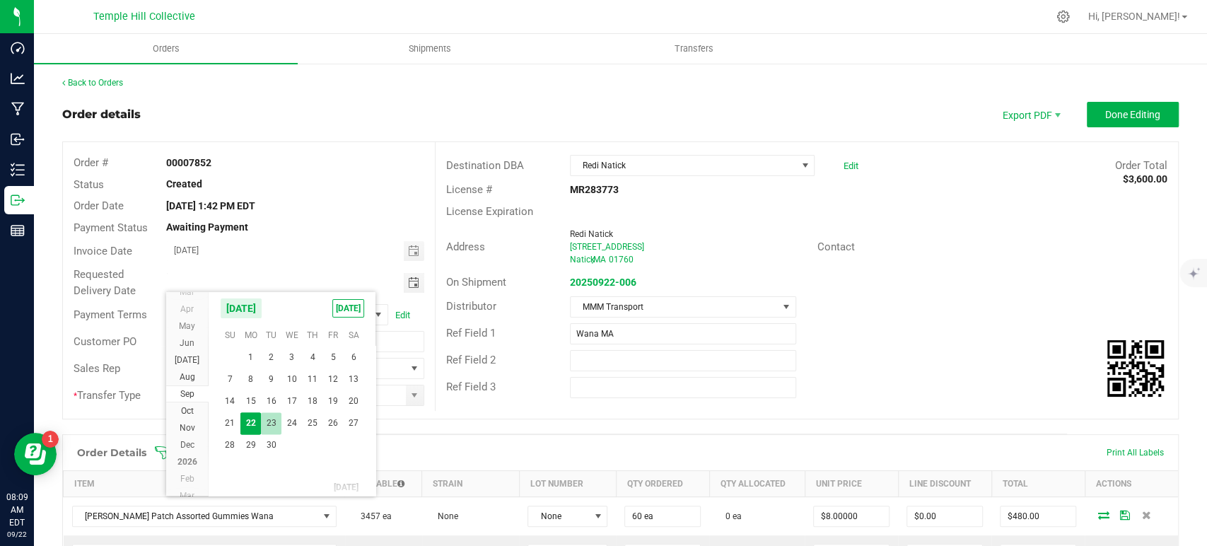
click at [263, 427] on span "23" at bounding box center [271, 423] width 21 height 22
type input "09/23/2025"
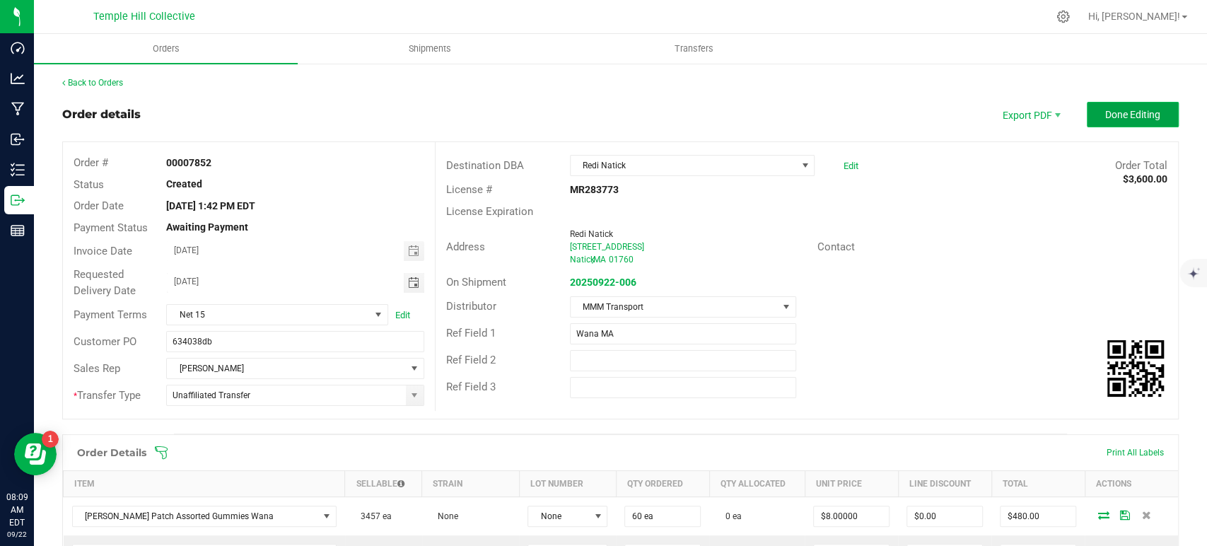
drag, startPoint x: 1148, startPoint y: 110, endPoint x: 1114, endPoint y: 110, distance: 34.0
click at [1148, 109] on span "Done Editing" at bounding box center [1133, 114] width 55 height 11
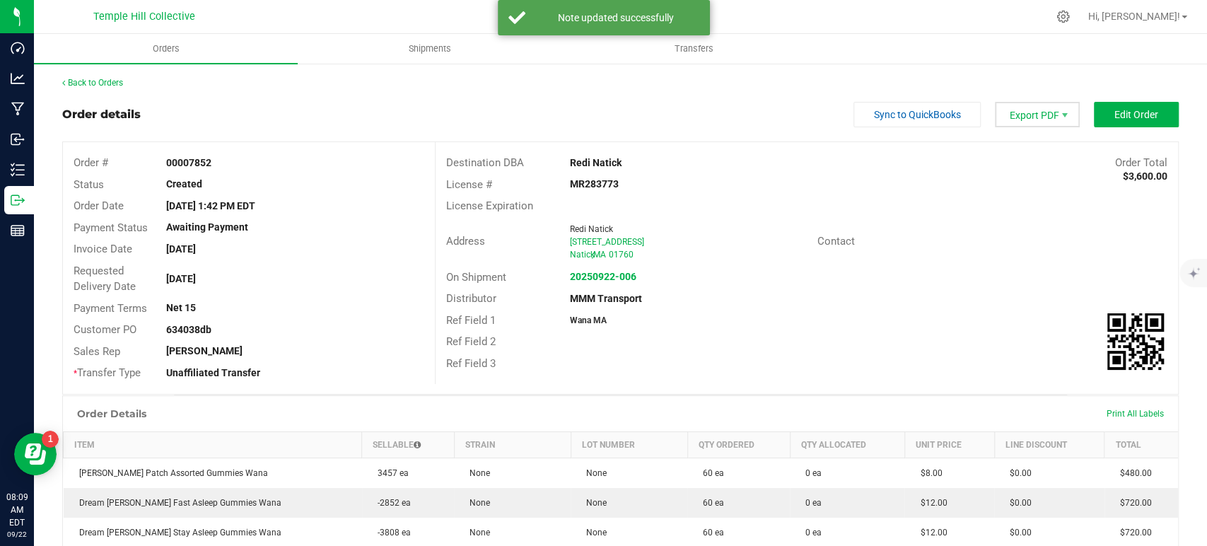
click at [1024, 112] on span "Export PDF" at bounding box center [1037, 114] width 85 height 25
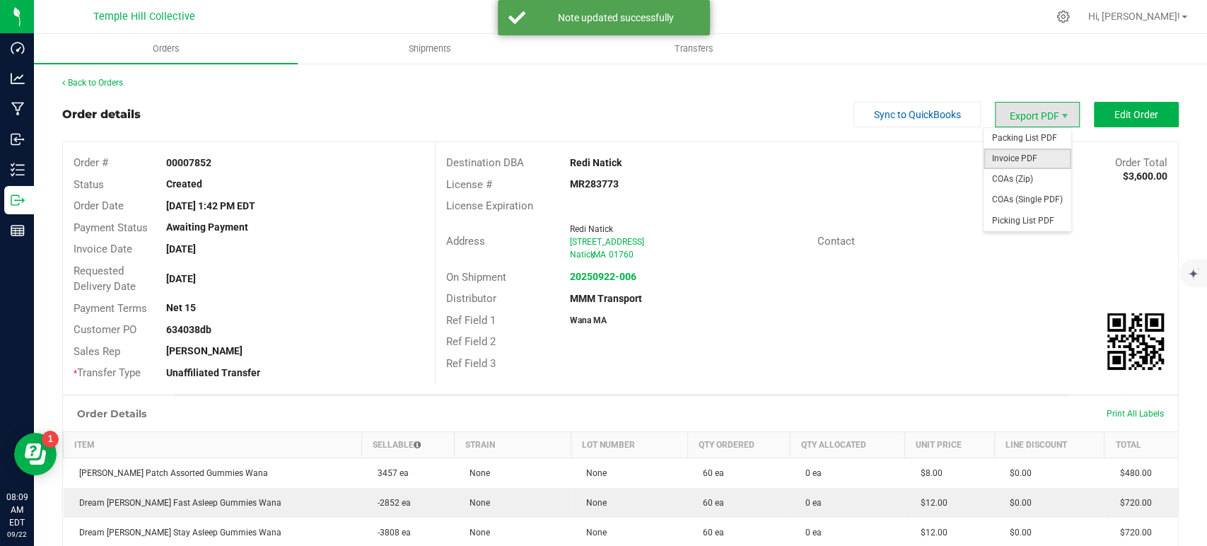
click at [1027, 160] on span "Invoice PDF" at bounding box center [1028, 159] width 88 height 21
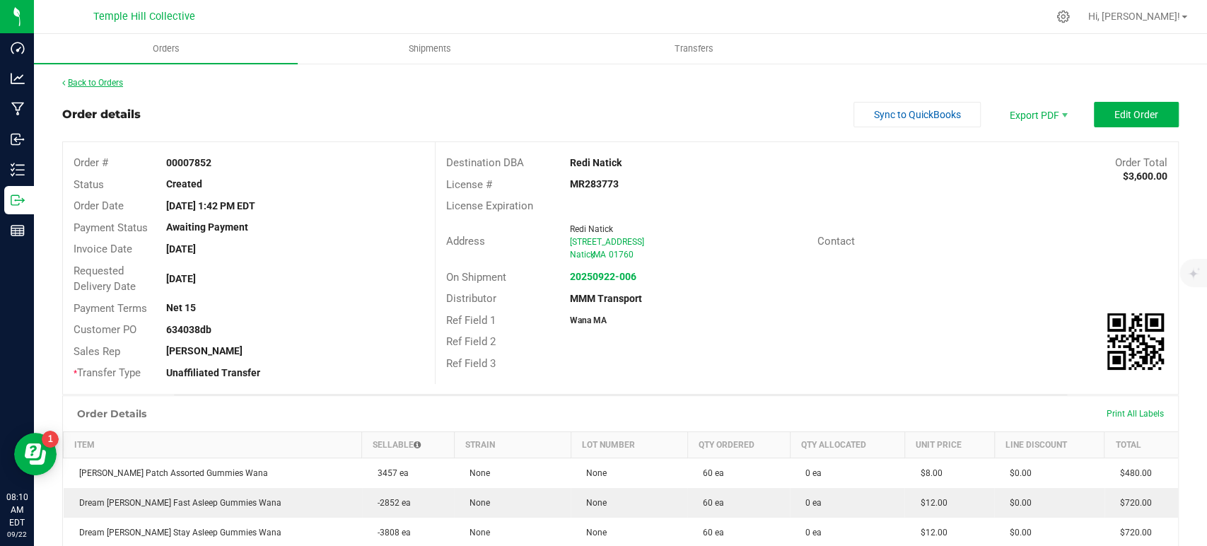
click at [91, 83] on link "Back to Orders" at bounding box center [92, 83] width 61 height 10
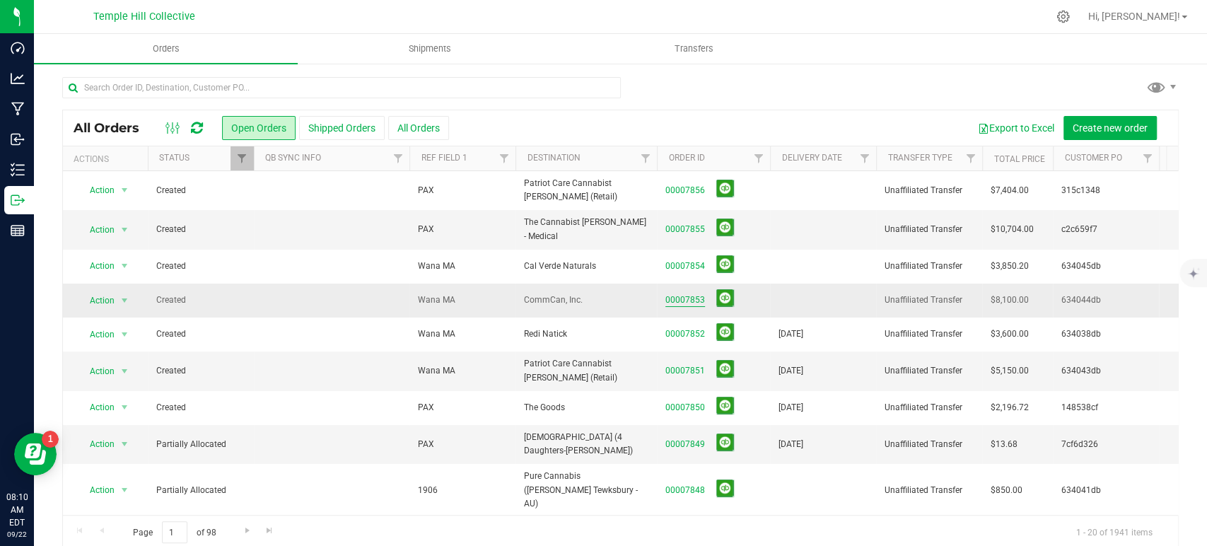
click at [689, 294] on link "00007853" at bounding box center [686, 300] width 40 height 13
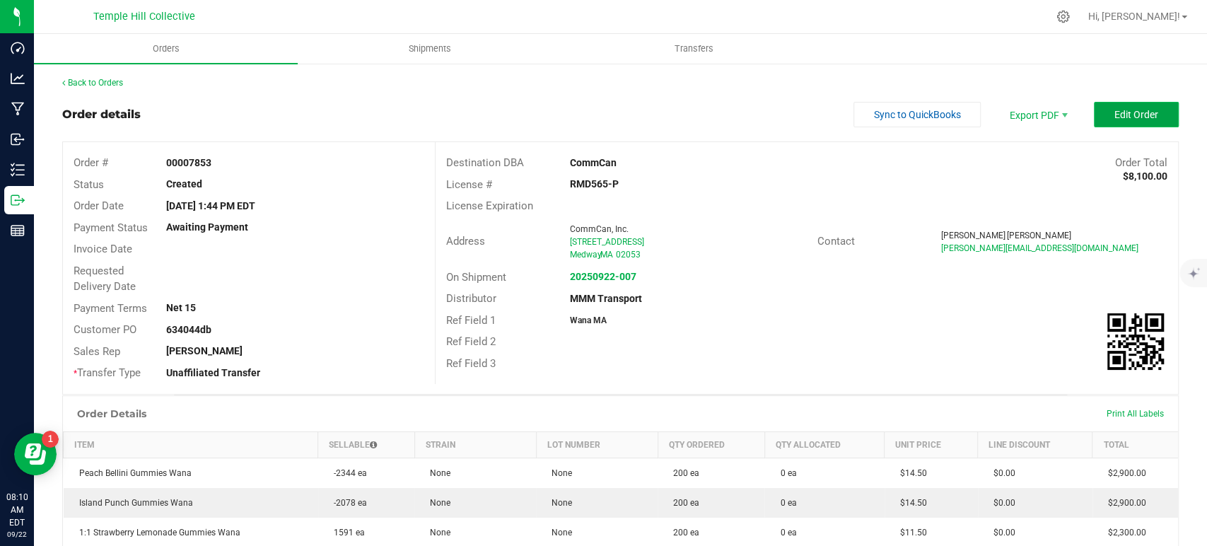
click at [1119, 110] on span "Edit Order" at bounding box center [1137, 114] width 44 height 11
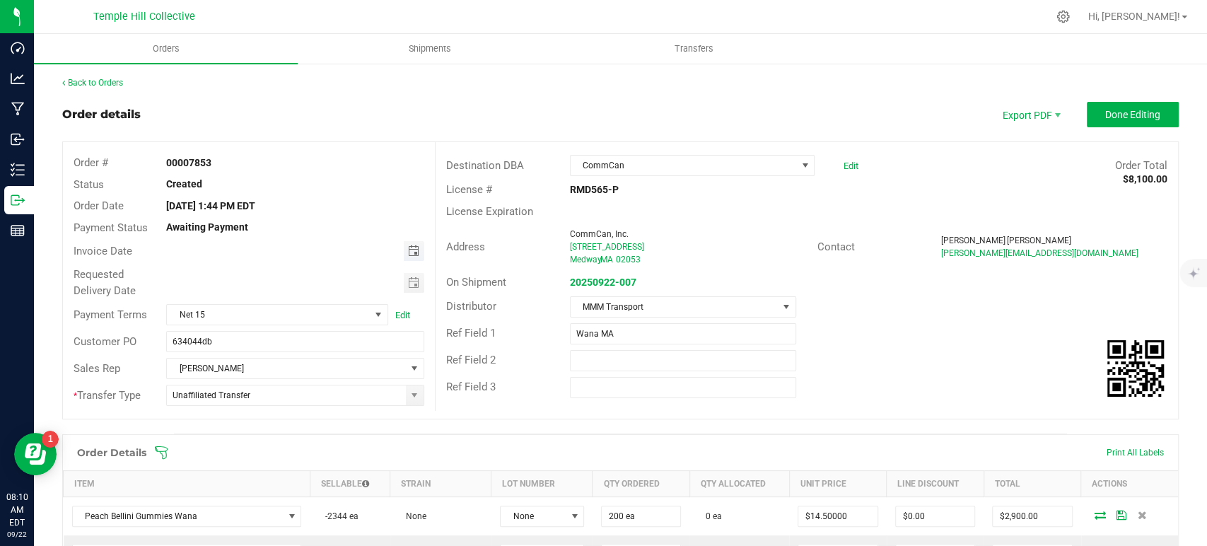
click at [407, 248] on span "Toggle calendar" at bounding box center [412, 250] width 11 height 11
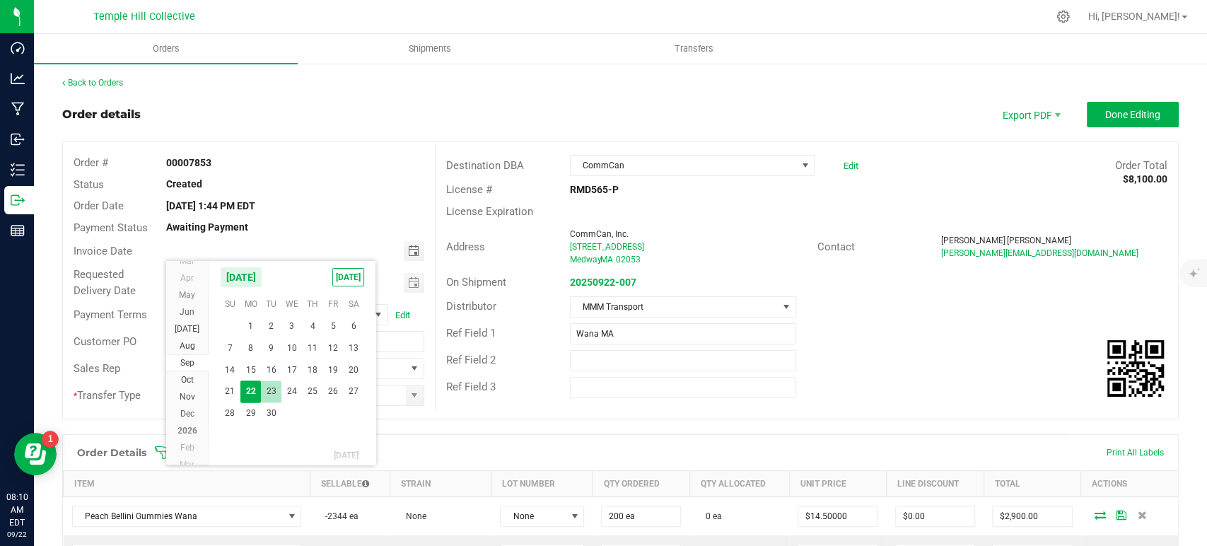
click at [271, 391] on span "23" at bounding box center [271, 392] width 21 height 22
type input "09/23/2025"
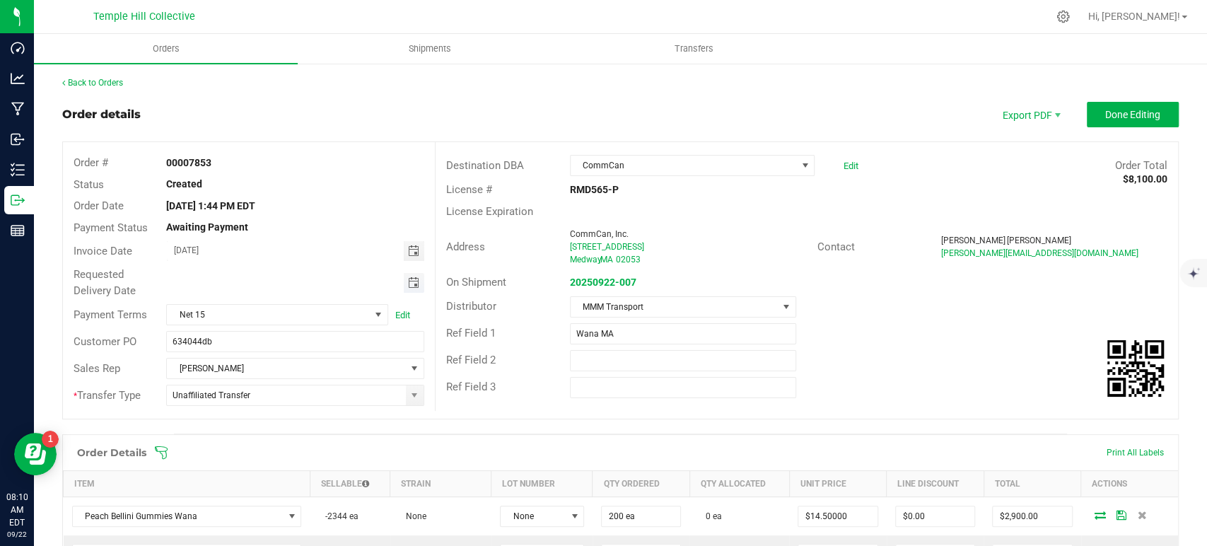
click at [411, 279] on span "Toggle calendar" at bounding box center [412, 282] width 11 height 11
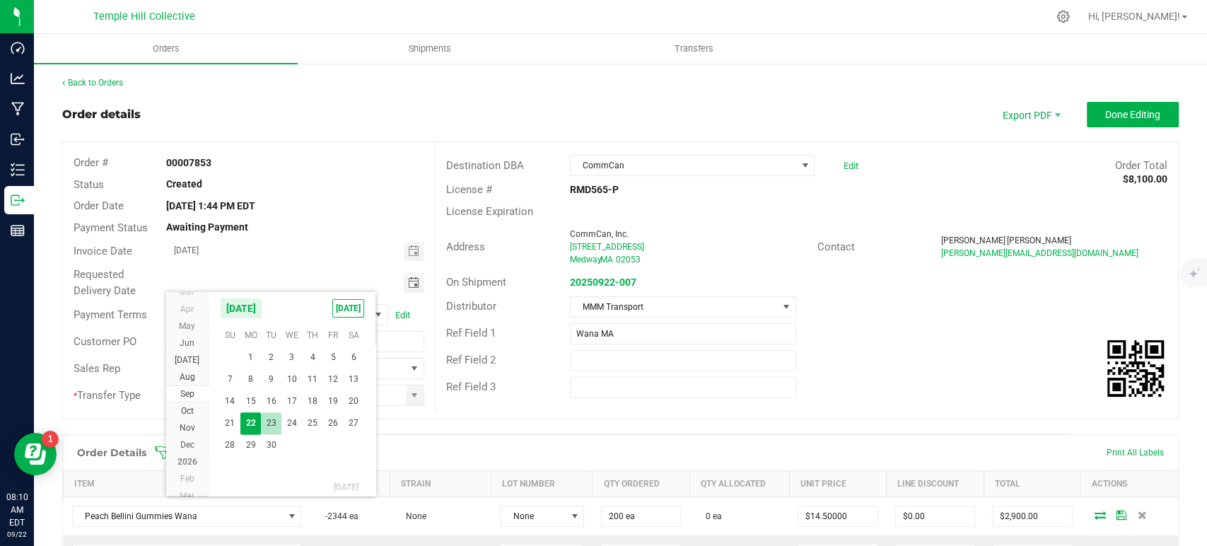
click at [265, 422] on span "23" at bounding box center [271, 423] width 21 height 22
type input "09/23/2025"
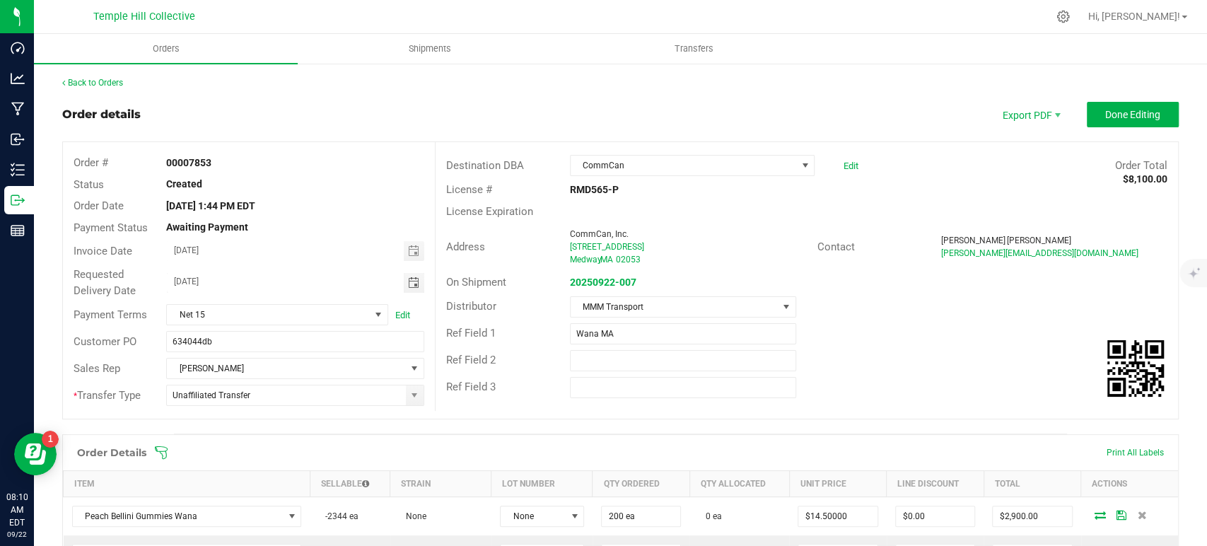
click at [1105, 129] on outbound-order-header "Order details Export PDF Done Editing Order # 00007853 Status Created Order Dat…" at bounding box center [620, 268] width 1117 height 332
click at [1136, 105] on button "Done Editing" at bounding box center [1133, 114] width 92 height 25
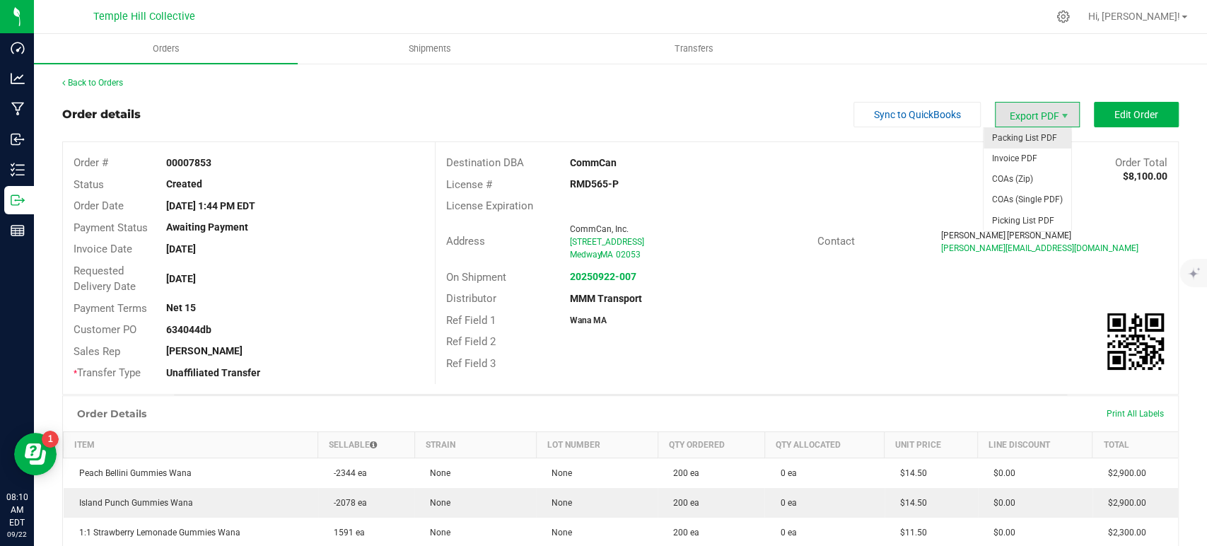
drag, startPoint x: 1045, startPoint y: 117, endPoint x: 1039, endPoint y: 129, distance: 14.2
click at [1045, 117] on span "Export PDF" at bounding box center [1037, 114] width 85 height 25
click at [1031, 158] on span "Invoice PDF" at bounding box center [1028, 159] width 88 height 21
click at [107, 80] on link "Back to Orders" at bounding box center [92, 83] width 61 height 10
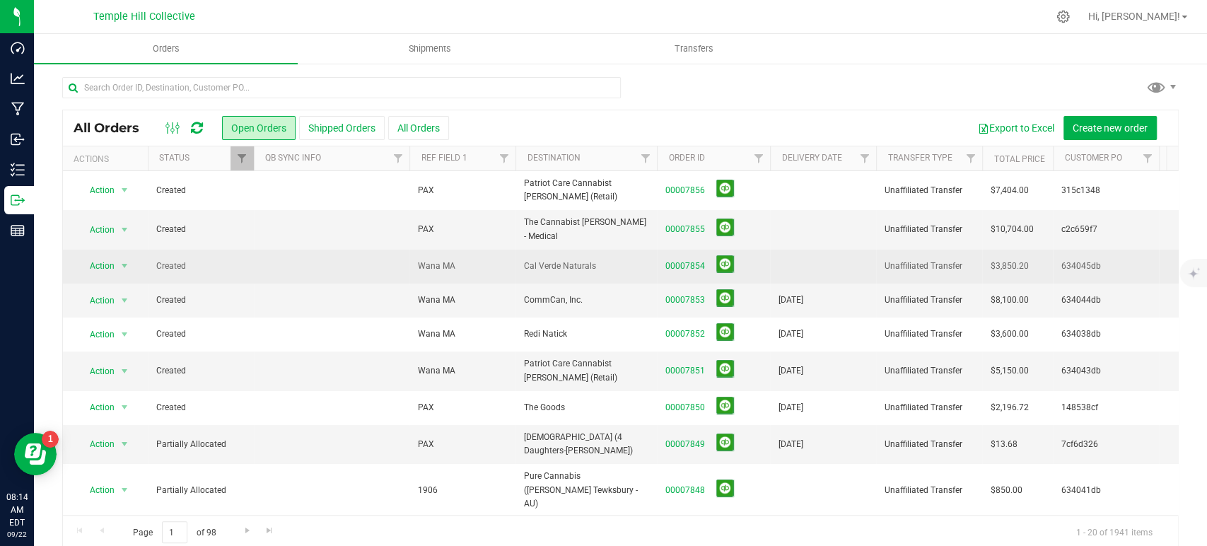
click at [684, 267] on span "00007854" at bounding box center [714, 266] width 96 height 22
click at [674, 260] on link "00007854" at bounding box center [686, 266] width 40 height 13
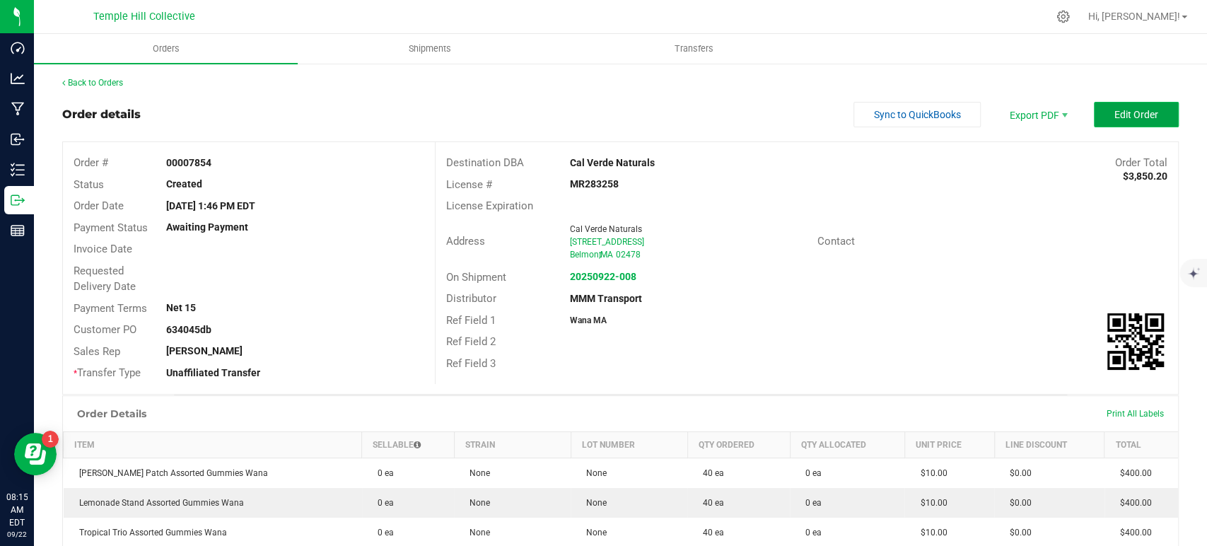
click at [1115, 117] on span "Edit Order" at bounding box center [1137, 114] width 44 height 11
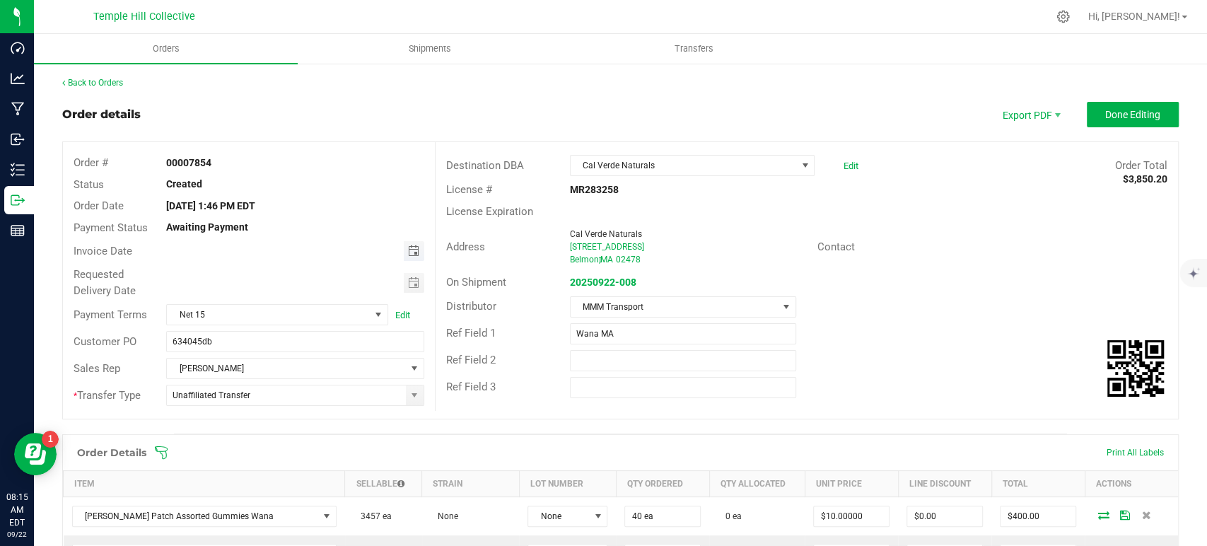
click at [407, 248] on span "Toggle calendar" at bounding box center [412, 250] width 11 height 11
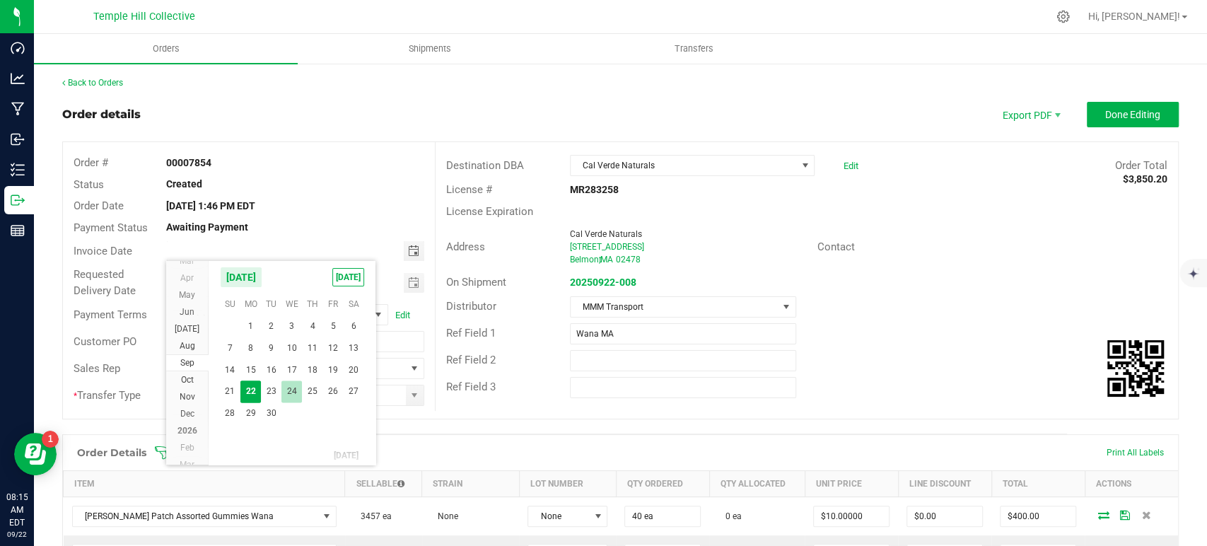
click at [299, 389] on span "24" at bounding box center [292, 392] width 21 height 22
type input "09/24/2025"
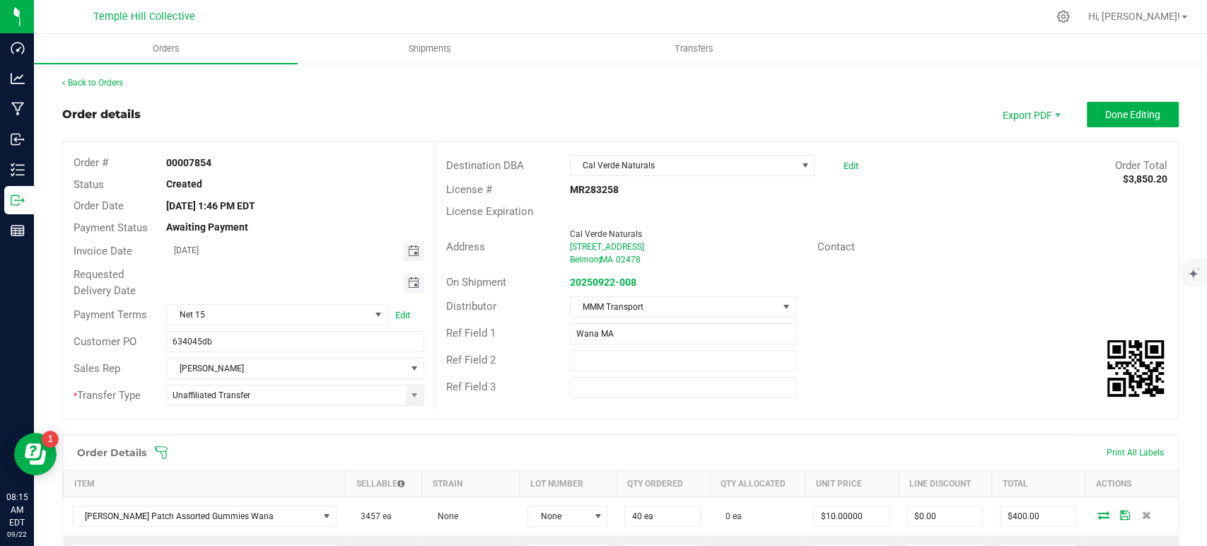
click at [407, 278] on span "Toggle calendar" at bounding box center [412, 282] width 11 height 11
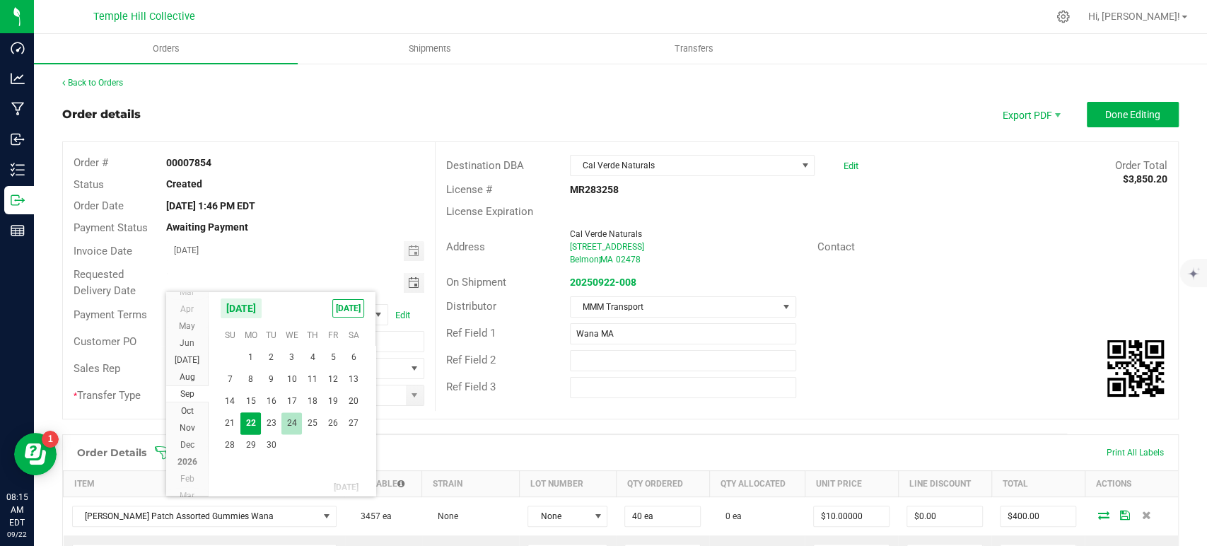
click at [291, 422] on span "24" at bounding box center [292, 423] width 21 height 22
type input "09/24/2025"
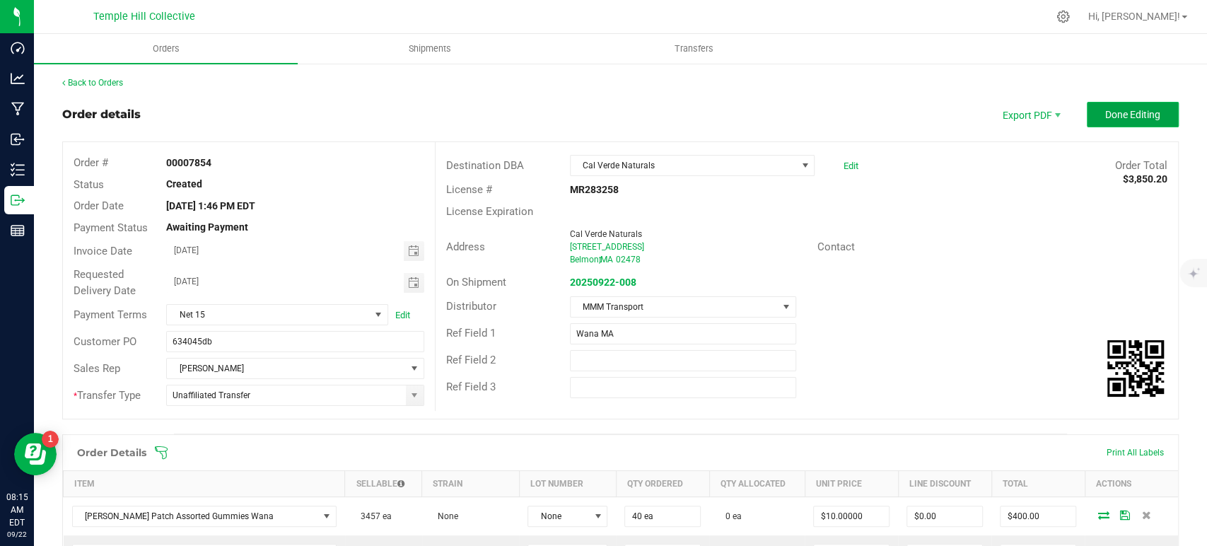
click at [1108, 122] on button "Done Editing" at bounding box center [1133, 114] width 92 height 25
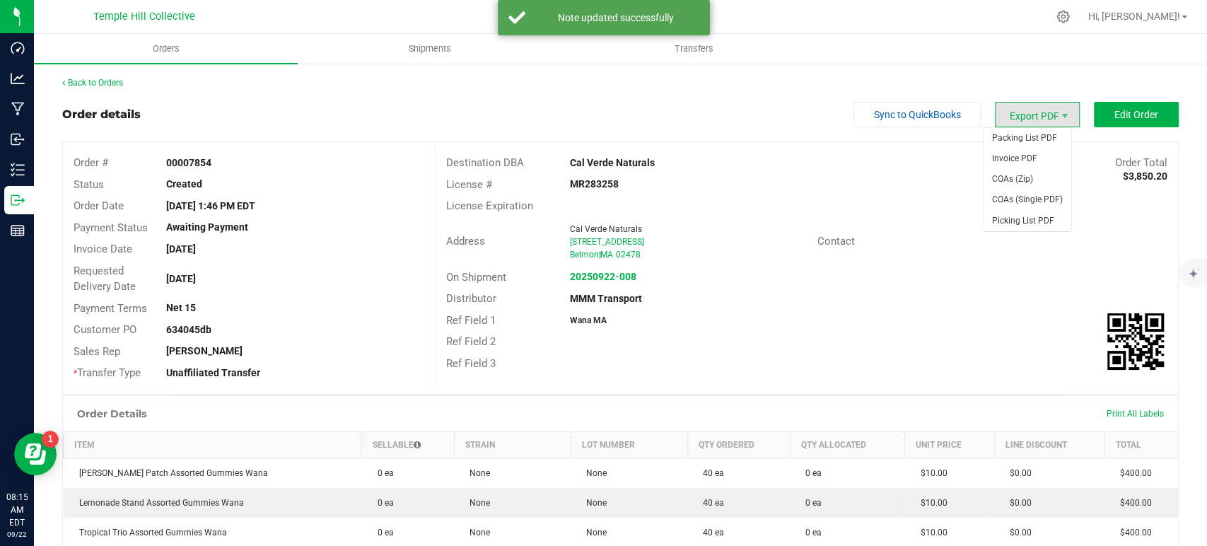
click at [1029, 112] on span "Export PDF" at bounding box center [1037, 114] width 85 height 25
click at [1021, 161] on span "Invoice PDF" at bounding box center [1028, 159] width 88 height 21
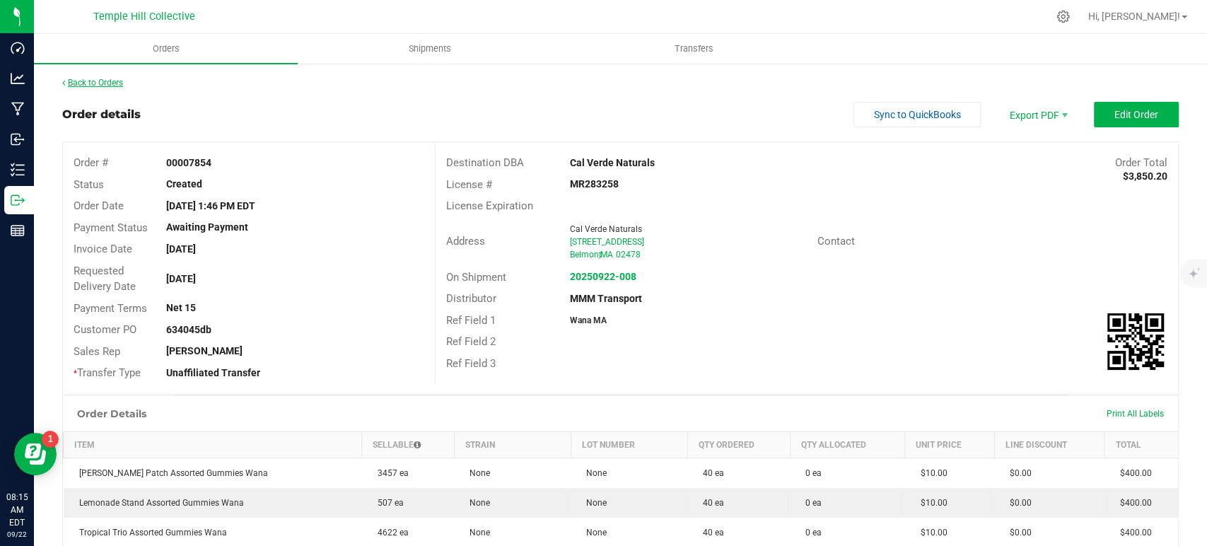
click at [117, 81] on link "Back to Orders" at bounding box center [92, 83] width 61 height 10
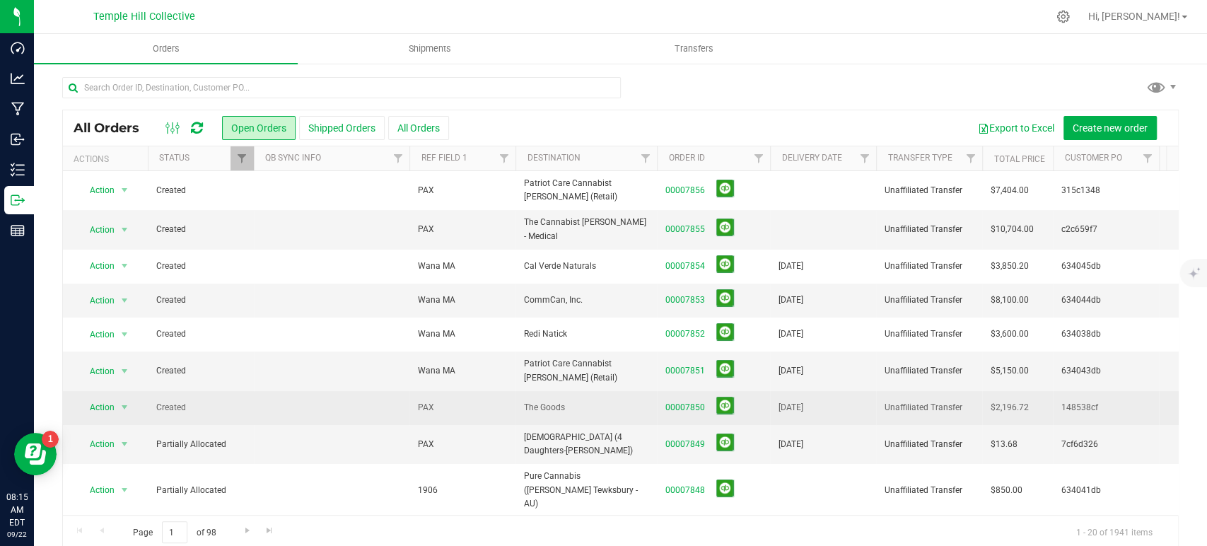
scroll to position [79, 0]
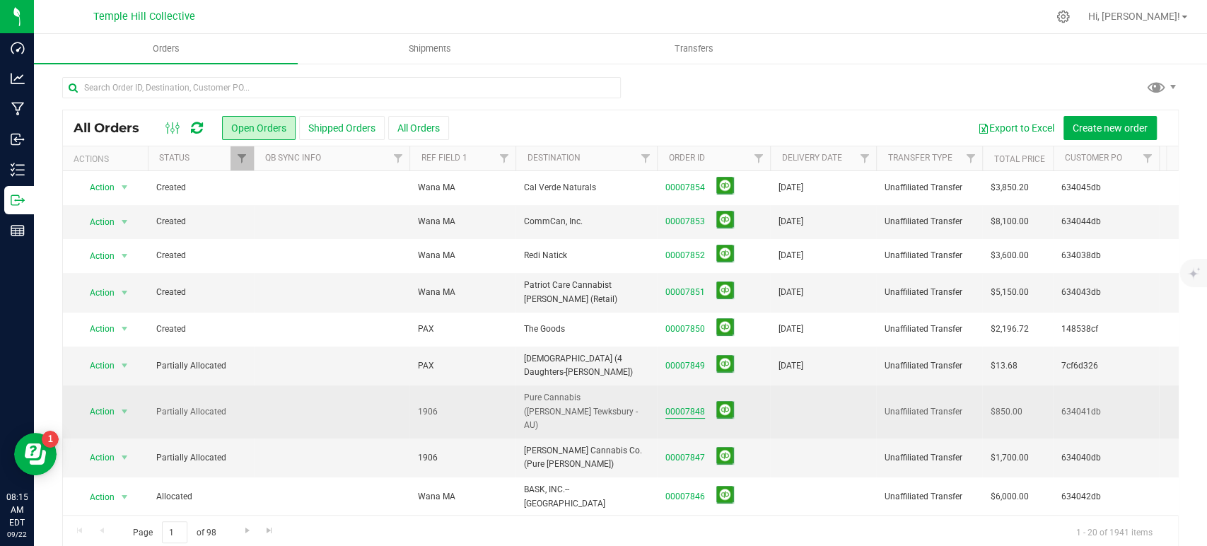
click at [691, 405] on link "00007848" at bounding box center [686, 411] width 40 height 13
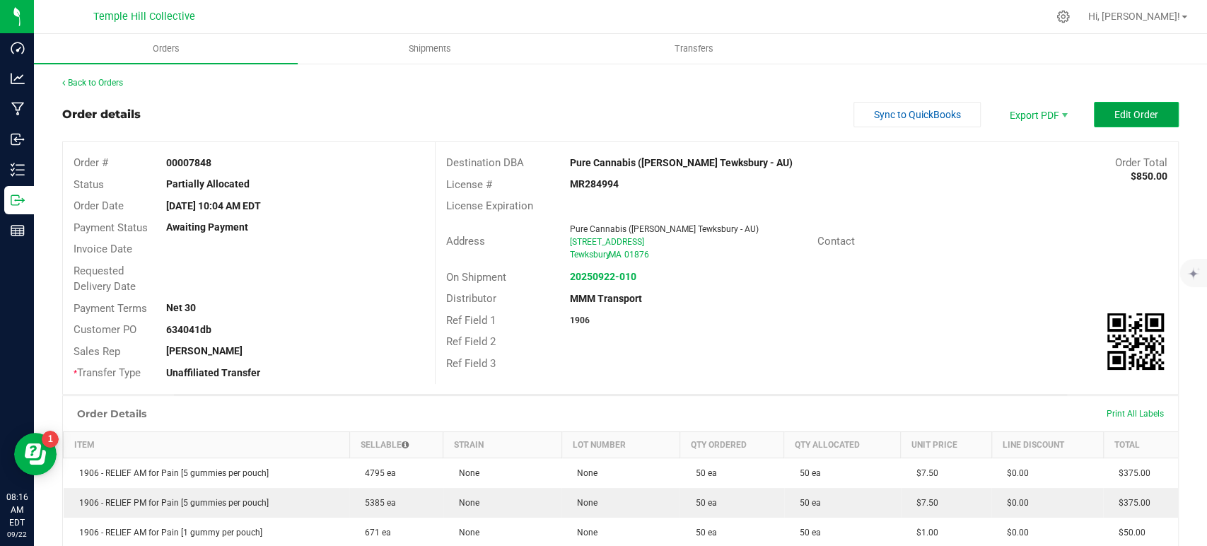
click at [1152, 118] on button "Edit Order" at bounding box center [1136, 114] width 85 height 25
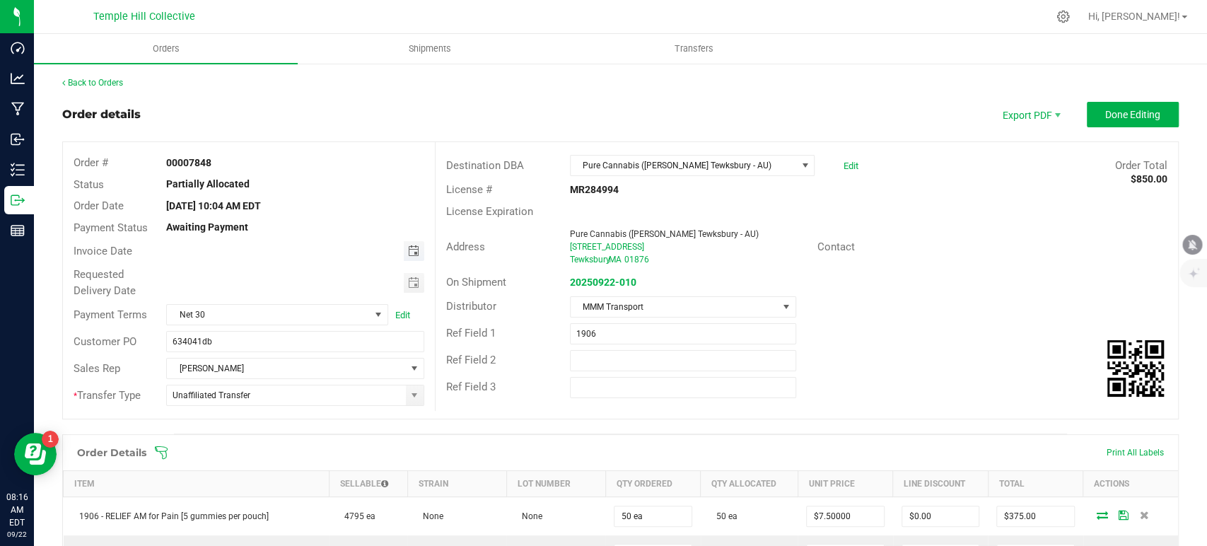
click at [413, 249] on span "Toggle calendar" at bounding box center [412, 250] width 11 height 11
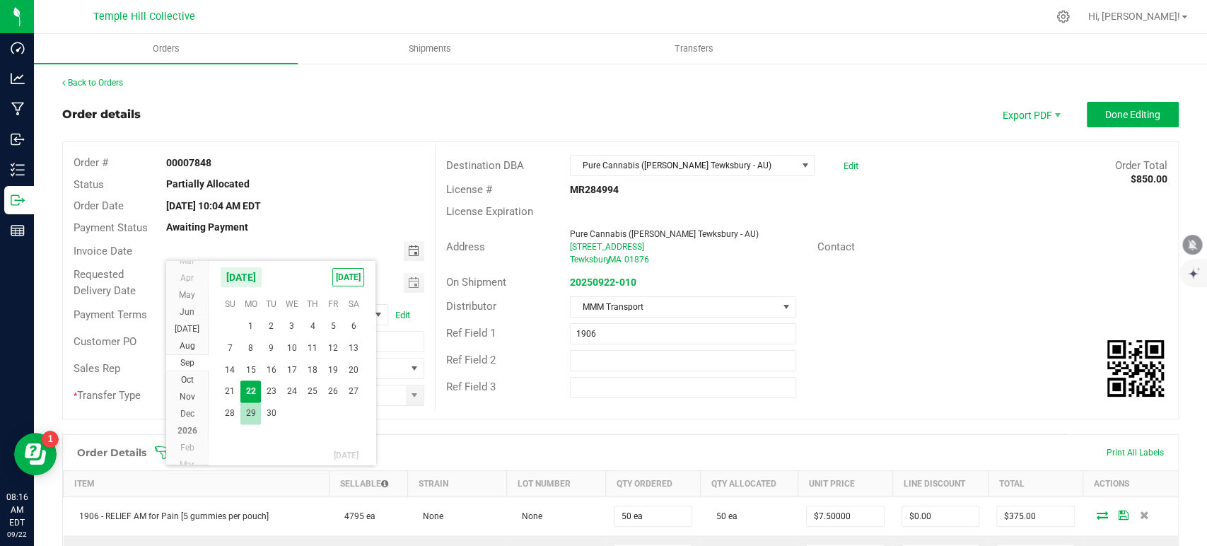
click at [253, 406] on span "29" at bounding box center [251, 413] width 21 height 22
type input "09/29/2025"
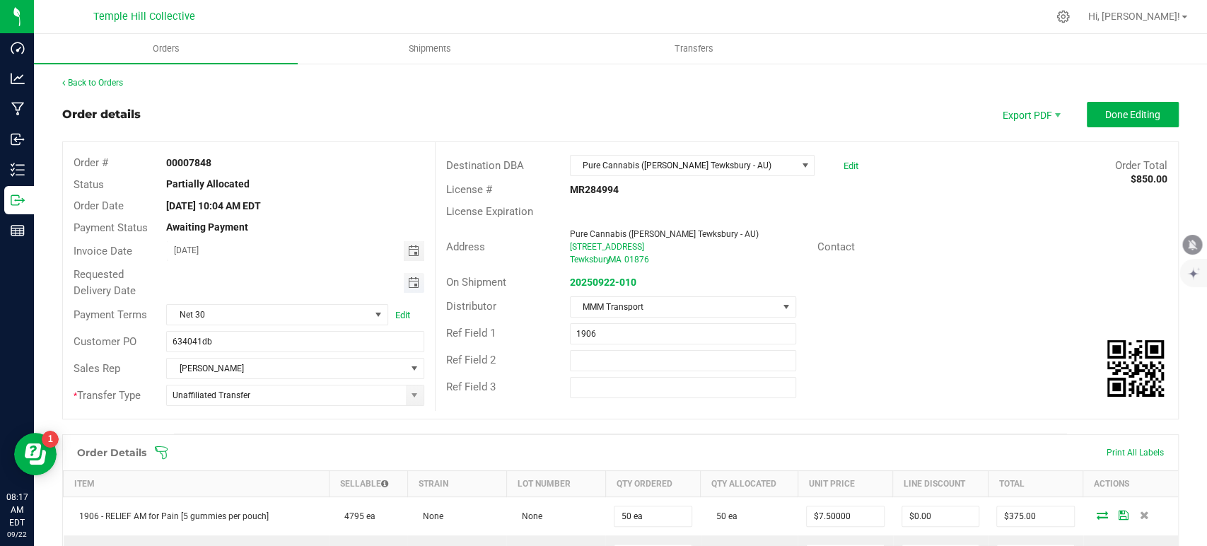
click at [407, 277] on span "Toggle calendar" at bounding box center [412, 282] width 11 height 11
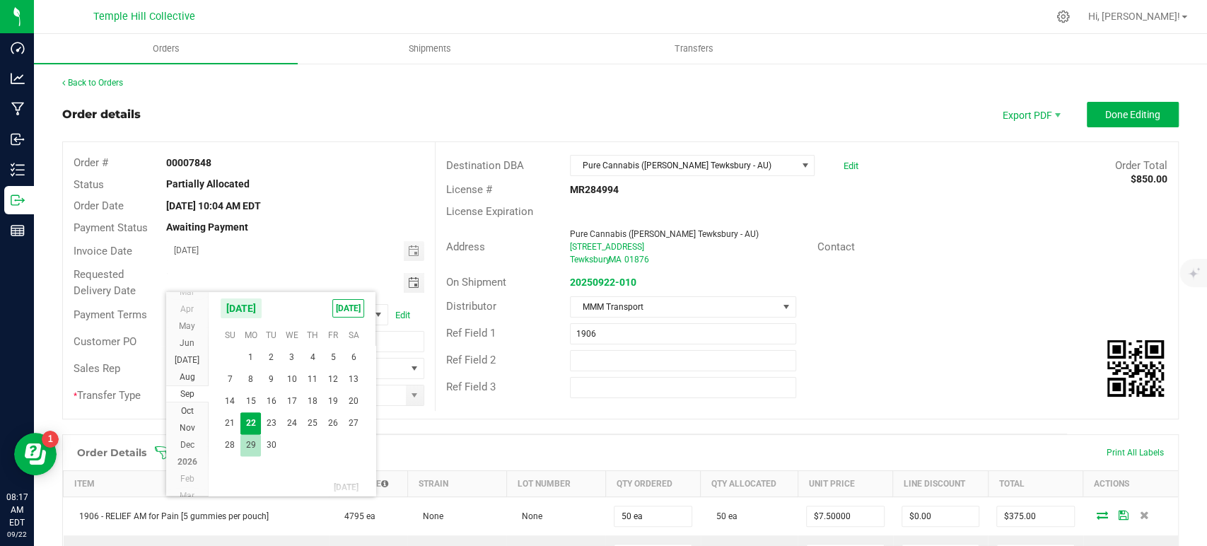
click at [248, 446] on span "29" at bounding box center [251, 445] width 21 height 22
type input "09/29/2025"
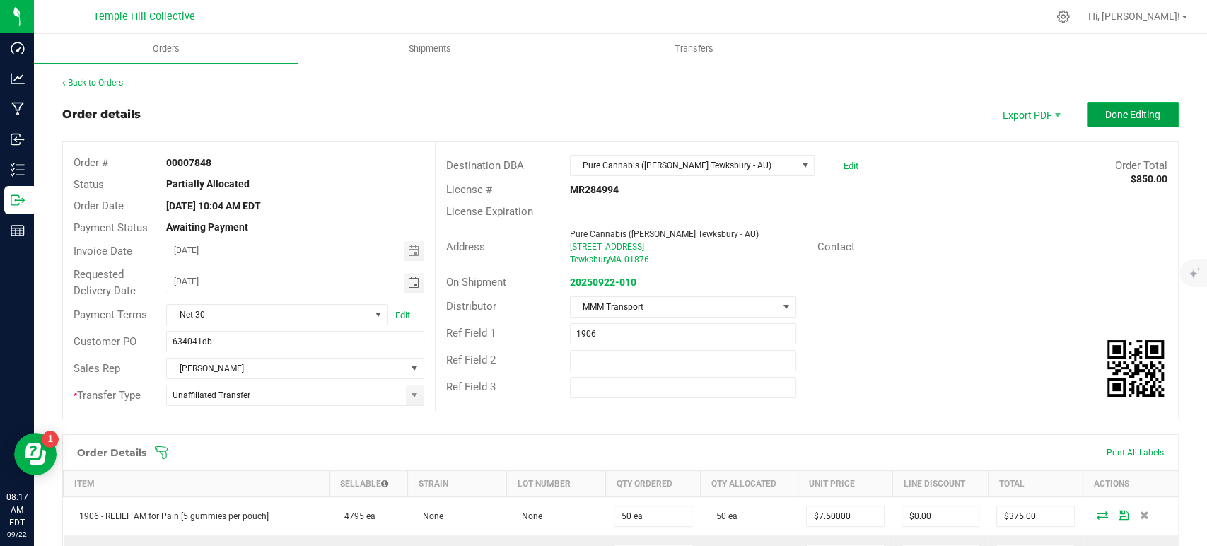
click at [1112, 115] on span "Done Editing" at bounding box center [1133, 114] width 55 height 11
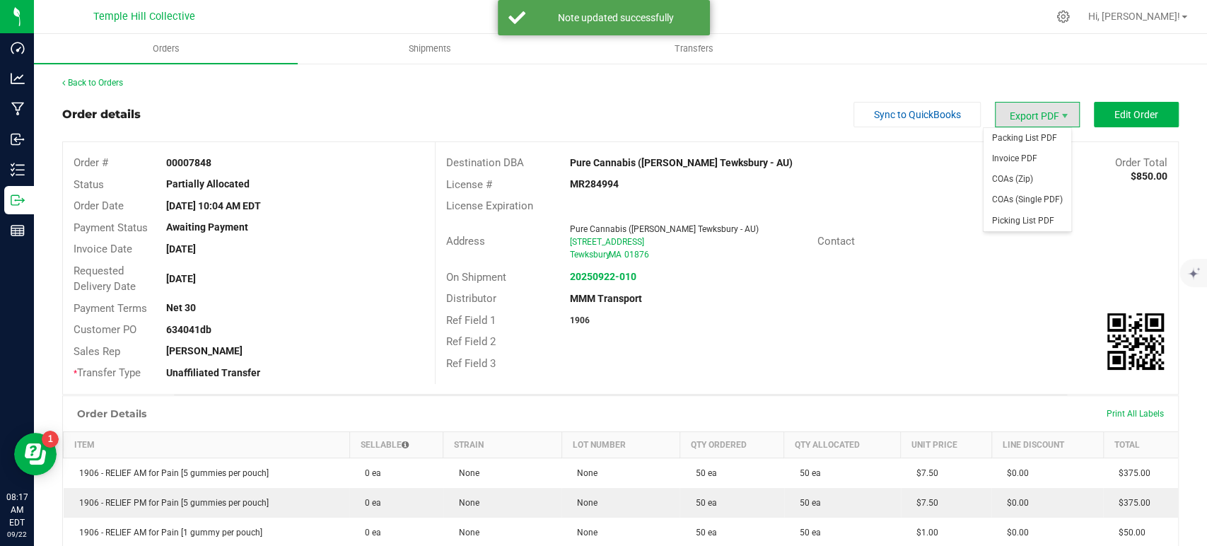
click at [1013, 120] on span "Export PDF" at bounding box center [1037, 114] width 85 height 25
click at [1021, 157] on span "Invoice PDF" at bounding box center [1028, 159] width 88 height 21
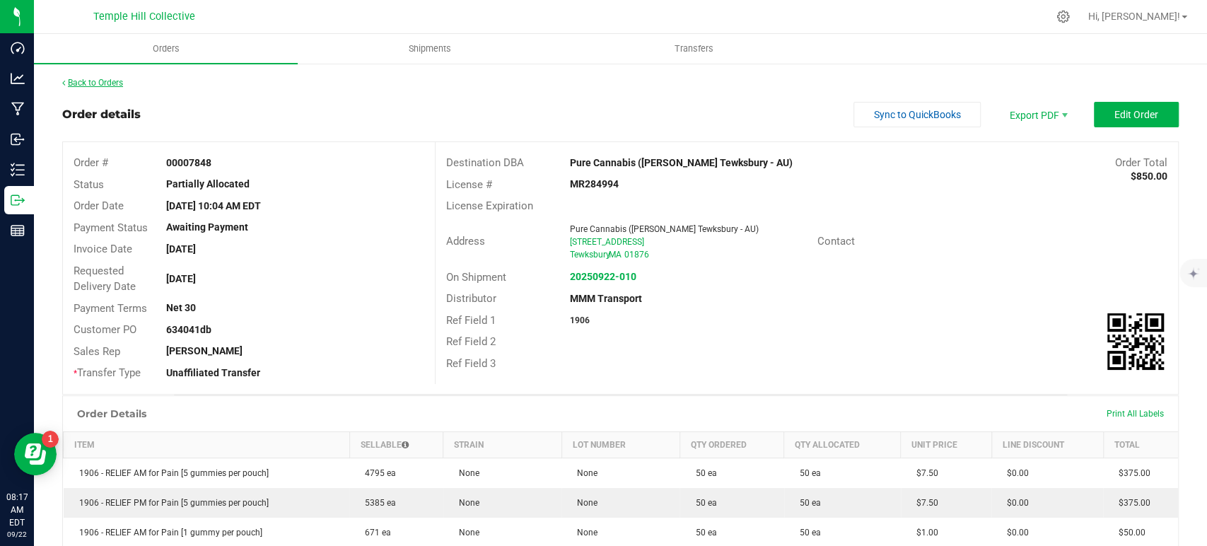
click at [110, 83] on link "Back to Orders" at bounding box center [92, 83] width 61 height 10
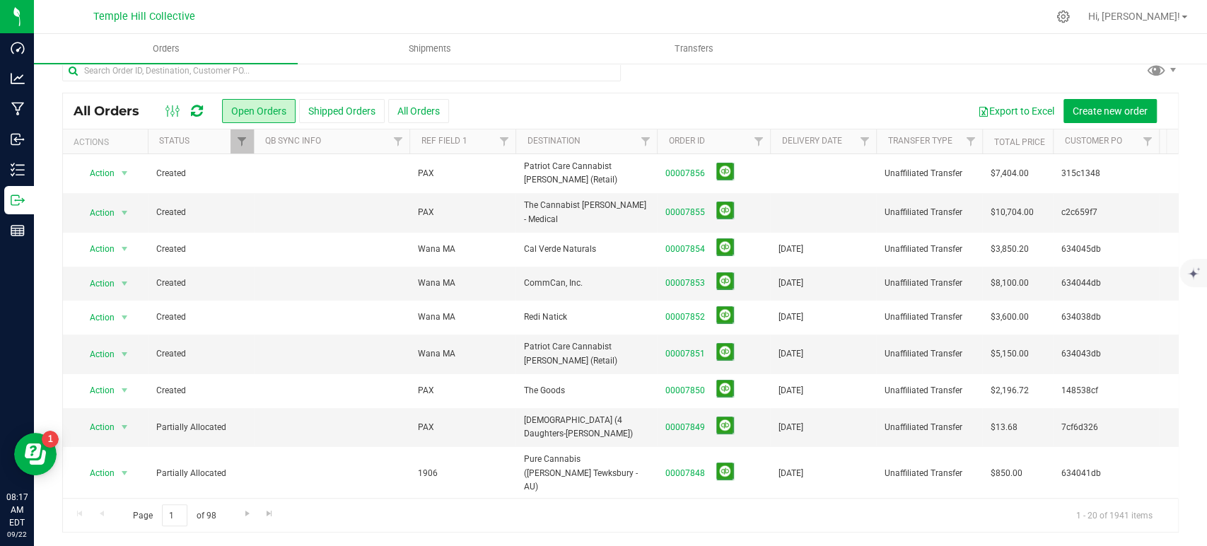
scroll to position [79, 0]
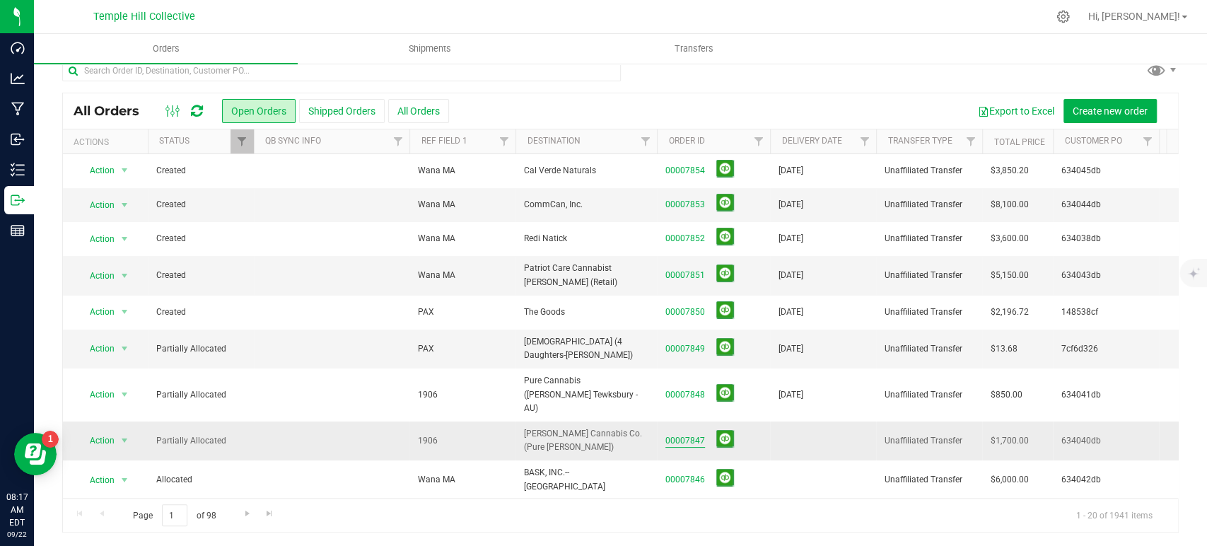
click at [666, 434] on link "00007847" at bounding box center [686, 440] width 40 height 13
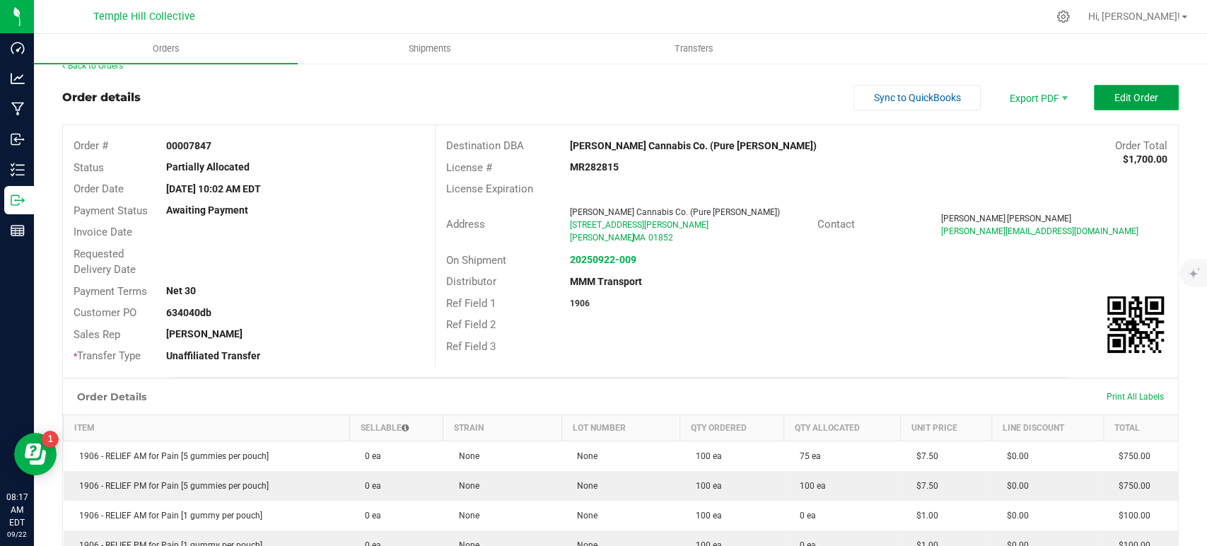
click at [1118, 88] on button "Edit Order" at bounding box center [1136, 97] width 85 height 25
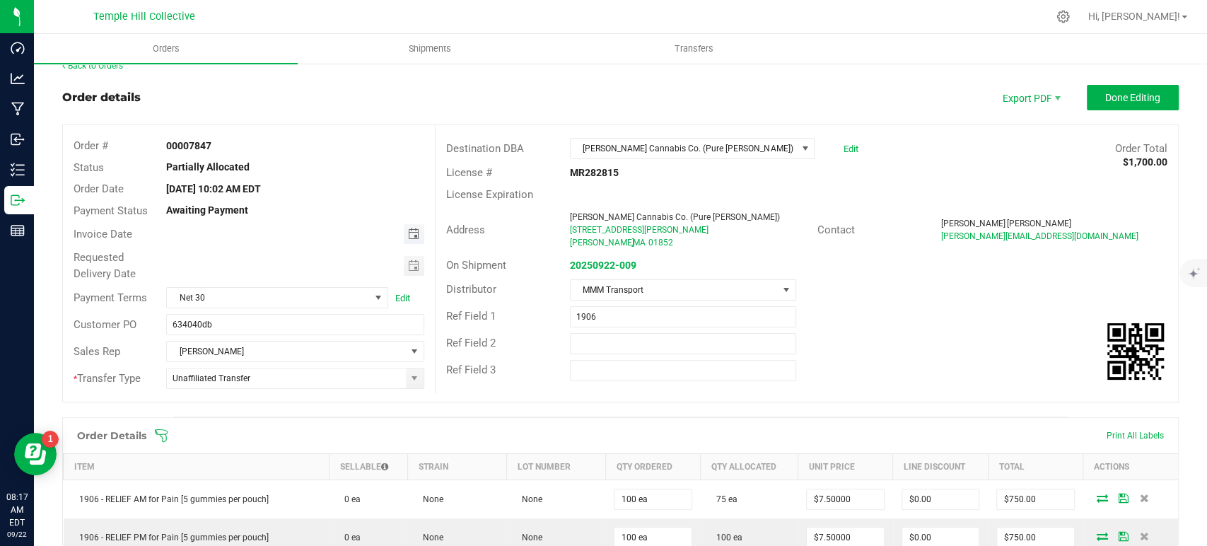
click at [407, 233] on span "Toggle calendar" at bounding box center [412, 233] width 11 height 11
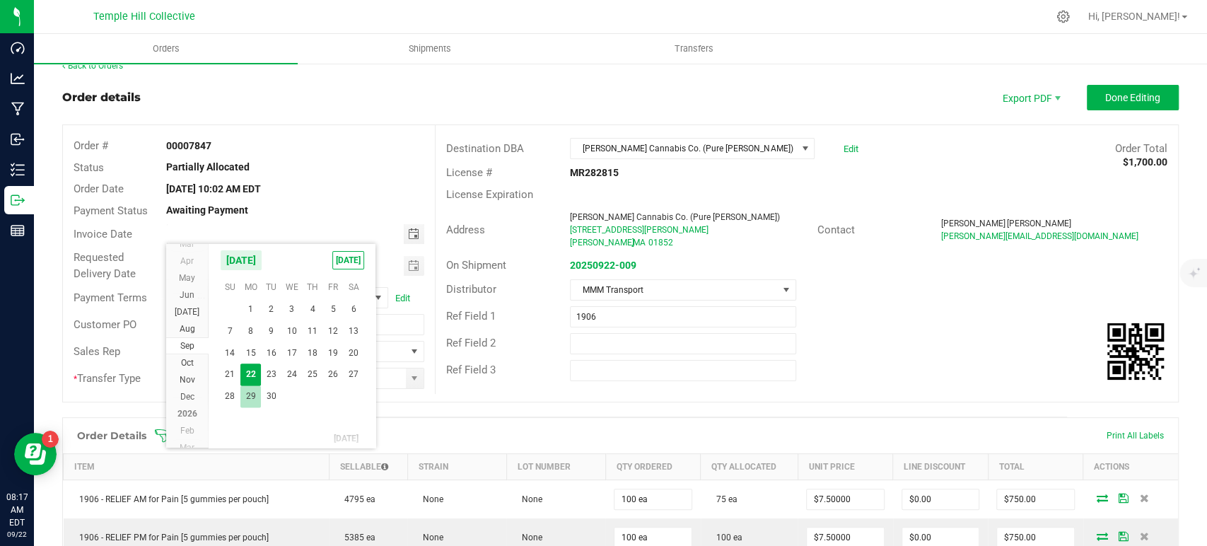
click at [249, 395] on span "29" at bounding box center [251, 397] width 21 height 22
type input "09/29/2025"
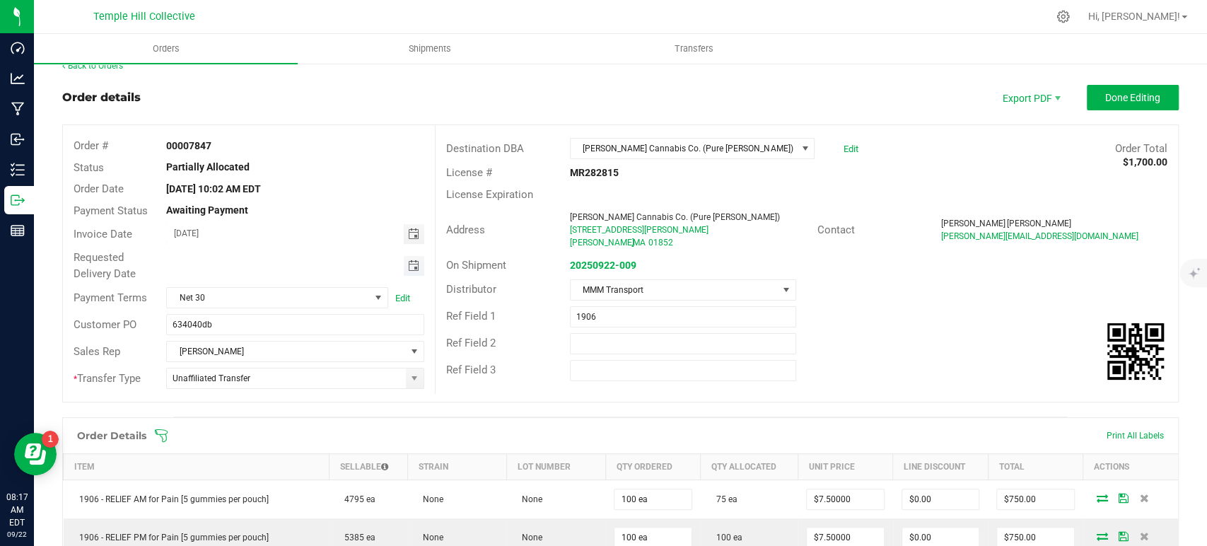
click at [407, 261] on span "Toggle calendar" at bounding box center [412, 265] width 11 height 11
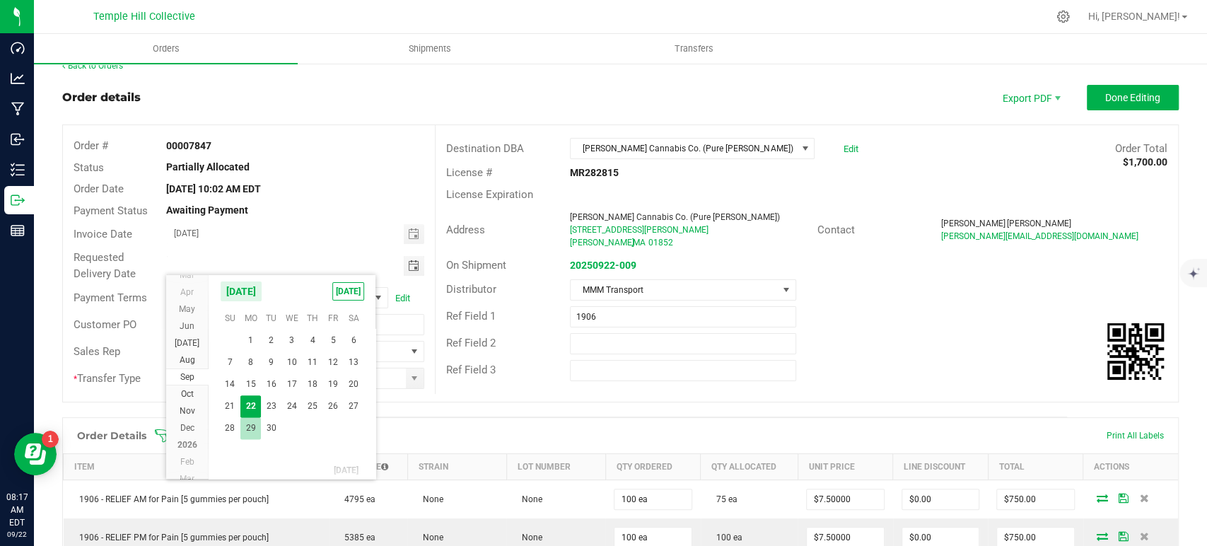
click at [251, 428] on span "29" at bounding box center [251, 428] width 21 height 22
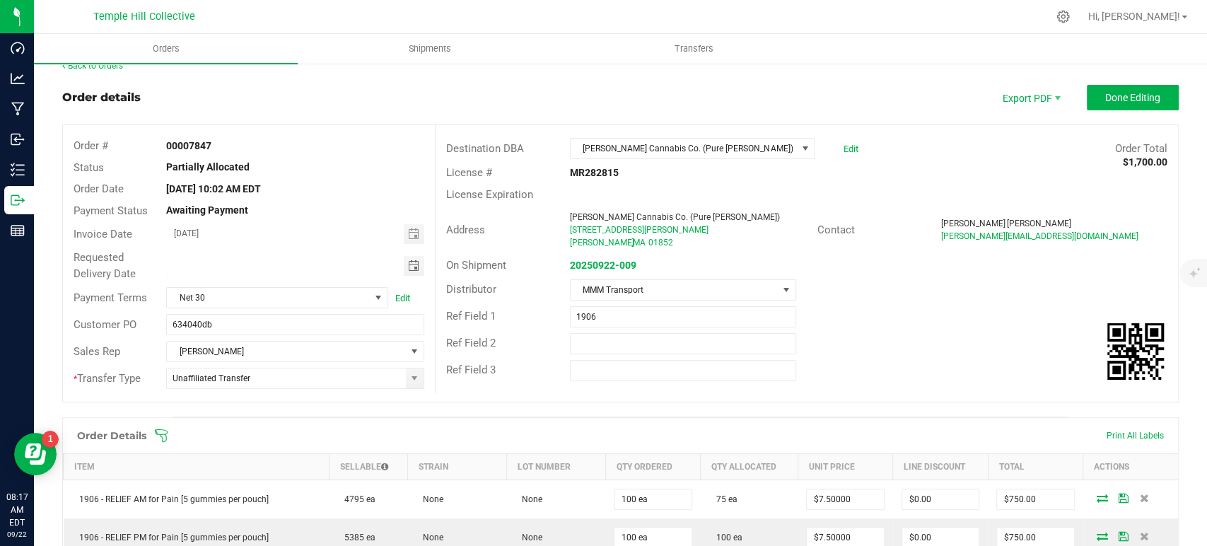
type input "09/29/2025"
click at [1109, 89] on button "Done Editing" at bounding box center [1133, 97] width 92 height 25
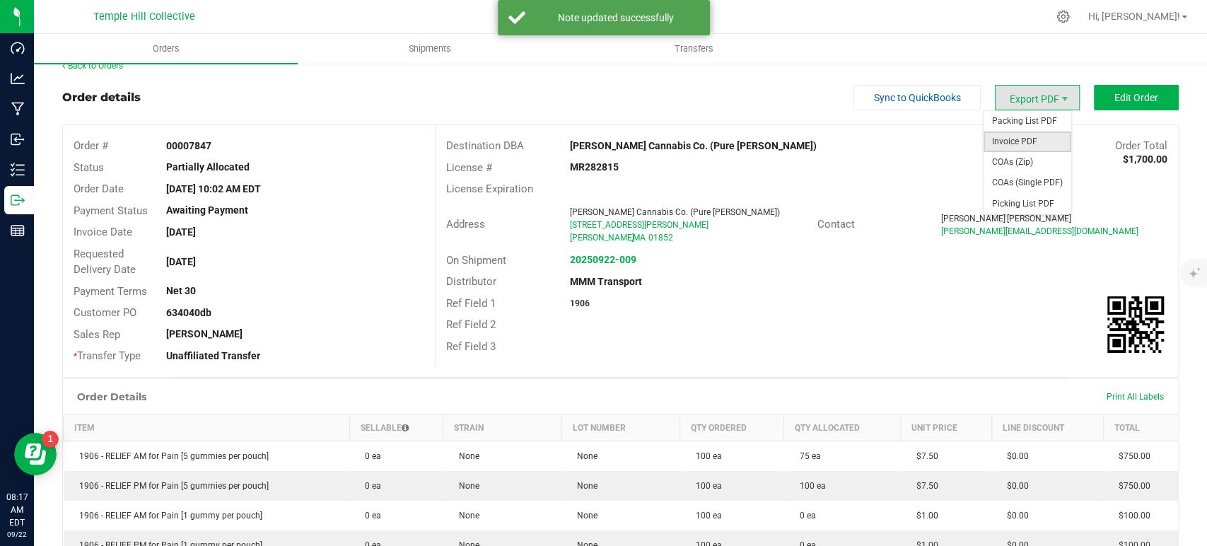
click at [1032, 138] on span "Invoice PDF" at bounding box center [1028, 142] width 88 height 21
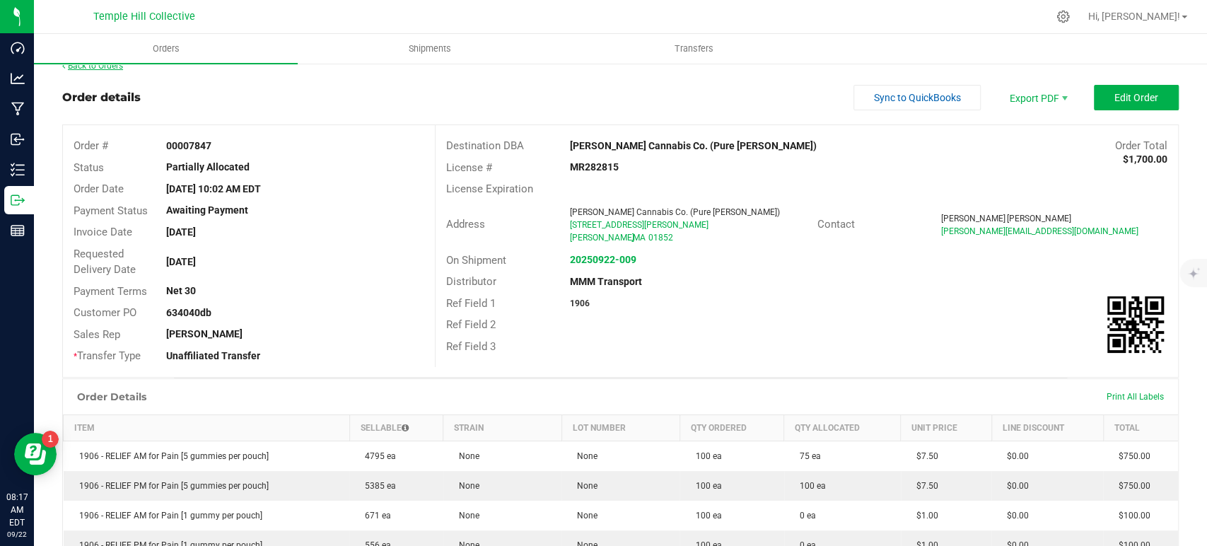
click at [108, 67] on link "Back to Orders" at bounding box center [92, 66] width 61 height 10
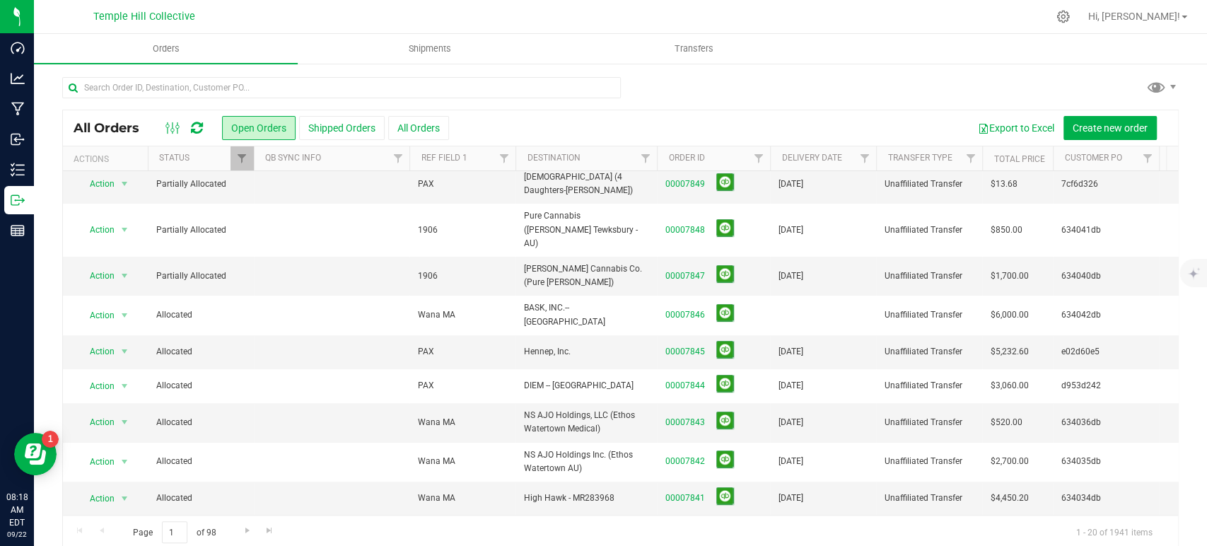
scroll to position [314, 0]
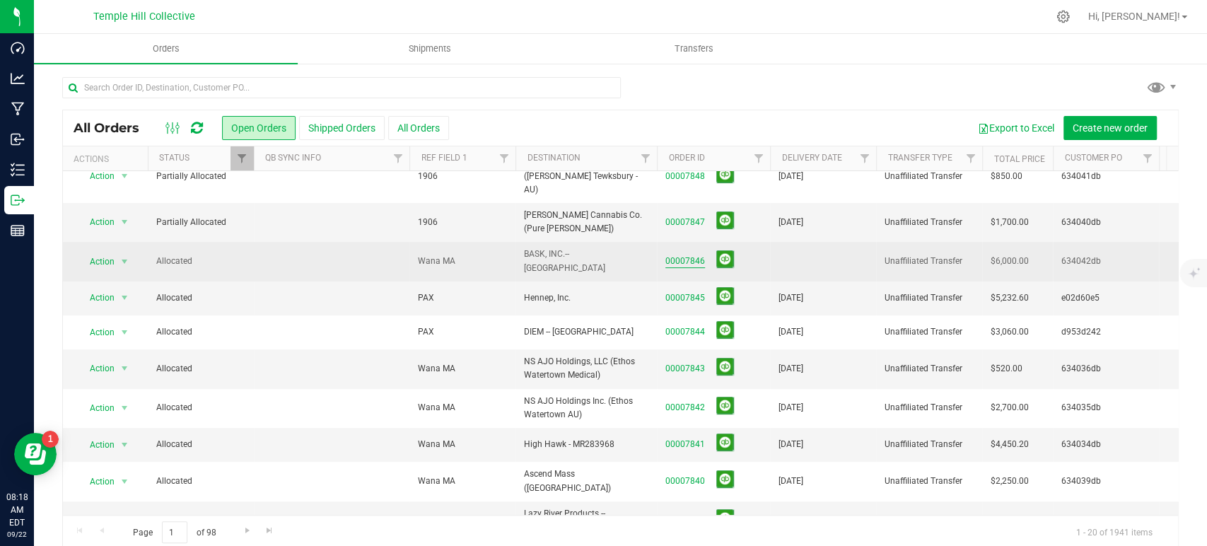
click at [681, 255] on link "00007846" at bounding box center [686, 261] width 40 height 13
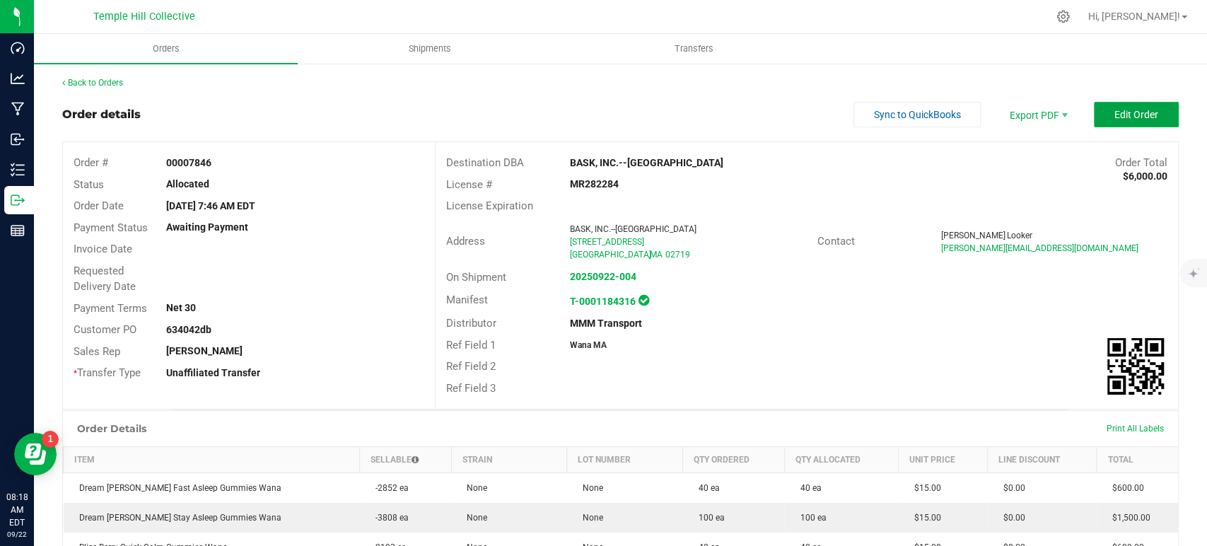
click at [1147, 115] on button "Edit Order" at bounding box center [1136, 114] width 85 height 25
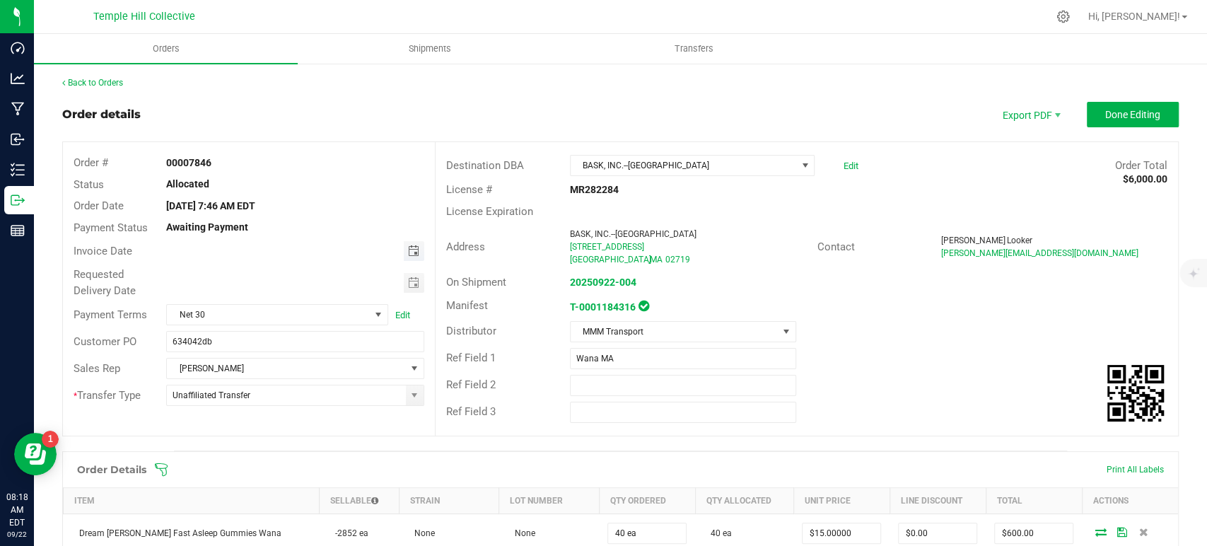
click at [408, 248] on span "Toggle calendar" at bounding box center [412, 250] width 11 height 11
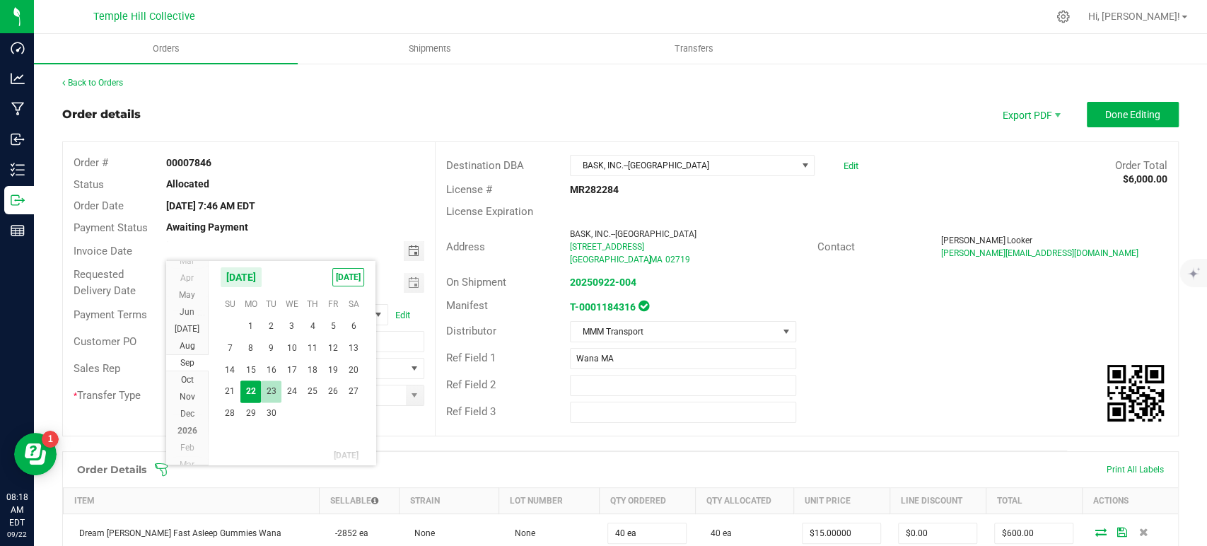
click at [276, 390] on span "23" at bounding box center [271, 392] width 21 height 22
type input "09/23/2025"
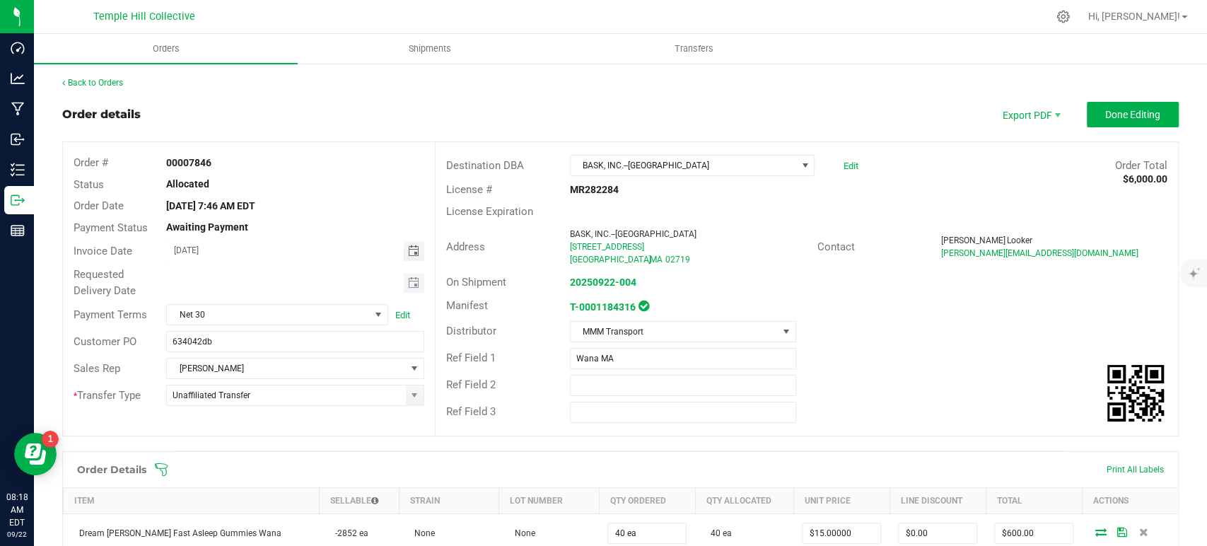
click at [409, 282] on span "Toggle calendar" at bounding box center [412, 282] width 11 height 11
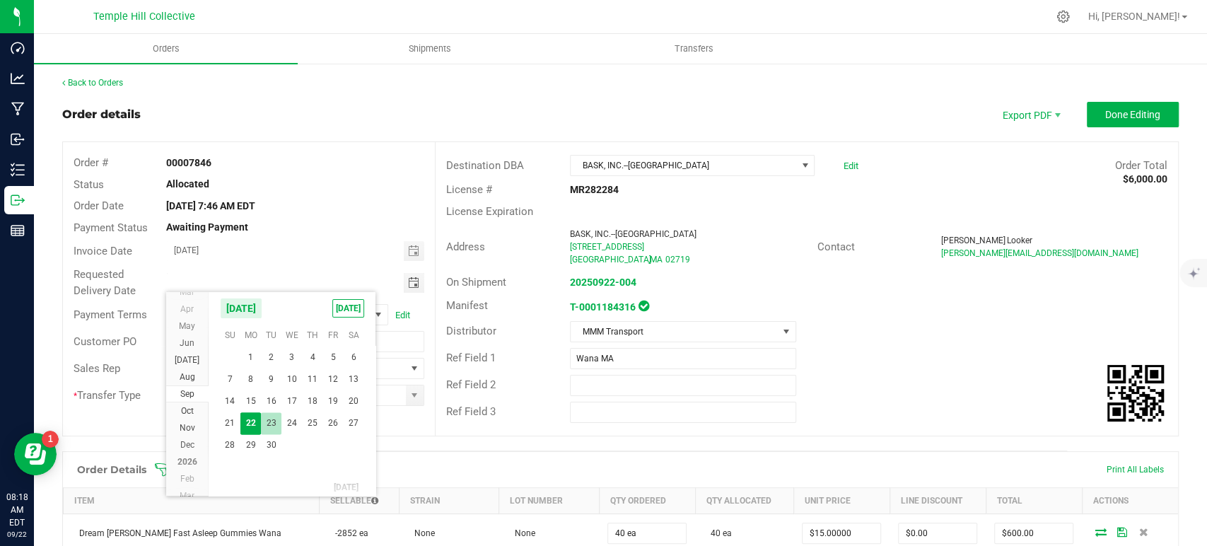
click at [272, 417] on span "23" at bounding box center [271, 423] width 21 height 22
type input "09/23/2025"
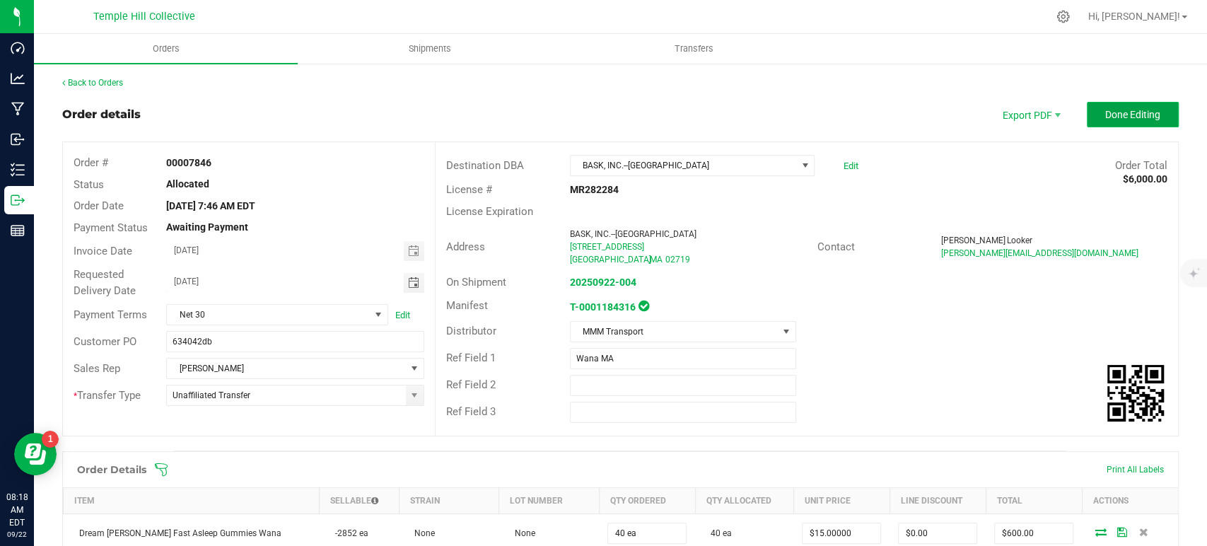
click at [1108, 125] on button "Done Editing" at bounding box center [1133, 114] width 92 height 25
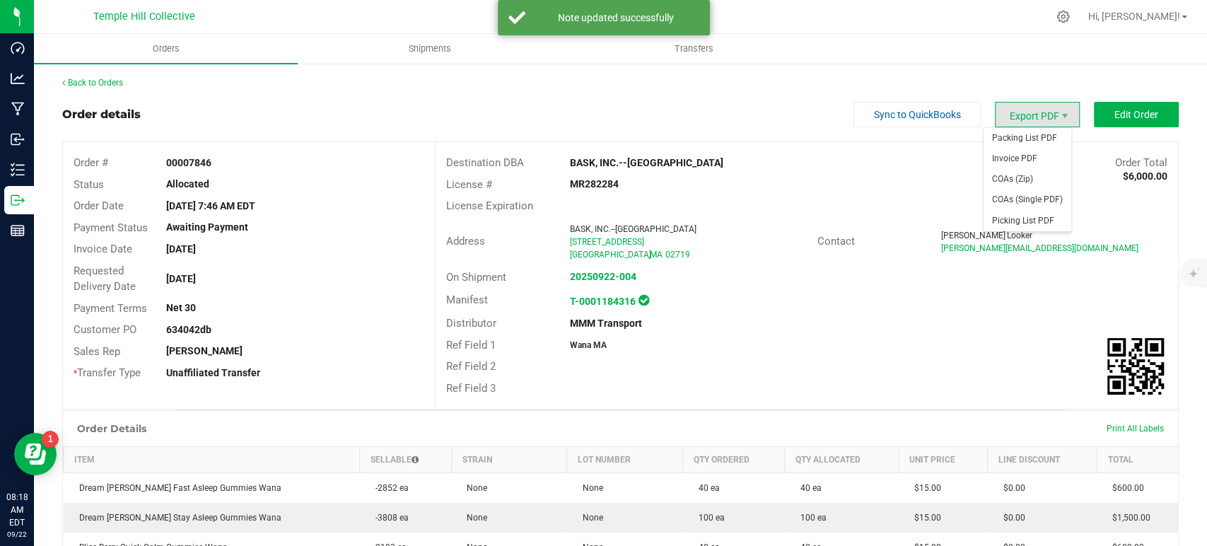
click at [1025, 113] on span "Export PDF" at bounding box center [1037, 114] width 85 height 25
click at [1016, 163] on span "Invoice PDF" at bounding box center [1028, 159] width 88 height 21
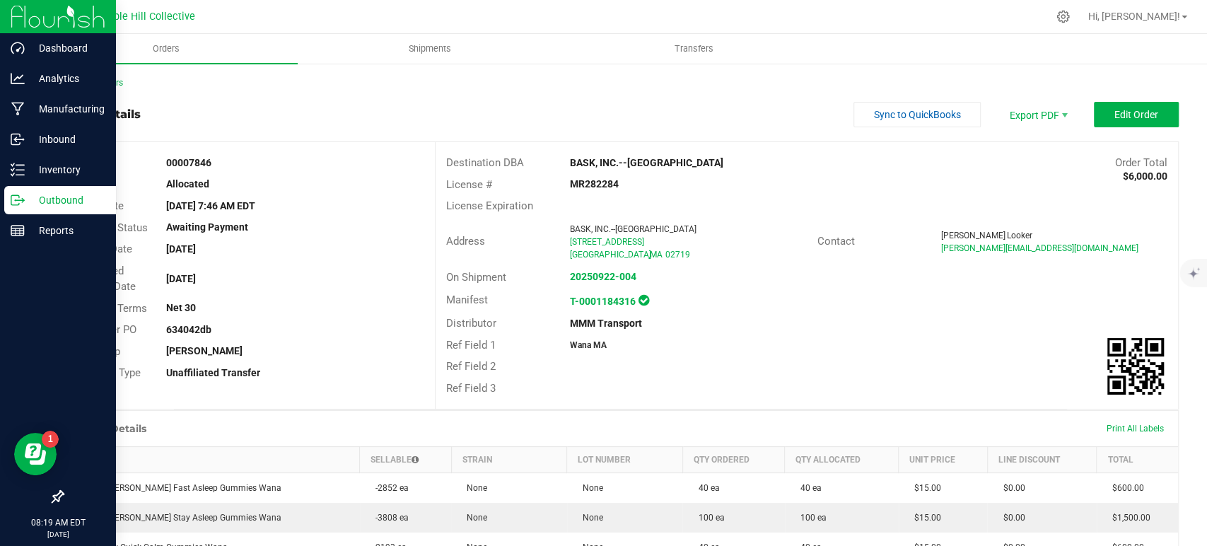
click at [52, 202] on p "Outbound" at bounding box center [67, 200] width 85 height 17
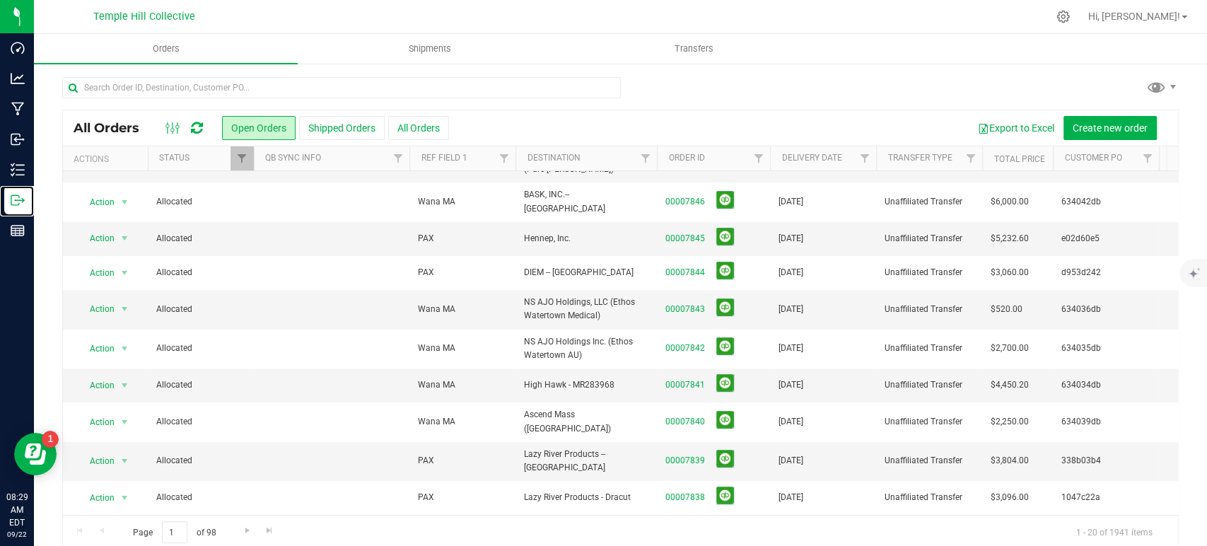
scroll to position [374, 0]
click at [845, 156] on th "Delivery Date" at bounding box center [823, 158] width 106 height 25
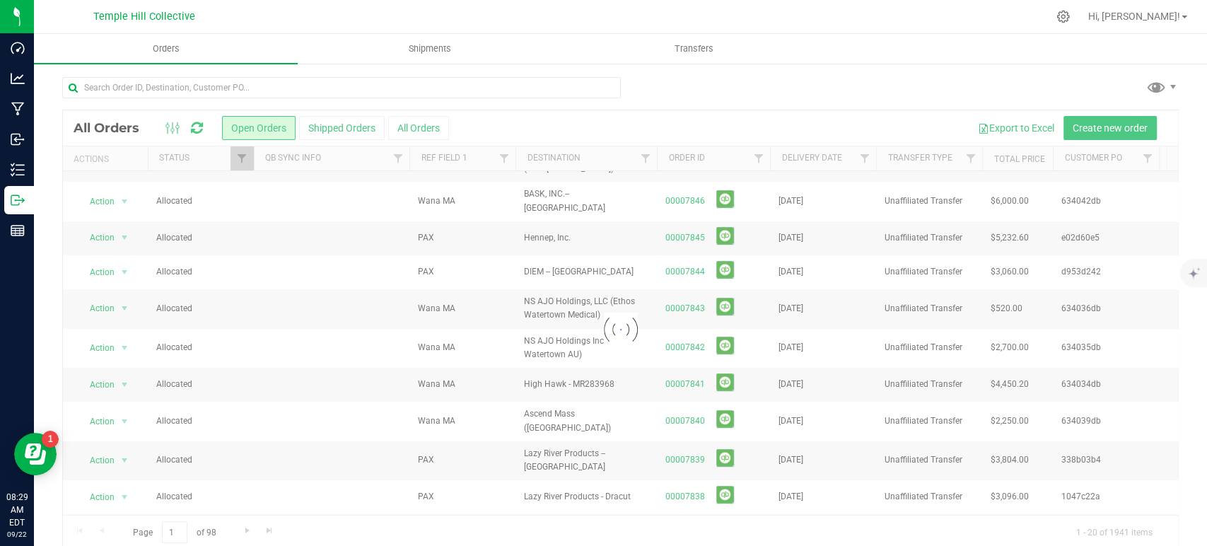
click at [845, 156] on div at bounding box center [621, 329] width 1116 height 439
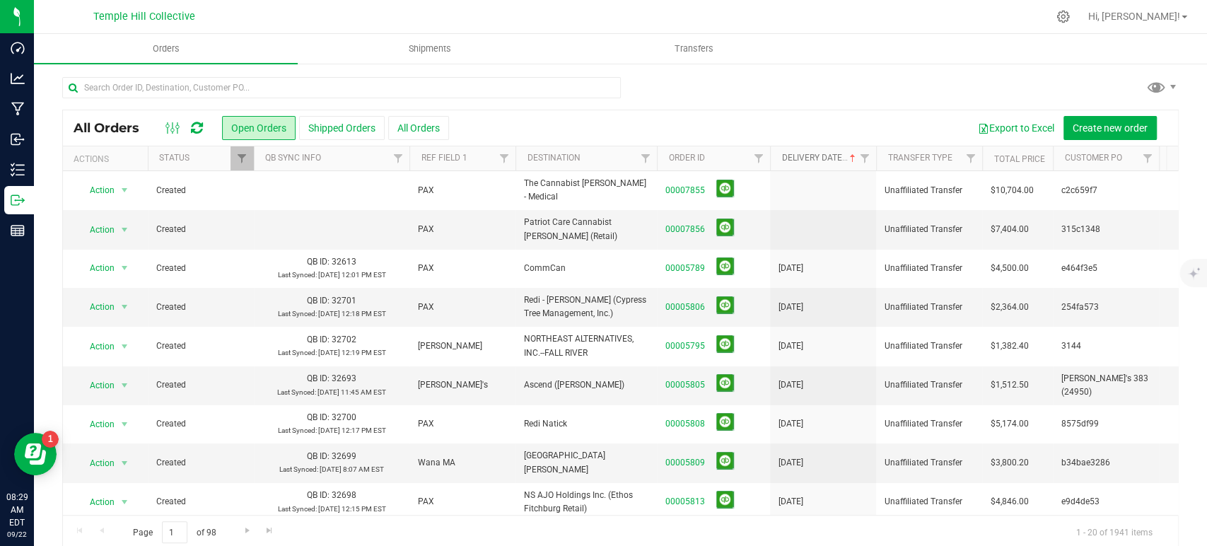
click at [845, 156] on link "Delivery Date" at bounding box center [820, 158] width 76 height 10
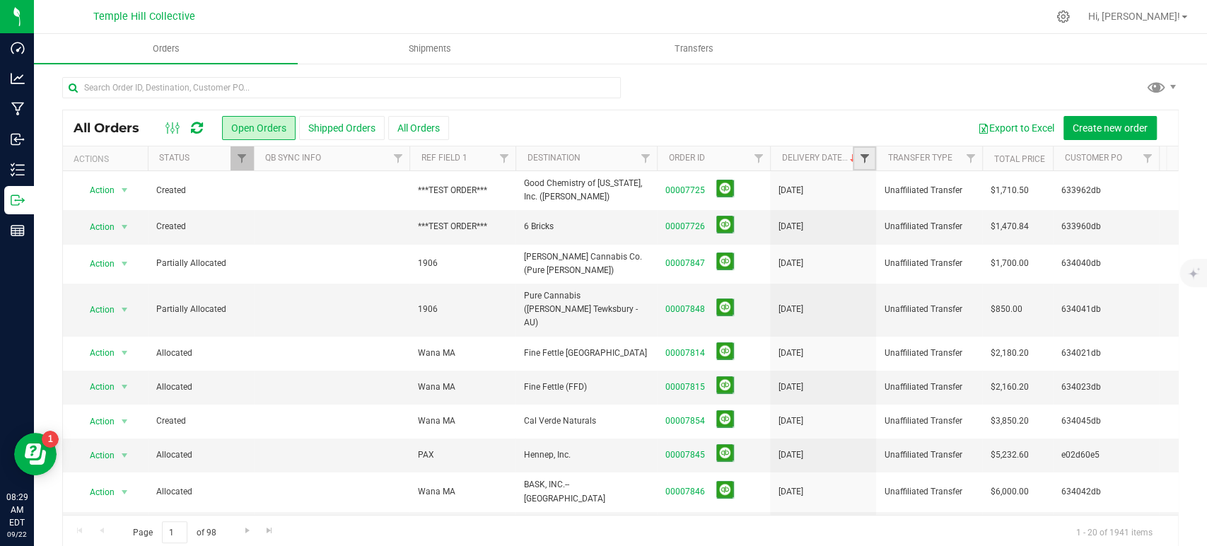
click at [864, 158] on span "Filter" at bounding box center [864, 158] width 11 height 11
click at [996, 240] on span "select" at bounding box center [995, 243] width 11 height 11
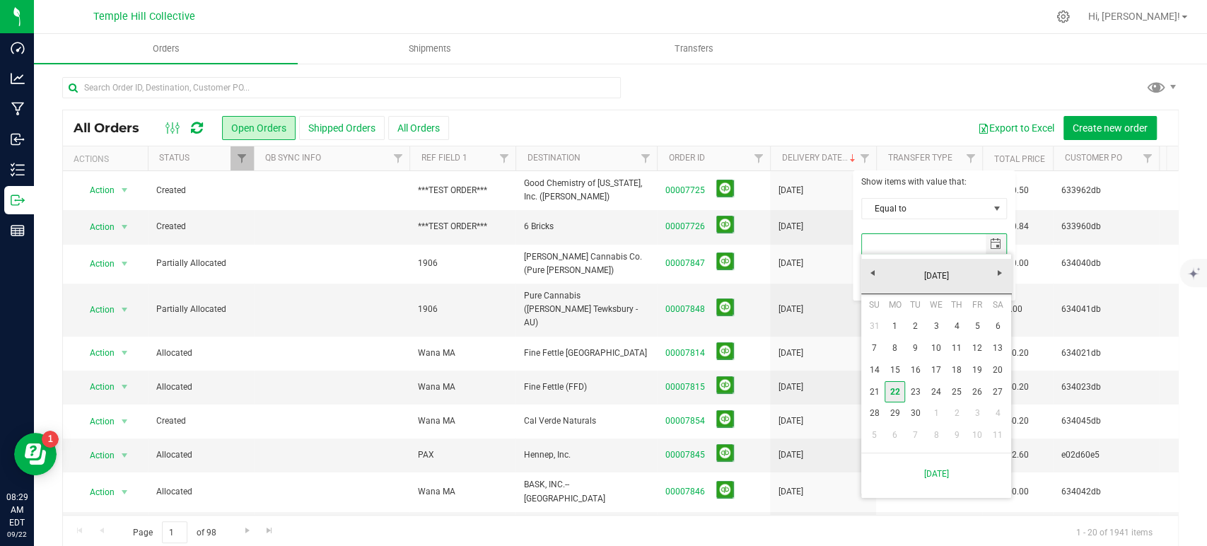
click at [893, 395] on link "22" at bounding box center [895, 392] width 21 height 22
type input "9/22/2025"
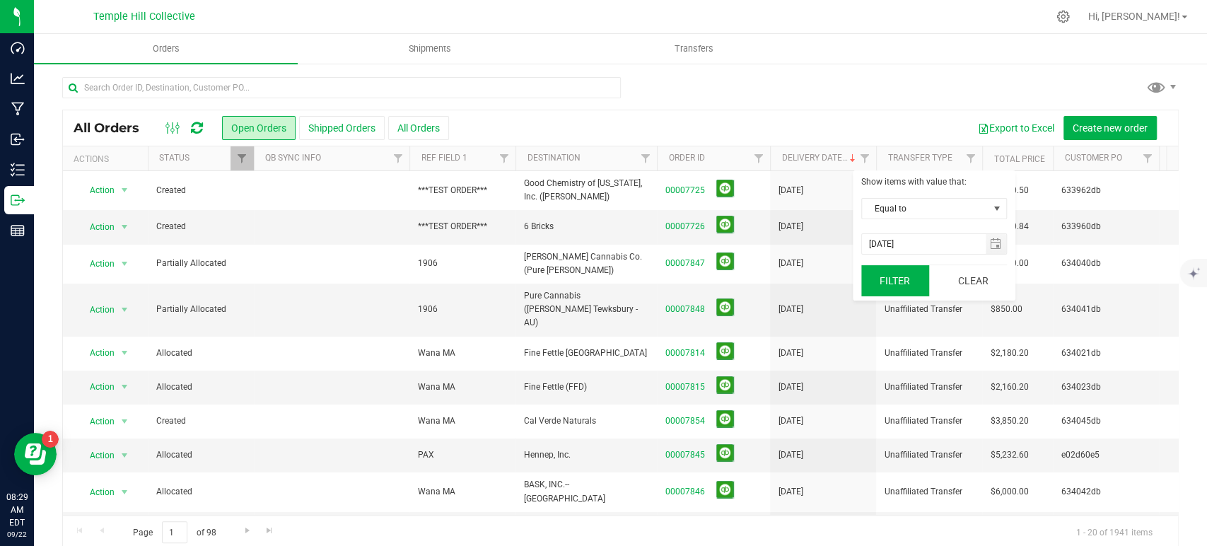
drag, startPoint x: 908, startPoint y: 282, endPoint x: 884, endPoint y: 284, distance: 24.1
click at [908, 282] on button "Filter" at bounding box center [896, 280] width 68 height 31
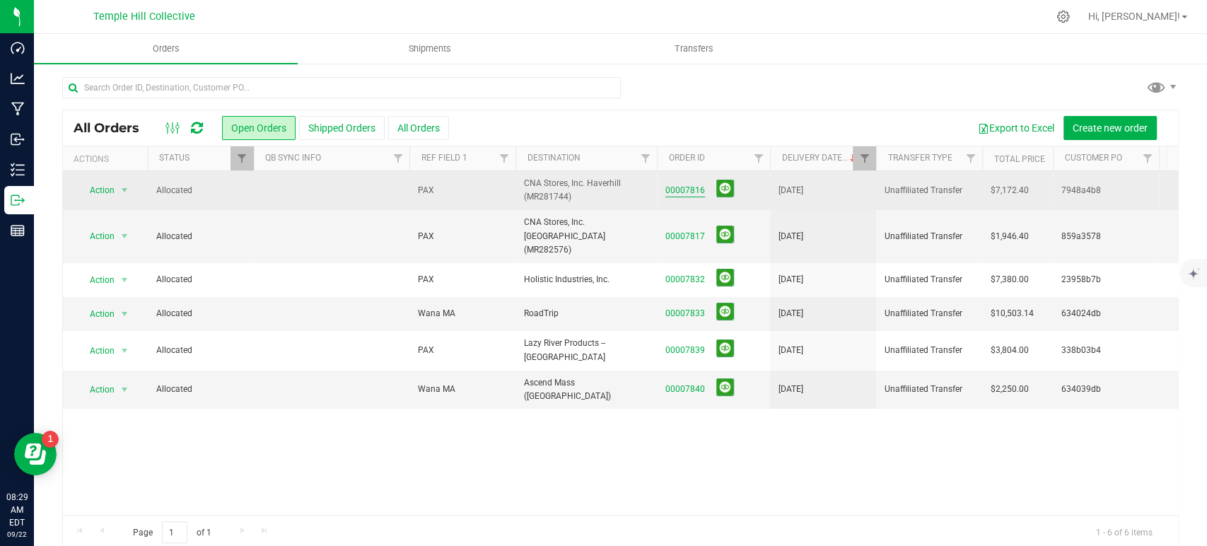
click at [679, 187] on link "00007816" at bounding box center [686, 190] width 40 height 13
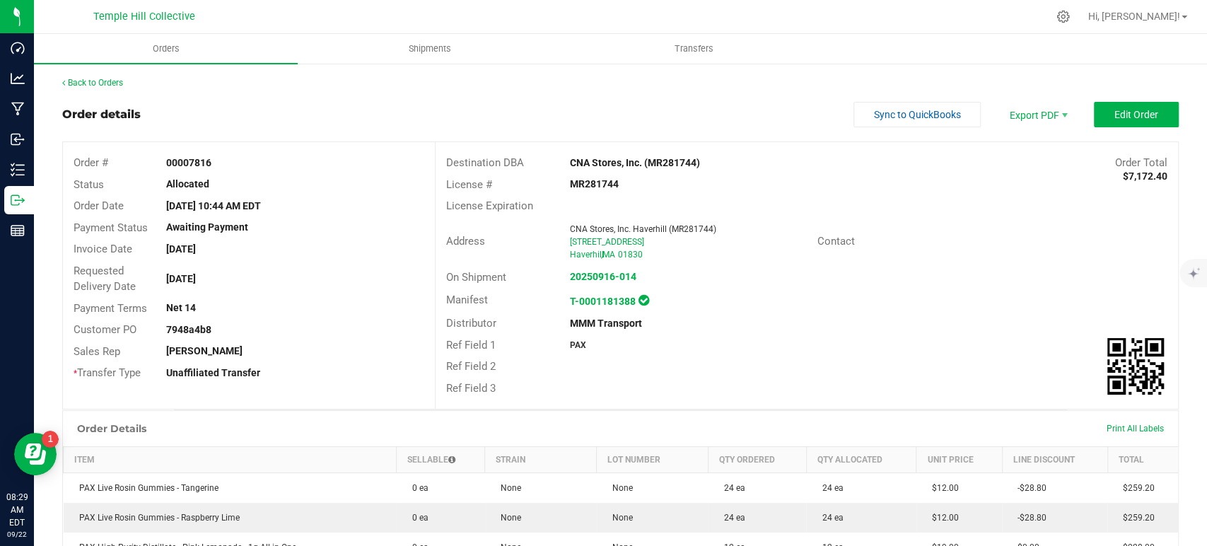
click at [1115, 128] on outbound-order-header "Order details Sync to QuickBooks Export PDF Edit Order Order # 00007816 Status …" at bounding box center [620, 256] width 1117 height 308
click at [1111, 123] on button "Edit Order" at bounding box center [1136, 114] width 85 height 25
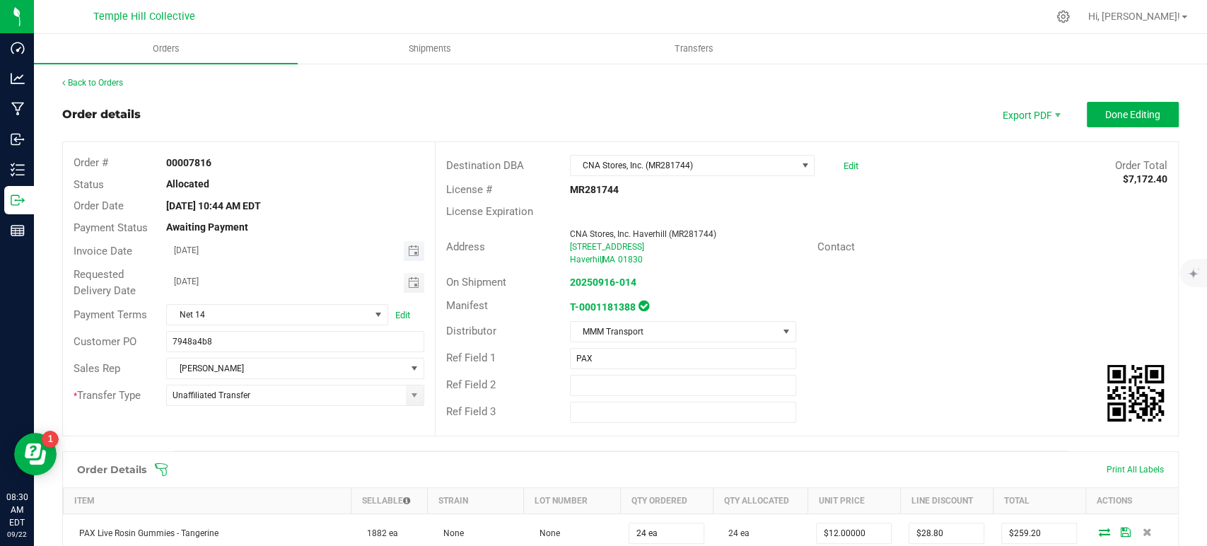
click at [407, 248] on span "Toggle calendar" at bounding box center [412, 250] width 11 height 11
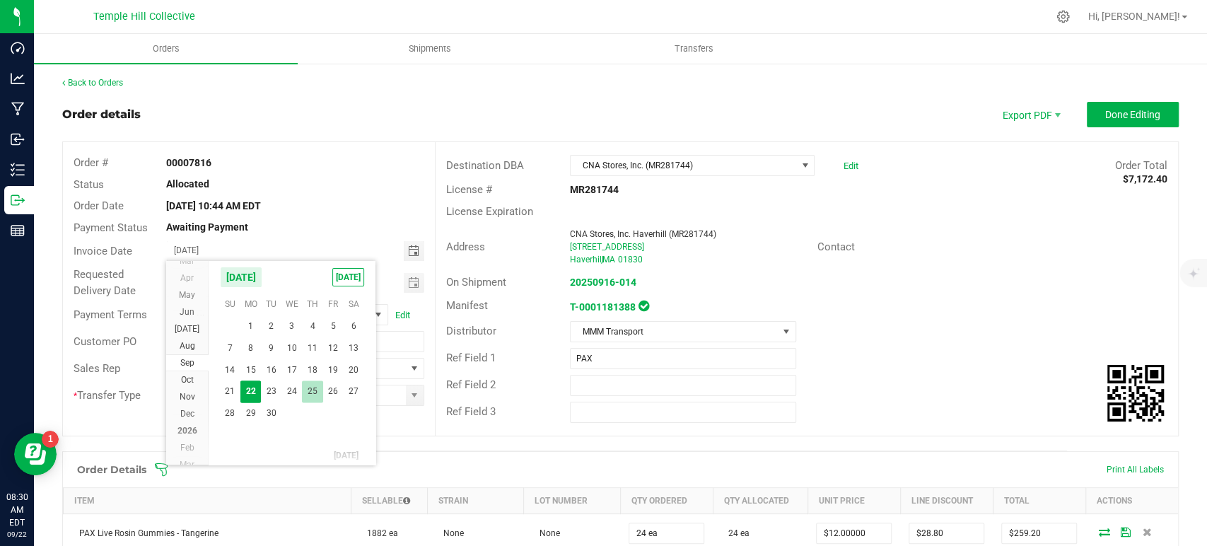
click at [312, 387] on span "25" at bounding box center [312, 392] width 21 height 22
type input "09/25/2025"
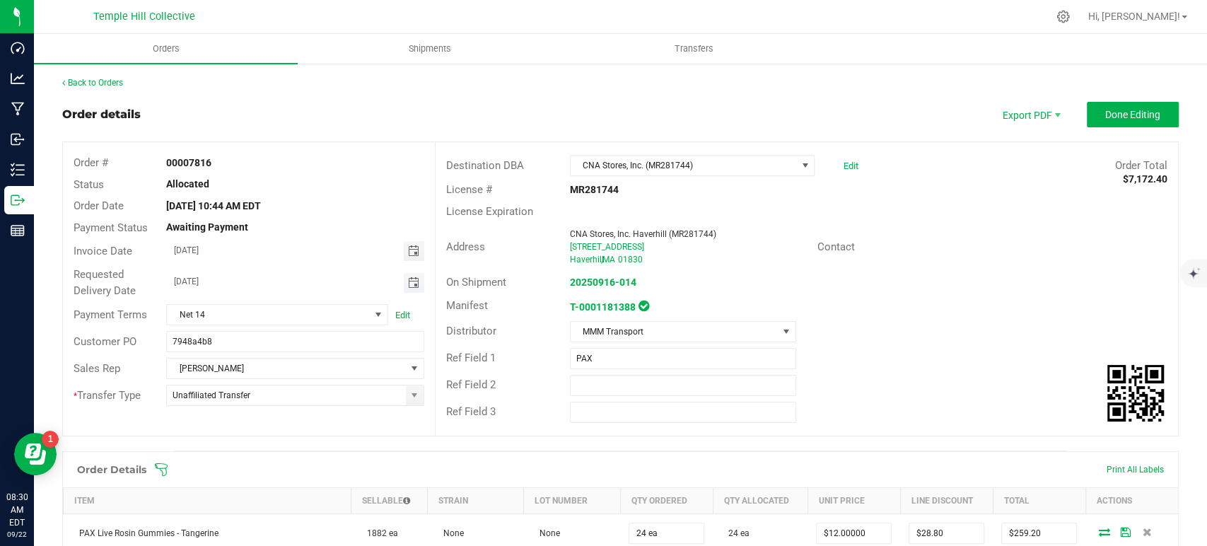
click at [407, 280] on span "Toggle calendar" at bounding box center [412, 282] width 11 height 11
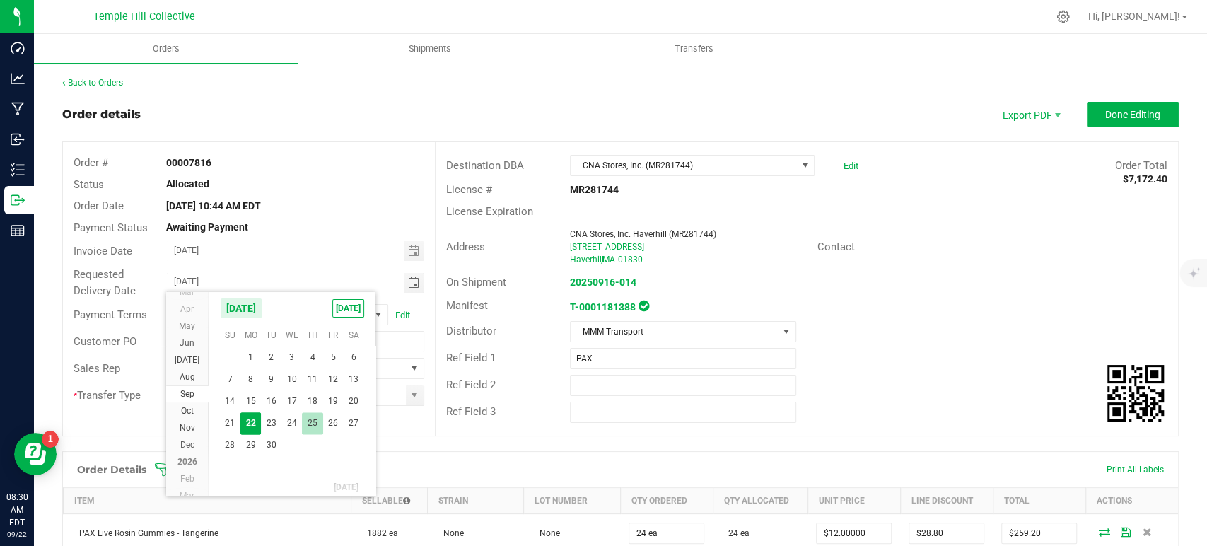
click at [317, 415] on span "25" at bounding box center [312, 423] width 21 height 22
type input "09/25/2025"
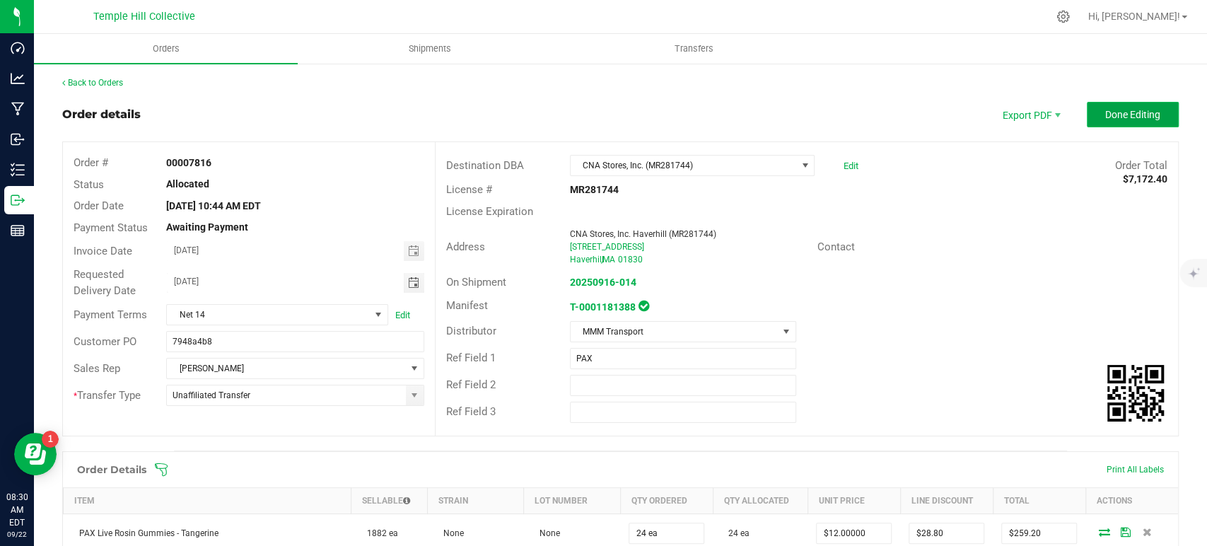
click at [1106, 115] on span "Done Editing" at bounding box center [1133, 114] width 55 height 11
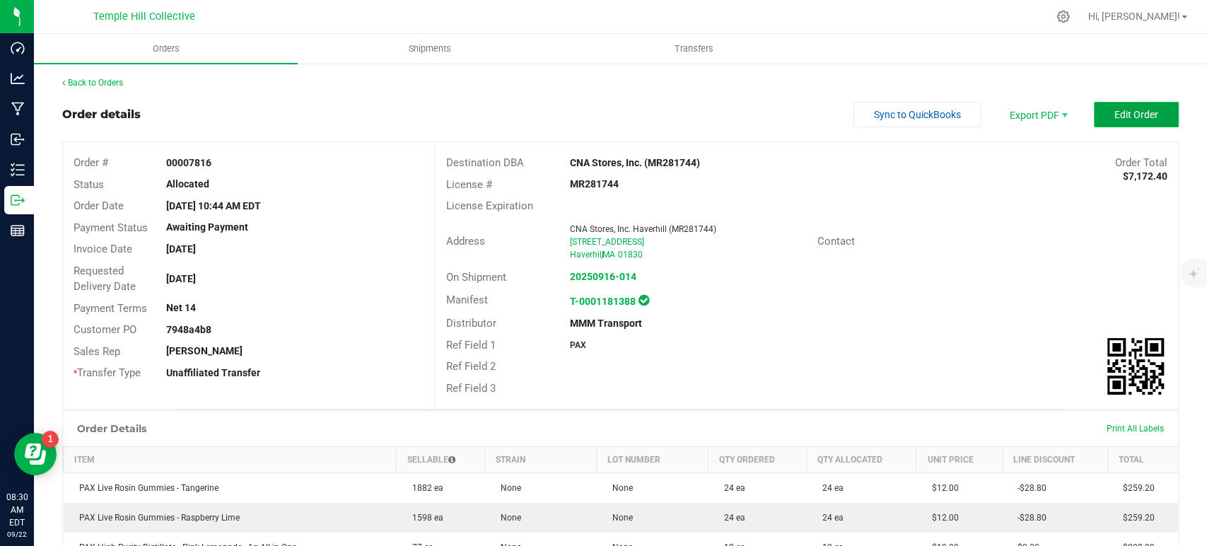
click at [1130, 106] on button "Edit Order" at bounding box center [1136, 114] width 85 height 25
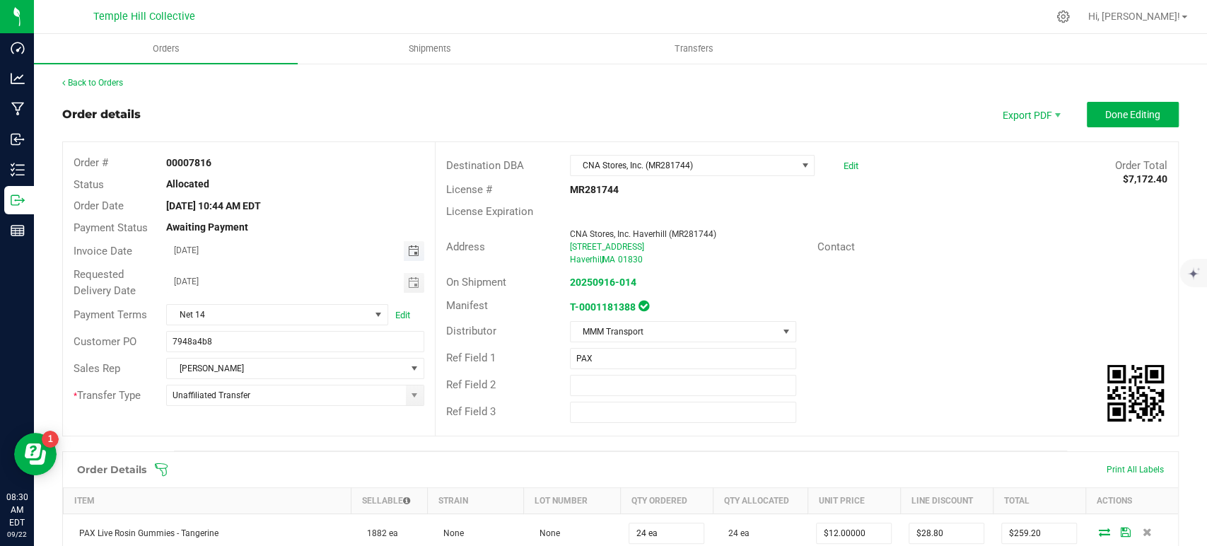
click at [409, 249] on span "Toggle calendar" at bounding box center [412, 250] width 11 height 11
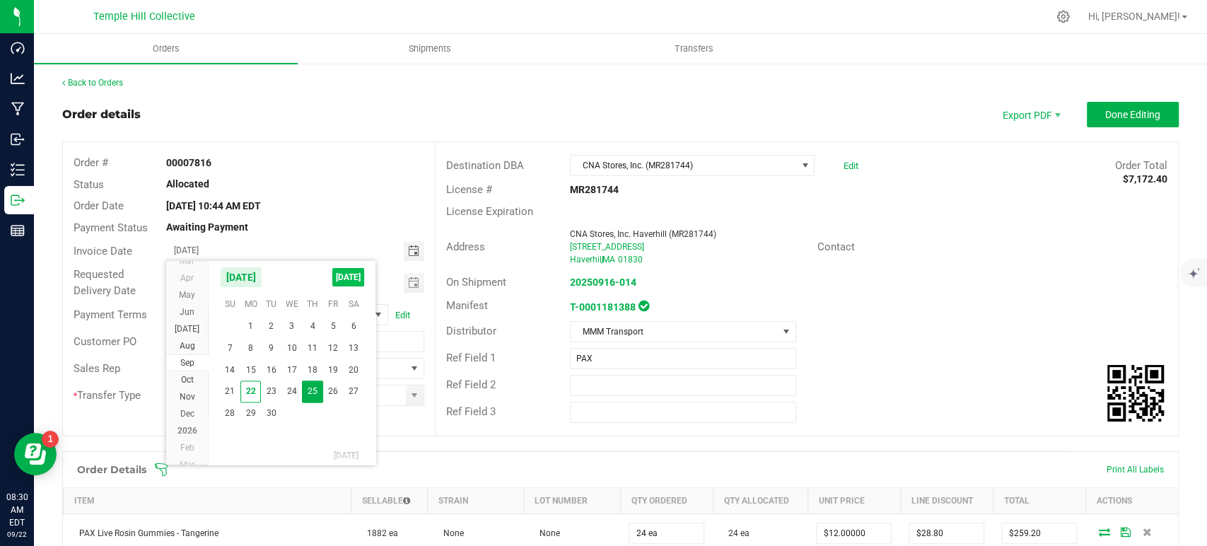
click at [356, 272] on span "TODAY" at bounding box center [348, 277] width 32 height 18
type input "[DATE]"
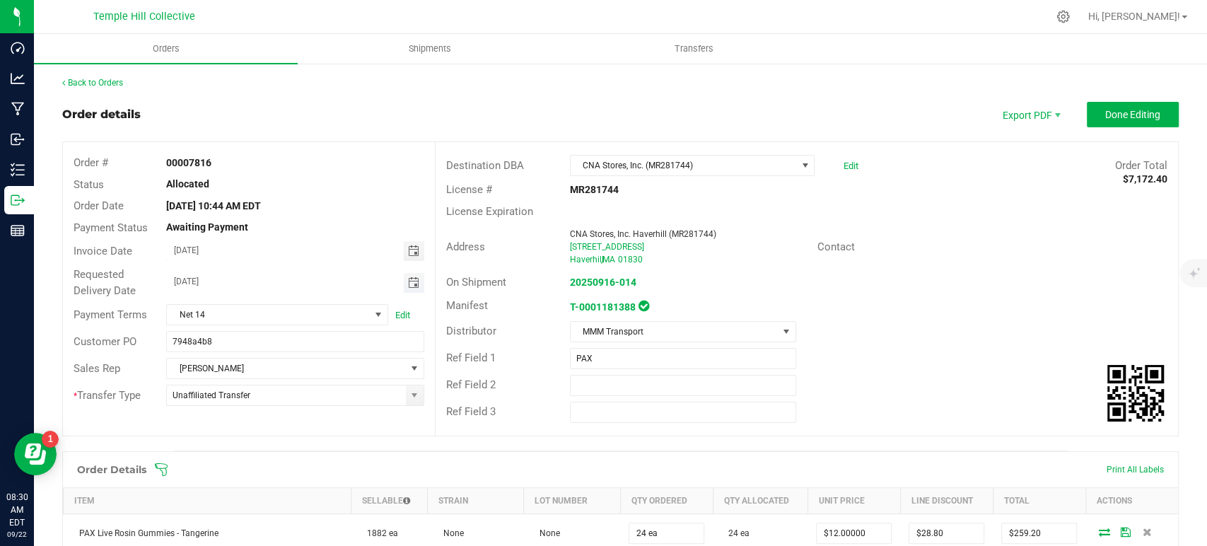
click at [407, 282] on span "Toggle calendar" at bounding box center [412, 282] width 11 height 11
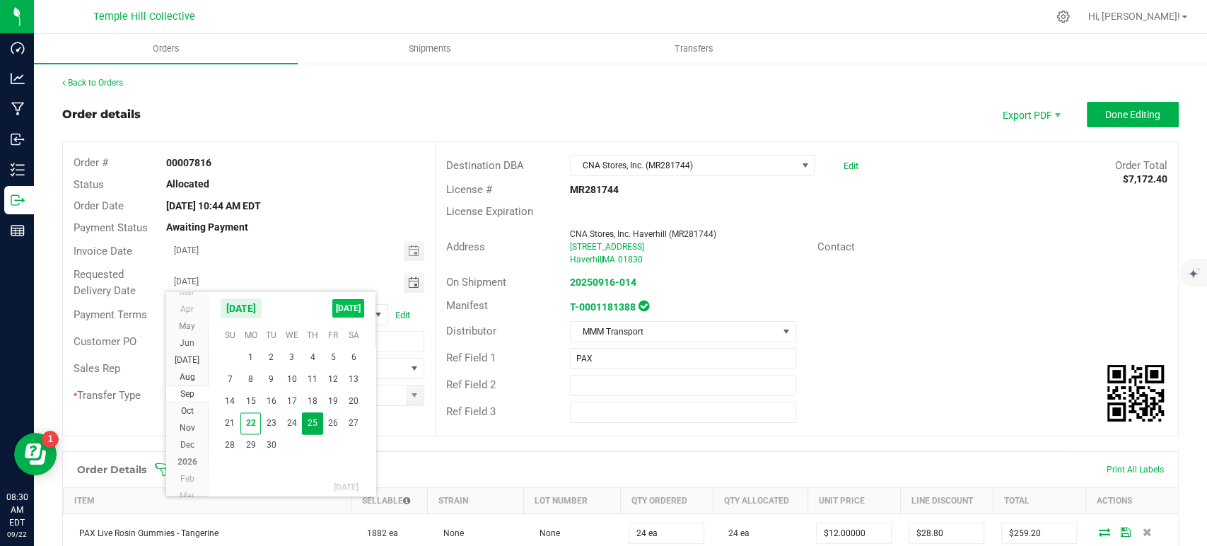
click at [348, 306] on span "TODAY" at bounding box center [348, 308] width 32 height 18
type input "[DATE]"
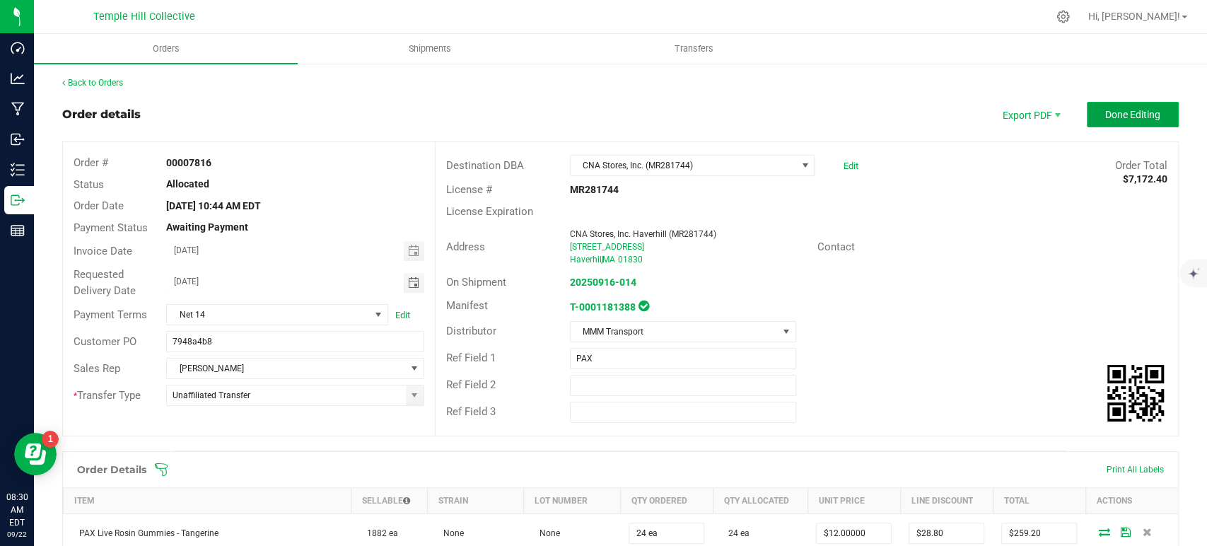
click at [1106, 118] on span "Done Editing" at bounding box center [1133, 114] width 55 height 11
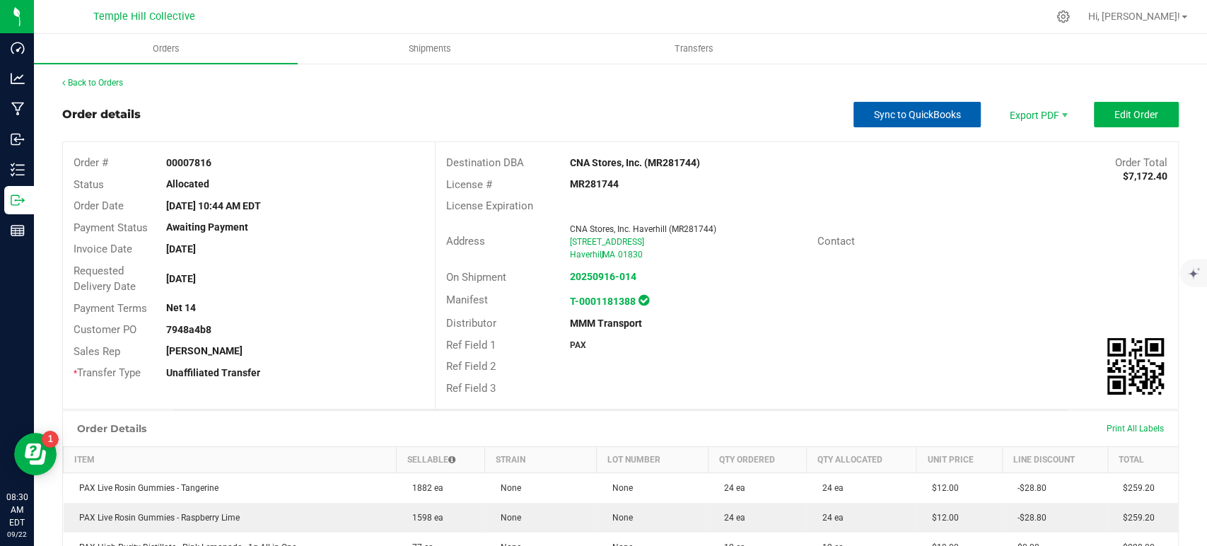
click at [891, 117] on span "Sync to QuickBooks" at bounding box center [917, 114] width 87 height 11
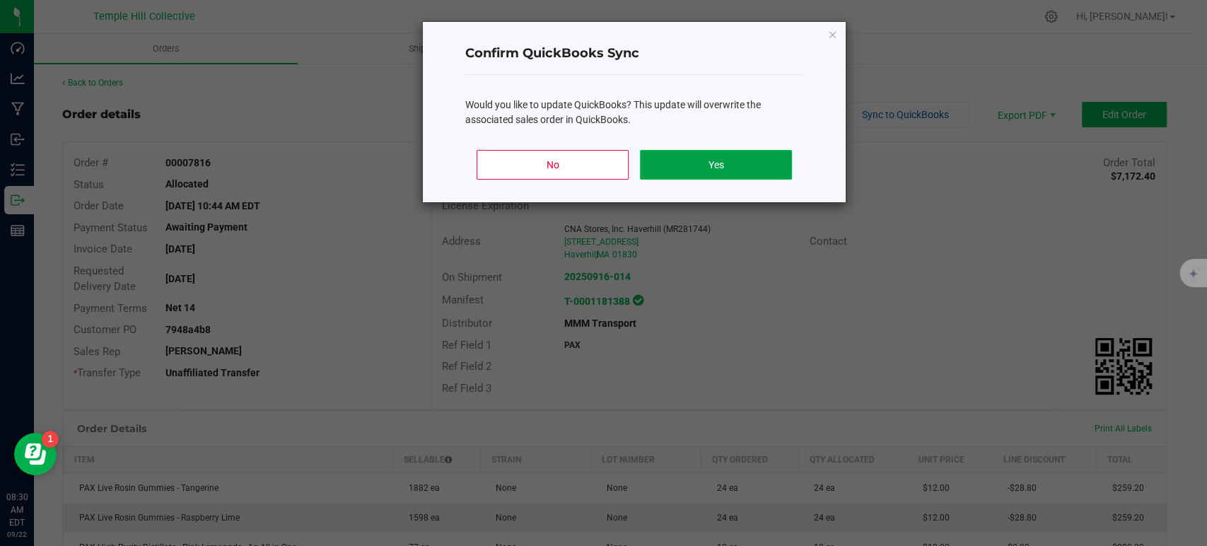
click at [708, 167] on button "Yes" at bounding box center [716, 165] width 152 height 30
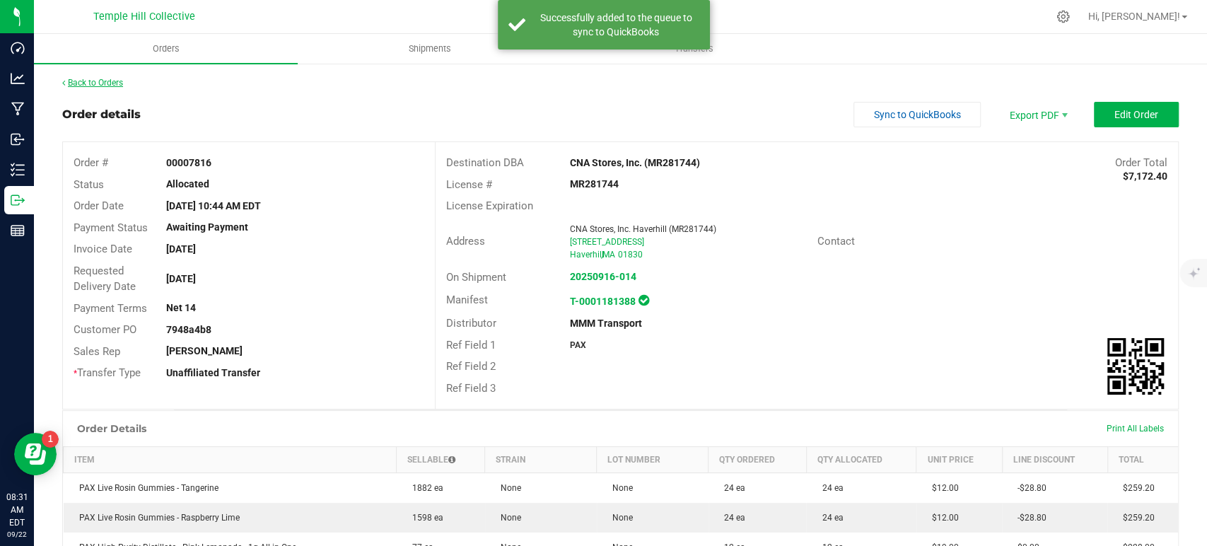
click at [110, 83] on link "Back to Orders" at bounding box center [92, 83] width 61 height 10
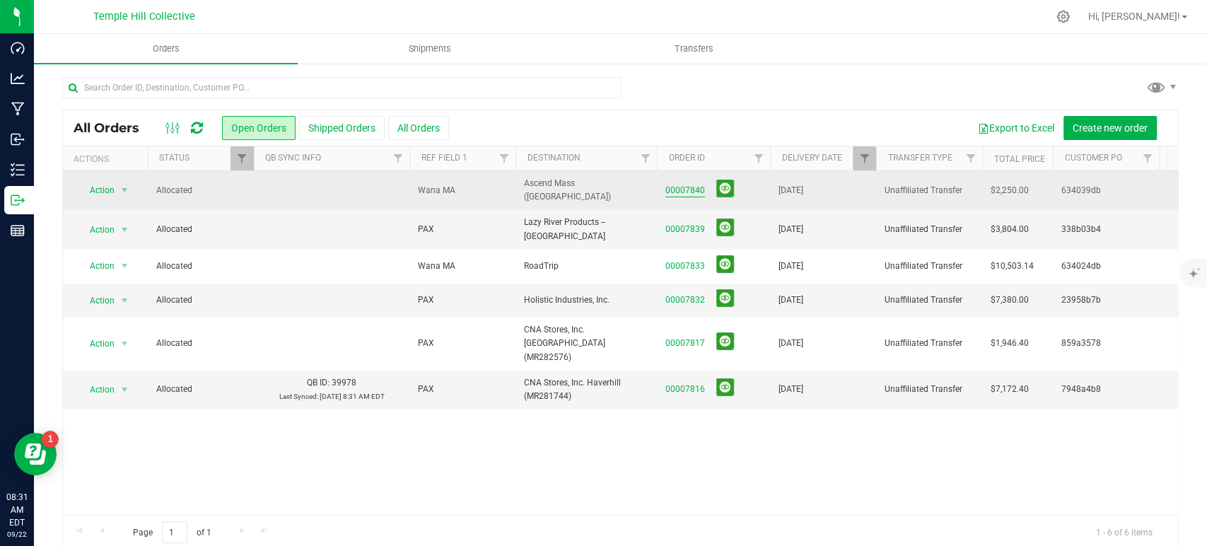
click at [695, 193] on link "00007840" at bounding box center [686, 190] width 40 height 13
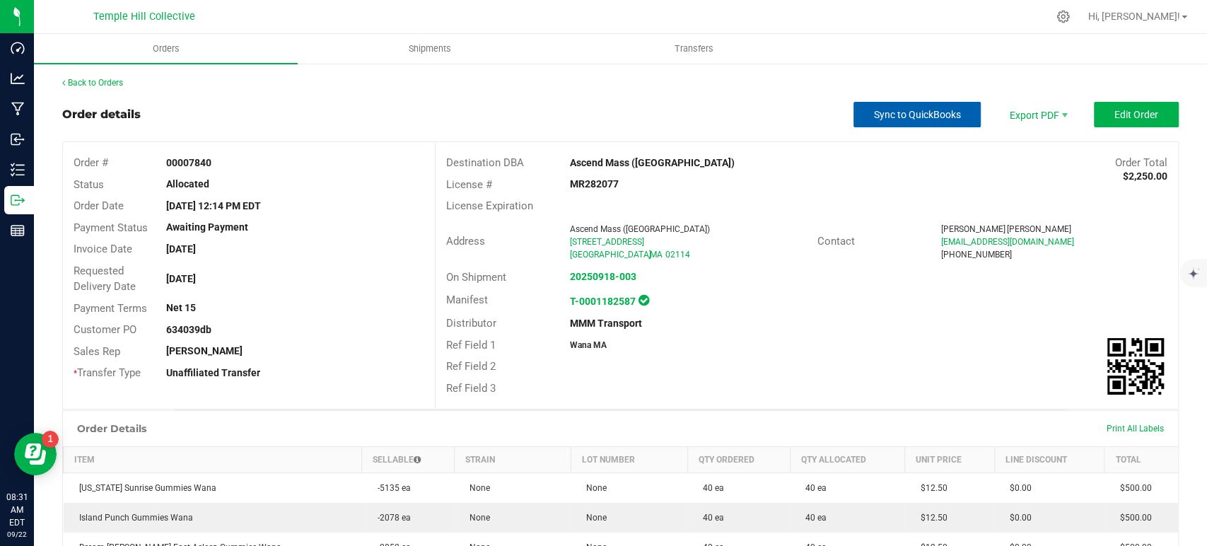
click at [944, 112] on span "Sync to QuickBooks" at bounding box center [917, 114] width 87 height 11
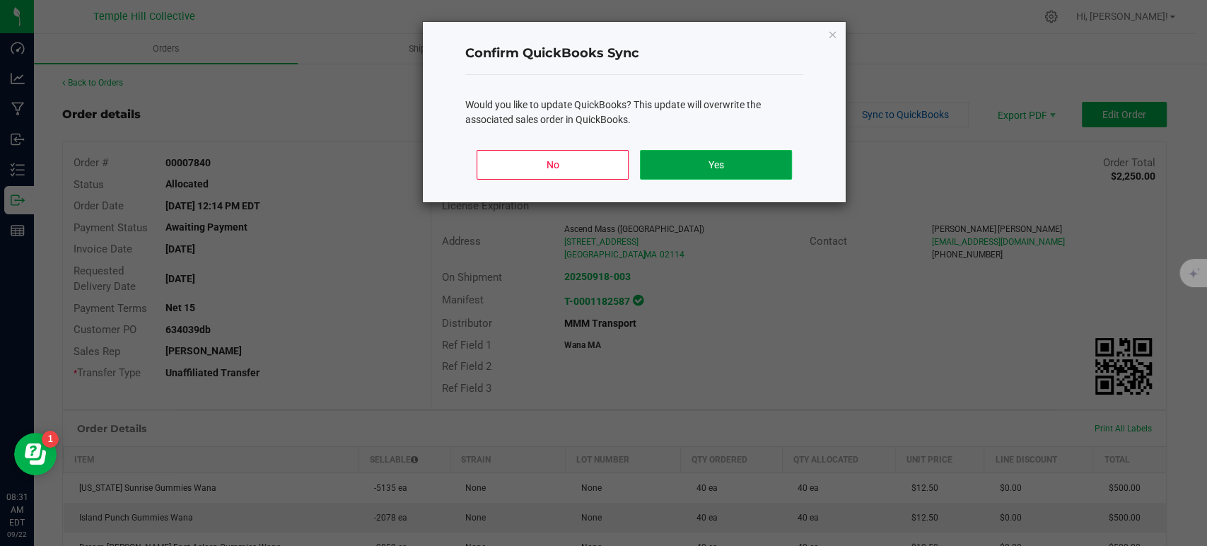
click at [753, 158] on button "Yes" at bounding box center [716, 165] width 152 height 30
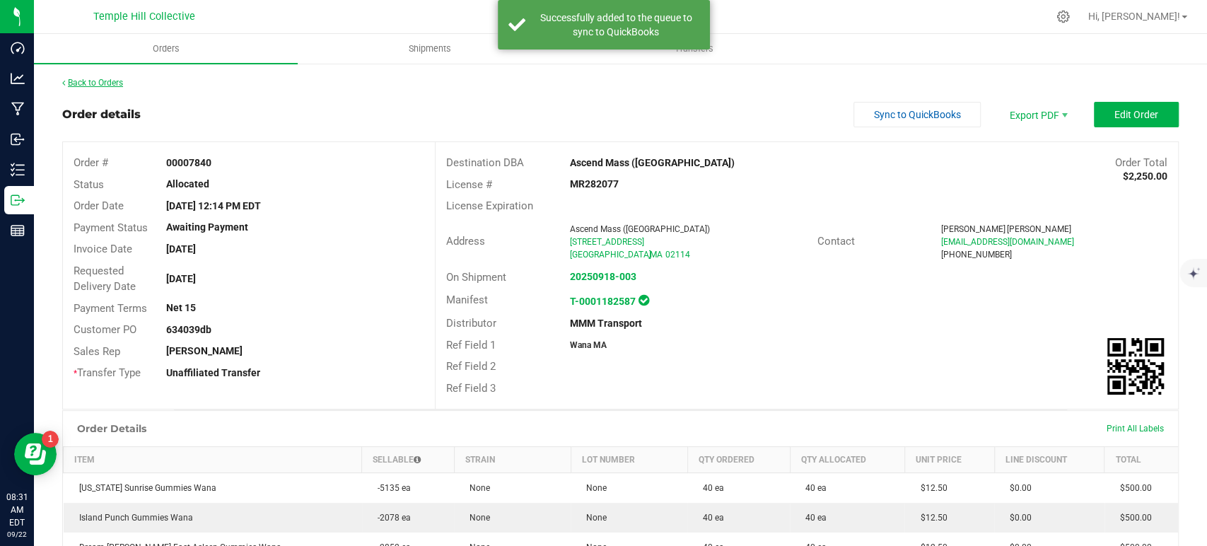
click at [110, 81] on link "Back to Orders" at bounding box center [92, 83] width 61 height 10
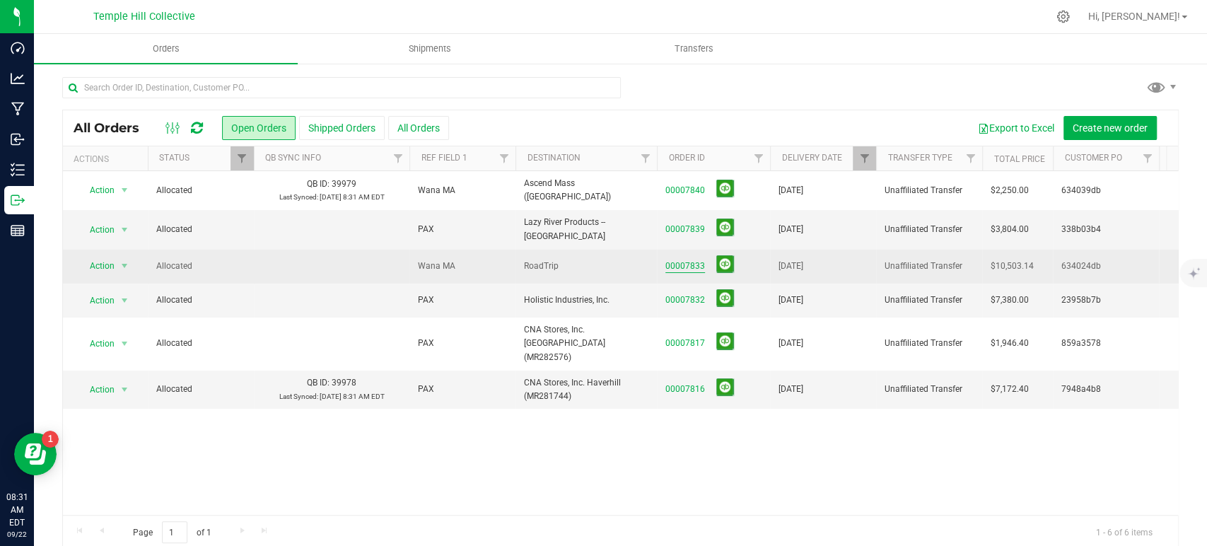
click at [690, 260] on link "00007833" at bounding box center [686, 266] width 40 height 13
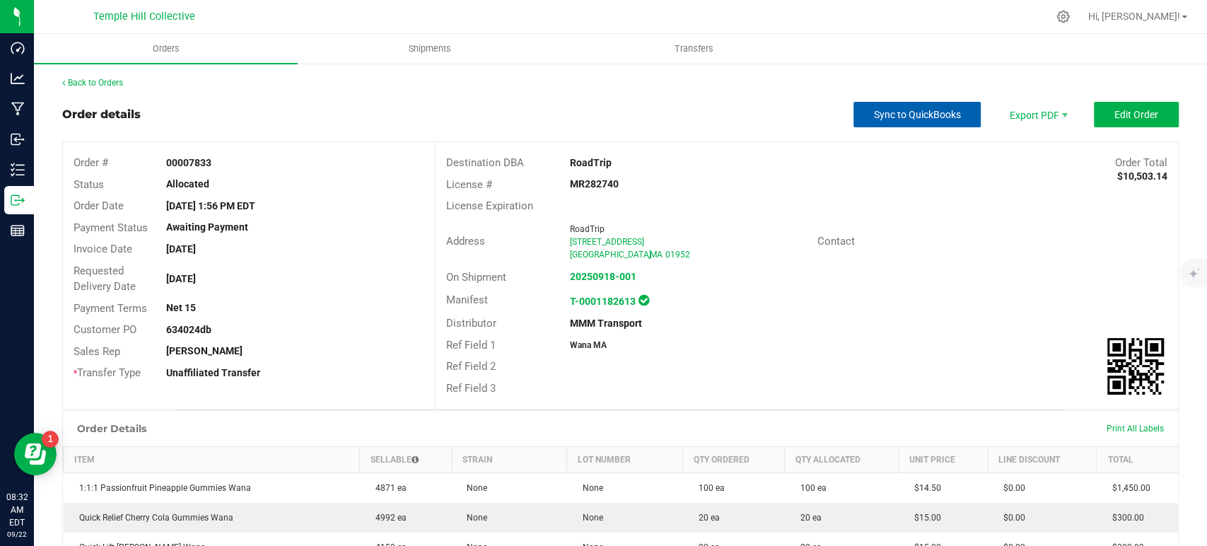
click at [920, 113] on span "Sync to QuickBooks" at bounding box center [917, 114] width 87 height 11
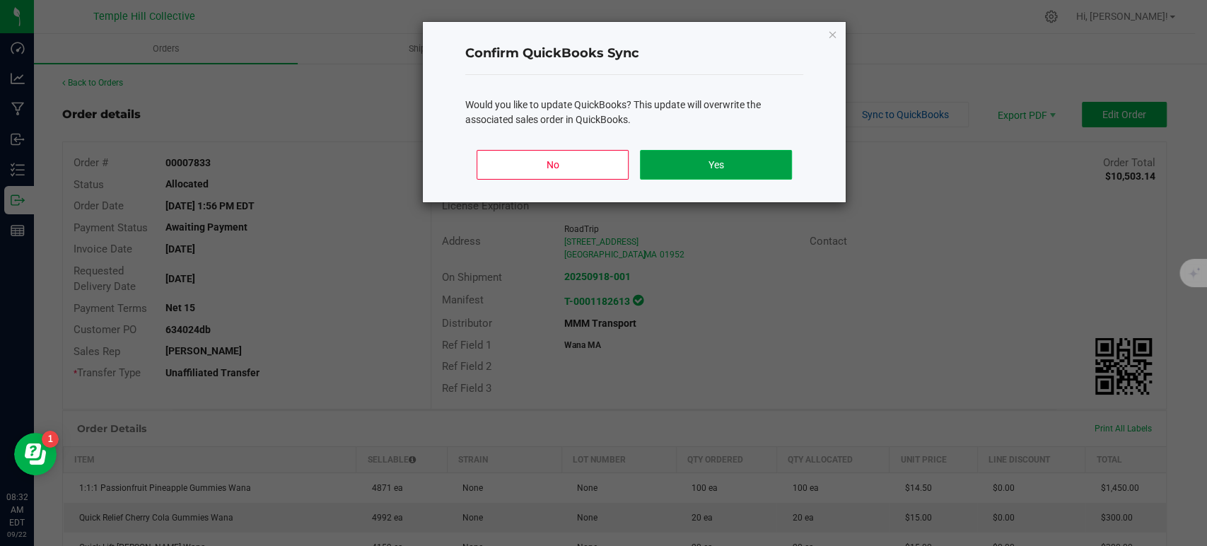
click at [753, 163] on button "Yes" at bounding box center [716, 165] width 152 height 30
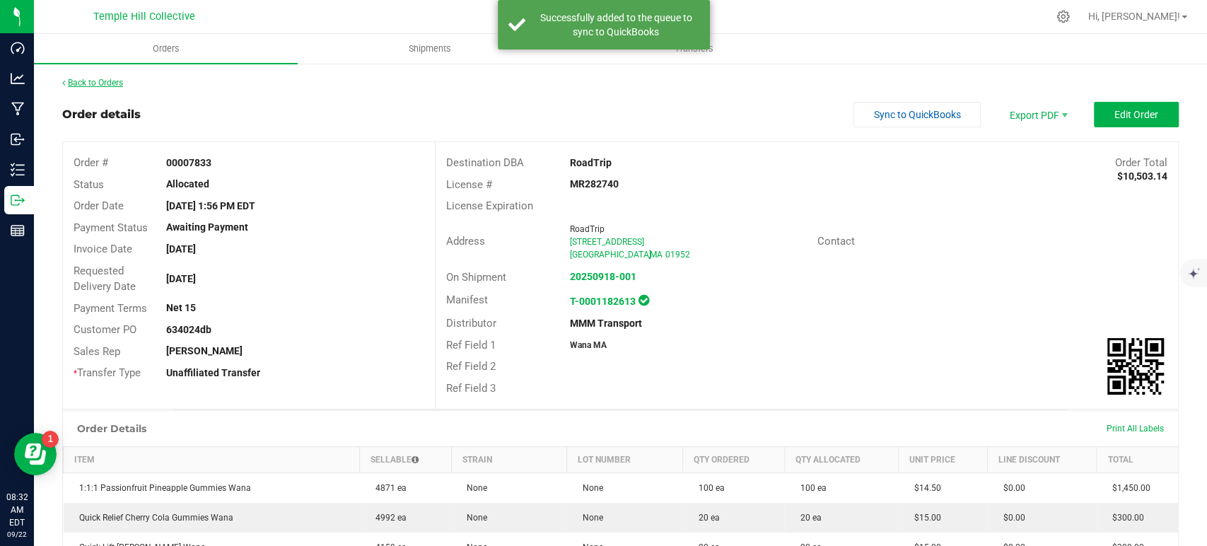
click at [89, 78] on link "Back to Orders" at bounding box center [92, 83] width 61 height 10
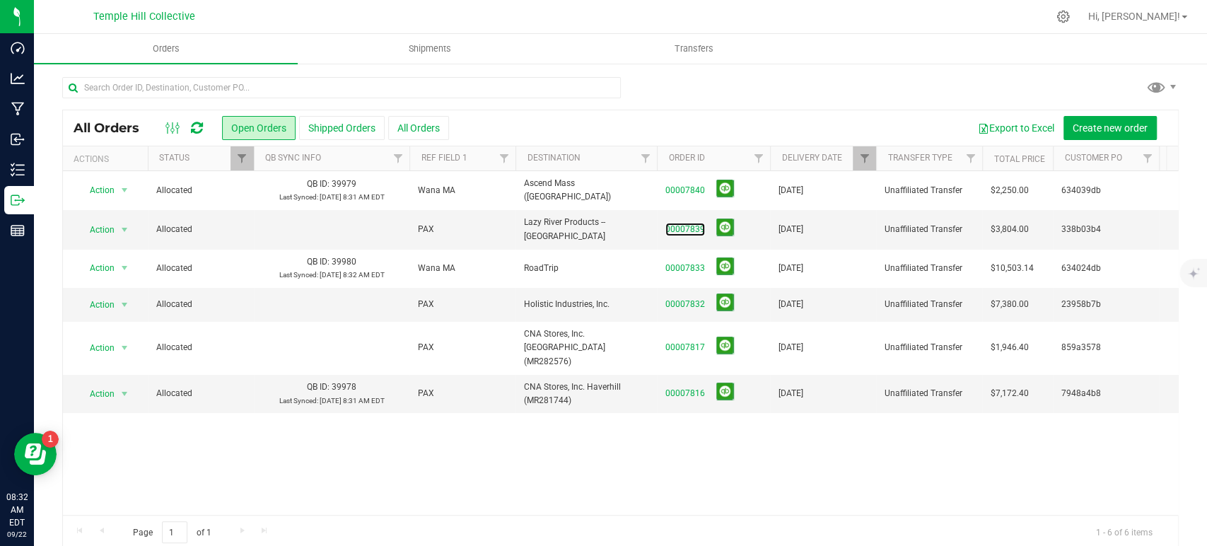
click at [698, 226] on link "00007839" at bounding box center [686, 229] width 40 height 13
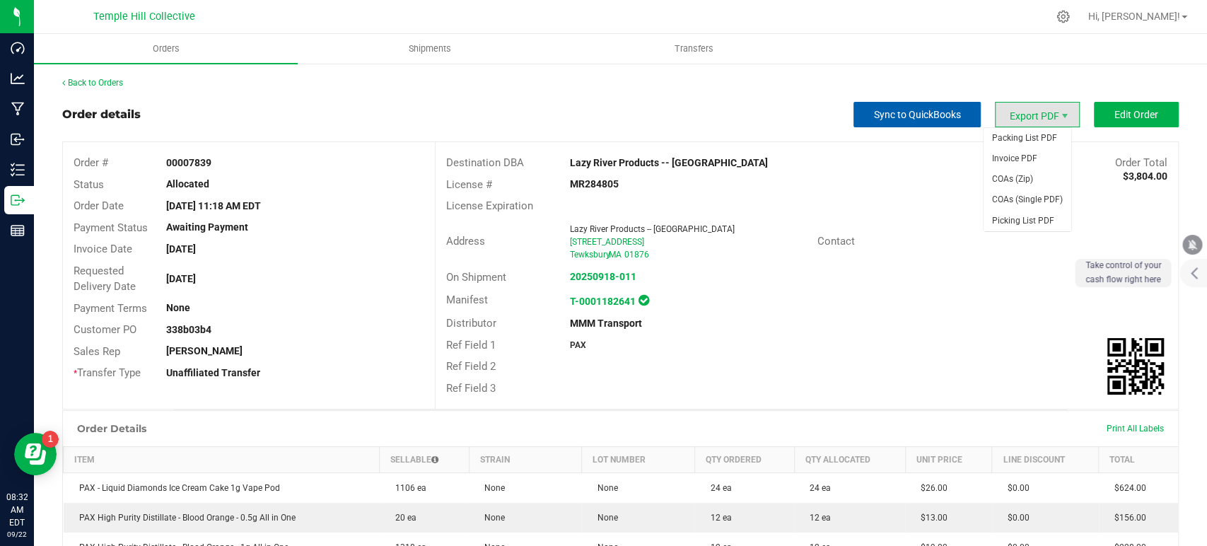
click at [951, 108] on button "Sync to QuickBooks" at bounding box center [917, 114] width 127 height 25
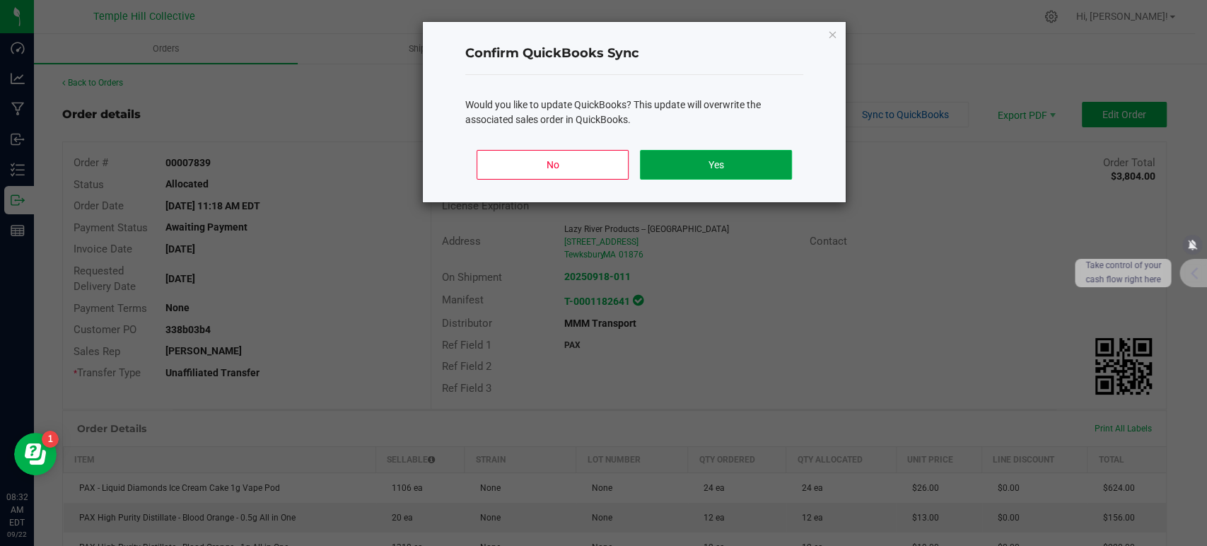
click at [738, 168] on button "Yes" at bounding box center [716, 165] width 152 height 30
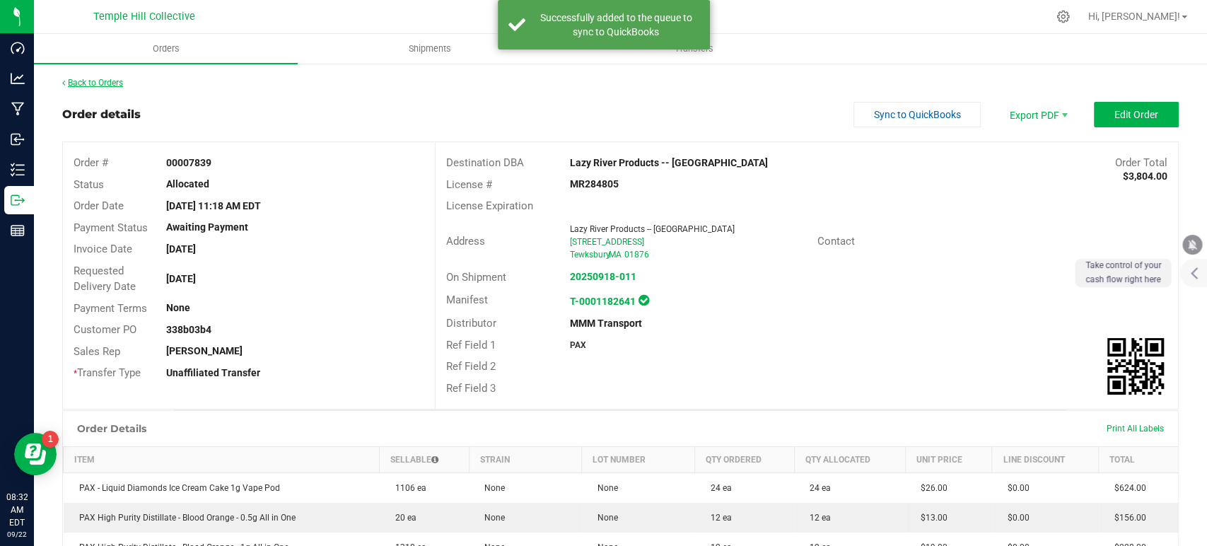
click at [99, 78] on link "Back to Orders" at bounding box center [92, 83] width 61 height 10
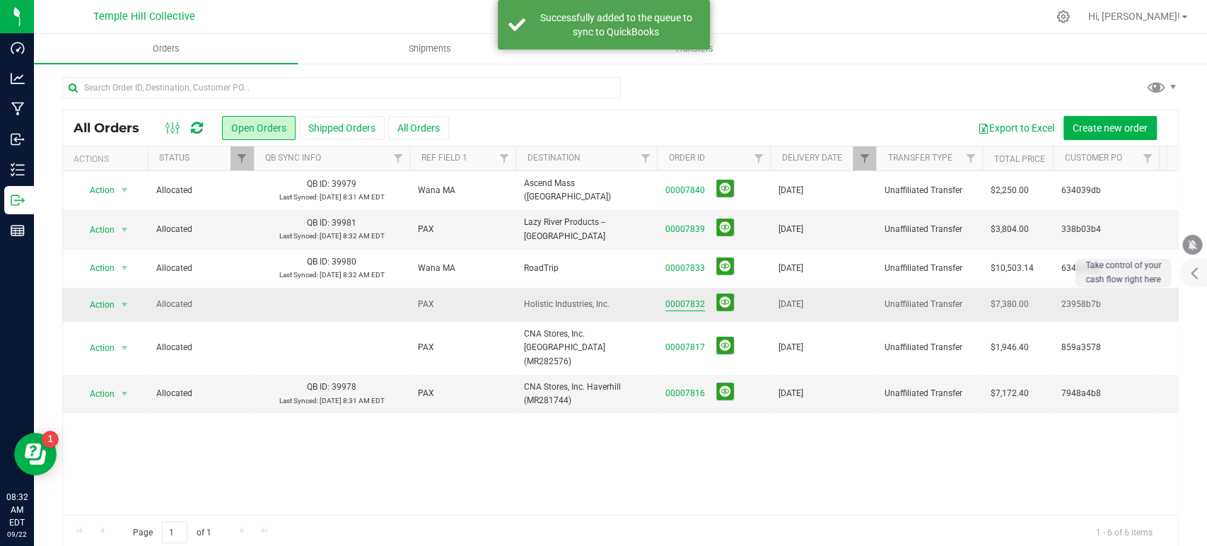
click at [686, 306] on link "00007832" at bounding box center [686, 304] width 40 height 13
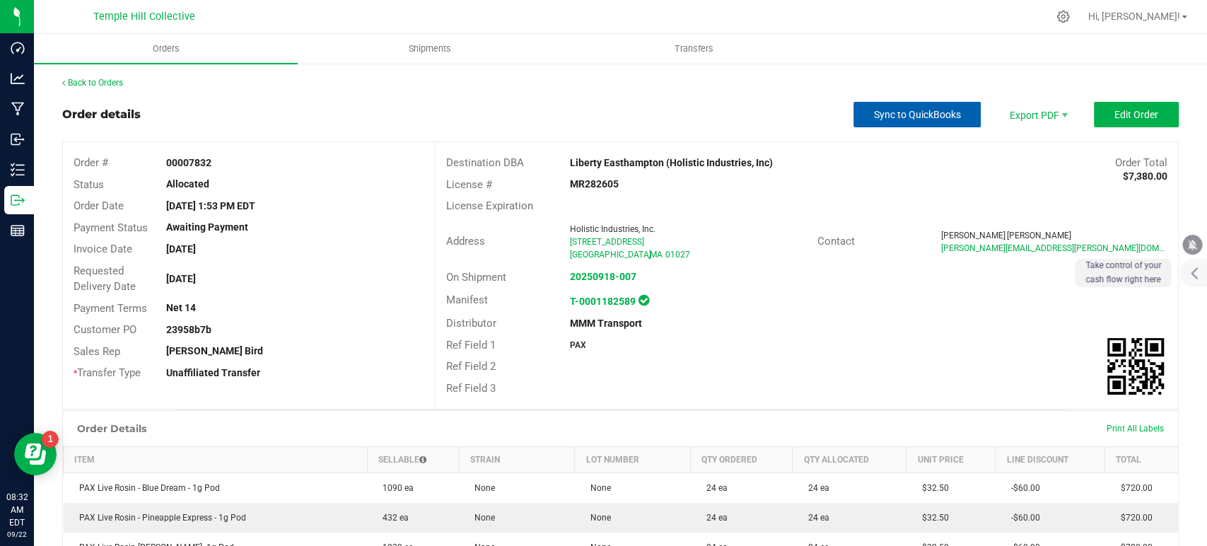
click at [900, 115] on span "Sync to QuickBooks" at bounding box center [917, 114] width 87 height 11
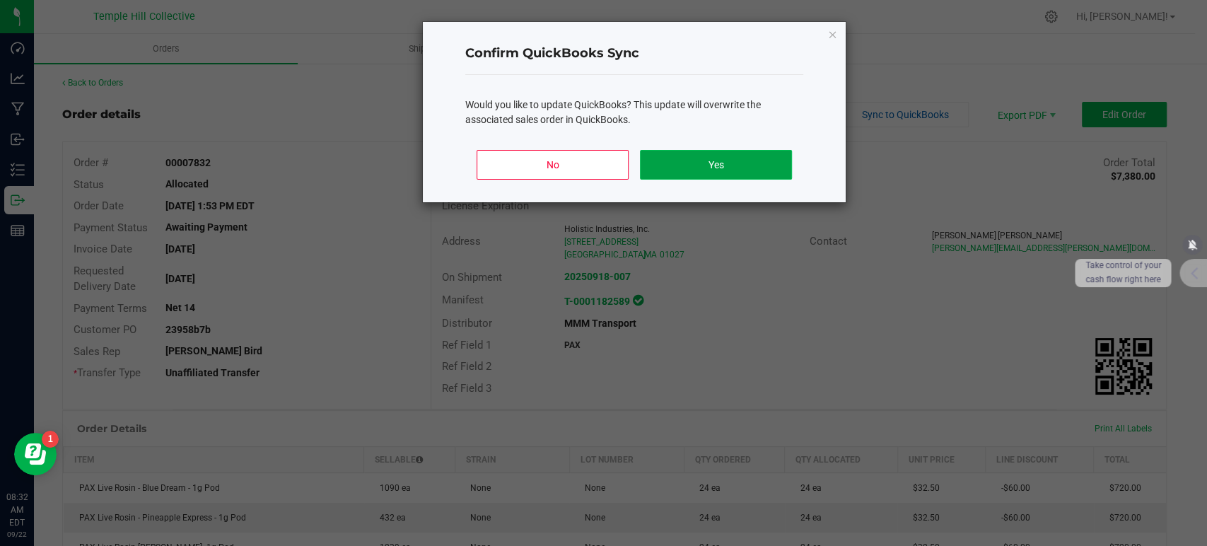
click at [730, 163] on button "Yes" at bounding box center [716, 165] width 152 height 30
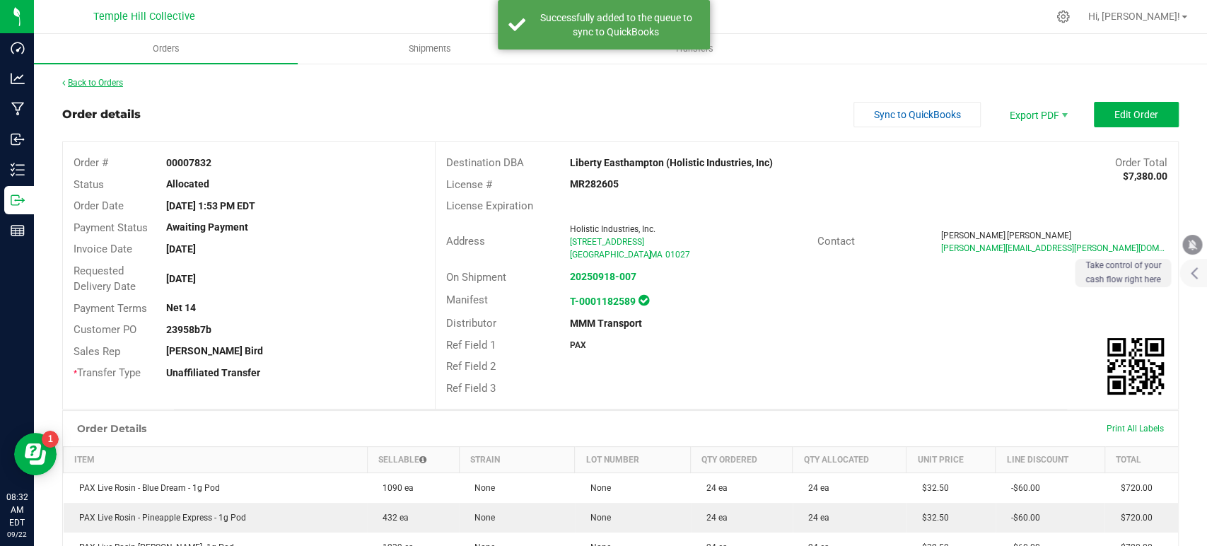
click at [108, 80] on link "Back to Orders" at bounding box center [92, 83] width 61 height 10
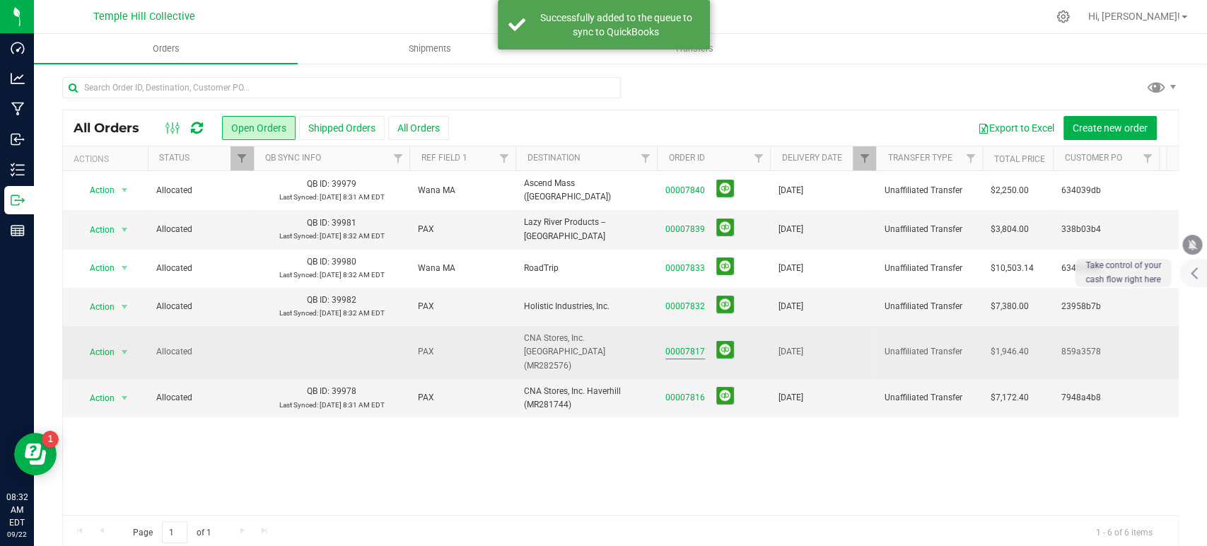
click at [691, 345] on link "00007817" at bounding box center [686, 351] width 40 height 13
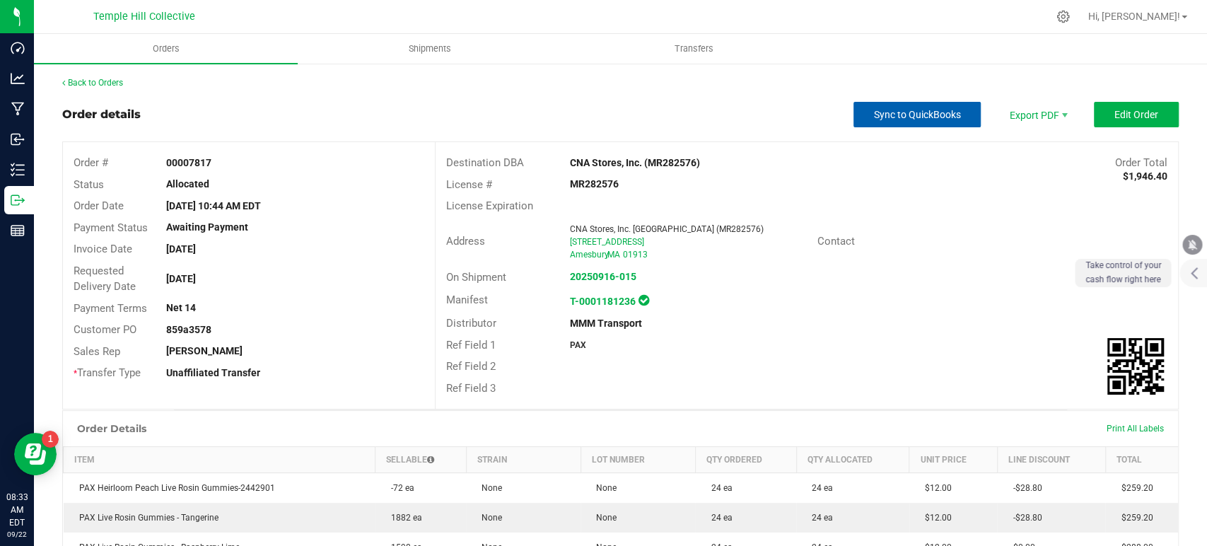
click at [932, 113] on span "Sync to QuickBooks" at bounding box center [917, 114] width 87 height 11
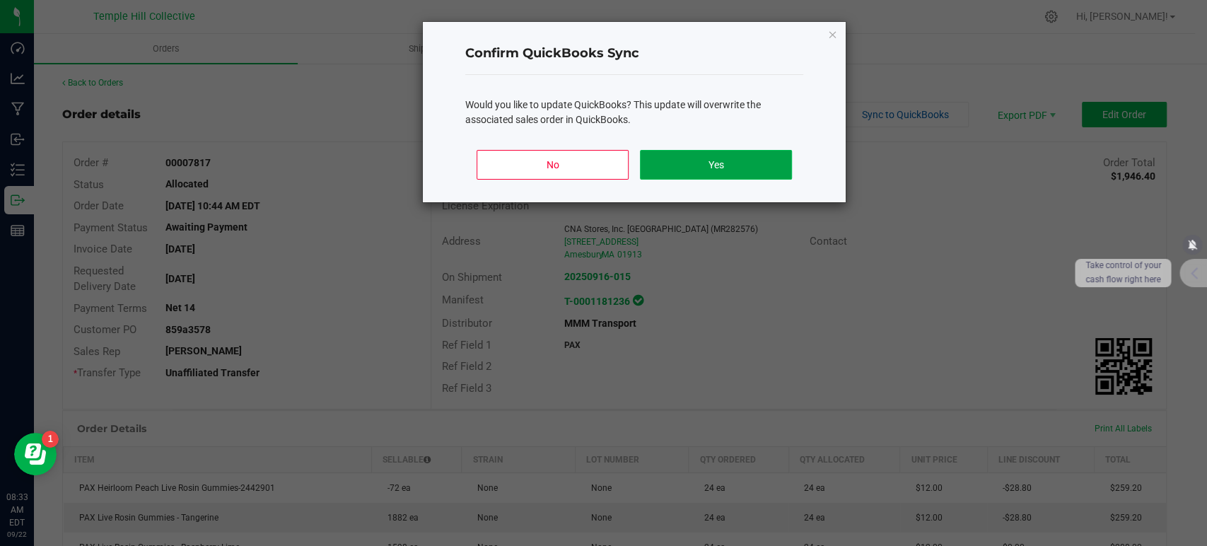
click at [746, 157] on button "Yes" at bounding box center [716, 165] width 152 height 30
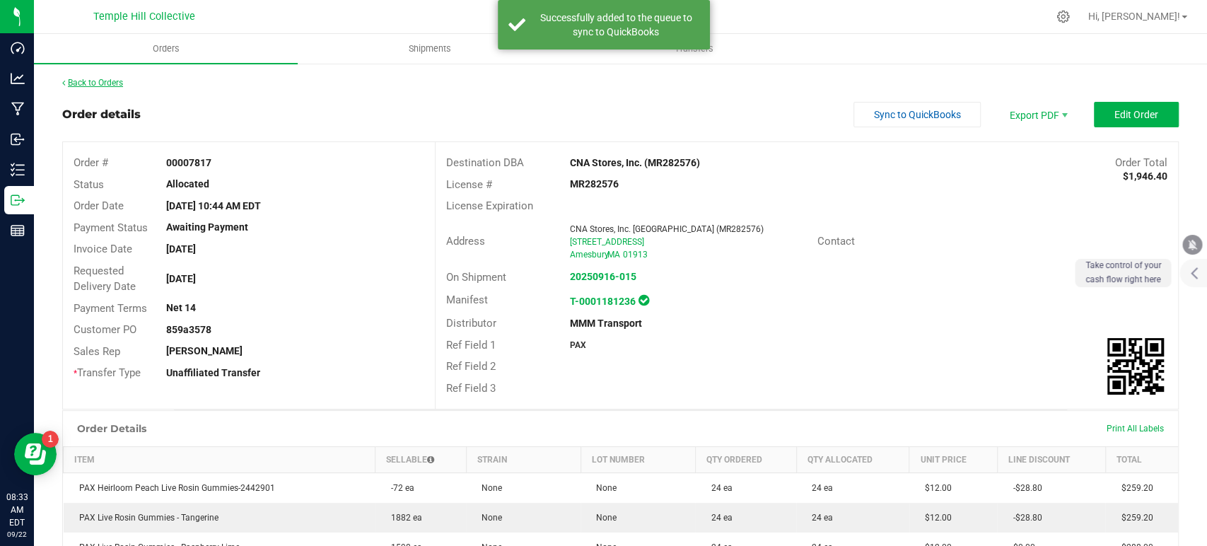
click at [86, 80] on link "Back to Orders" at bounding box center [92, 83] width 61 height 10
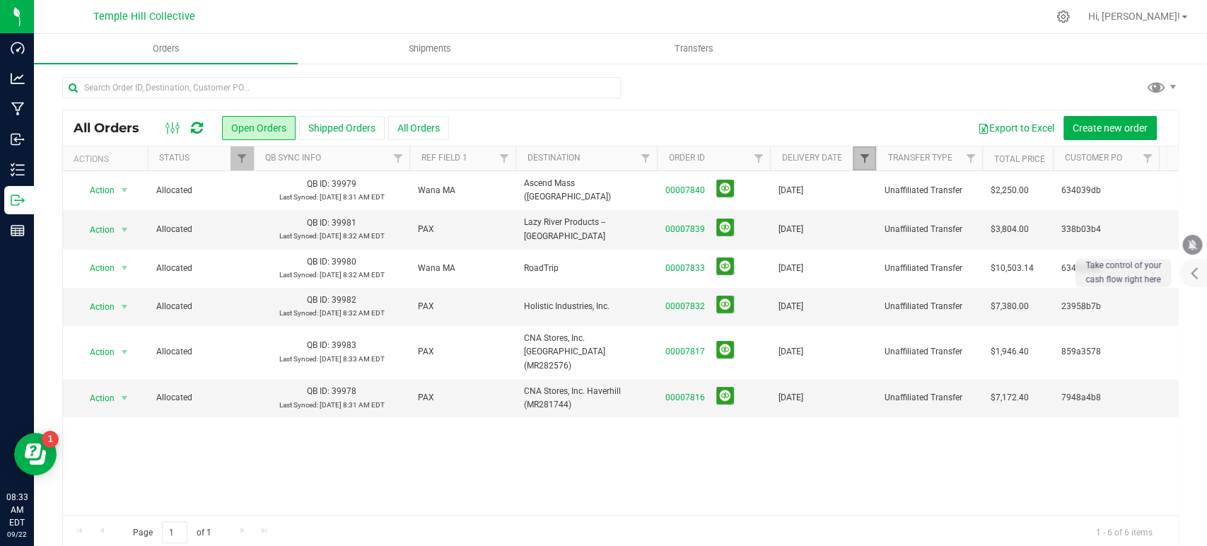
click at [869, 158] on span "Filter" at bounding box center [864, 158] width 11 height 11
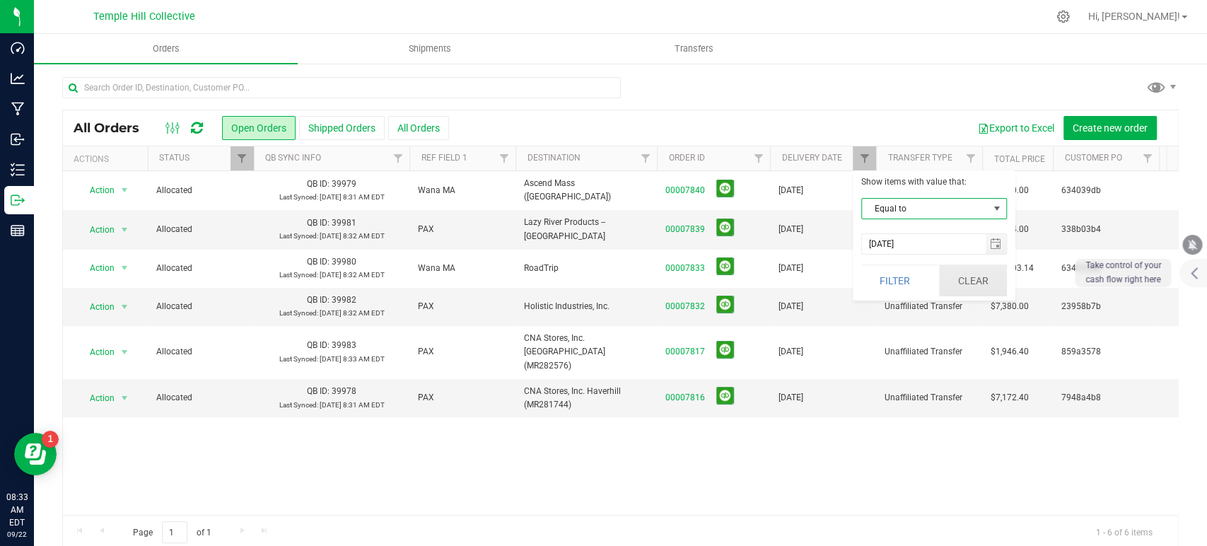
click at [977, 272] on button "Clear" at bounding box center [973, 280] width 68 height 31
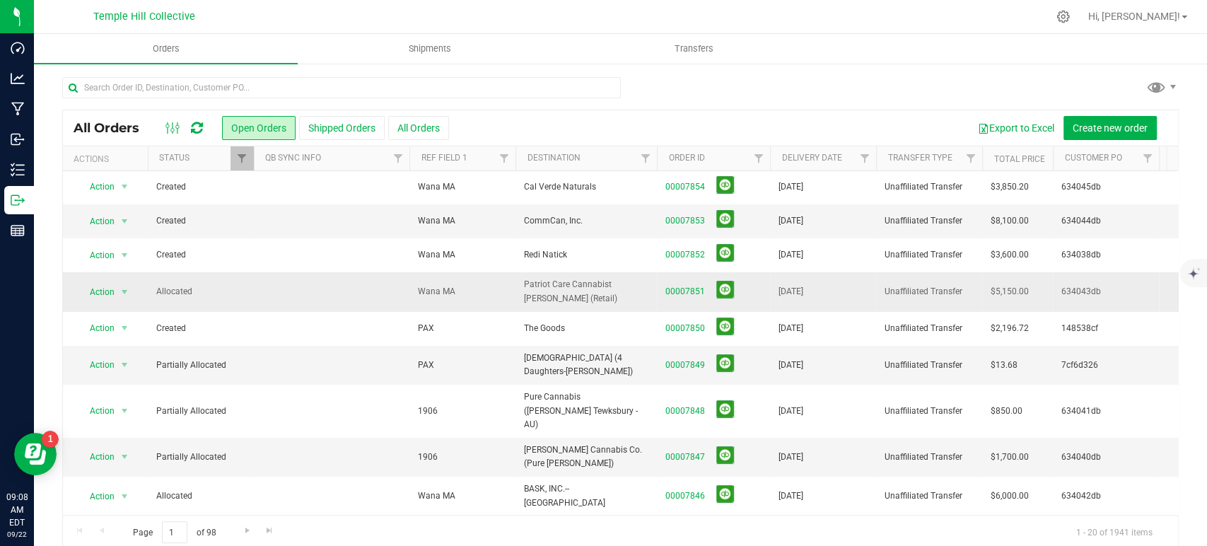
scroll to position [79, 0]
drag, startPoint x: 693, startPoint y: 285, endPoint x: 719, endPoint y: 289, distance: 25.8
click at [693, 286] on link "00007851" at bounding box center [686, 292] width 40 height 13
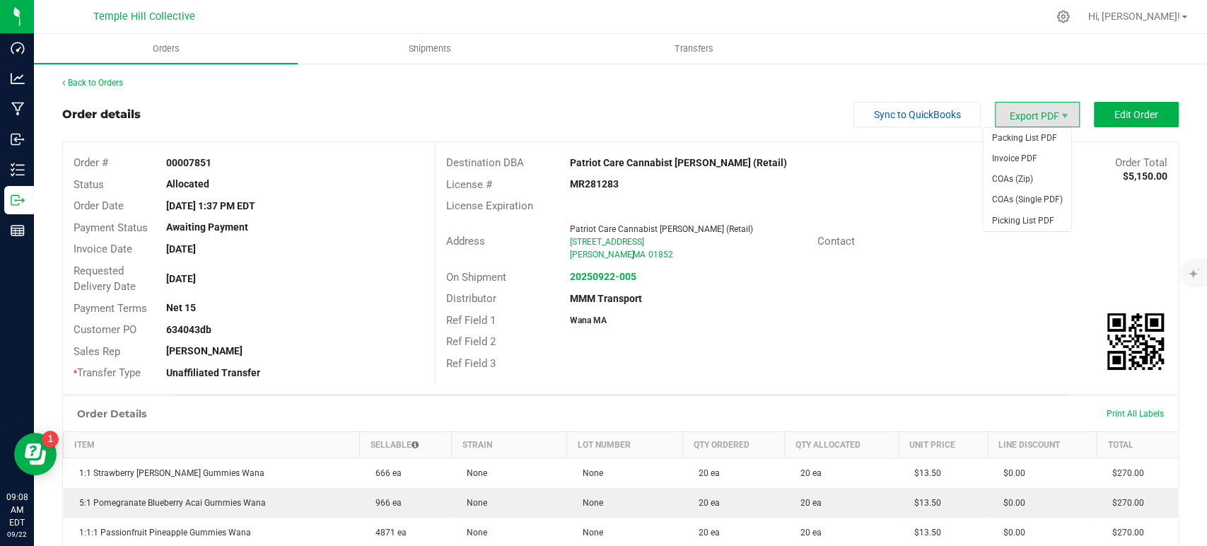
click at [1035, 112] on span "Export PDF" at bounding box center [1037, 114] width 85 height 25
click at [1026, 177] on span "COAs (Zip)" at bounding box center [1028, 179] width 88 height 21
click at [411, 43] on span "Shipments" at bounding box center [430, 48] width 81 height 13
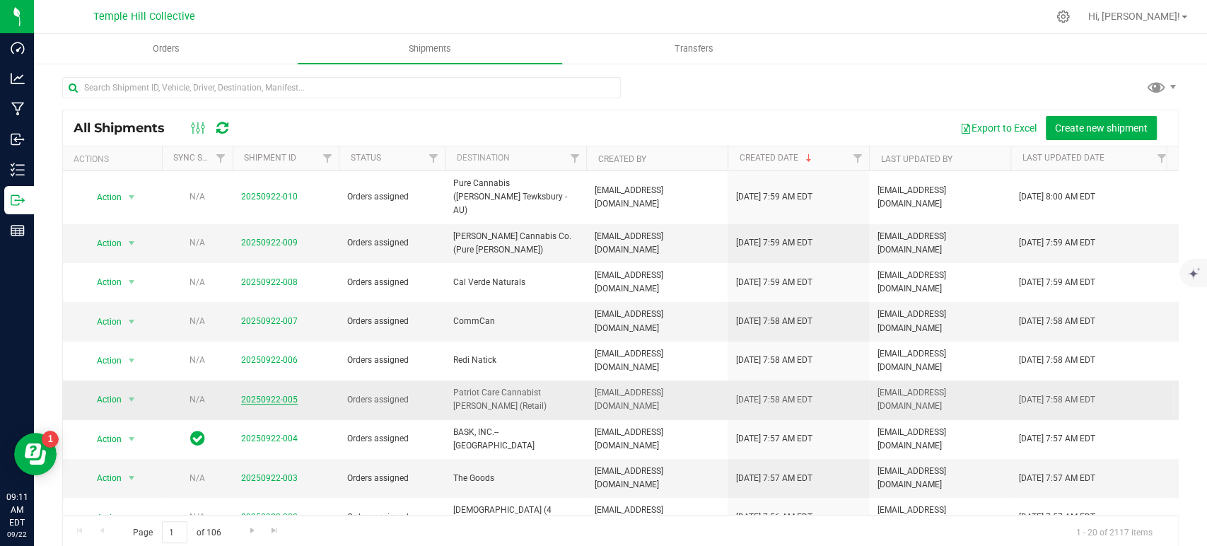
click at [255, 395] on link "20250922-005" at bounding box center [269, 400] width 57 height 10
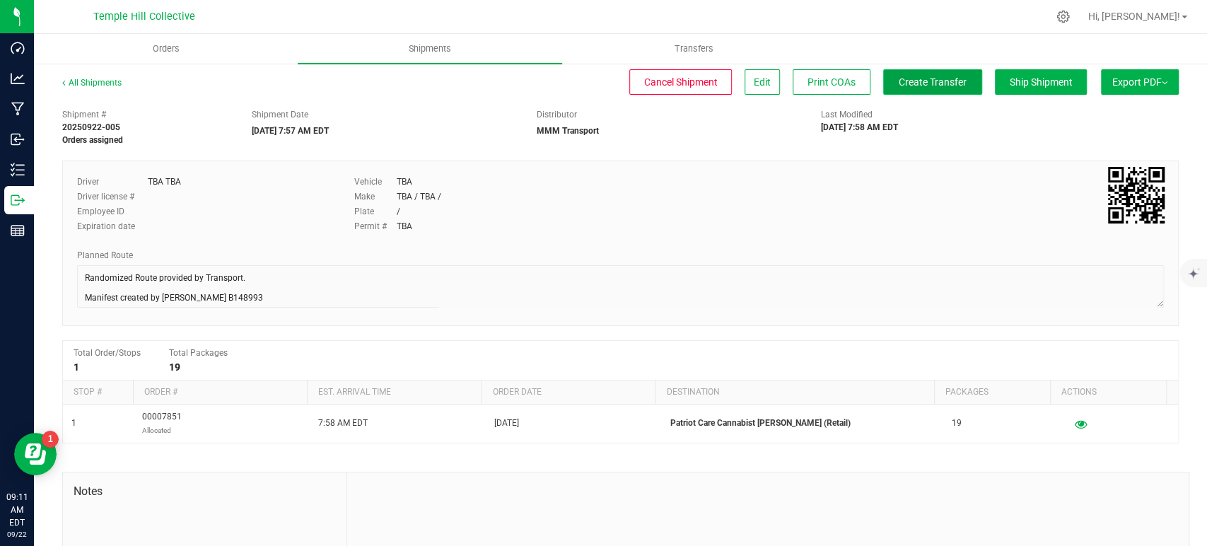
click at [921, 81] on span "Create Transfer" at bounding box center [933, 81] width 68 height 11
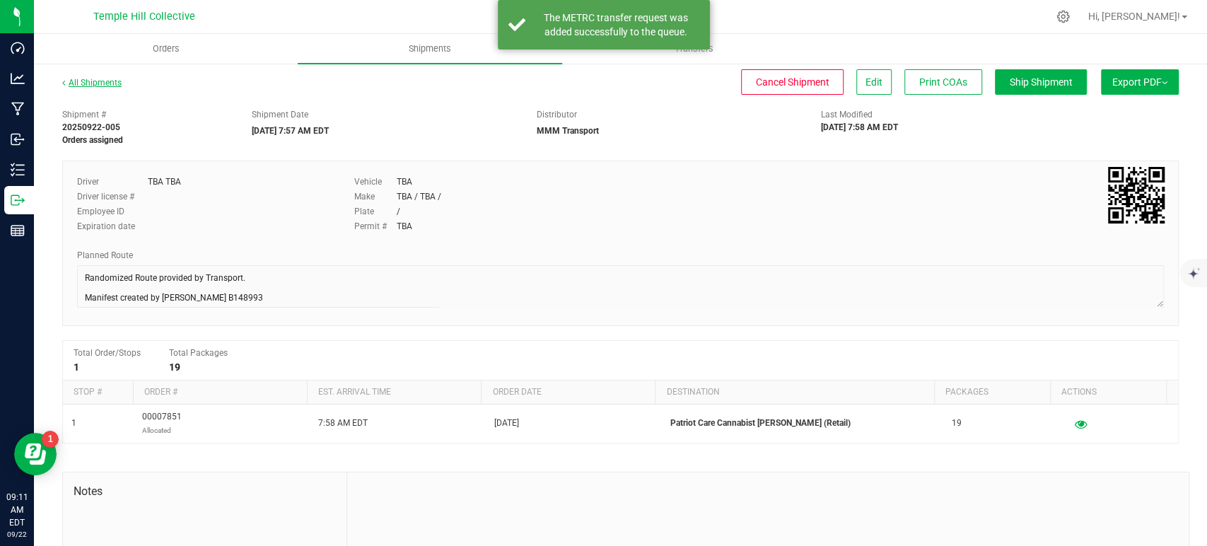
click at [105, 78] on link "All Shipments" at bounding box center [91, 83] width 59 height 10
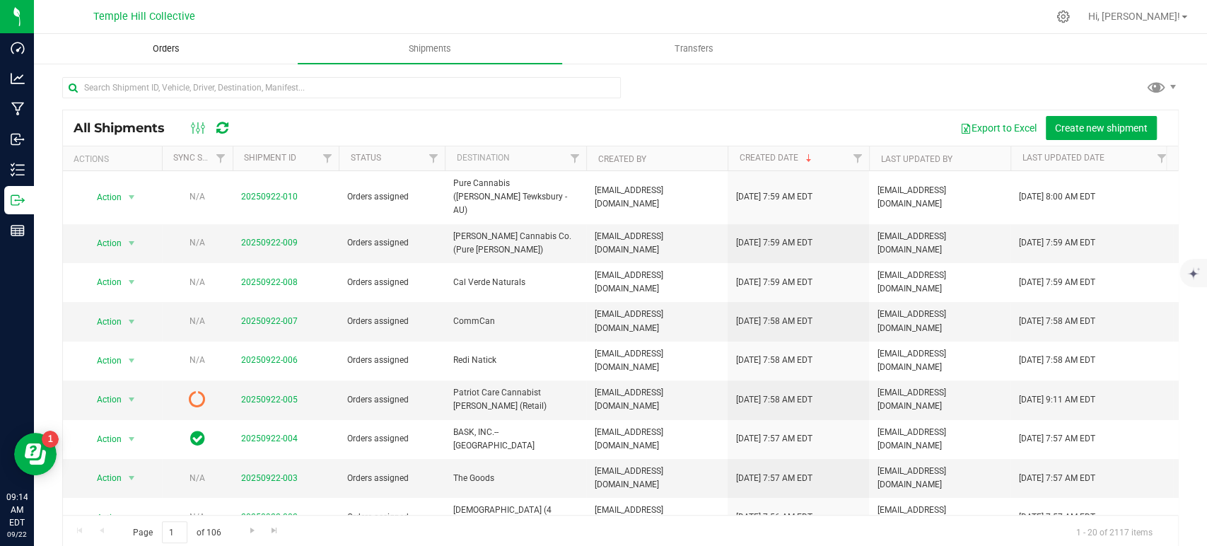
click at [149, 42] on span "Orders" at bounding box center [166, 48] width 65 height 13
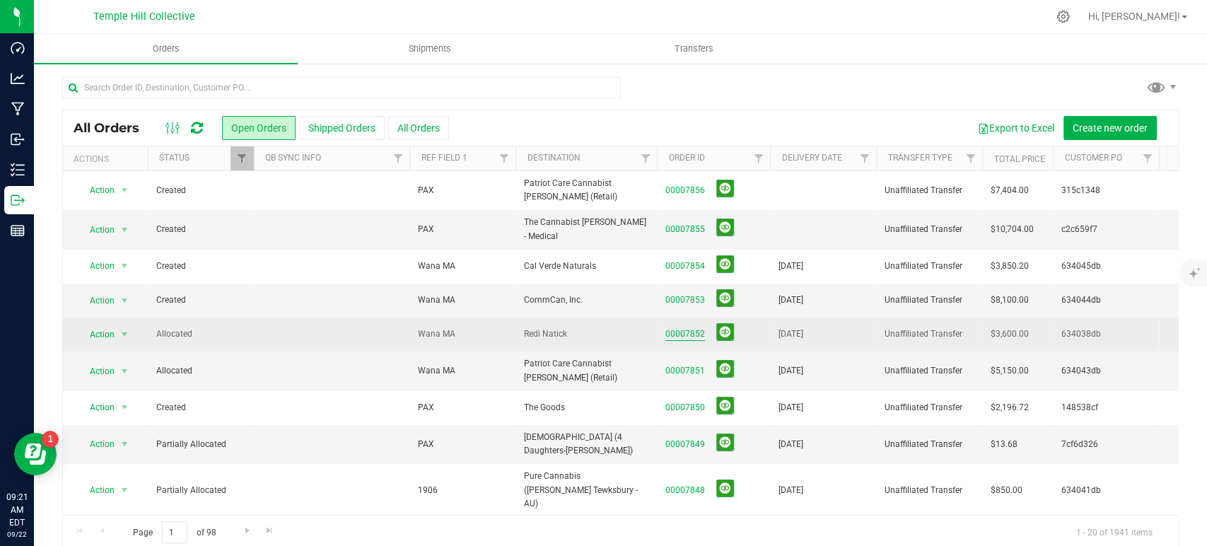
click at [679, 330] on link "00007852" at bounding box center [686, 334] width 40 height 13
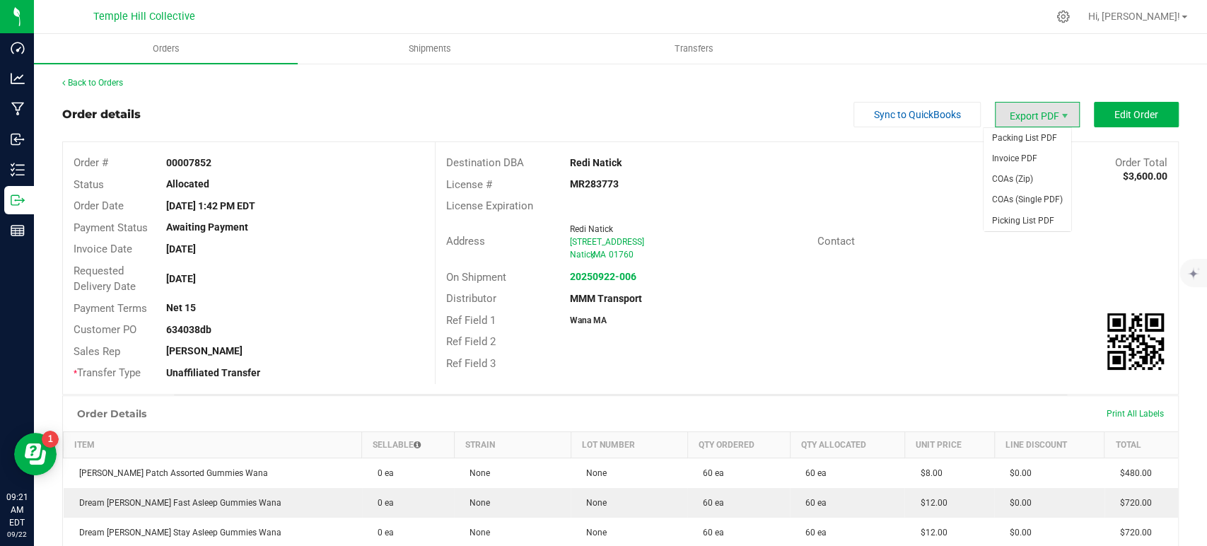
click at [1030, 115] on span "Export PDF" at bounding box center [1037, 114] width 85 height 25
click at [1024, 177] on span "COAs (Zip)" at bounding box center [1028, 179] width 88 height 21
click at [430, 49] on span "Shipments" at bounding box center [430, 48] width 81 height 13
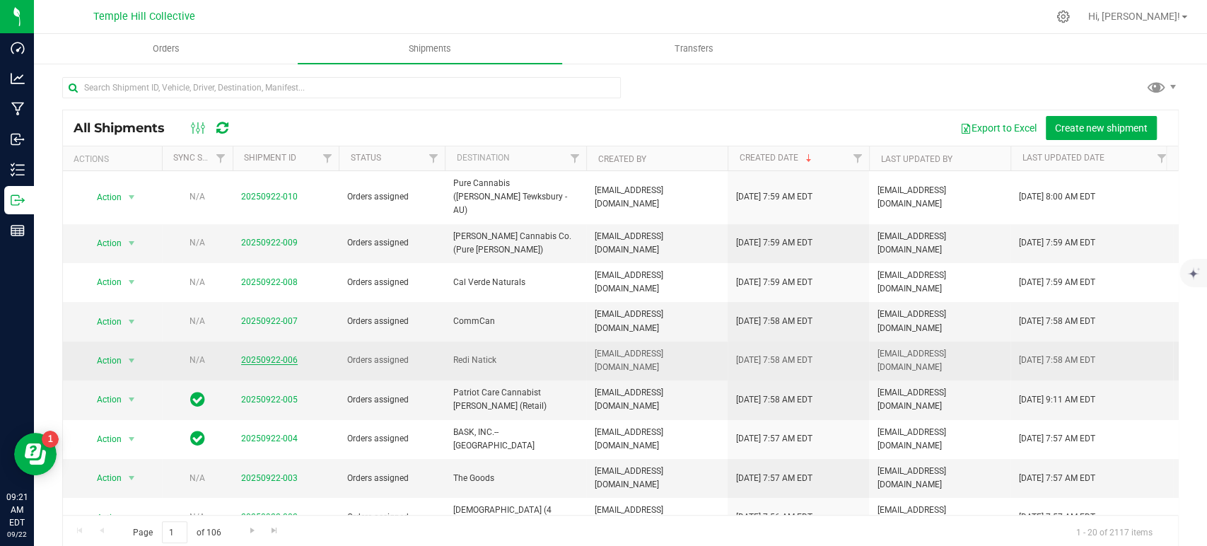
click at [253, 355] on link "20250922-006" at bounding box center [269, 360] width 57 height 10
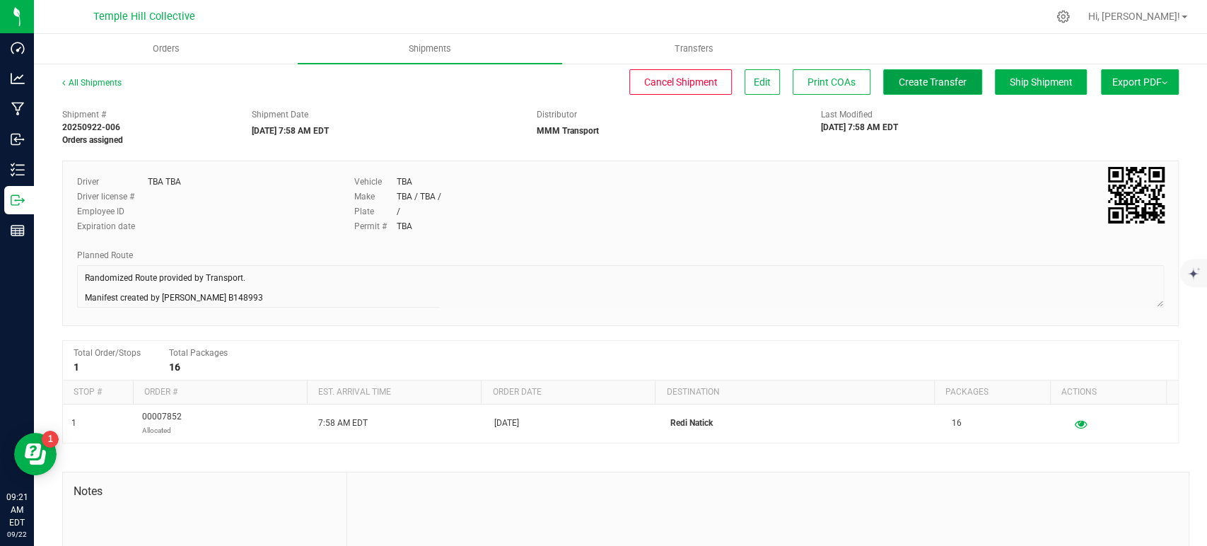
click at [924, 76] on span "Create Transfer" at bounding box center [933, 81] width 68 height 11
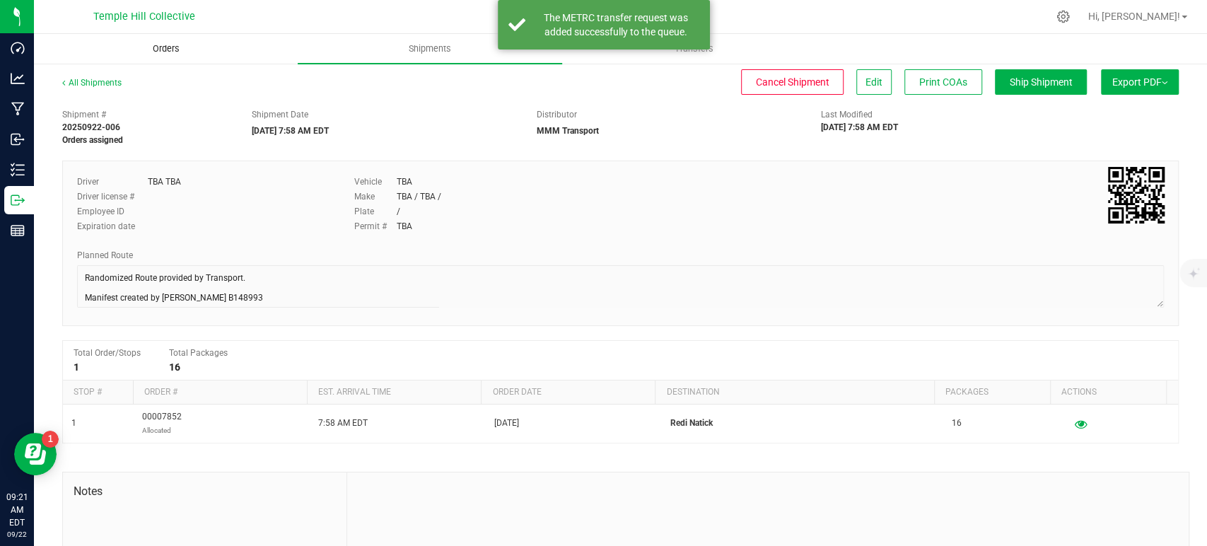
click at [153, 47] on span "Orders" at bounding box center [166, 48] width 65 height 13
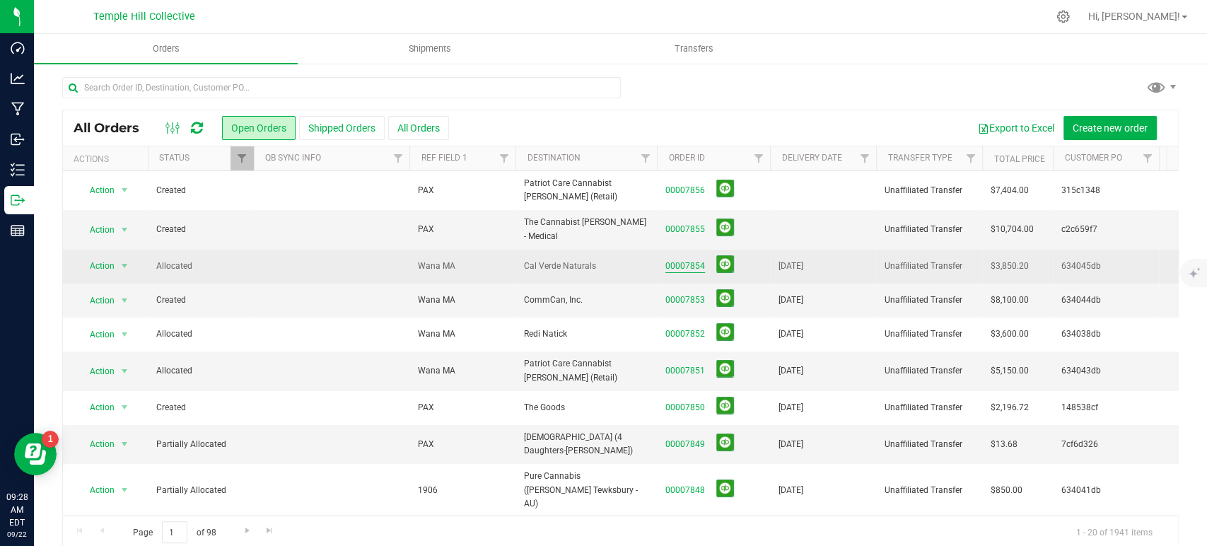
click at [695, 260] on link "00007854" at bounding box center [686, 266] width 40 height 13
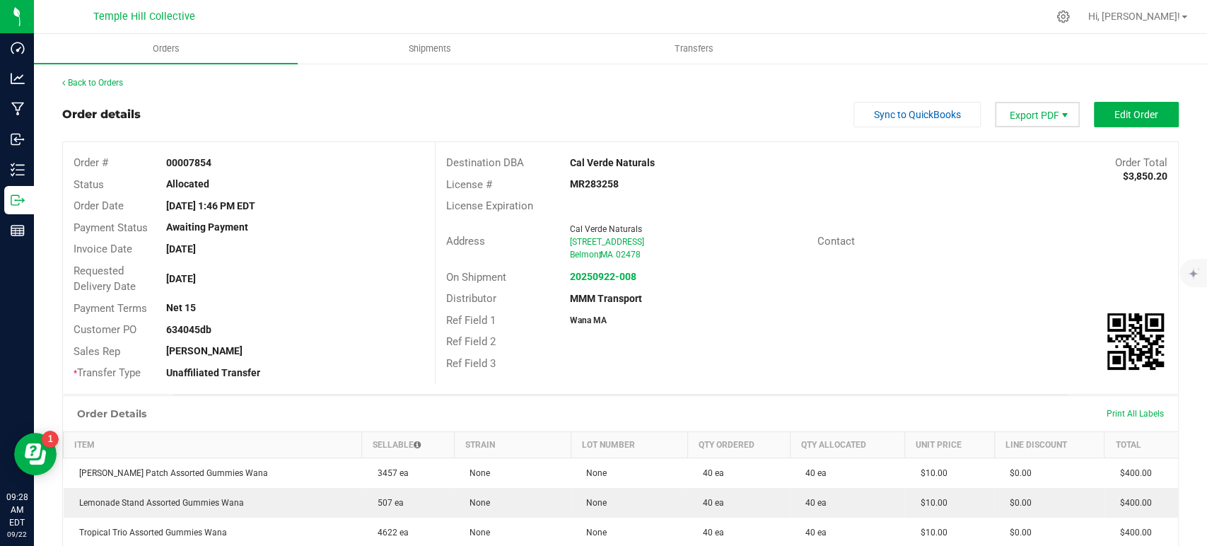
click at [1060, 115] on span "Export PDF" at bounding box center [1065, 115] width 11 height 11
click at [1020, 175] on span "COAs (Zip)" at bounding box center [1028, 179] width 88 height 21
click at [420, 55] on uib-tab-heading "Shipments" at bounding box center [430, 49] width 262 height 28
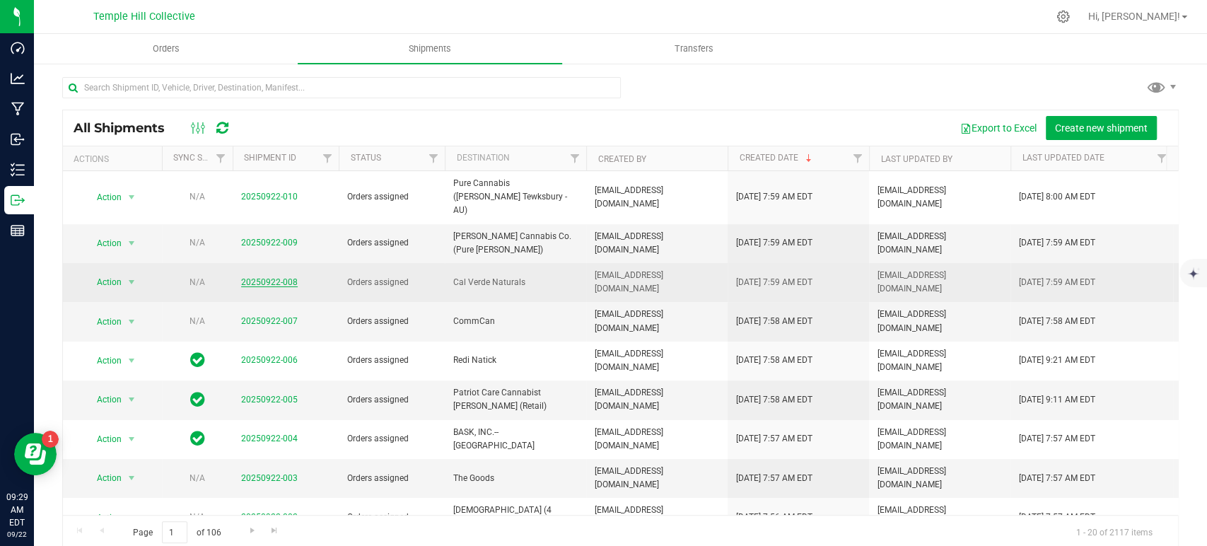
click at [282, 277] on link "20250922-008" at bounding box center [269, 282] width 57 height 10
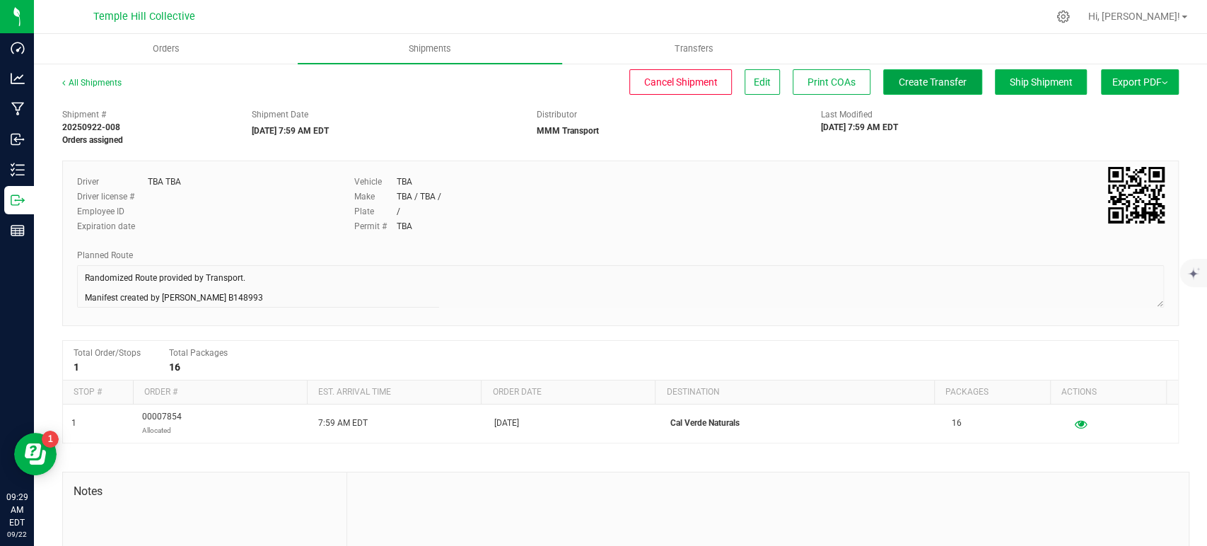
click at [900, 77] on span "Create Transfer" at bounding box center [933, 81] width 68 height 11
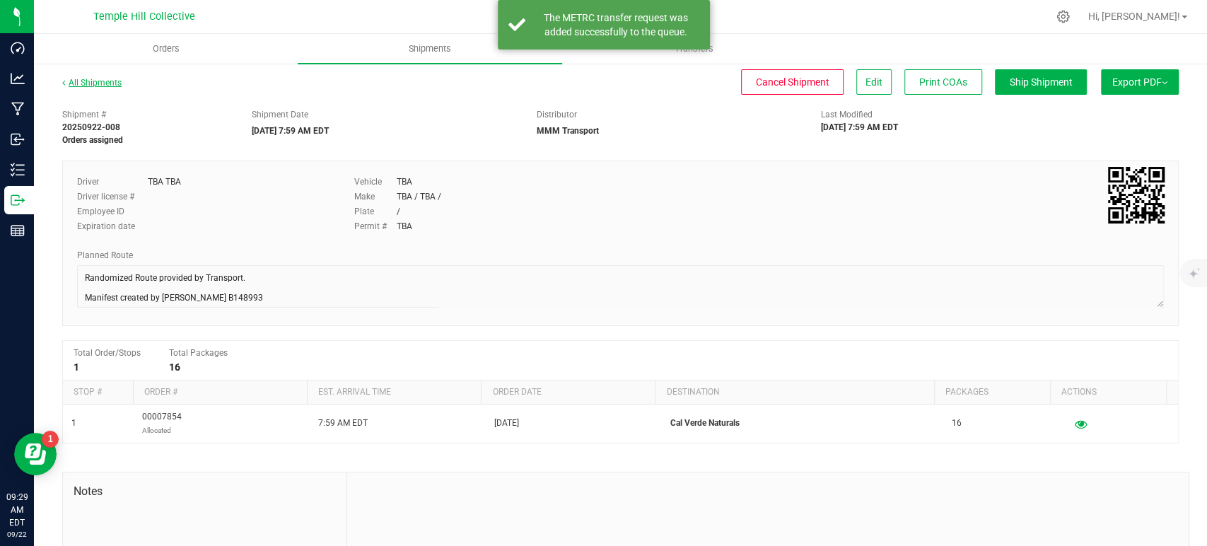
click at [119, 81] on link "All Shipments" at bounding box center [91, 83] width 59 height 10
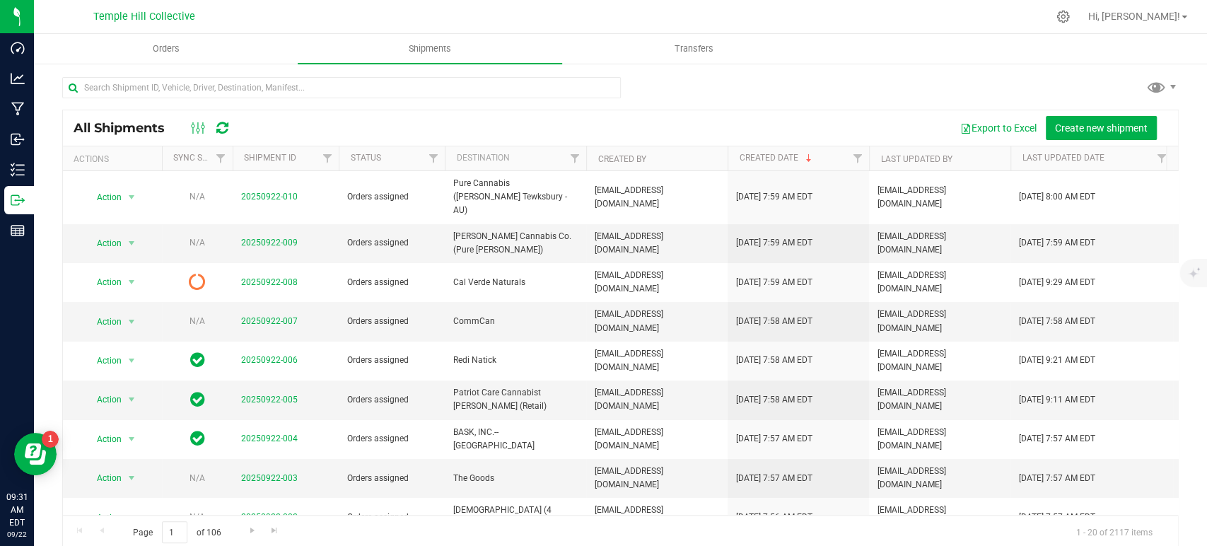
click at [200, 34] on link "Orders" at bounding box center [166, 49] width 264 height 30
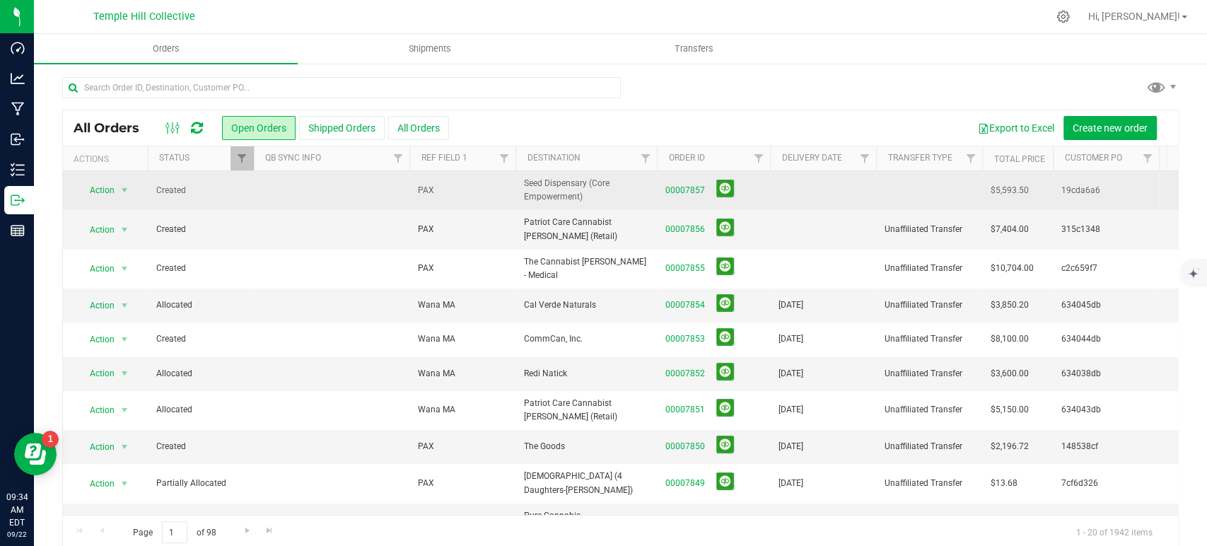
click at [704, 188] on span "00007857" at bounding box center [714, 191] width 96 height 22
click at [680, 188] on link "00007857" at bounding box center [686, 190] width 40 height 13
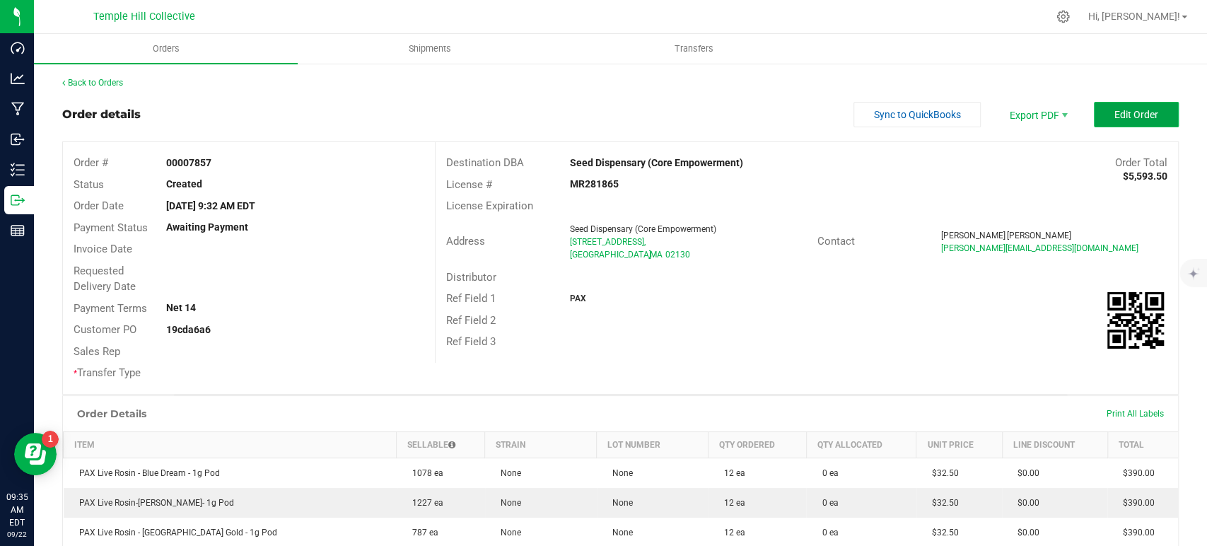
click at [1119, 115] on span "Edit Order" at bounding box center [1137, 114] width 44 height 11
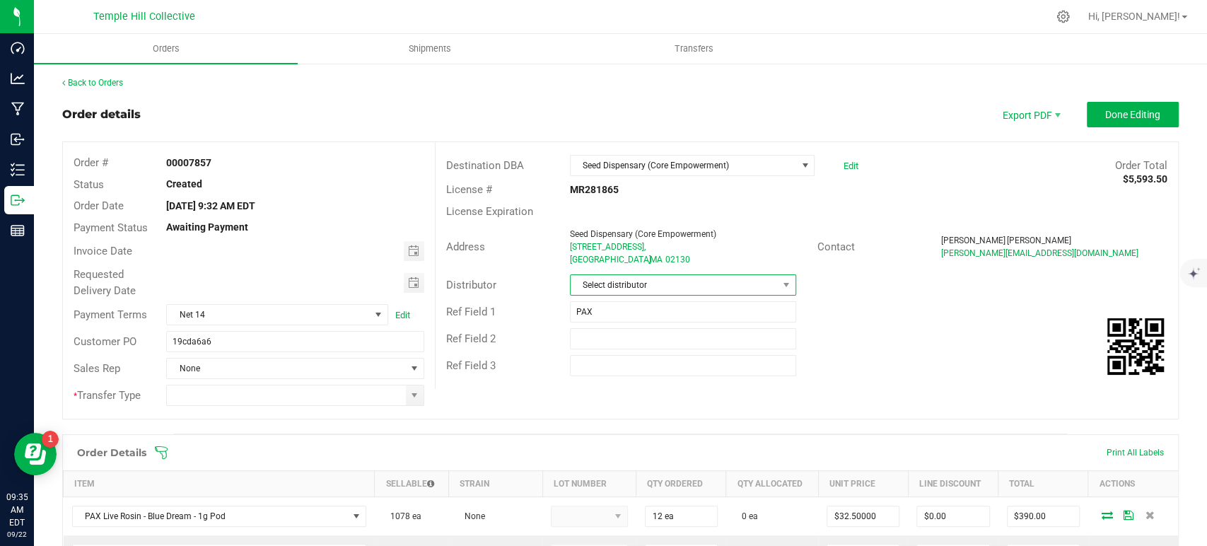
click at [601, 276] on span "Select distributor" at bounding box center [674, 285] width 207 height 20
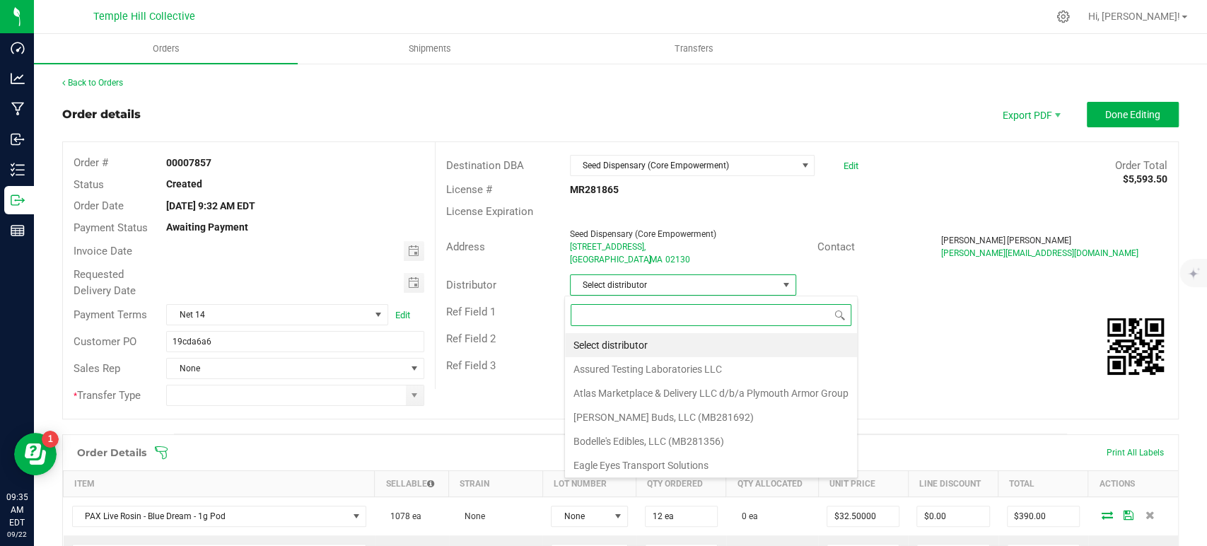
scroll to position [21, 224]
type input "mmm"
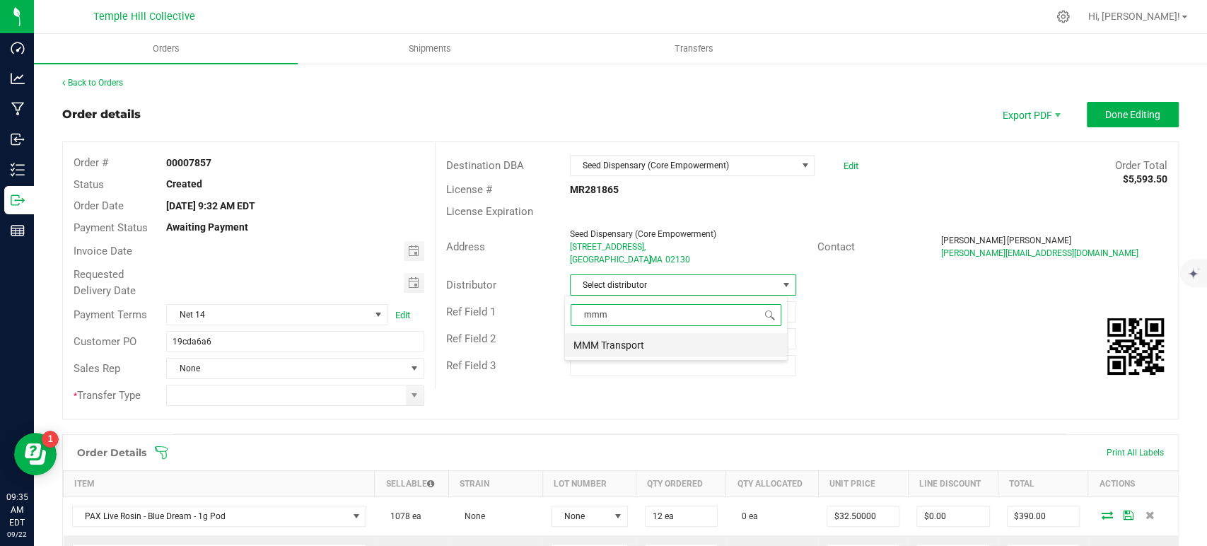
click at [621, 340] on li "MMM Transport" at bounding box center [676, 345] width 222 height 24
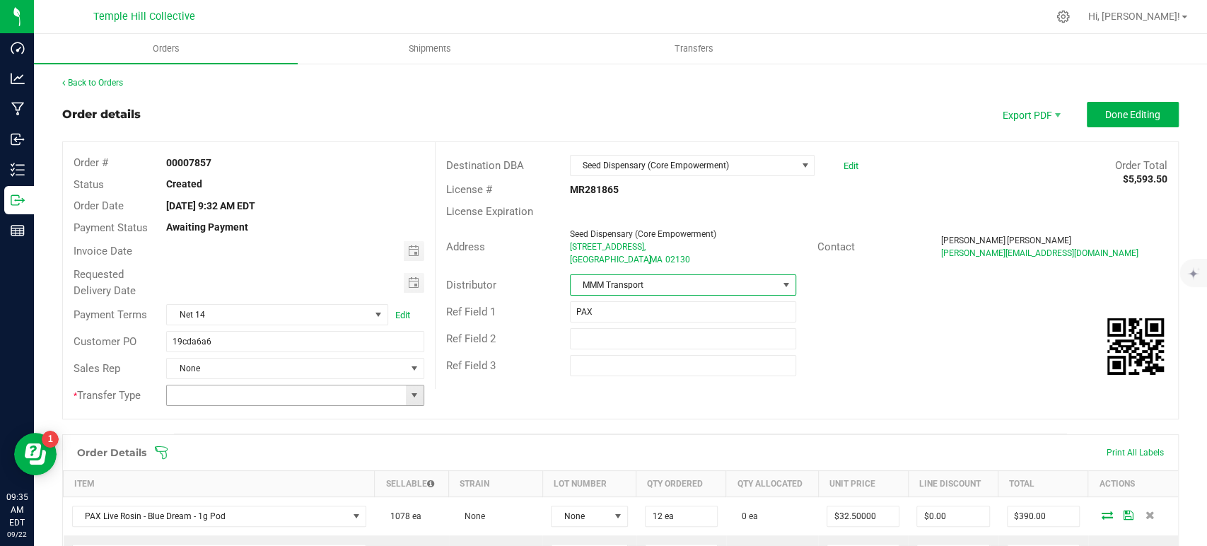
click at [412, 392] on span at bounding box center [414, 395] width 11 height 11
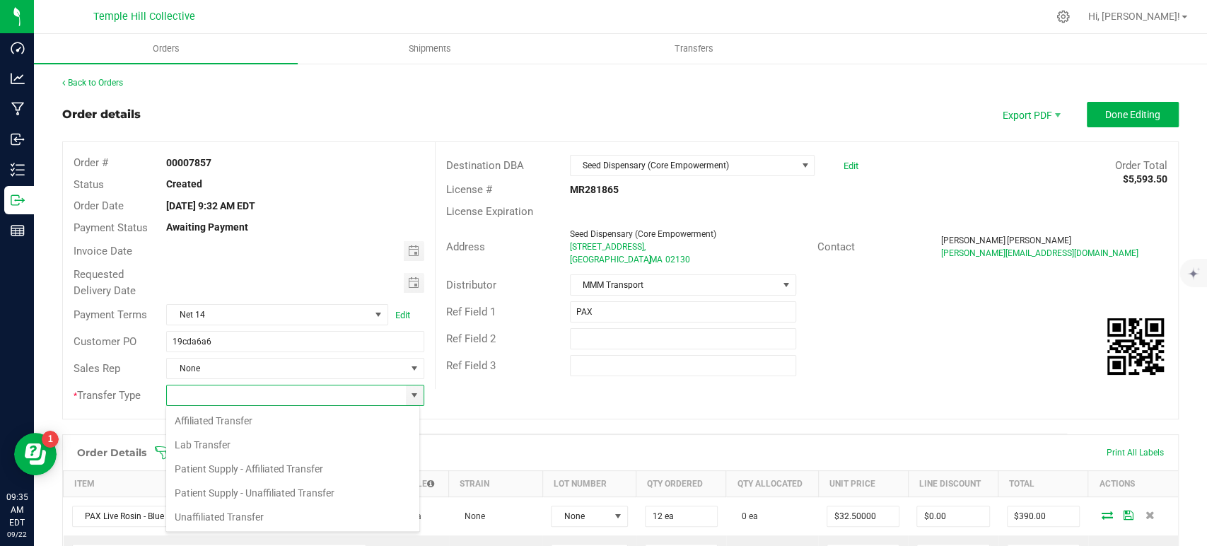
scroll to position [21, 255]
click at [270, 519] on li "Unaffiliated Transfer" at bounding box center [292, 517] width 253 height 24
type input "Unaffiliated Transfer"
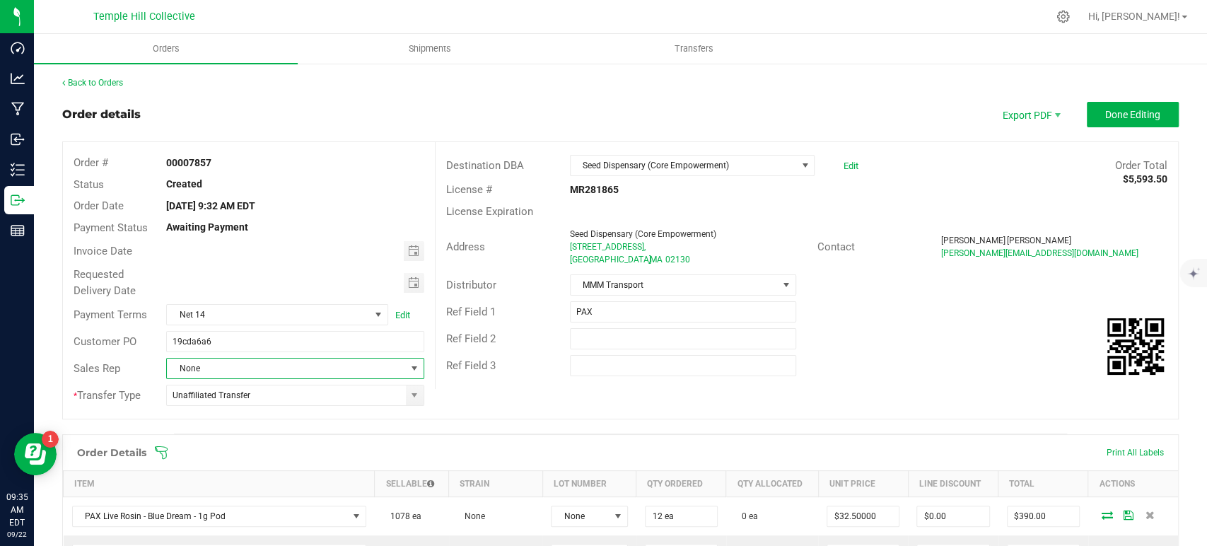
click at [306, 364] on span "None" at bounding box center [286, 369] width 238 height 20
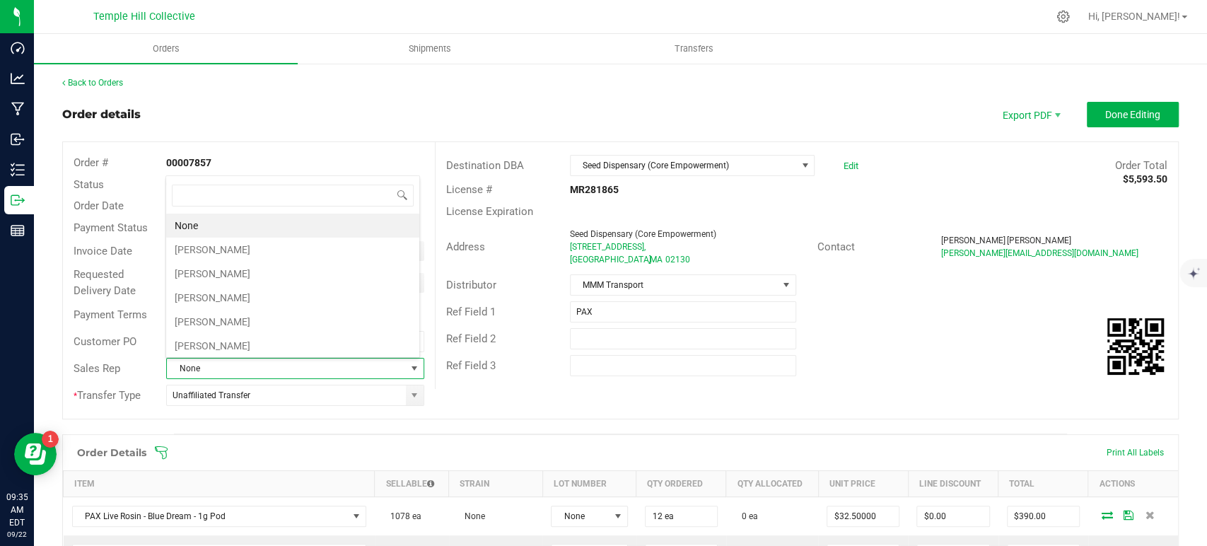
scroll to position [21, 251]
type input "marc"
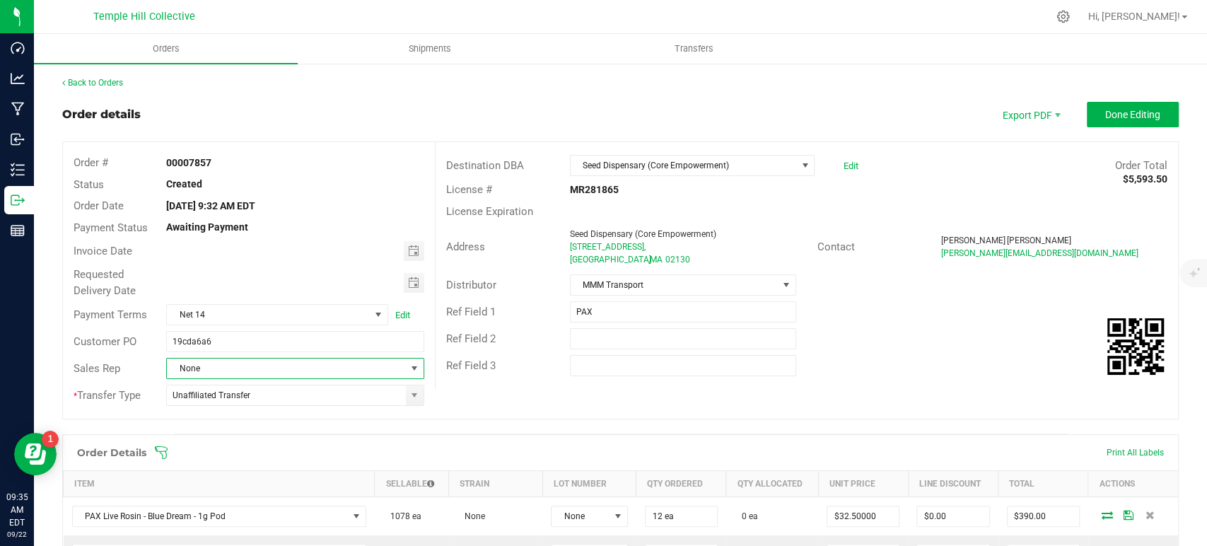
click at [306, 364] on span "None" at bounding box center [286, 369] width 238 height 20
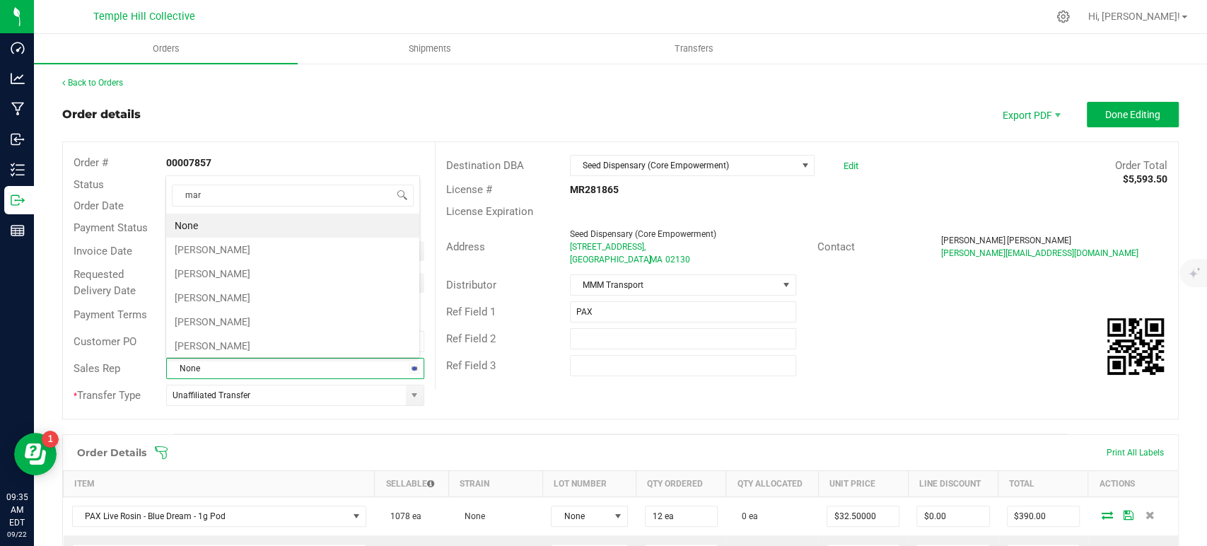
type input "marc"
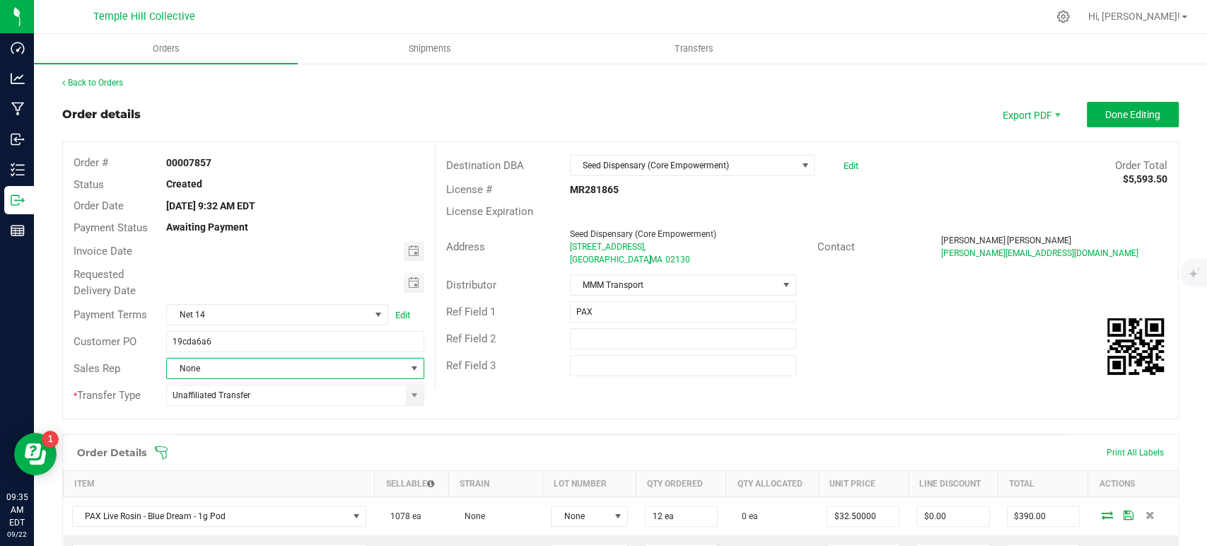
click at [306, 364] on span "None" at bounding box center [286, 369] width 238 height 20
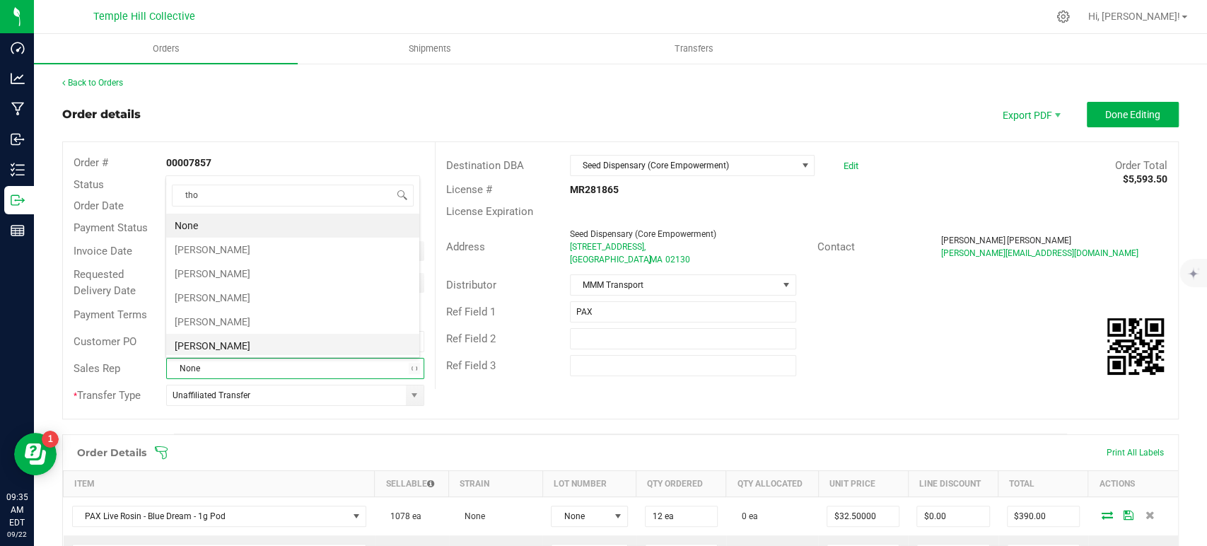
type input "thom"
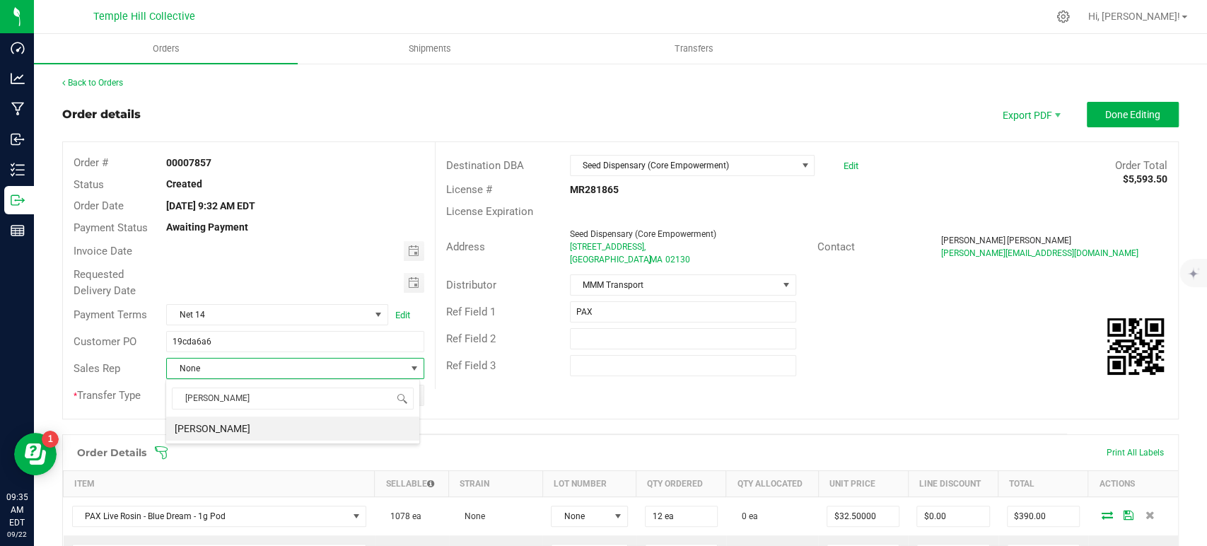
click at [248, 422] on li "[PERSON_NAME]" at bounding box center [292, 429] width 253 height 24
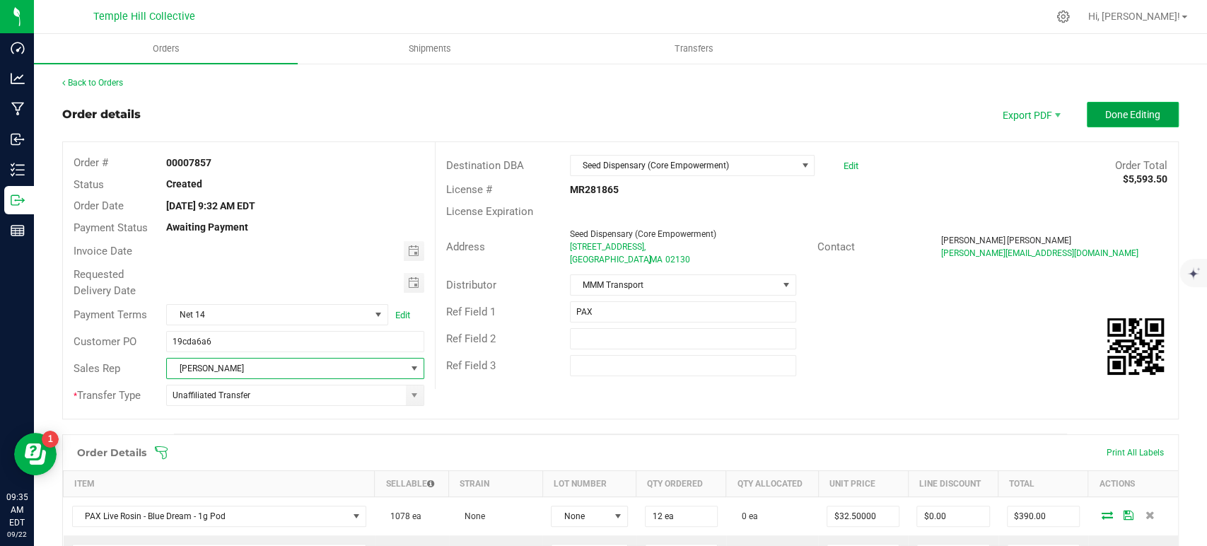
click at [1117, 117] on span "Done Editing" at bounding box center [1133, 114] width 55 height 11
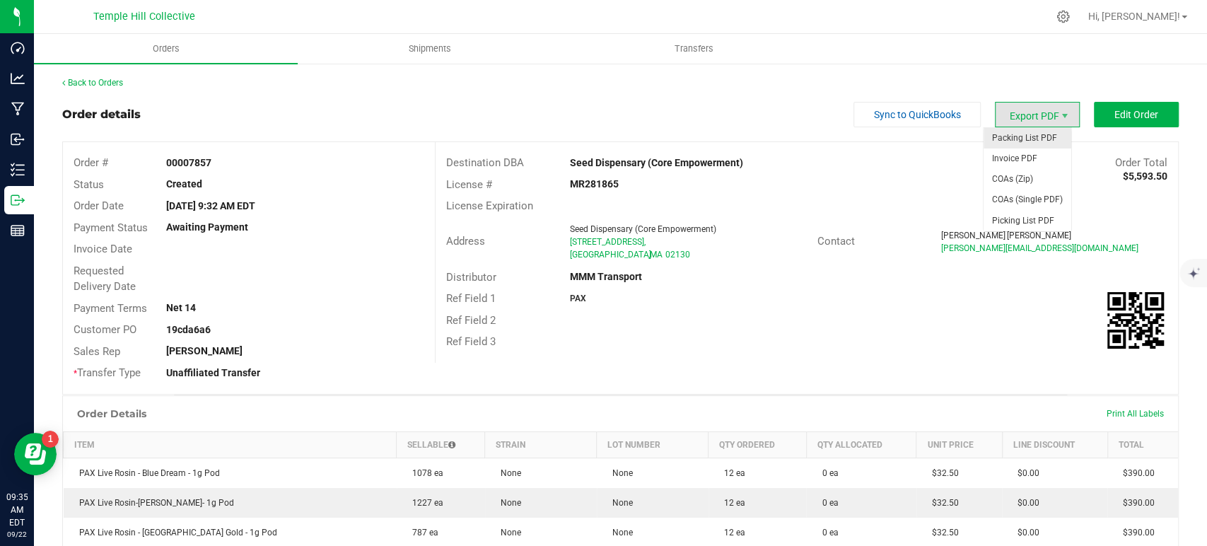
drag, startPoint x: 1014, startPoint y: 112, endPoint x: 1018, endPoint y: 139, distance: 27.1
click at [1014, 112] on span "Export PDF" at bounding box center [1037, 114] width 85 height 25
click at [1018, 141] on span "Packing List PDF" at bounding box center [1028, 138] width 88 height 21
drag, startPoint x: 641, startPoint y: 255, endPoint x: 543, endPoint y: 236, distance: 100.0
click at [543, 236] on div "Address Seed Dispensary (Core Empowerment) 401 Centre St A, Boston , MA 02130" at bounding box center [627, 242] width 382 height 44
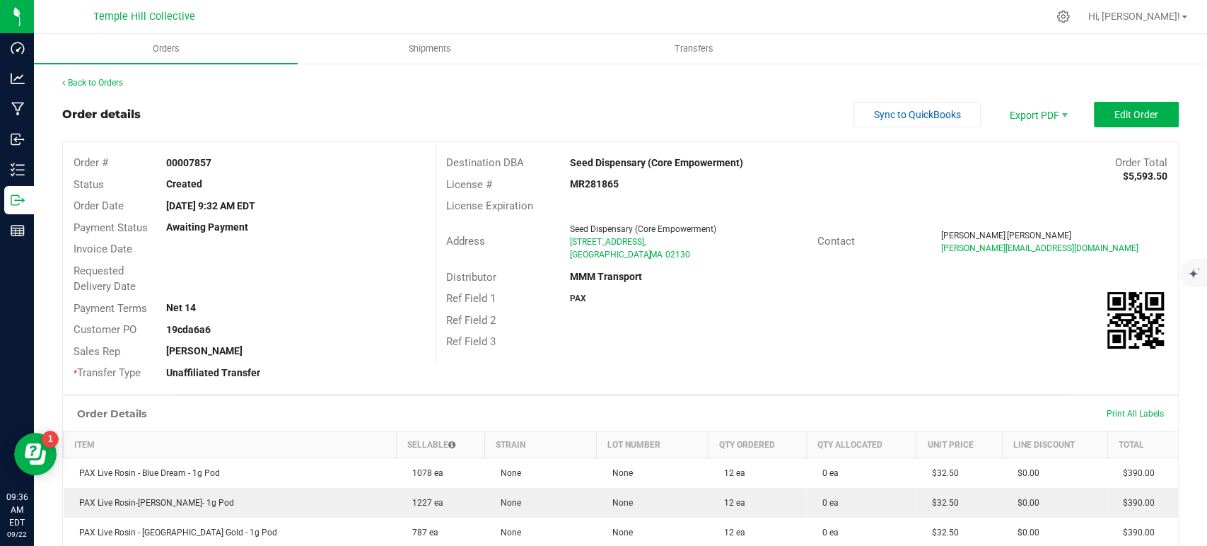
copy div "Seed Dispensary (Core Empowerment) 401 Centre St A, Boston , MA 02130"
click at [589, 185] on strong "MR281865" at bounding box center [594, 183] width 49 height 11
copy strong "MR281865"
click at [102, 83] on link "Back to Orders" at bounding box center [92, 83] width 61 height 10
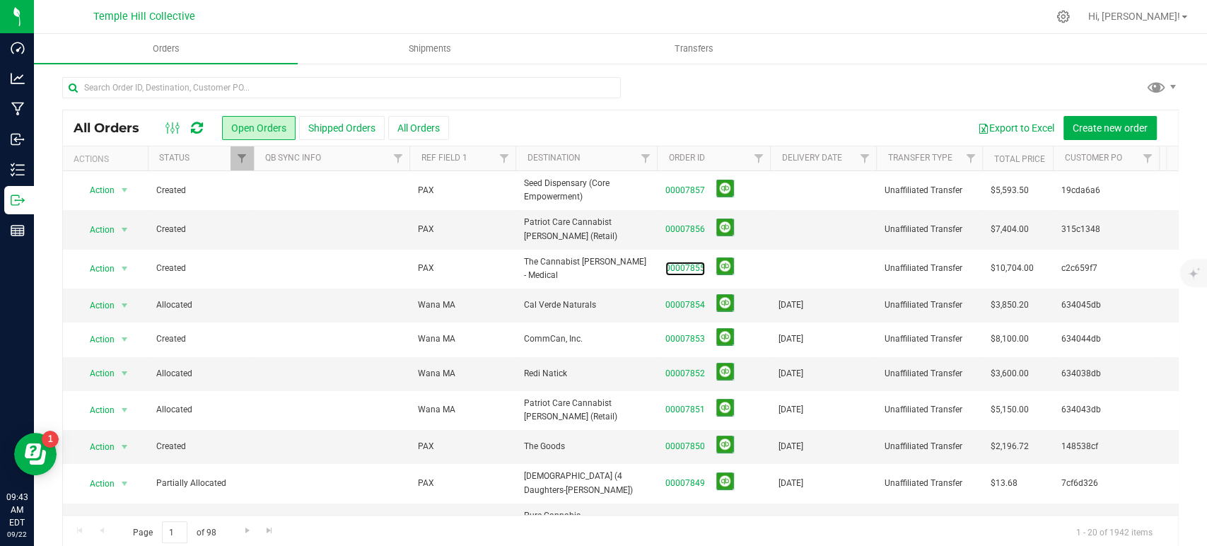
drag, startPoint x: 673, startPoint y: 264, endPoint x: 708, endPoint y: 265, distance: 35.4
click at [673, 264] on link "00007855" at bounding box center [686, 268] width 40 height 13
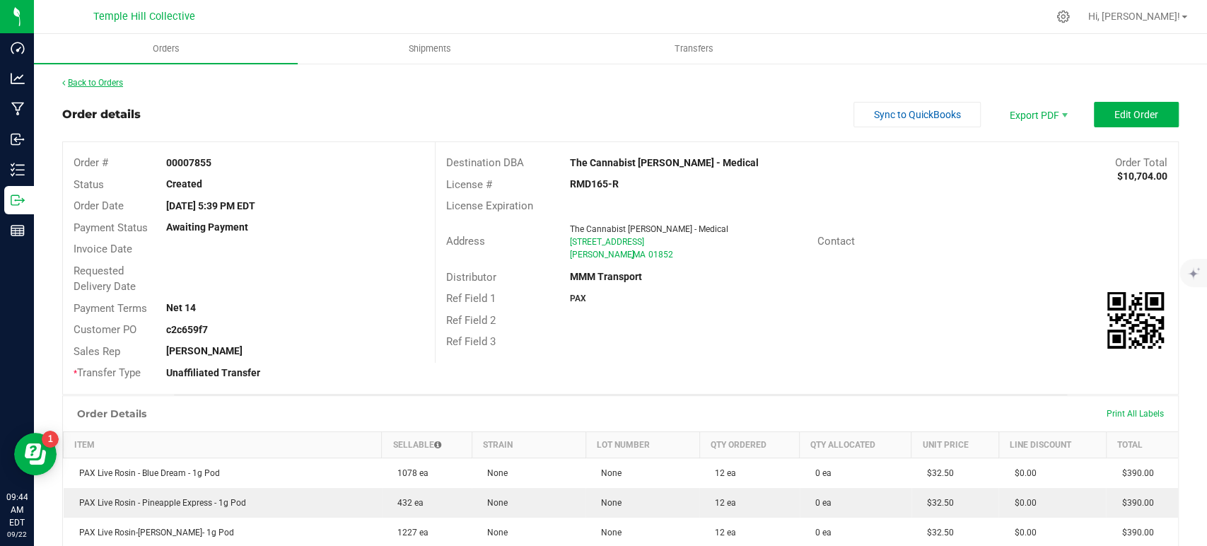
click at [98, 82] on link "Back to Orders" at bounding box center [92, 83] width 61 height 10
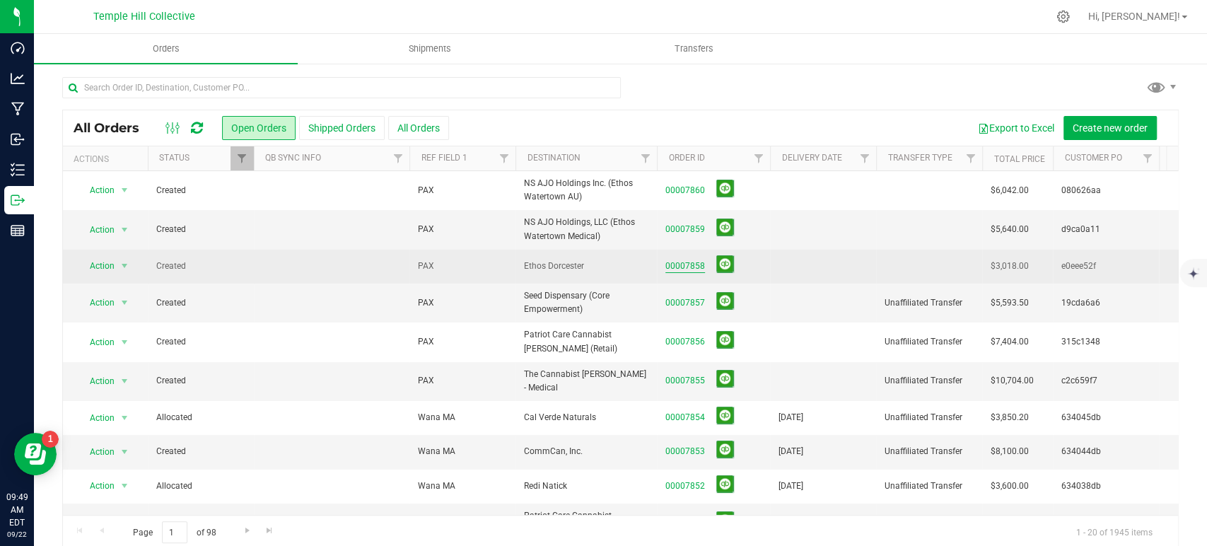
click at [690, 272] on link "00007858" at bounding box center [686, 266] width 40 height 13
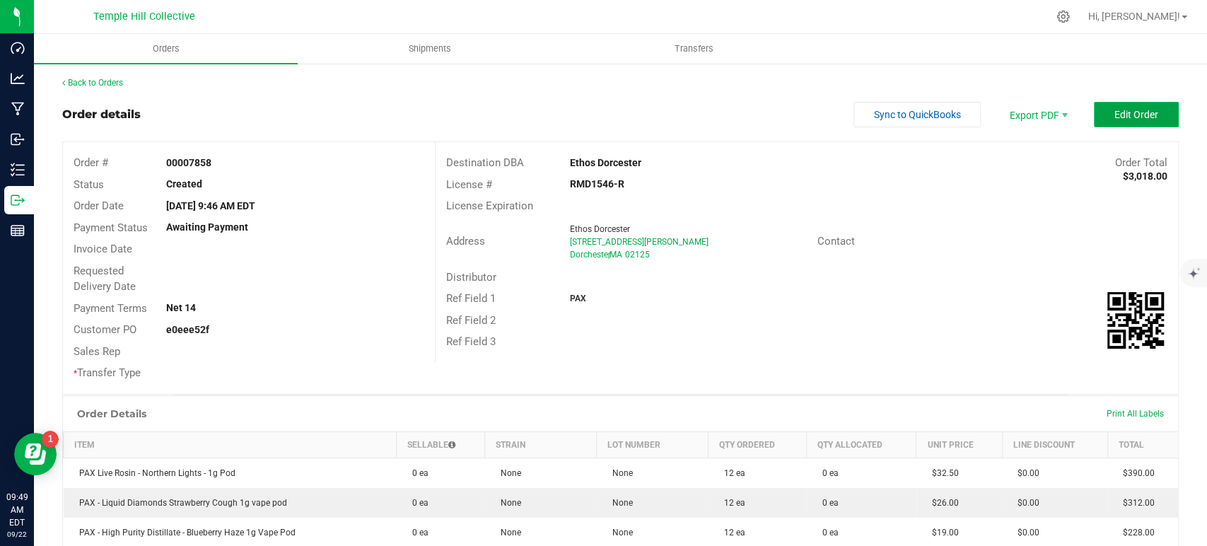
click at [1141, 110] on span "Edit Order" at bounding box center [1137, 114] width 44 height 11
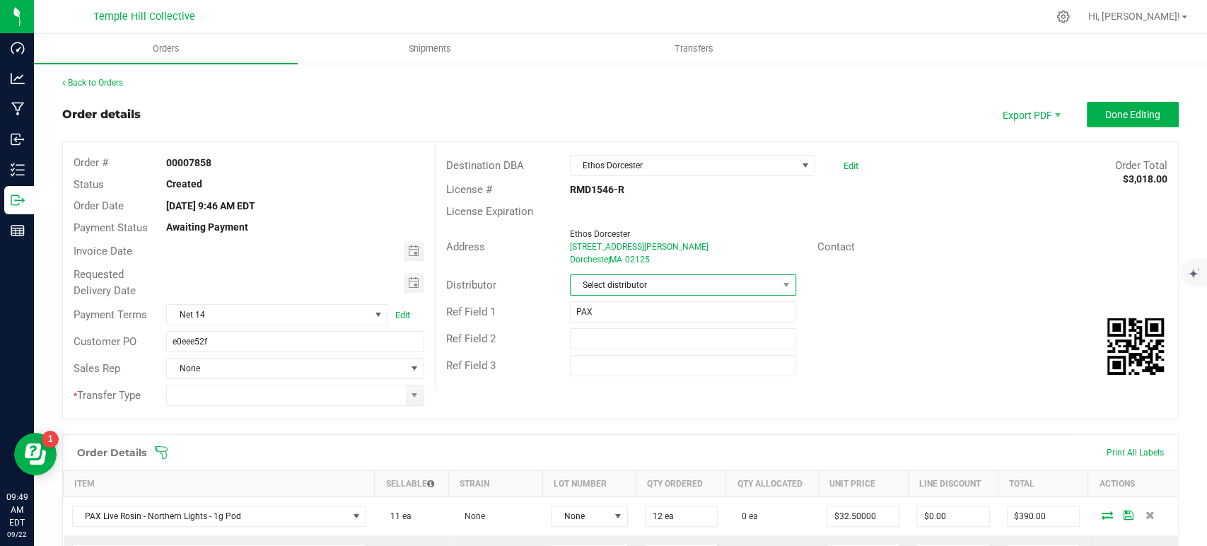
click at [635, 283] on span "Select distributor" at bounding box center [674, 285] width 207 height 20
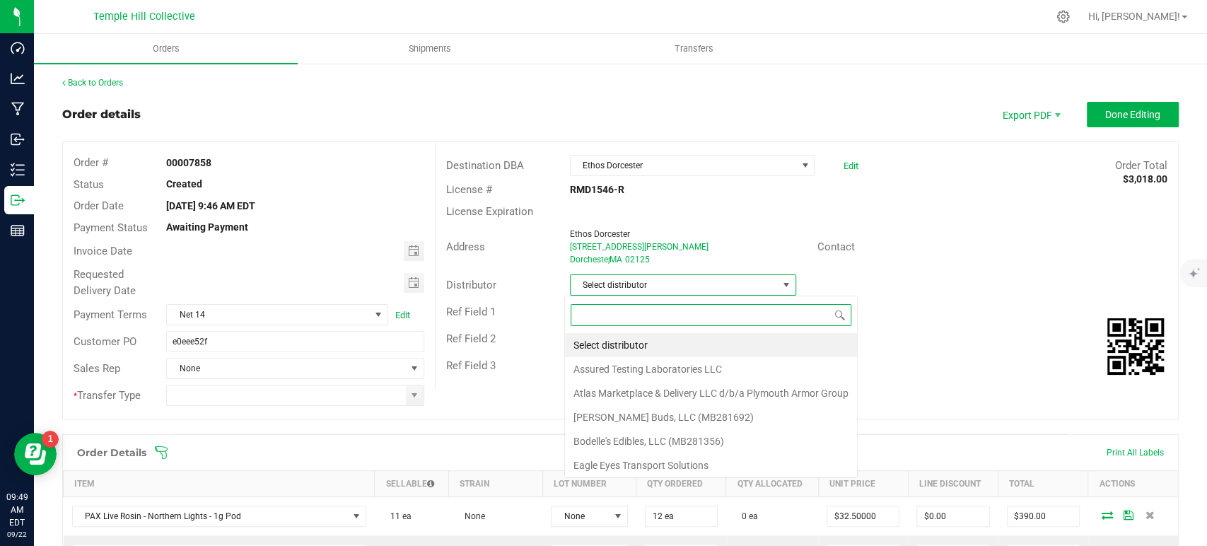
scroll to position [21, 224]
type input "mmm"
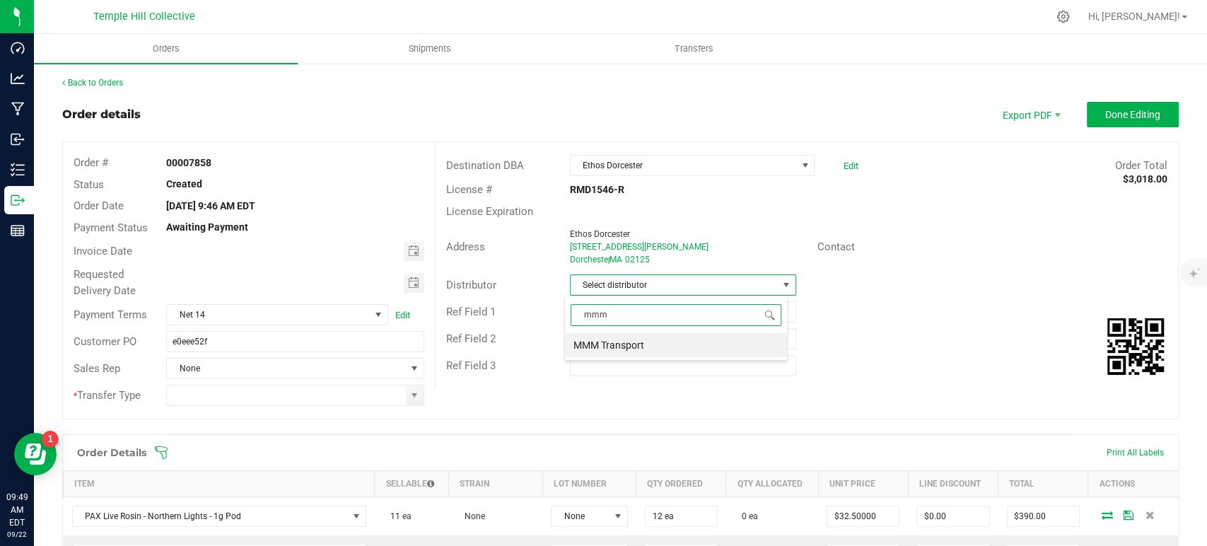
click at [650, 343] on li "MMM Transport" at bounding box center [676, 345] width 222 height 24
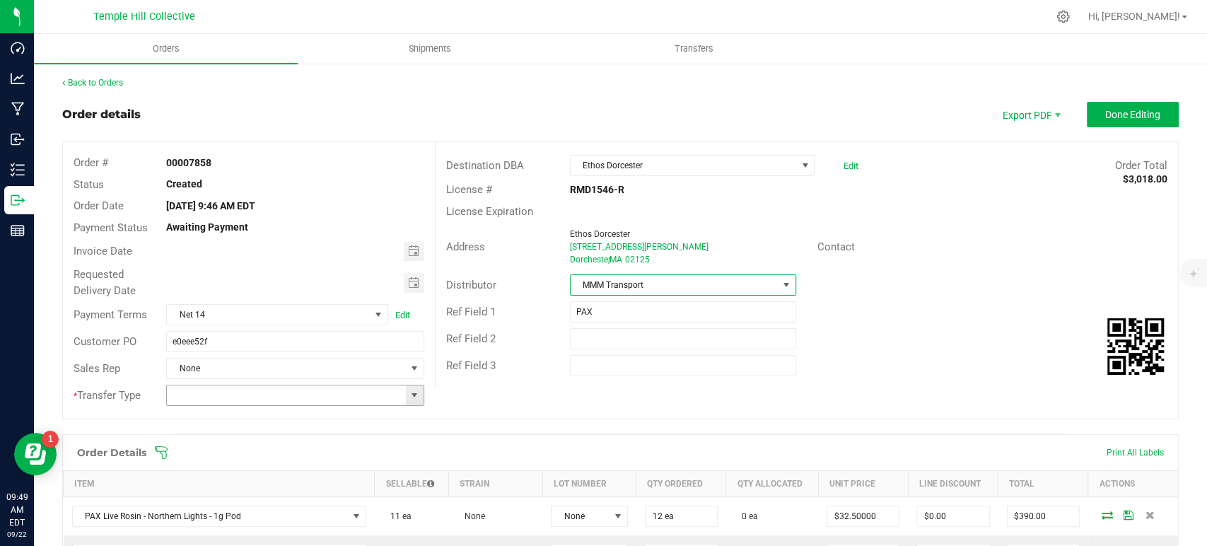
click at [410, 397] on span at bounding box center [414, 395] width 11 height 11
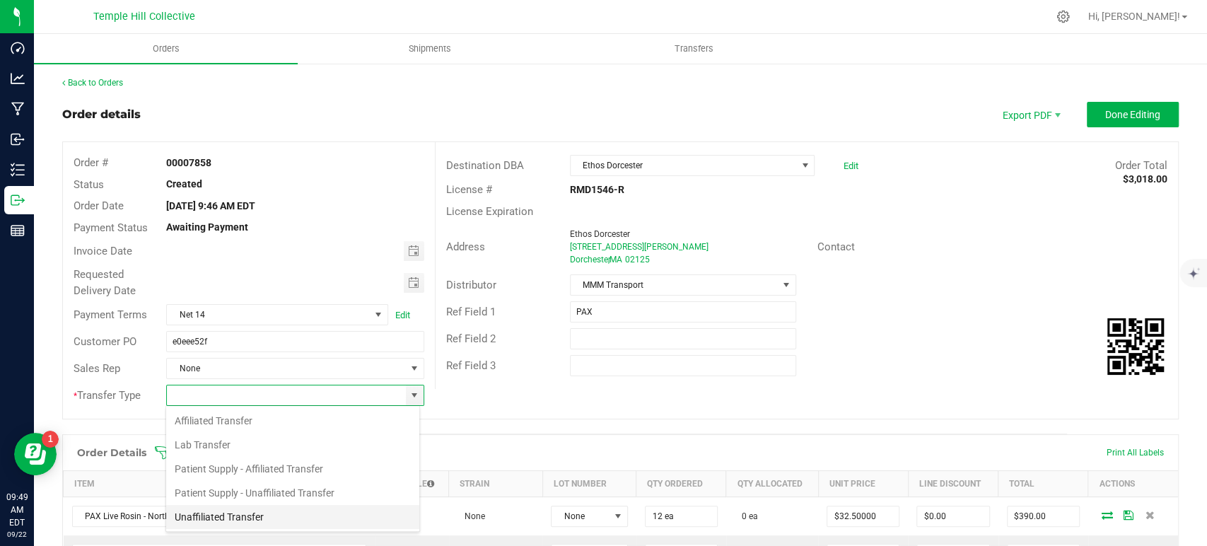
scroll to position [21, 255]
click at [270, 519] on li "Unaffiliated Transfer" at bounding box center [292, 517] width 253 height 24
type input "Unaffiliated Transfer"
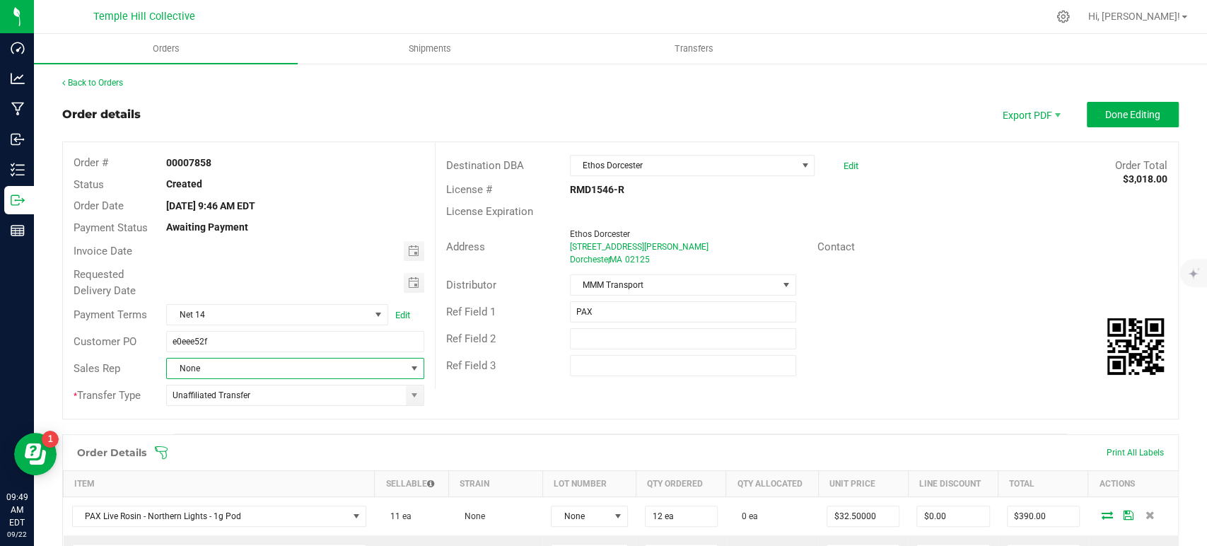
click at [287, 370] on span "None" at bounding box center [286, 369] width 238 height 20
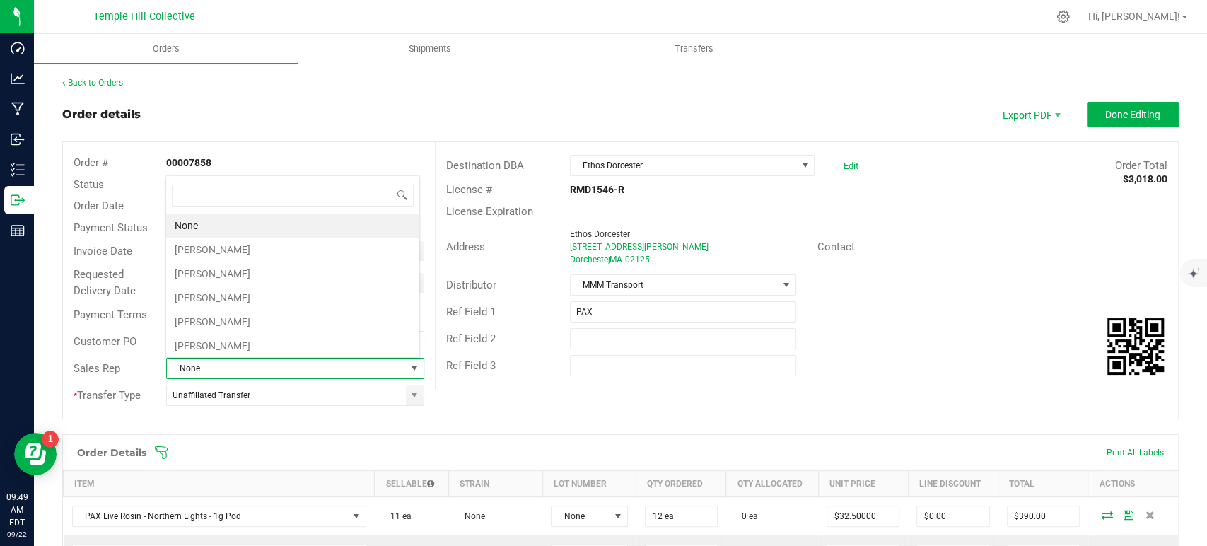
scroll to position [21, 251]
type input "th"
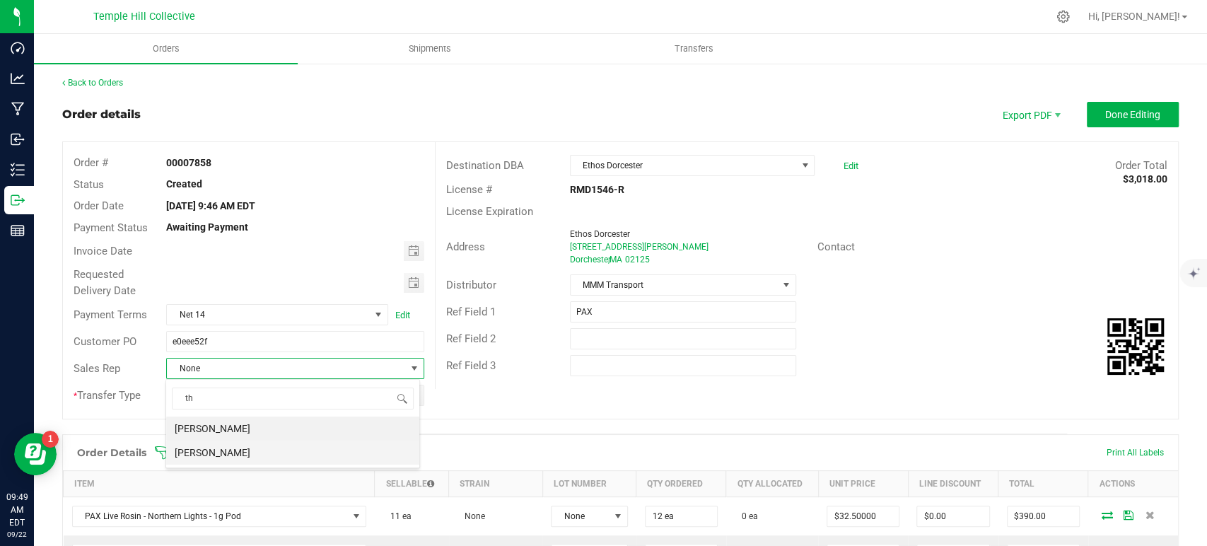
click at [262, 458] on li "[PERSON_NAME]" at bounding box center [292, 453] width 253 height 24
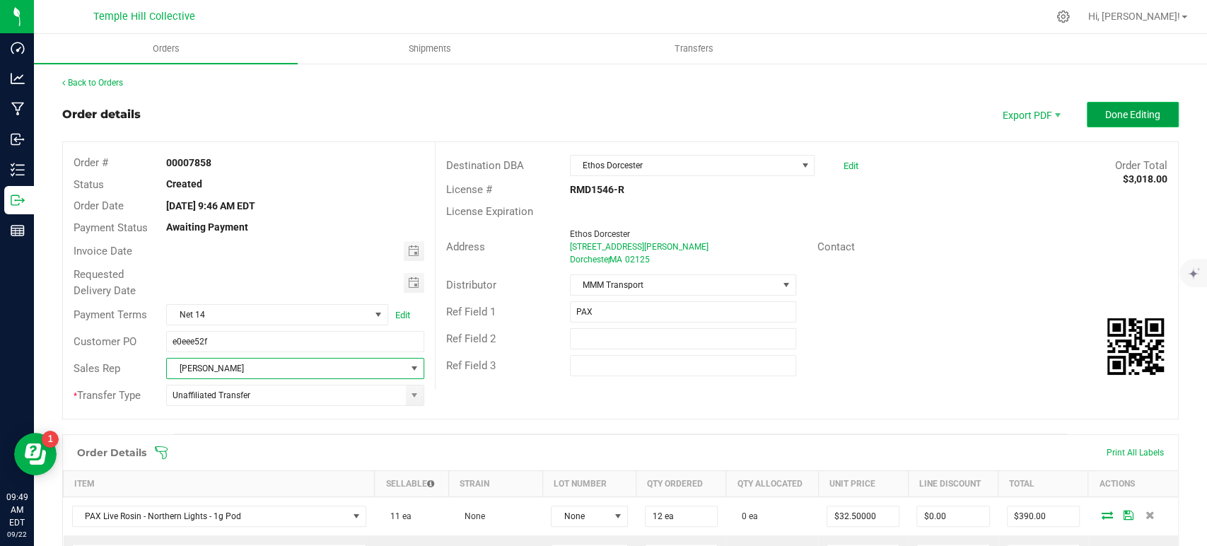
click at [1116, 109] on span "Done Editing" at bounding box center [1133, 114] width 55 height 11
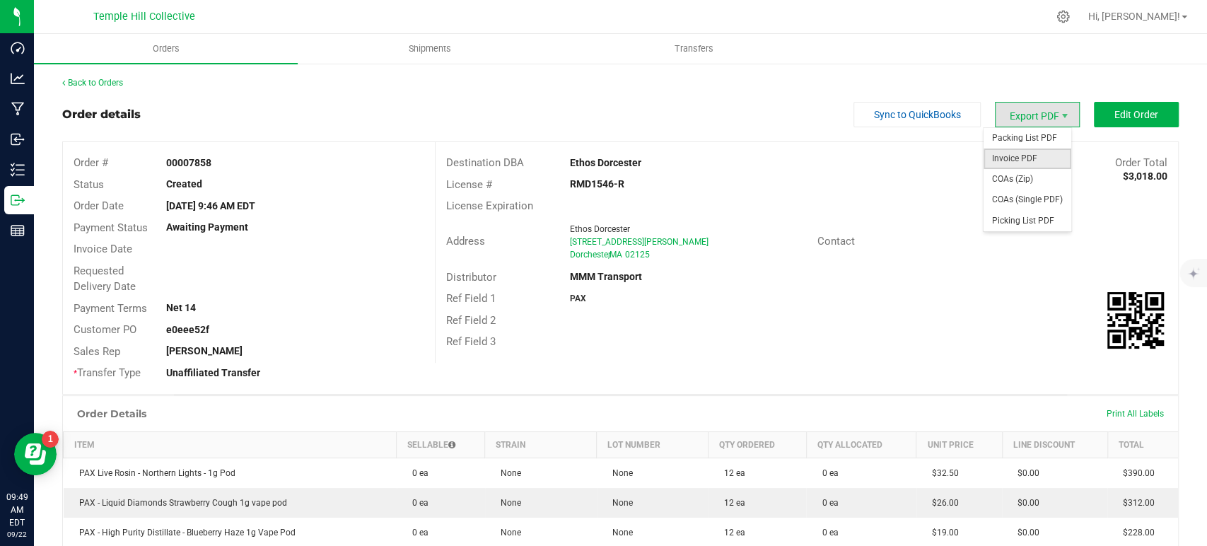
click at [1021, 153] on span "Invoice PDF" at bounding box center [1028, 159] width 88 height 21
click at [1023, 109] on span "Export PDF" at bounding box center [1037, 114] width 85 height 25
click at [1017, 140] on span "Packing List PDF" at bounding box center [1028, 138] width 88 height 21
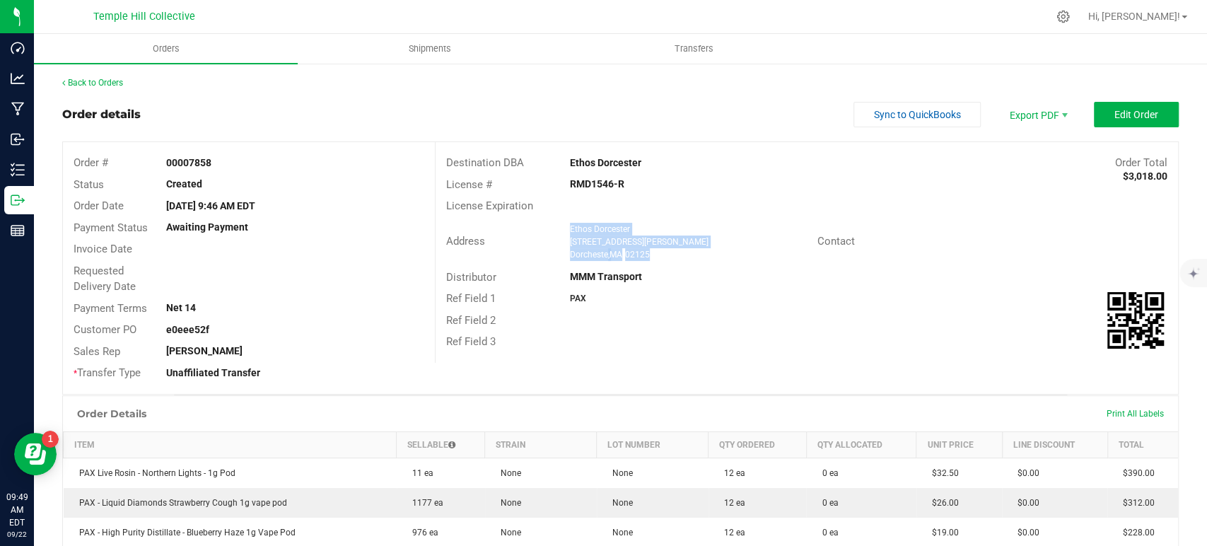
drag, startPoint x: 662, startPoint y: 252, endPoint x: 556, endPoint y: 230, distance: 108.3
click at [556, 230] on div "Address Ethos Dorcester [STREET_ADDRESS][PERSON_NAME]" at bounding box center [627, 242] width 382 height 44
copy ngx-name-and-address "Ethos Dorcester [STREET_ADDRESS][PERSON_NAME]"
drag, startPoint x: 630, startPoint y: 178, endPoint x: 572, endPoint y: 185, distance: 58.5
click at [572, 185] on div "RMD1546-R" at bounding box center [684, 184] width 248 height 15
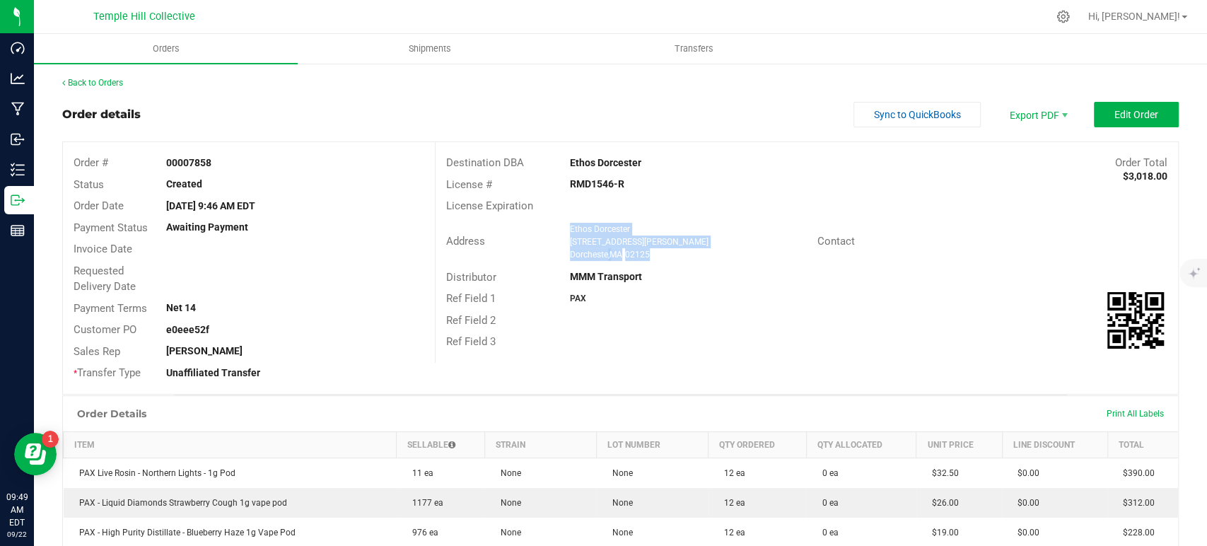
copy strong "MD1546-R"
click at [690, 191] on div "RMD1546-R" at bounding box center [684, 184] width 248 height 15
drag, startPoint x: 639, startPoint y: 183, endPoint x: 548, endPoint y: 185, distance: 91.3
click at [548, 185] on div "License # RMD1546-R" at bounding box center [807, 185] width 743 height 22
copy div "RMD1546-R"
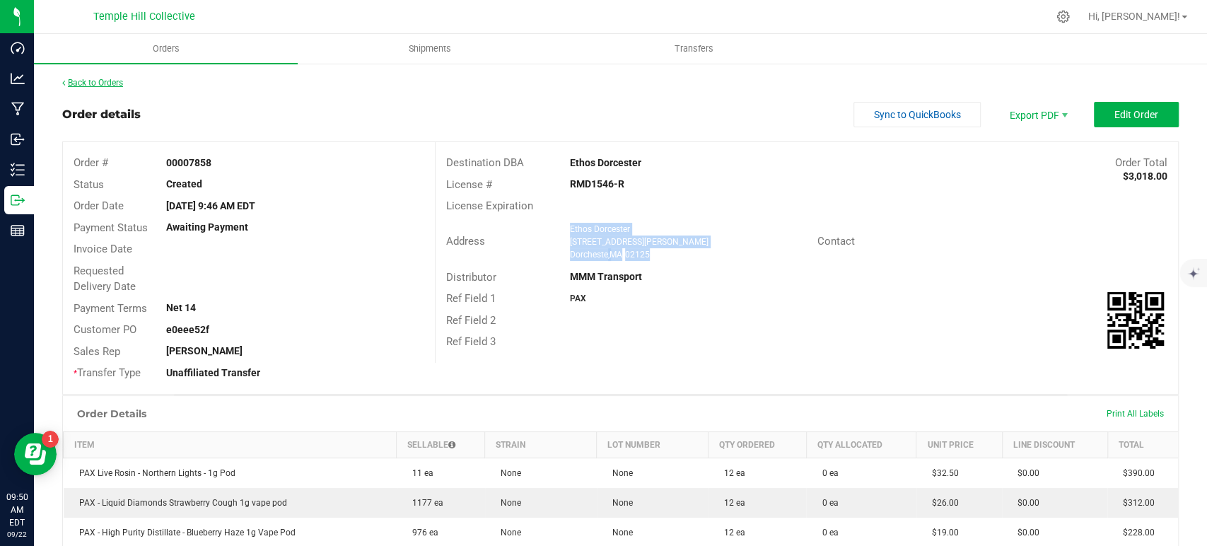
click at [110, 82] on link "Back to Orders" at bounding box center [92, 83] width 61 height 10
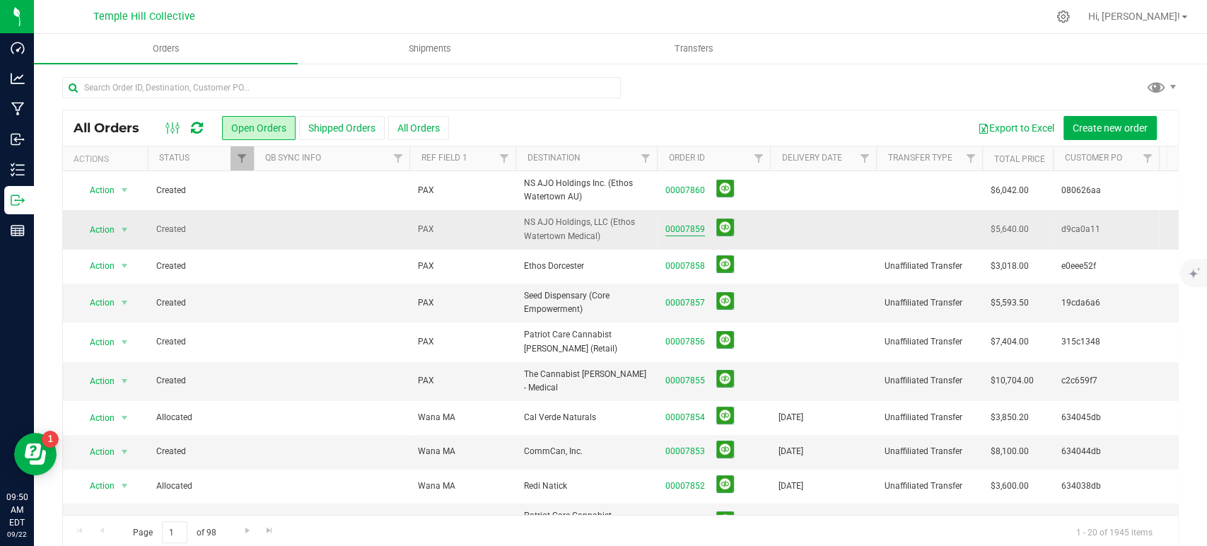
click at [687, 230] on link "00007859" at bounding box center [686, 229] width 40 height 13
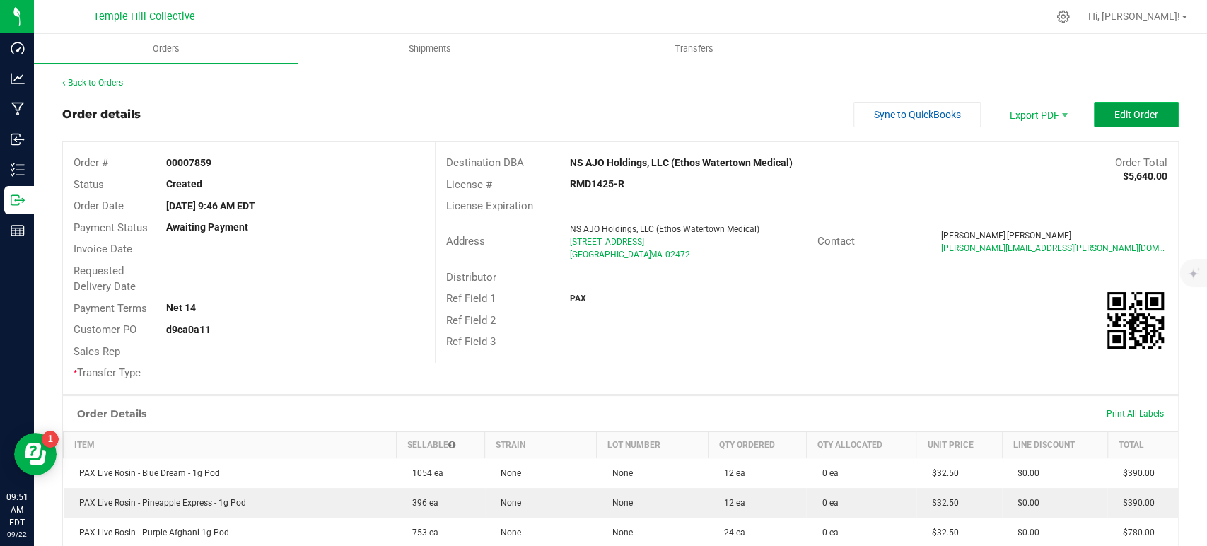
click at [1140, 120] on span "Edit Order" at bounding box center [1137, 114] width 44 height 11
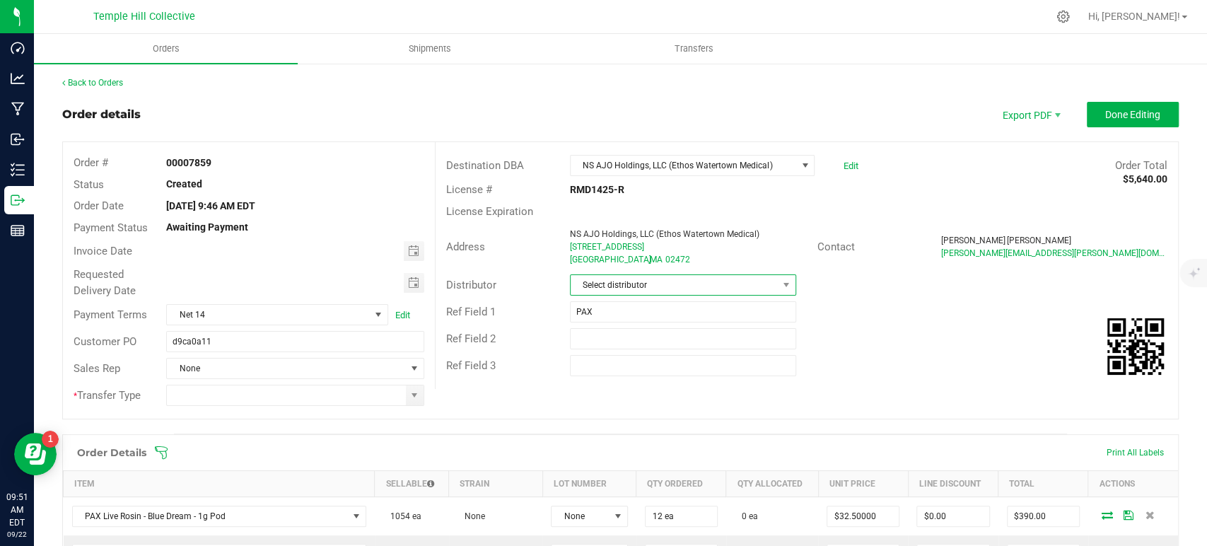
click at [660, 281] on span "Select distributor" at bounding box center [674, 285] width 207 height 20
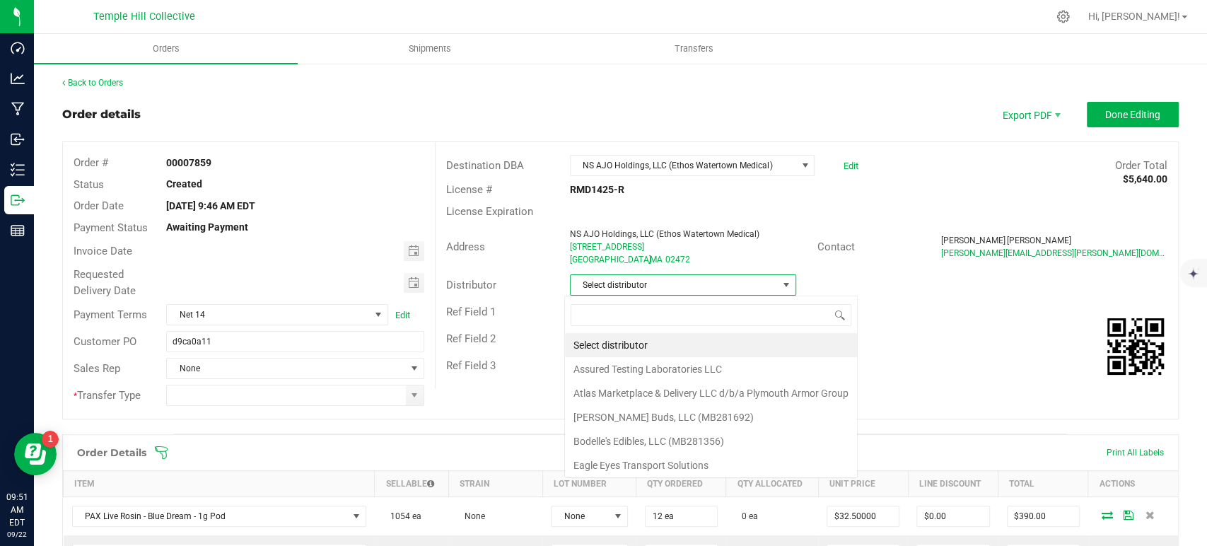
scroll to position [21, 224]
type input "mmm"
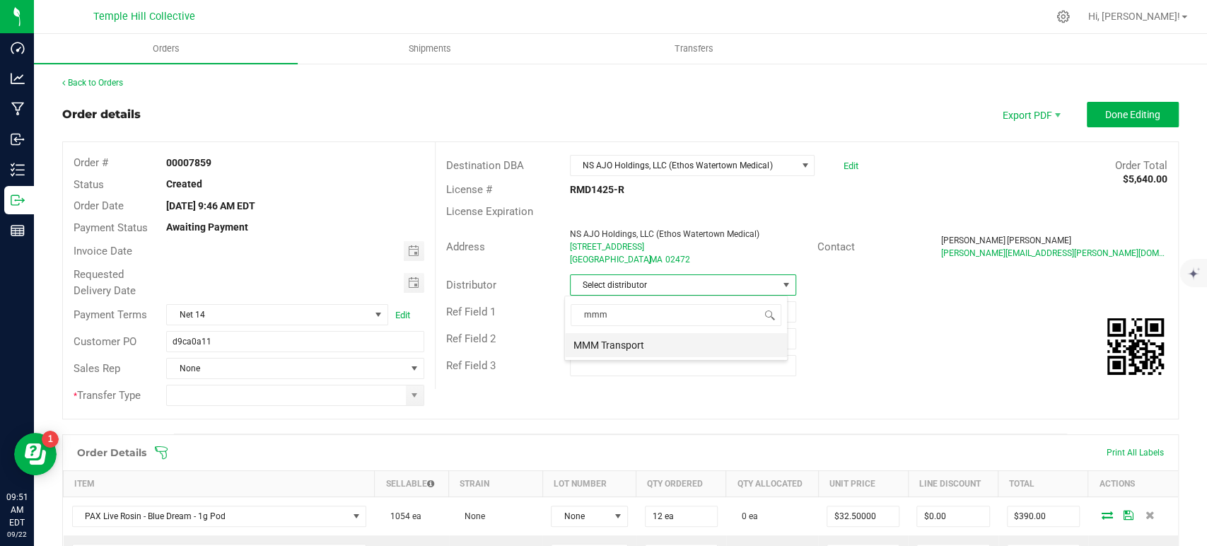
click at [658, 343] on li "MMM Transport" at bounding box center [676, 345] width 222 height 24
click at [412, 395] on span at bounding box center [414, 395] width 11 height 11
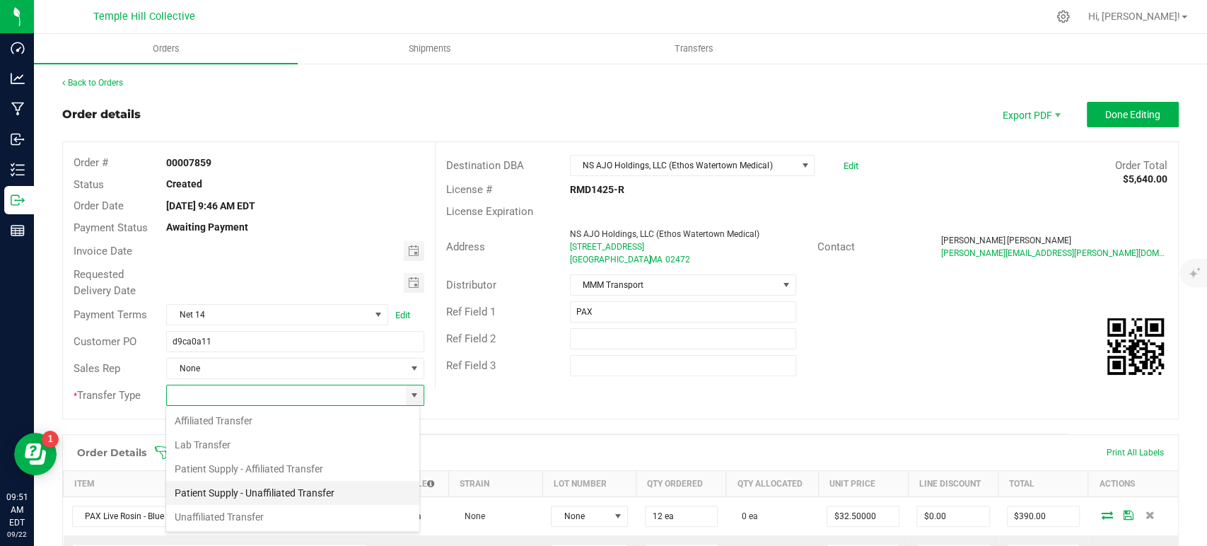
scroll to position [21, 255]
click at [250, 516] on li "Unaffiliated Transfer" at bounding box center [292, 517] width 253 height 24
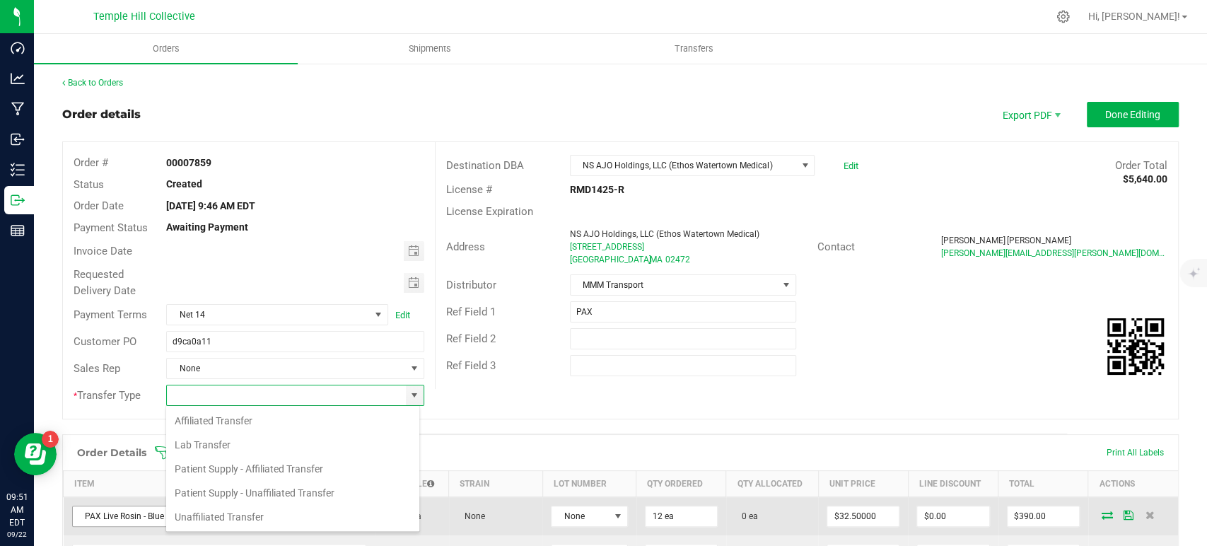
type input "Unaffiliated Transfer"
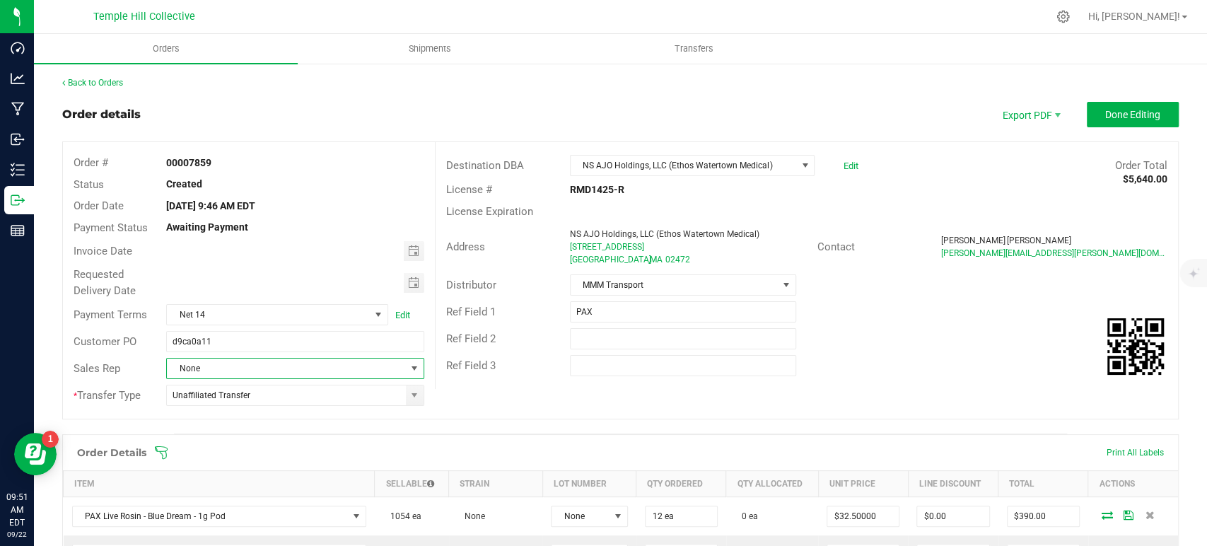
click at [279, 366] on span "None" at bounding box center [286, 369] width 238 height 20
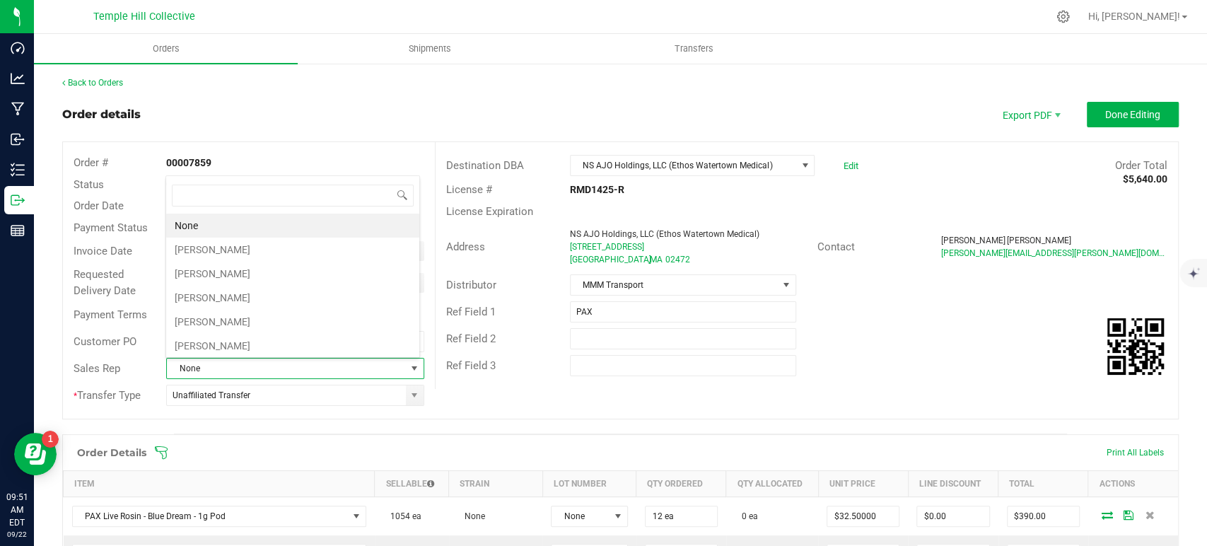
scroll to position [21, 251]
type input "th"
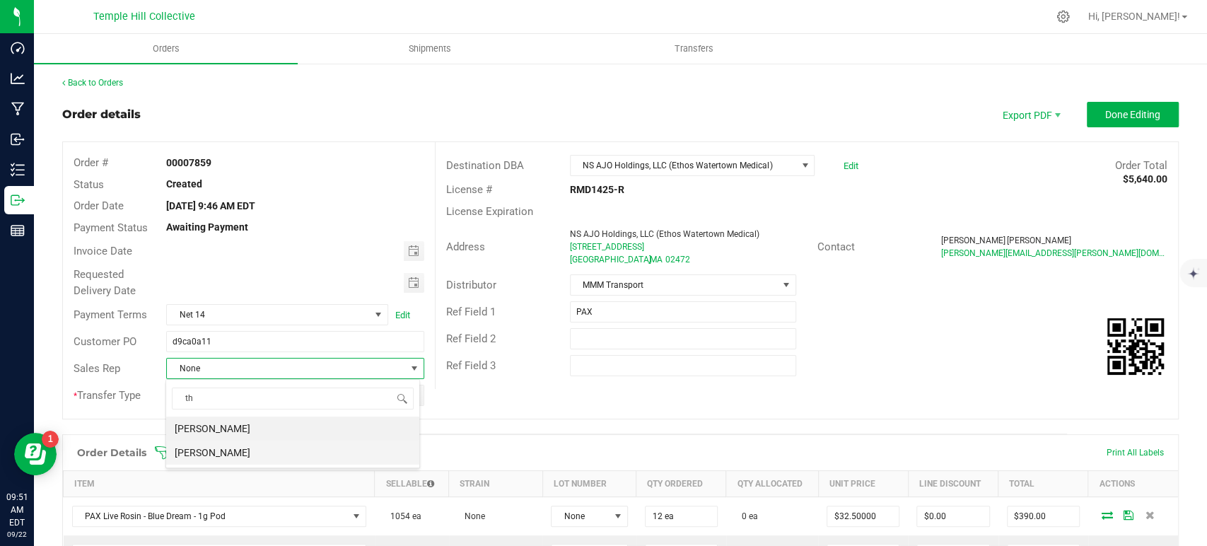
click at [274, 446] on li "[PERSON_NAME]" at bounding box center [292, 453] width 253 height 24
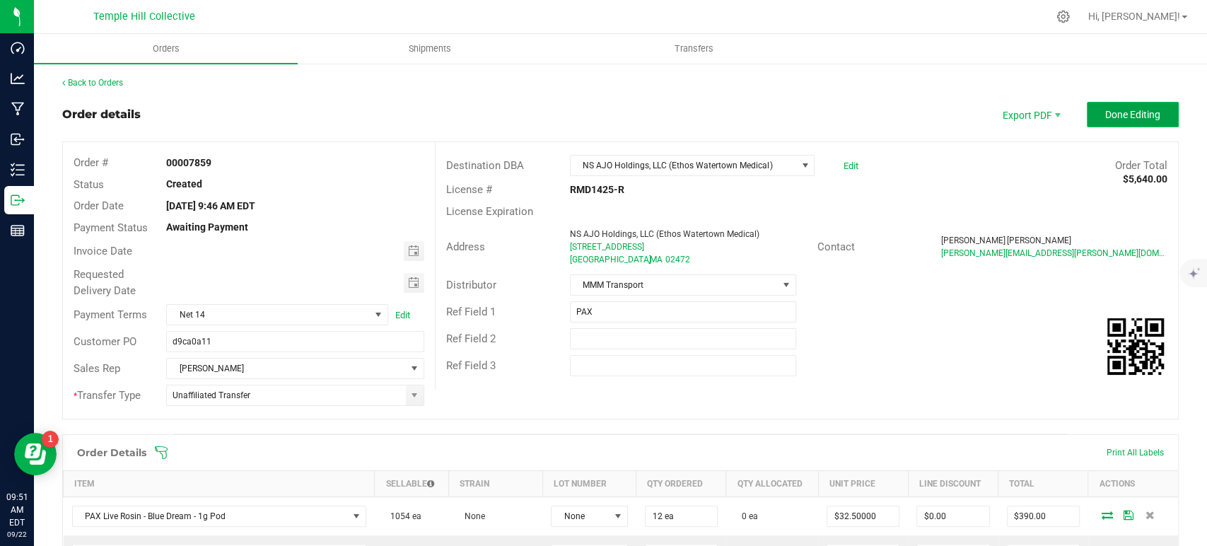
click at [1116, 112] on span "Done Editing" at bounding box center [1133, 114] width 55 height 11
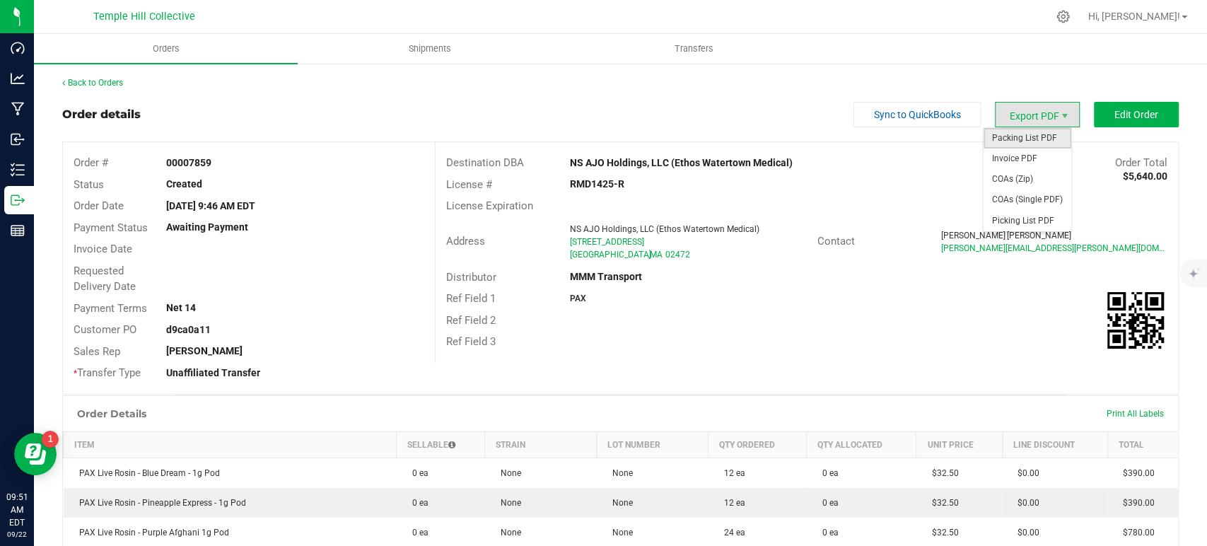
click at [1024, 132] on span "Packing List PDF" at bounding box center [1028, 138] width 88 height 21
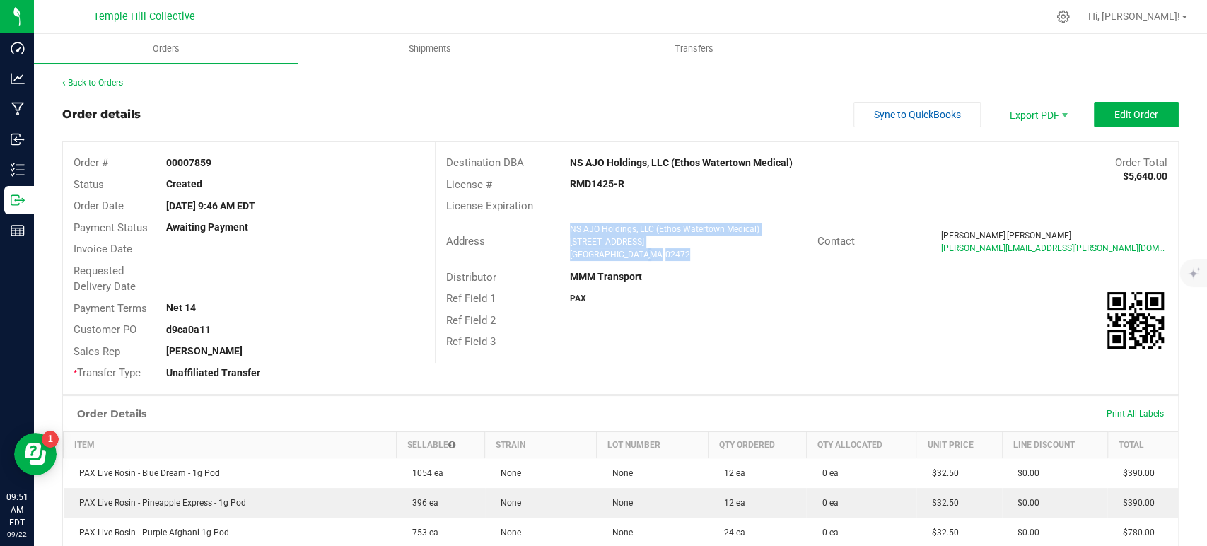
drag, startPoint x: 654, startPoint y: 255, endPoint x: 557, endPoint y: 225, distance: 102.0
click at [563, 225] on div "NS AJO Holdings, LLC (Ethos Watertown Medical) [STREET_ADDRESS]" at bounding box center [690, 242] width 255 height 38
copy ngx-name-and-address "NS AJO Holdings, LLC (Ethos Watertown Medical) [STREET_ADDRESS]"
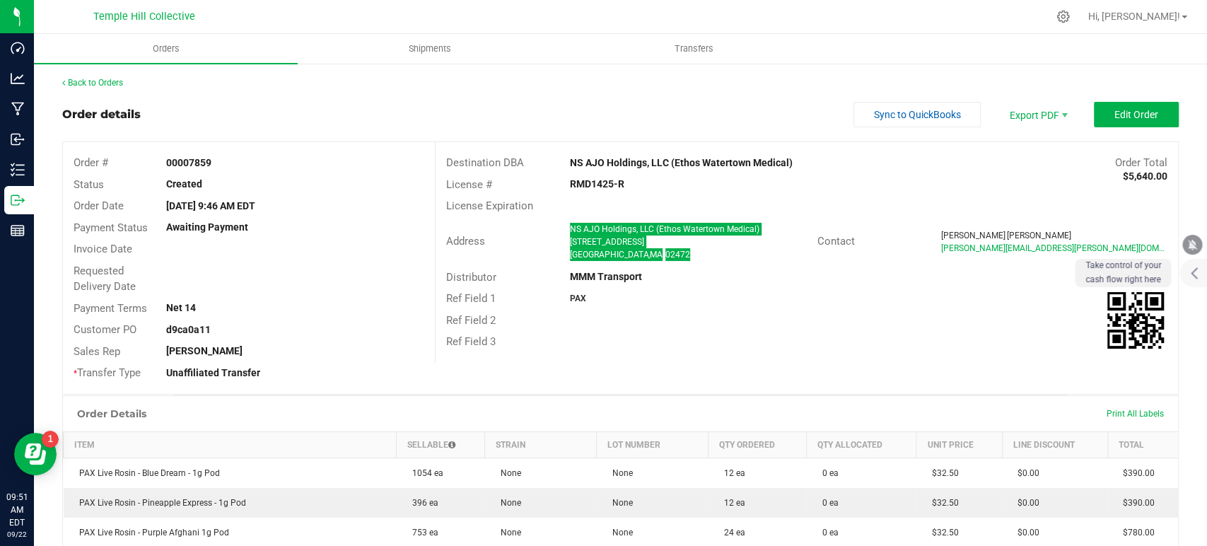
drag, startPoint x: 631, startPoint y: 185, endPoint x: 545, endPoint y: 185, distance: 85.6
click at [545, 185] on div "License # RMD1425-R" at bounding box center [807, 185] width 743 height 22
copy div "RMD1425-R"
click at [110, 83] on link "Back to Orders" at bounding box center [92, 83] width 61 height 10
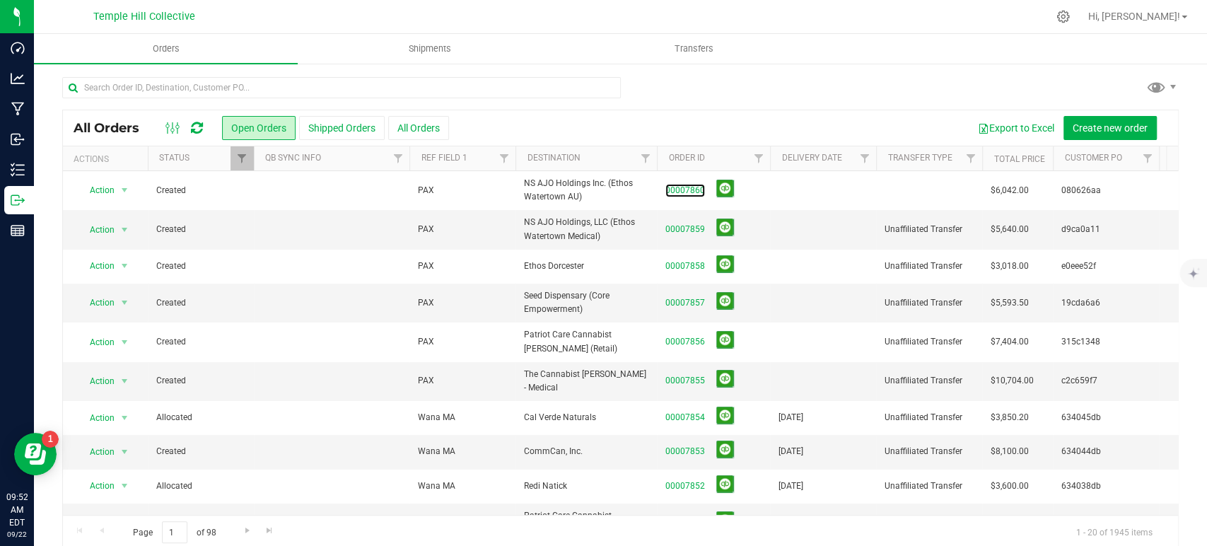
click at [685, 189] on link "00007860" at bounding box center [686, 190] width 40 height 13
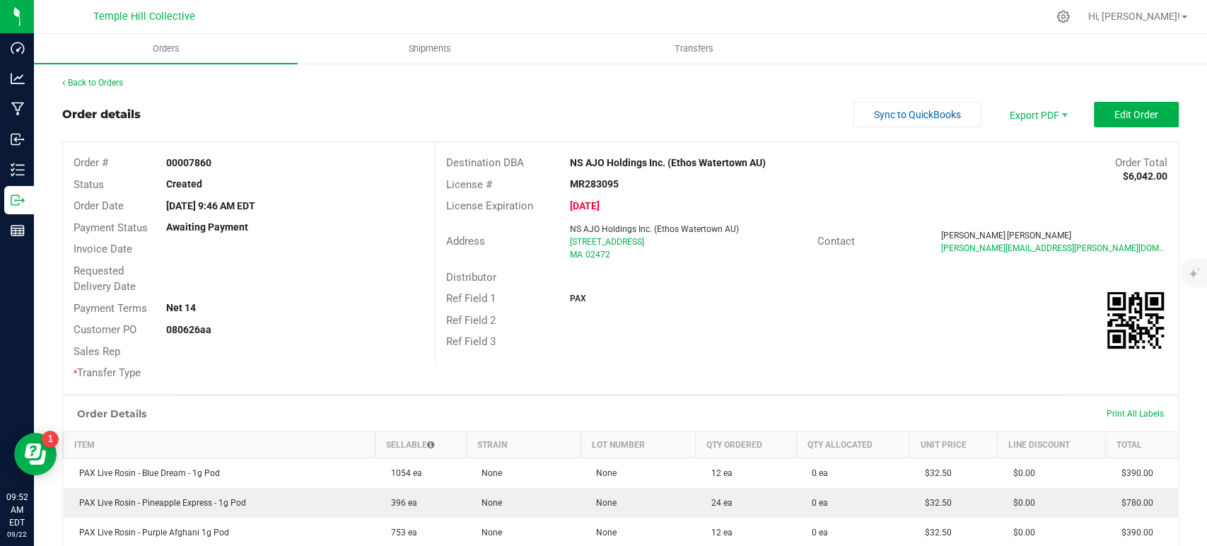
click at [1139, 123] on button "Edit Order" at bounding box center [1136, 114] width 85 height 25
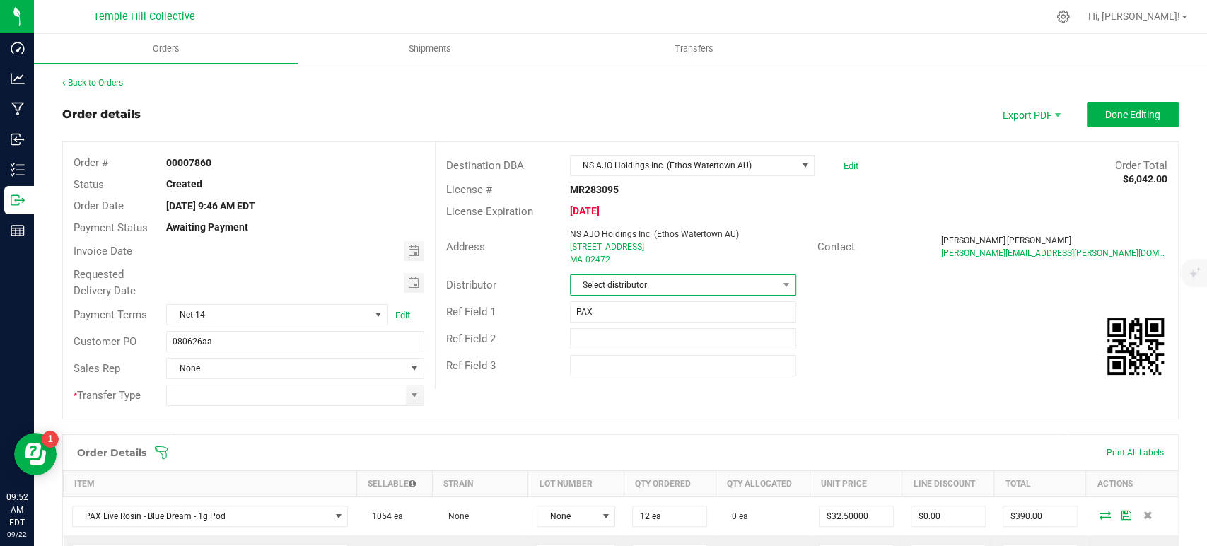
click at [606, 283] on span "Select distributor" at bounding box center [674, 285] width 207 height 20
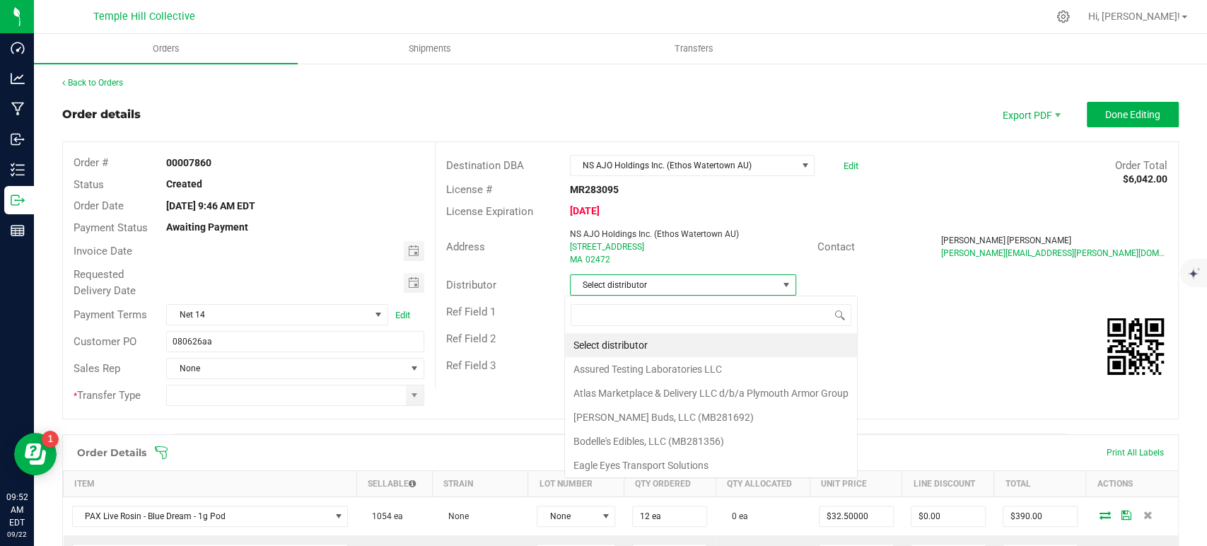
scroll to position [21, 224]
type input "mmm"
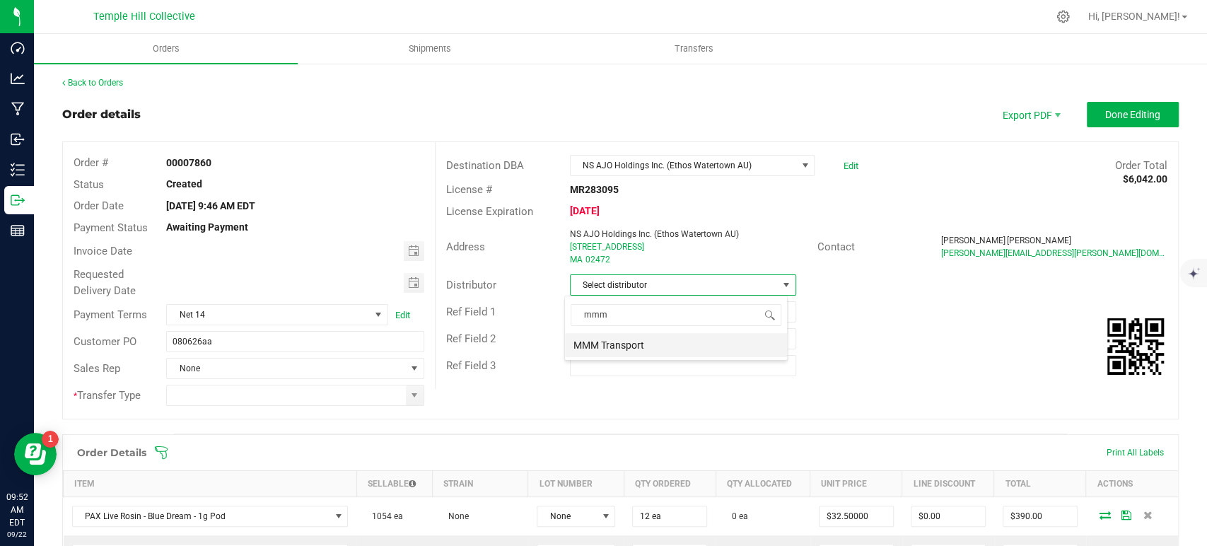
click at [634, 344] on li "MMM Transport" at bounding box center [676, 345] width 222 height 24
click at [416, 396] on span at bounding box center [415, 396] width 18 height 20
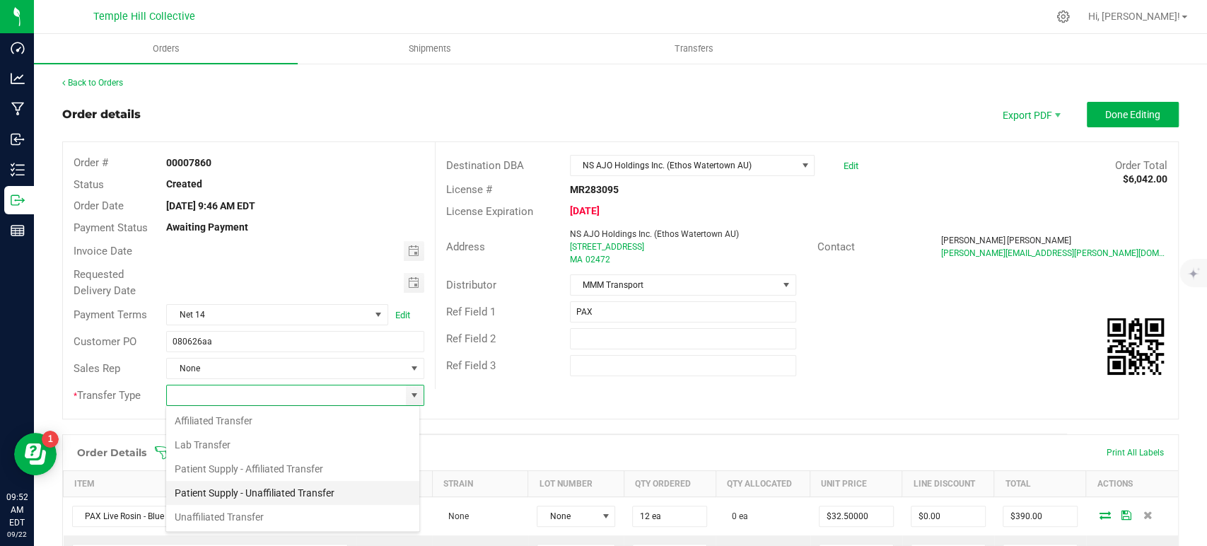
scroll to position [21, 255]
click at [255, 520] on li "Unaffiliated Transfer" at bounding box center [292, 517] width 253 height 24
type input "Unaffiliated Transfer"
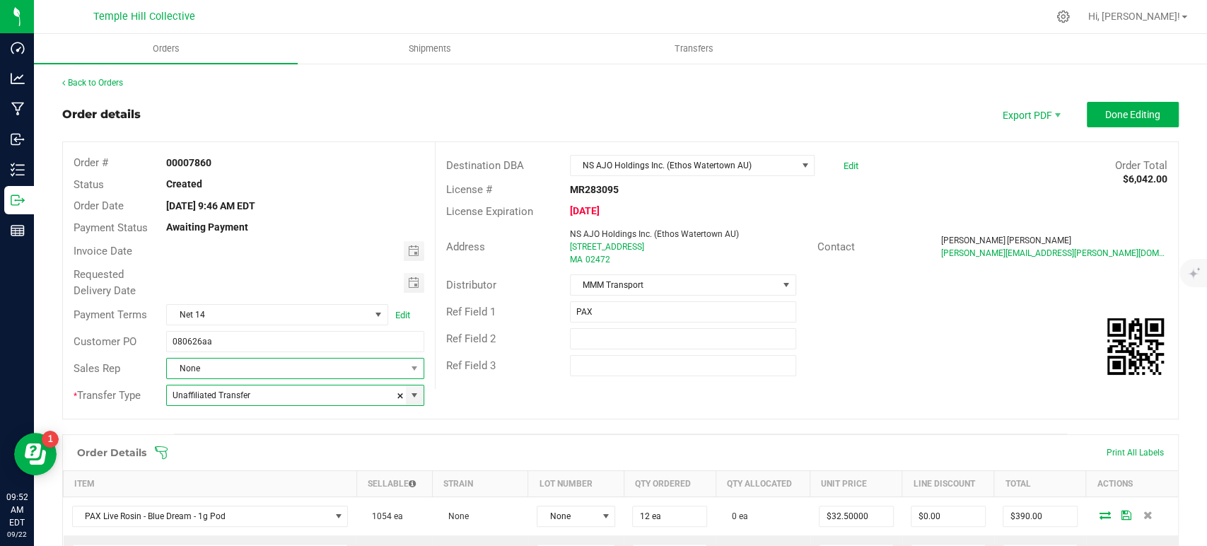
click at [288, 369] on span "None" at bounding box center [286, 369] width 238 height 20
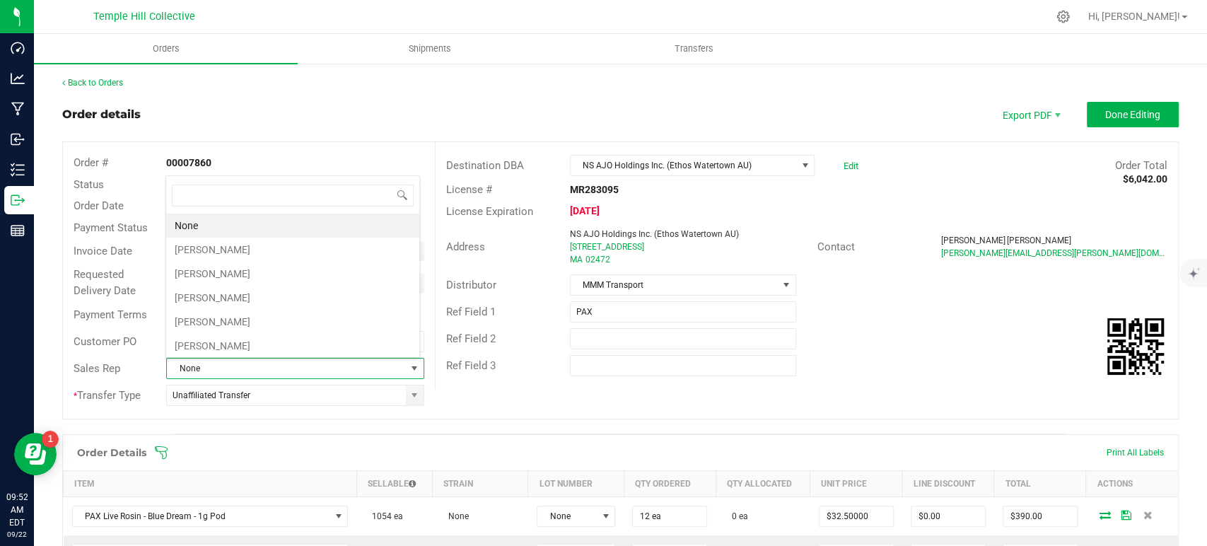
scroll to position [21, 251]
type input "th"
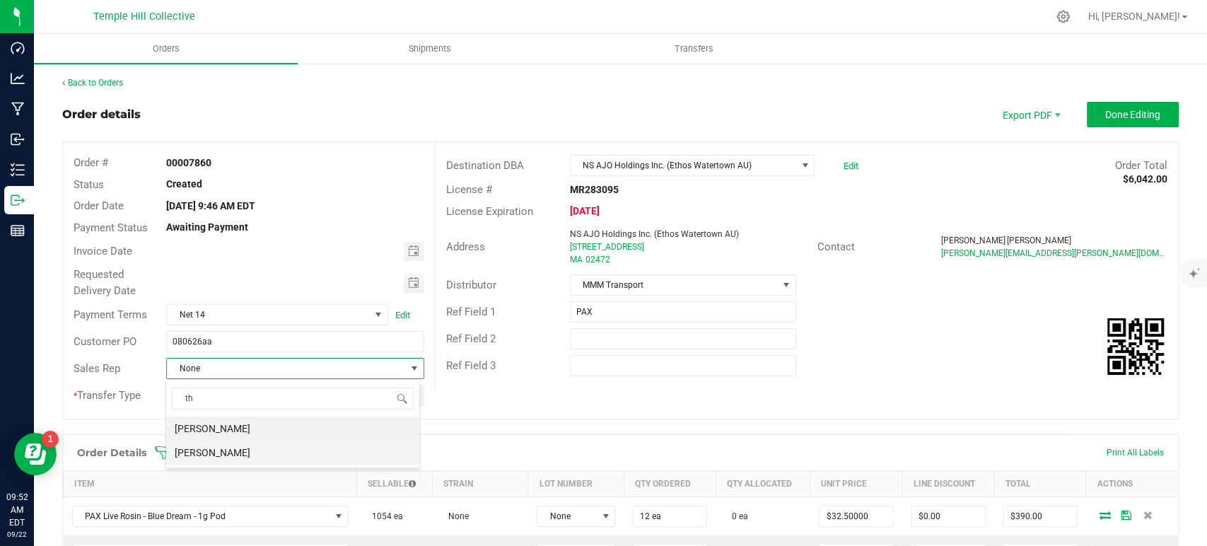
click at [260, 448] on li "[PERSON_NAME]" at bounding box center [292, 453] width 253 height 24
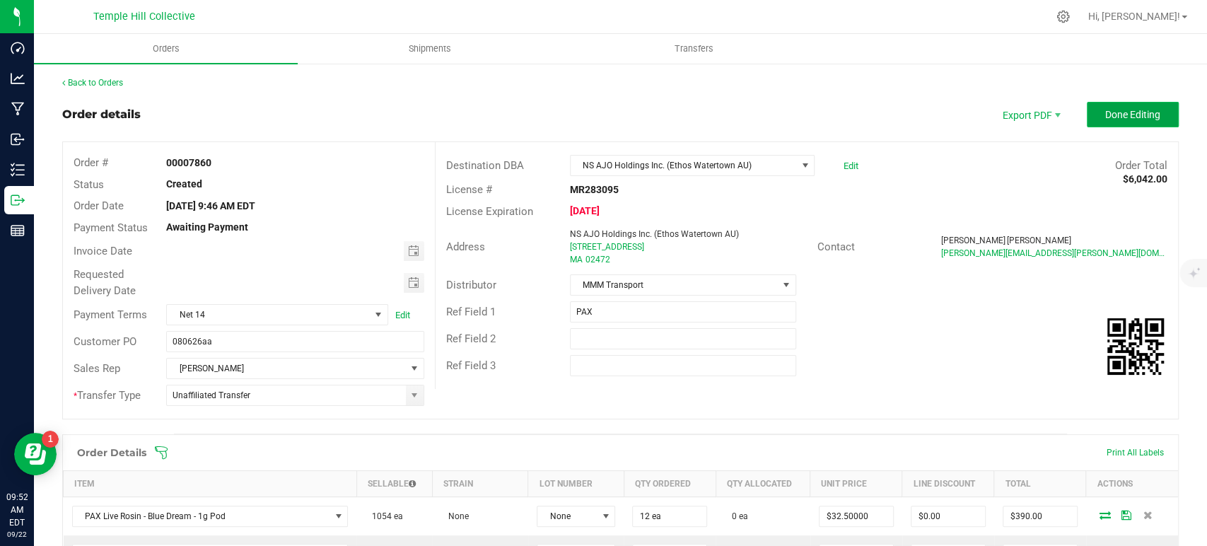
click at [1087, 115] on button "Done Editing" at bounding box center [1133, 114] width 92 height 25
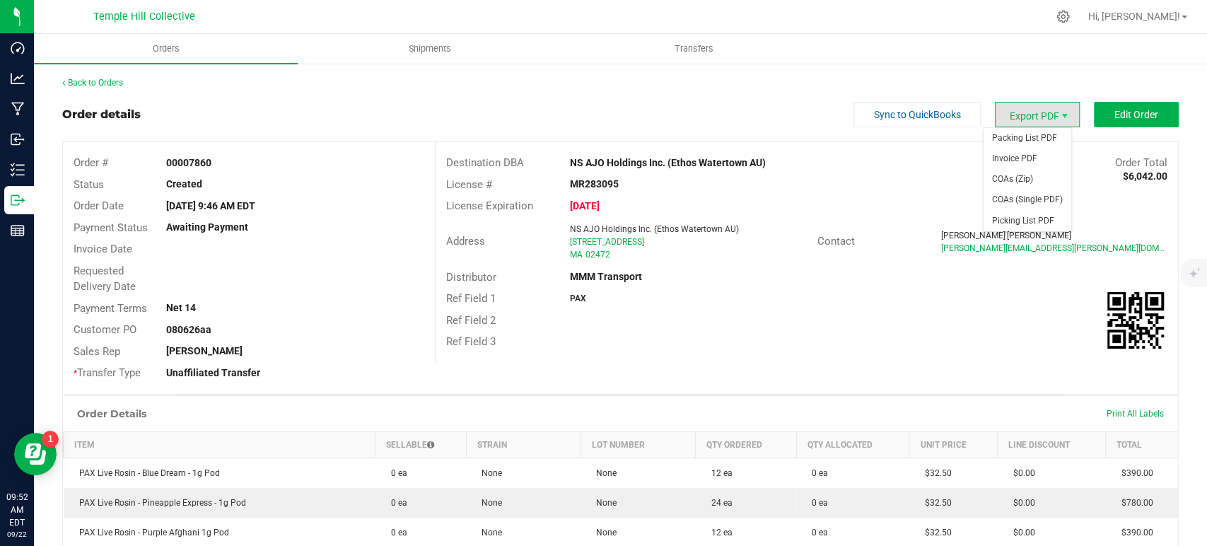
click at [1042, 117] on span "Export PDF" at bounding box center [1037, 114] width 85 height 25
click at [1036, 134] on span "Packing List PDF" at bounding box center [1028, 138] width 88 height 21
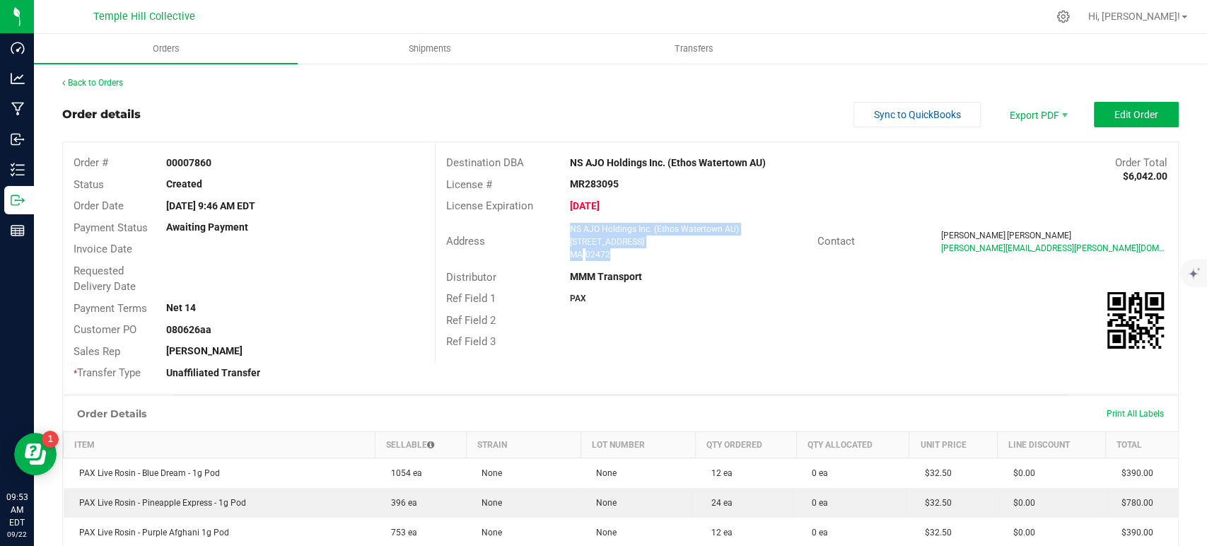
drag, startPoint x: 610, startPoint y: 252, endPoint x: 557, endPoint y: 225, distance: 59.5
click at [563, 225] on div "NS AJO Holdings Inc. (Ethos Watertown AU) 23 Elm Street, Building 2 MA 02472" at bounding box center [690, 242] width 255 height 38
copy ngx-name-and-address "NS AJO Holdings Inc. (Ethos Watertown AU) 23 Elm Street, Building 2 MA 02472"
click at [589, 179] on strong "MR283095" at bounding box center [594, 183] width 49 height 11
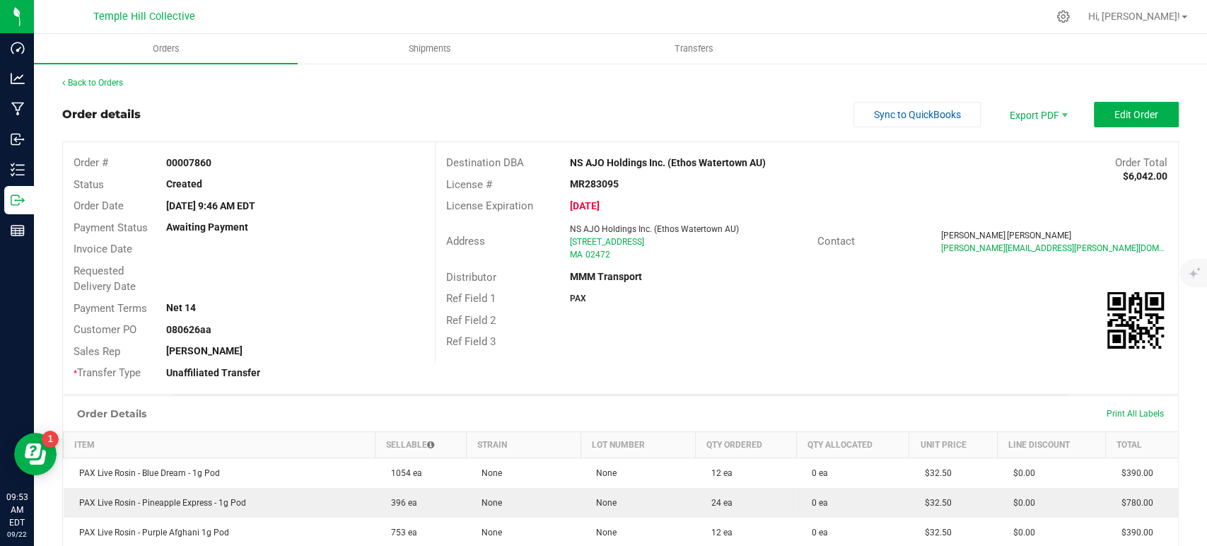
copy strong "MR283095"
click at [96, 81] on link "Back to Orders" at bounding box center [92, 83] width 61 height 10
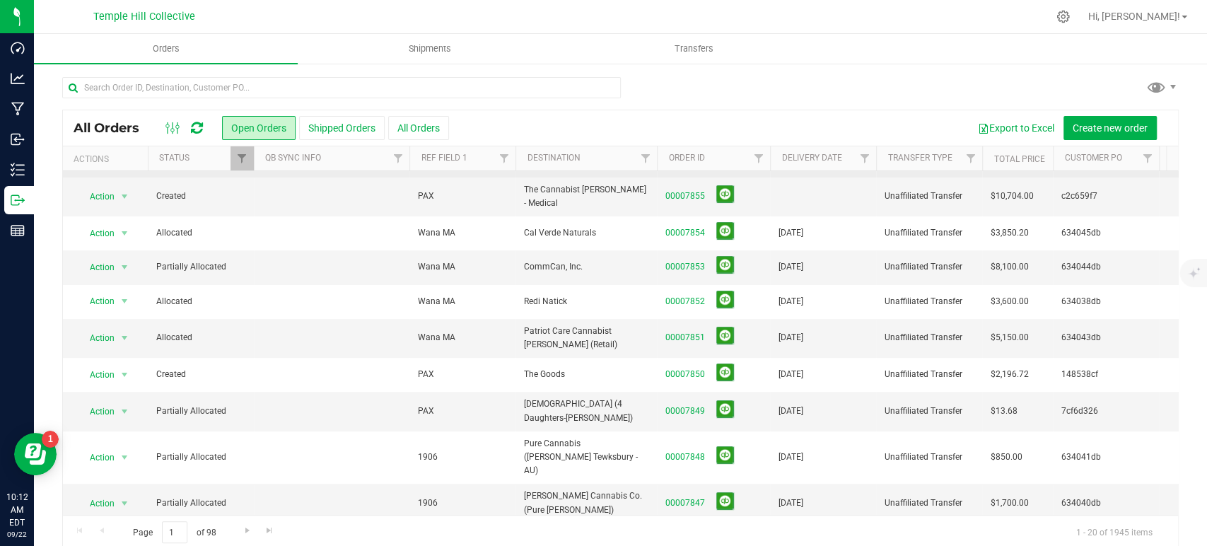
scroll to position [157, 0]
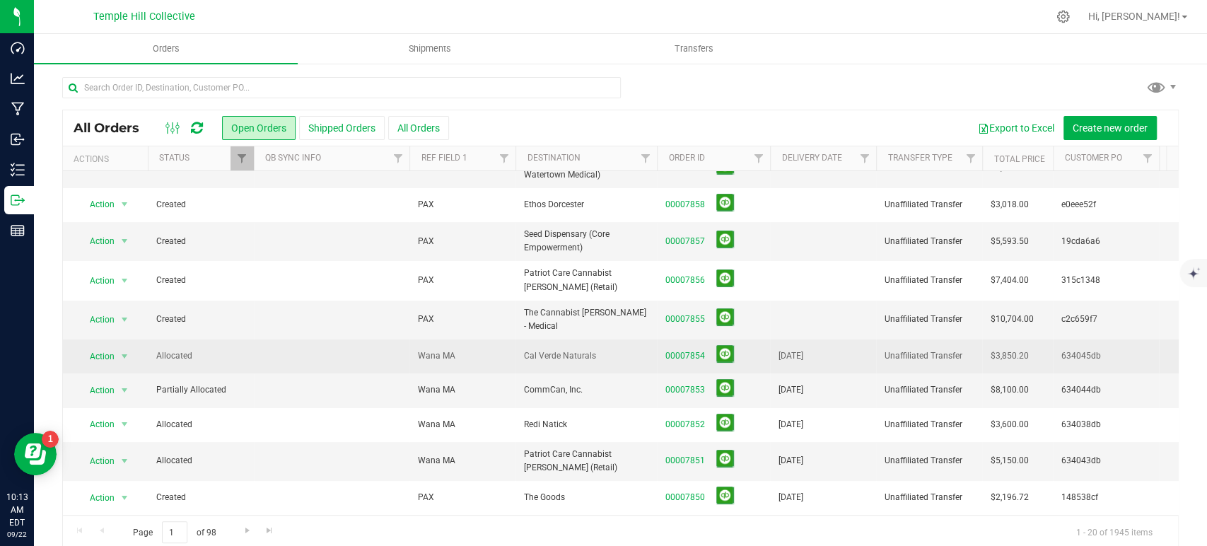
scroll to position [79, 0]
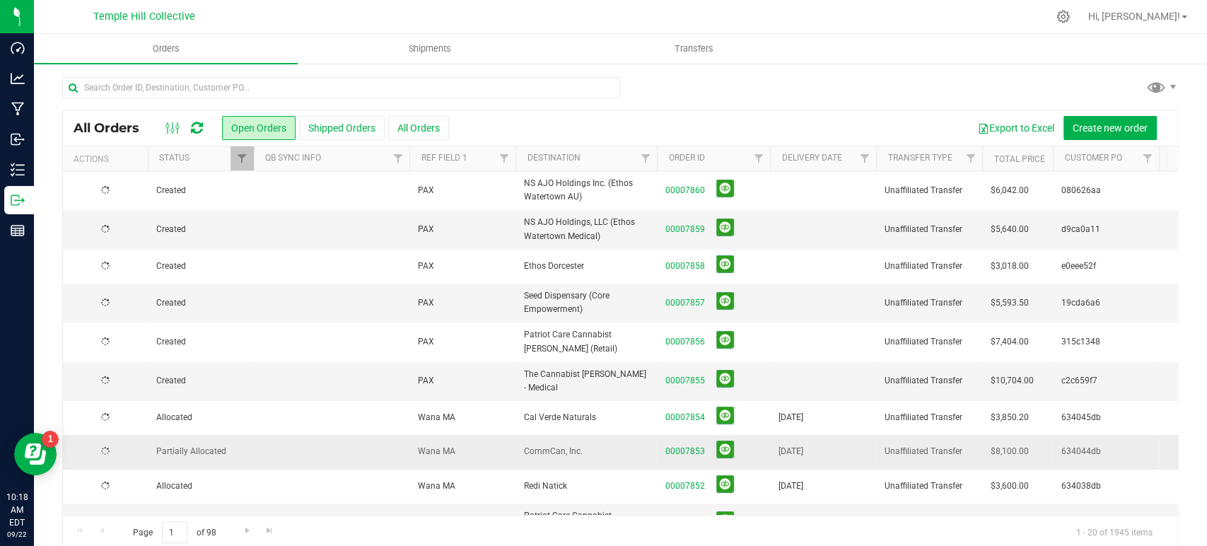
scroll to position [17, 0]
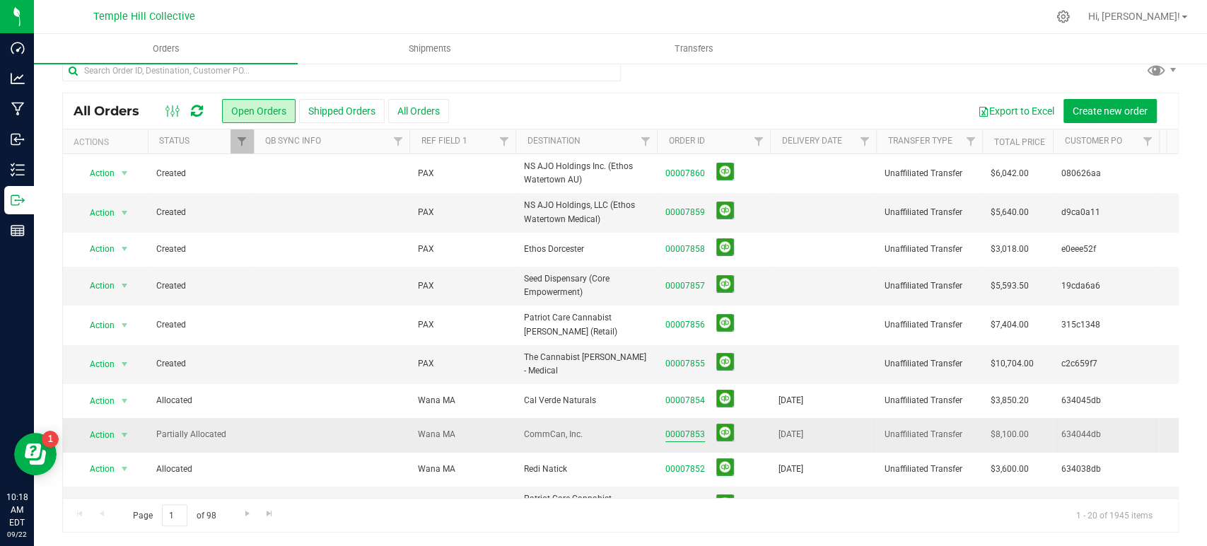
click at [689, 429] on link "00007853" at bounding box center [686, 434] width 40 height 13
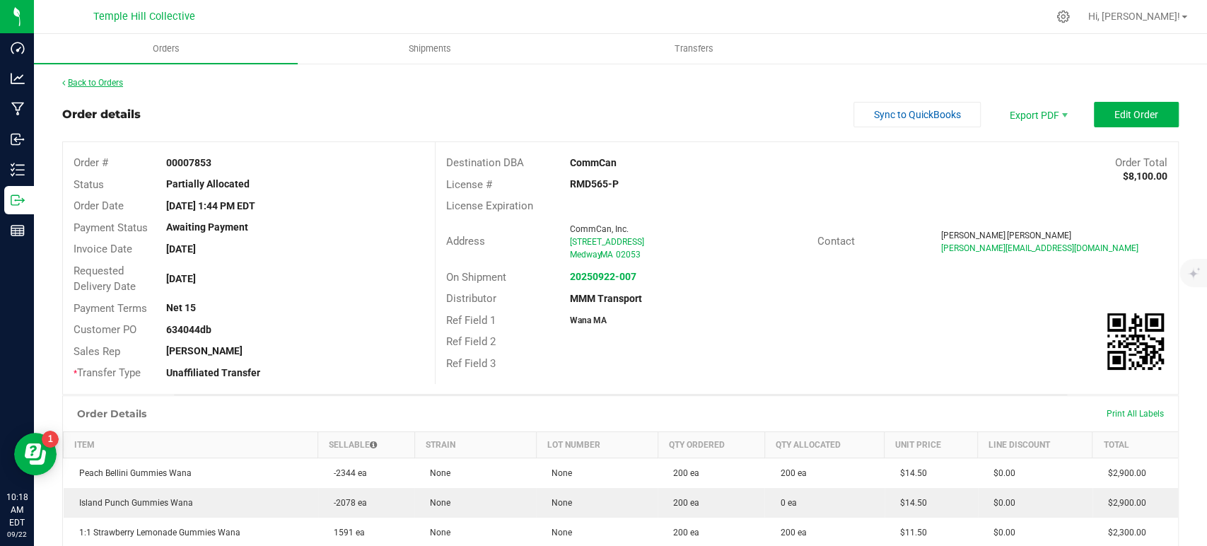
click at [84, 78] on link "Back to Orders" at bounding box center [92, 83] width 61 height 10
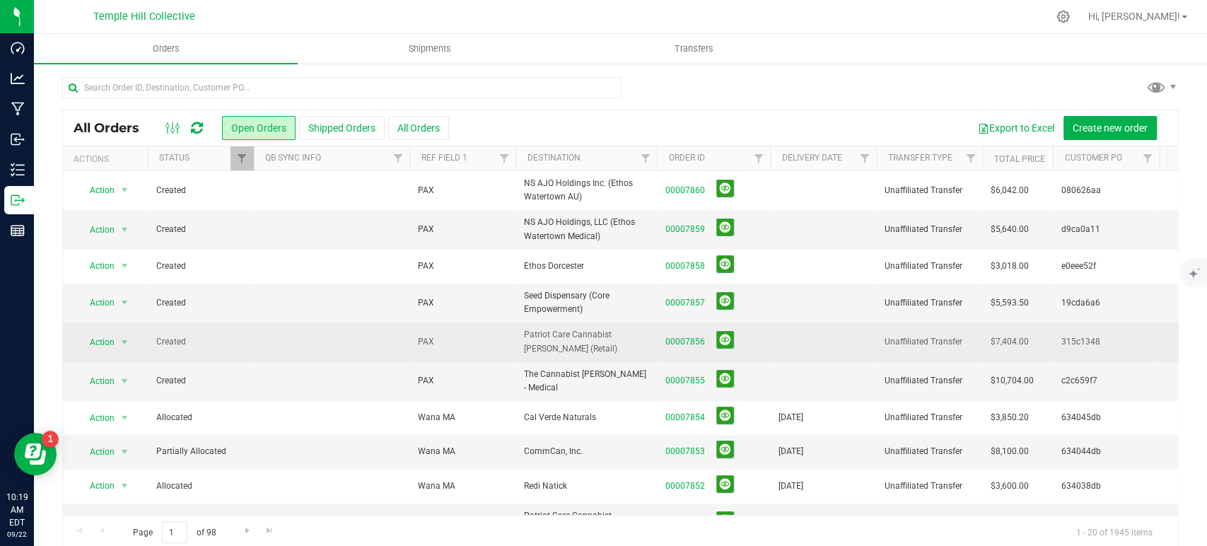
scroll to position [79, 0]
